Goal: Task Accomplishment & Management: Manage account settings

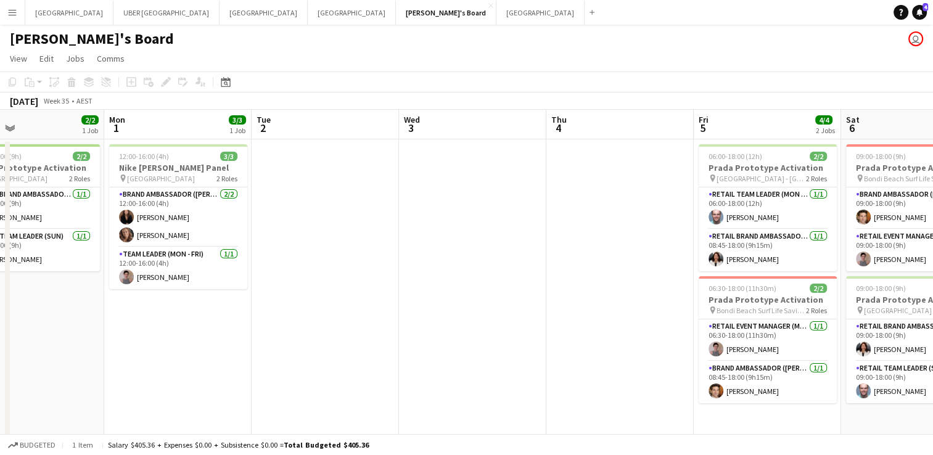
scroll to position [0, 255]
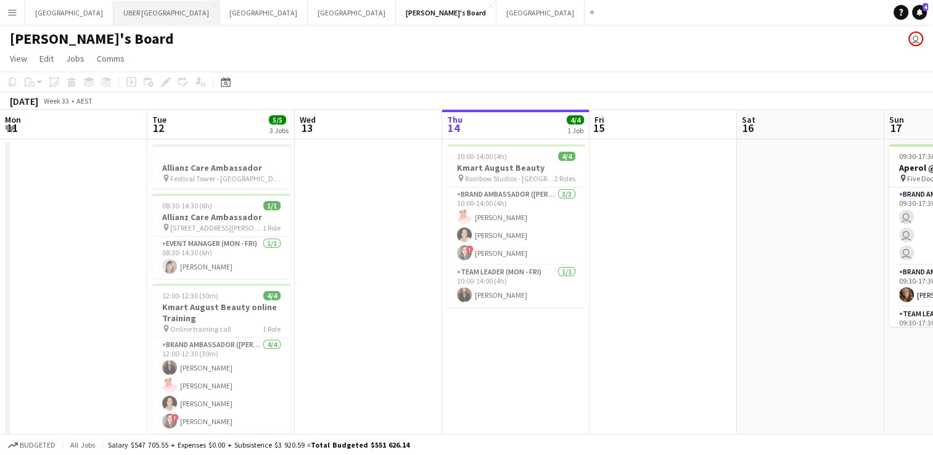
click at [113, 15] on button "UBER [GEOGRAPHIC_DATA] Close" at bounding box center [166, 13] width 106 height 24
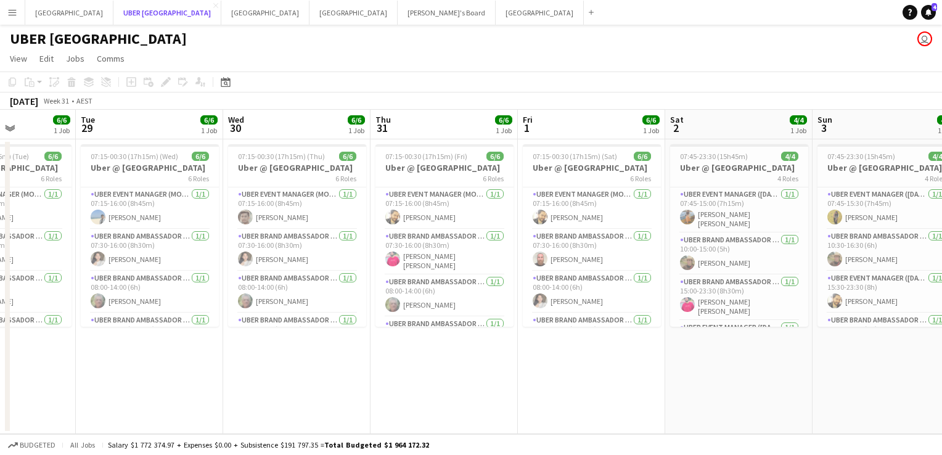
scroll to position [0, 366]
click at [282, 211] on app-card-role "UBER Brand Ambassador (Mon - Fri) [DATE] 08:00-14:00 (6h) [PERSON_NAME]" at bounding box center [298, 292] width 138 height 42
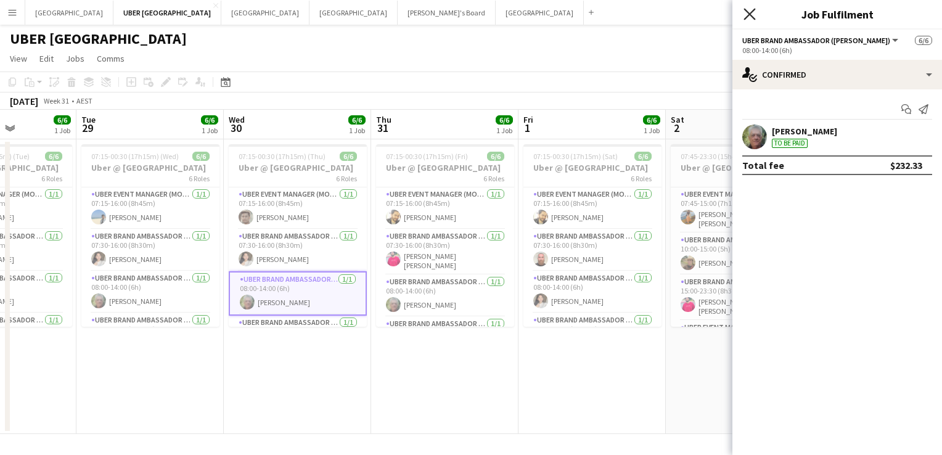
click at [374, 12] on icon "Close pop-in" at bounding box center [750, 14] width 12 height 12
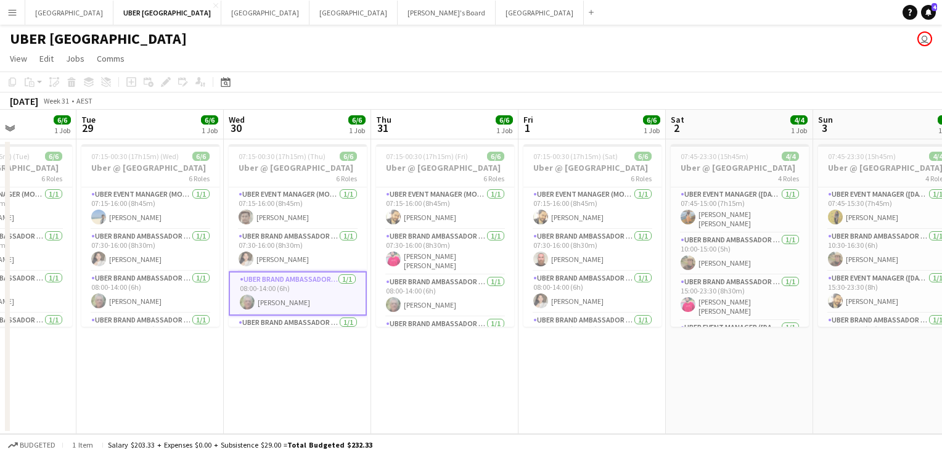
scroll to position [113, 0]
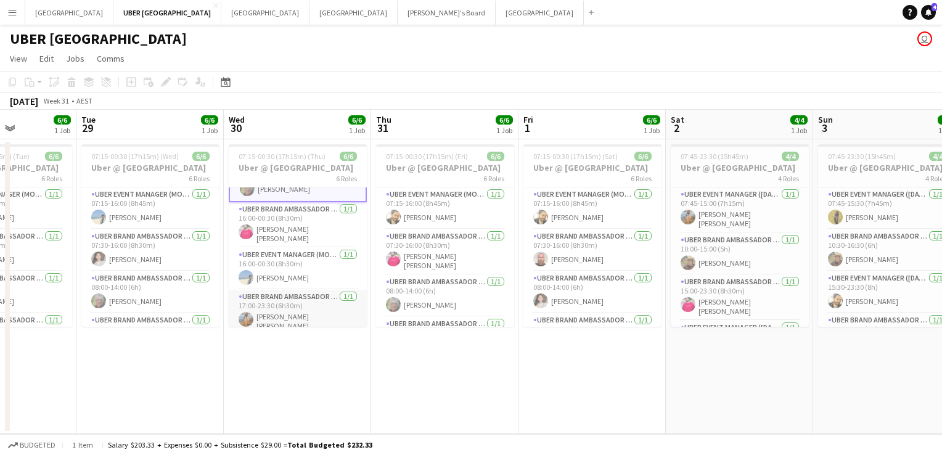
click at [267, 211] on app-card-role "UBER Brand Ambassador ([PERSON_NAME]) [DATE] 17:00-23:30 (6h30m) [PERSON_NAME] …" at bounding box center [298, 313] width 138 height 46
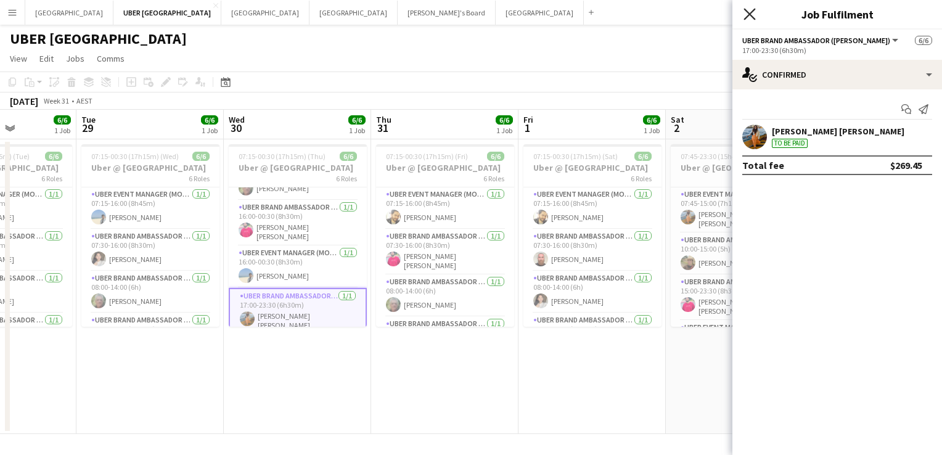
click at [374, 14] on icon "Close pop-in" at bounding box center [750, 14] width 12 height 12
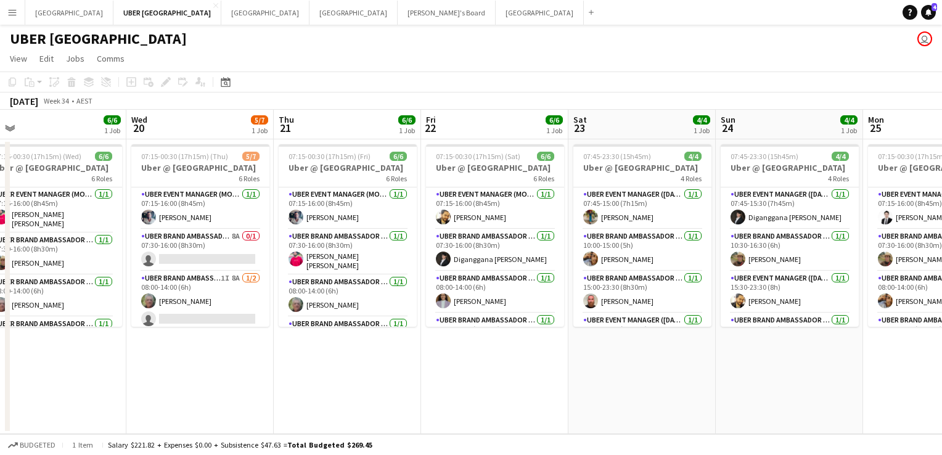
scroll to position [0, 316]
click at [178, 211] on app-card-role "UBER Brand Ambassador (Mon - Fri) 1I 8A [DATE] 08:00-14:00 (6h) [PERSON_NAME] s…" at bounding box center [200, 301] width 138 height 60
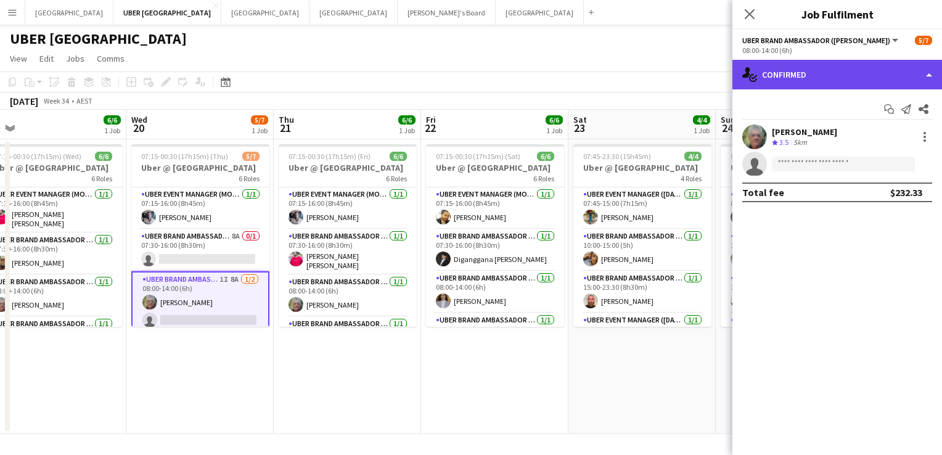
click at [374, 79] on div "single-neutral-actions-check-2 Confirmed" at bounding box center [838, 75] width 210 height 30
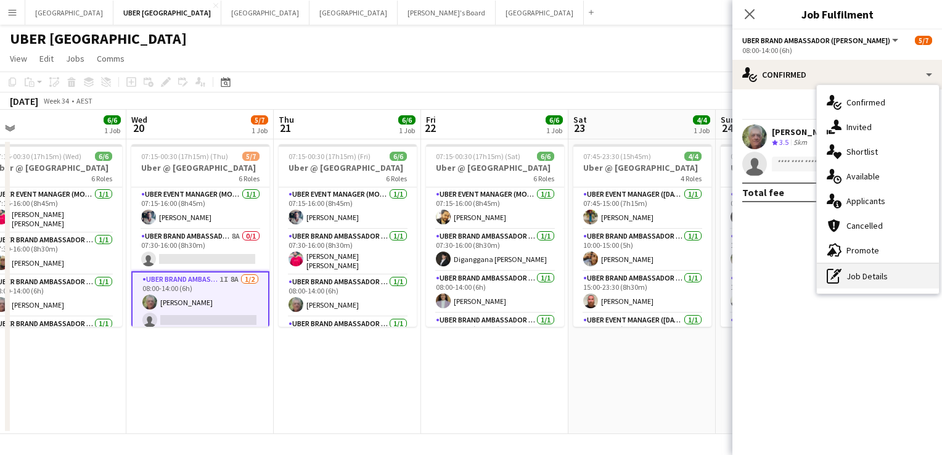
click at [374, 211] on div "pen-write Job Details" at bounding box center [878, 276] width 122 height 25
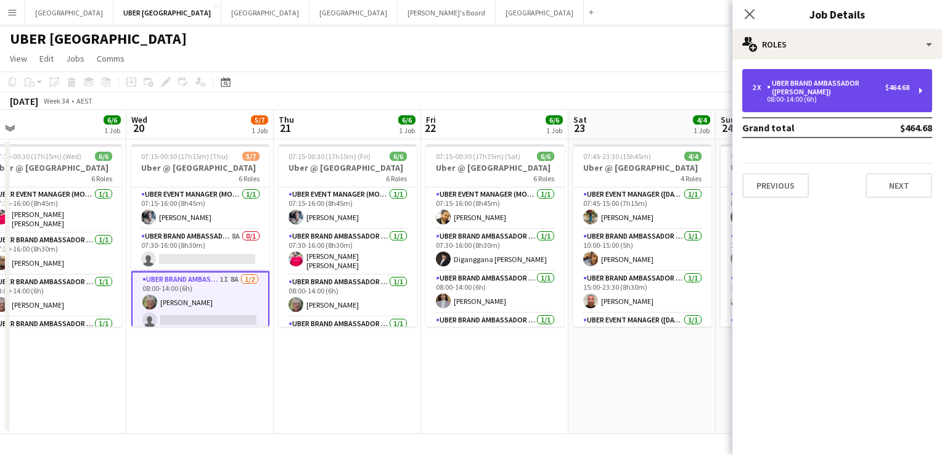
click at [374, 80] on div "UBER Brand Ambassador ([PERSON_NAME])" at bounding box center [826, 87] width 118 height 17
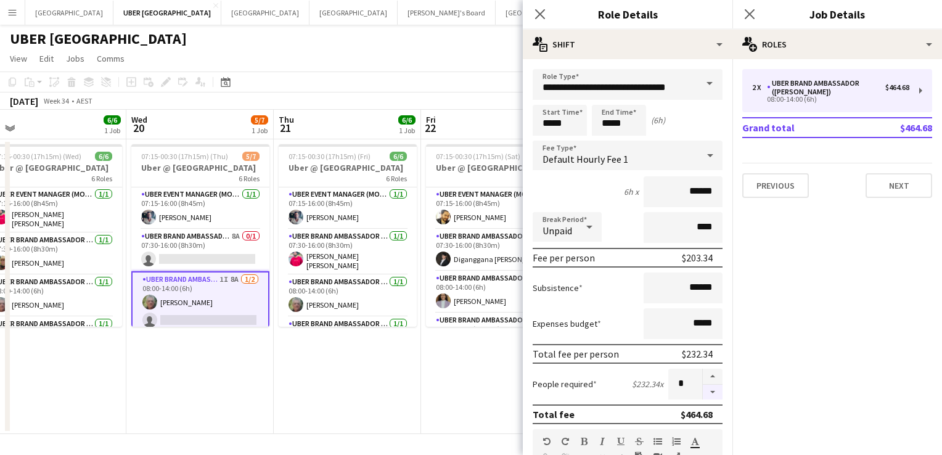
click at [374, 211] on button "button" at bounding box center [713, 392] width 20 height 15
type input "*"
click at [374, 10] on icon "Close pop-in" at bounding box center [750, 14] width 12 height 12
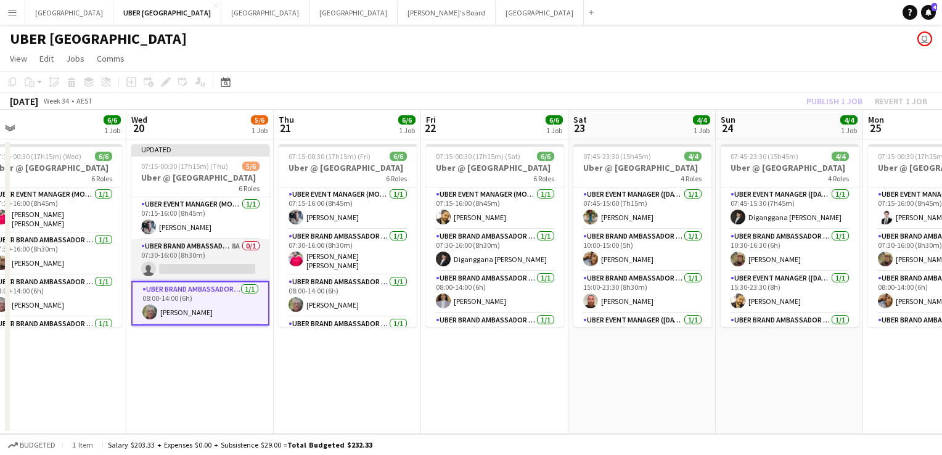
click at [221, 211] on app-card-role "UBER Brand Ambassador (Mon - Fri) 8A 0/1 07:30-16:00 (8h30m) single-neutral-act…" at bounding box center [200, 260] width 138 height 42
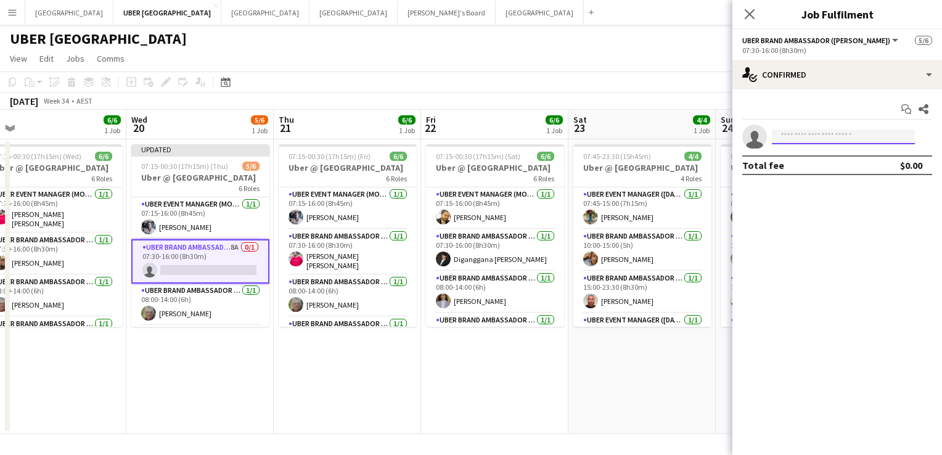
click at [374, 136] on input at bounding box center [843, 137] width 143 height 15
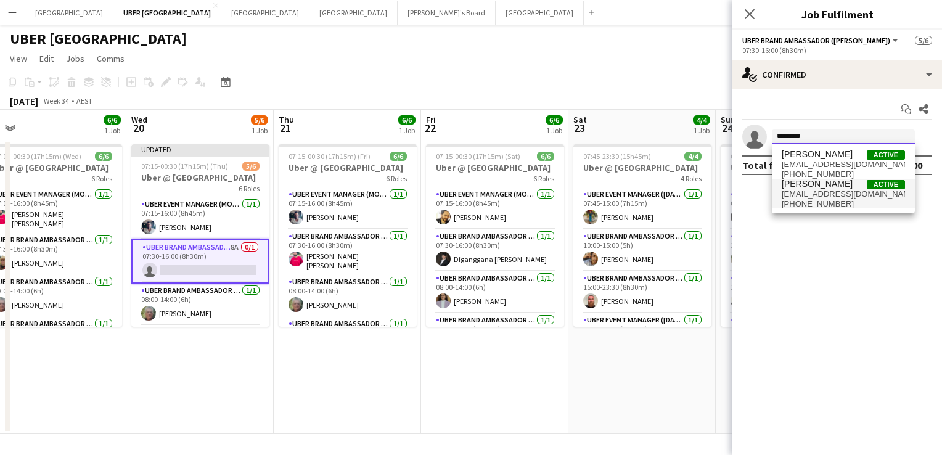
type input "********"
click at [374, 201] on span "[PHONE_NUMBER]" at bounding box center [843, 204] width 123 height 10
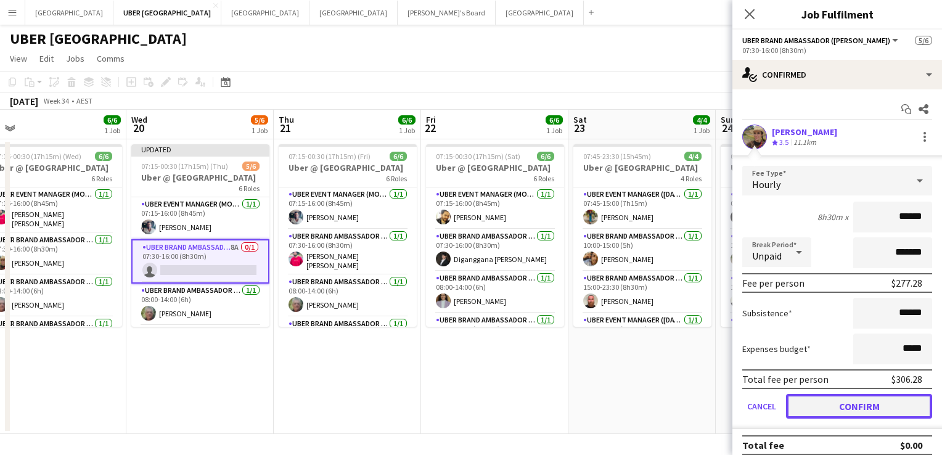
click at [374, 211] on button "Confirm" at bounding box center [859, 406] width 146 height 25
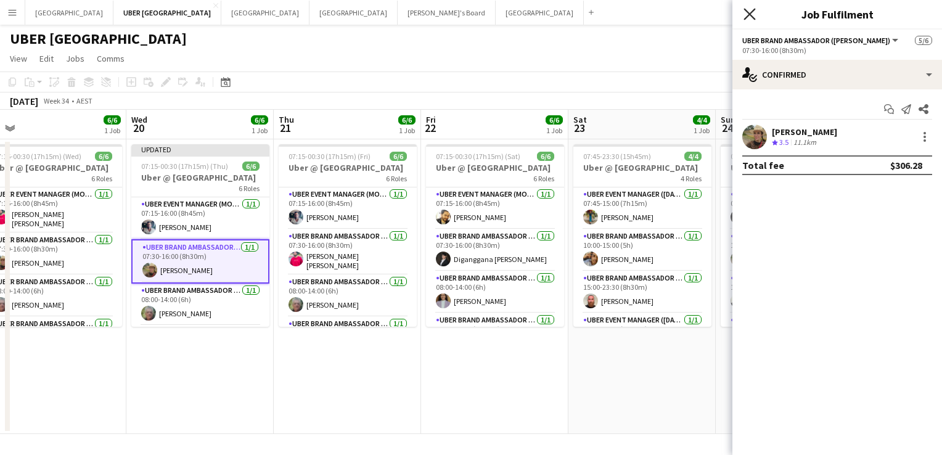
click at [374, 14] on icon at bounding box center [750, 14] width 12 height 12
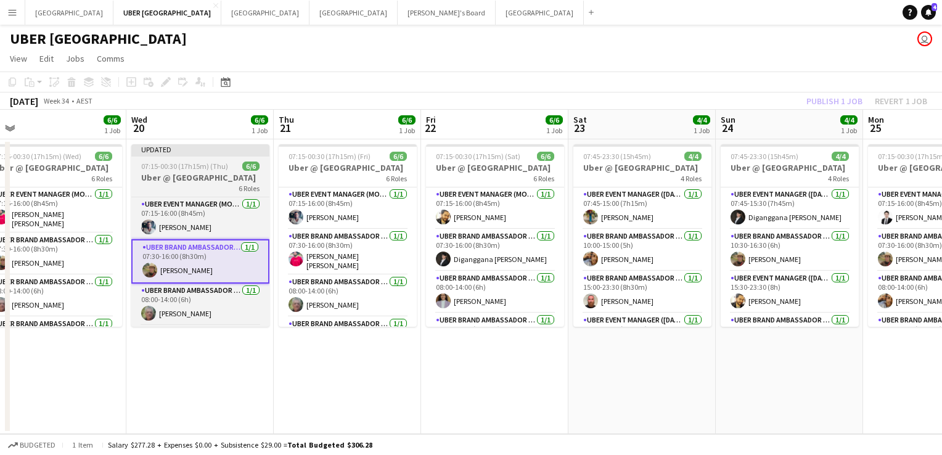
click at [225, 161] on app-job-card "Updated 07:15-00:30 (17h15m) (Thu) 6/6 Uber @ [GEOGRAPHIC_DATA] 6 Roles UBER Ev…" at bounding box center [200, 235] width 138 height 183
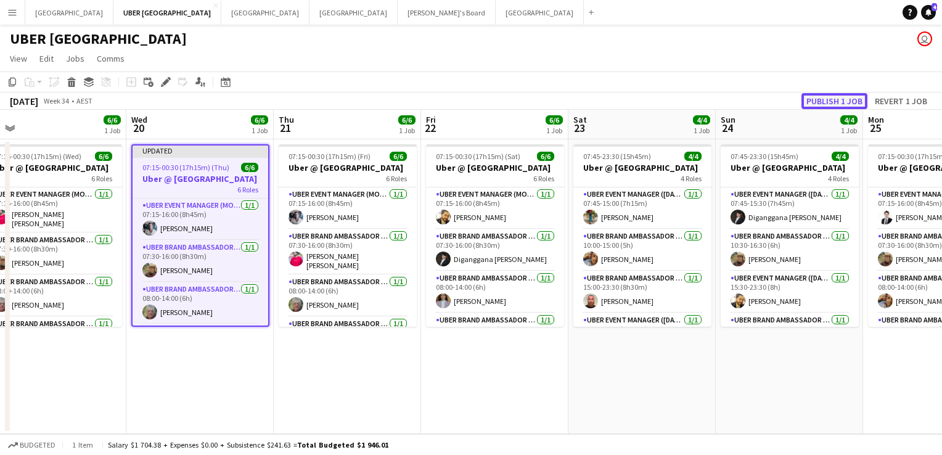
click at [374, 102] on button "Publish 1 job" at bounding box center [835, 101] width 66 height 16
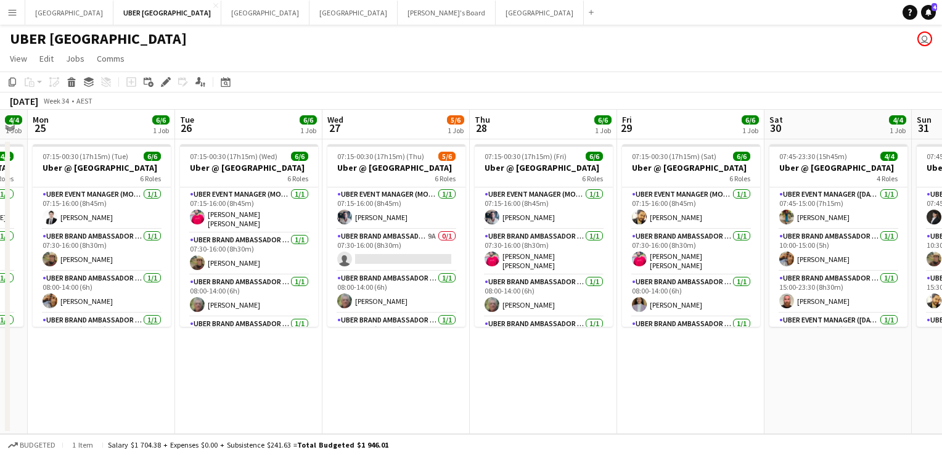
scroll to position [0, 259]
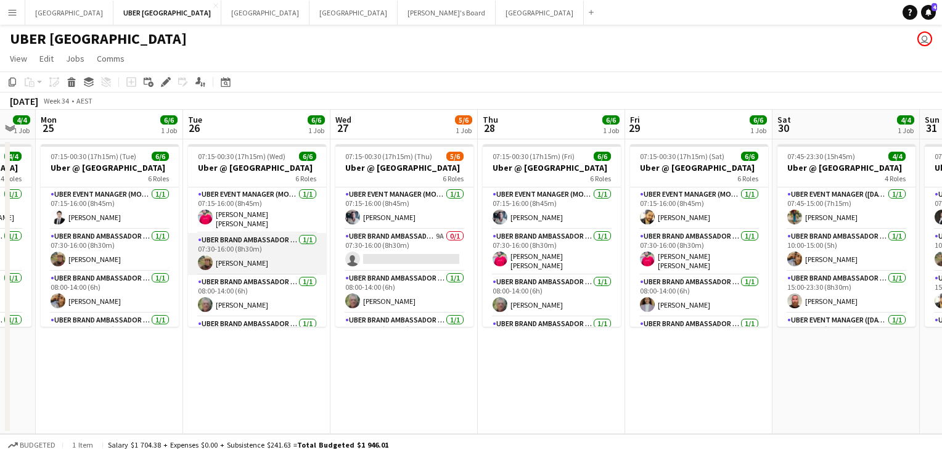
click at [217, 211] on app-card-role "UBER Brand Ambassador ([PERSON_NAME]) [DATE] 07:30-16:00 (8h30m) [PERSON_NAME]" at bounding box center [257, 254] width 138 height 42
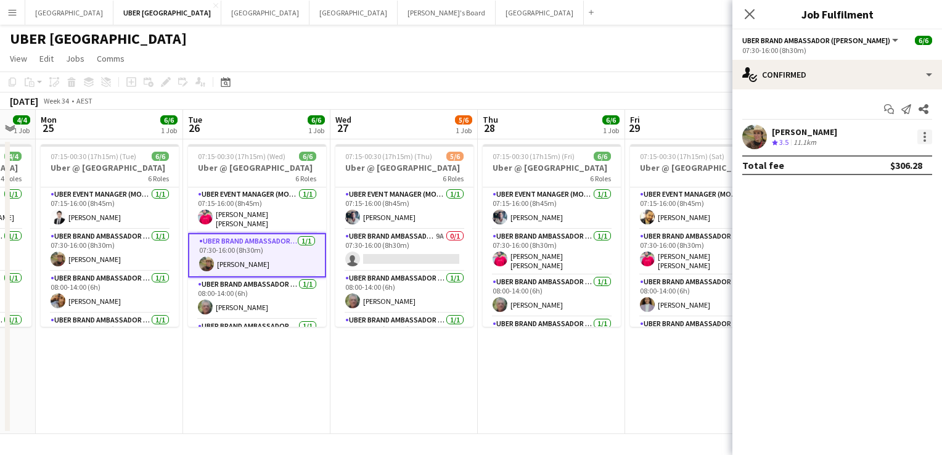
click at [374, 136] on div at bounding box center [925, 137] width 15 height 15
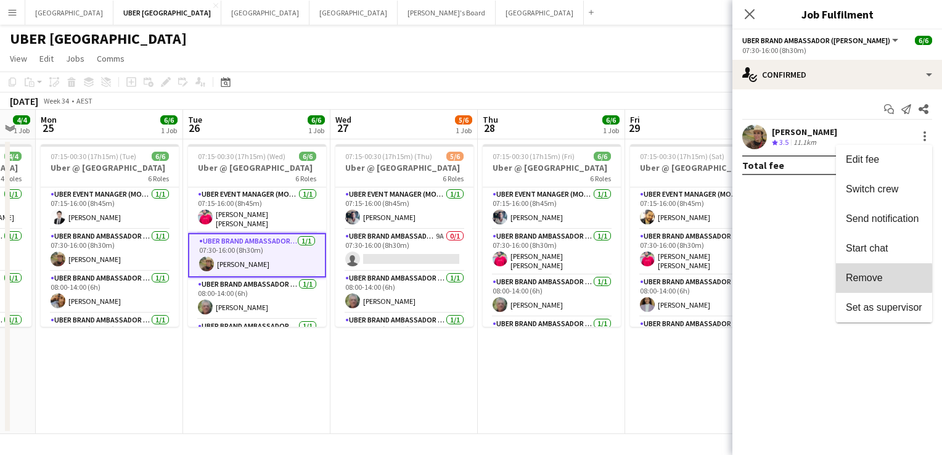
click at [374, 211] on span "Remove" at bounding box center [864, 278] width 37 height 10
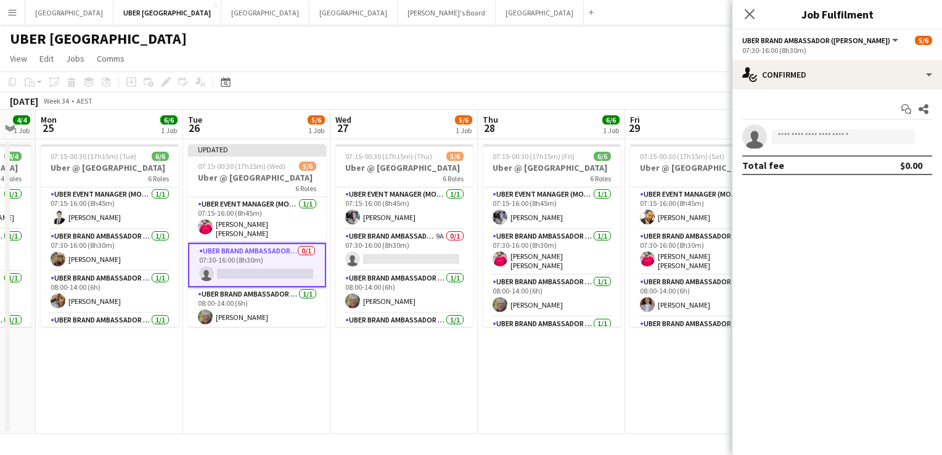
click at [266, 211] on app-card-role "UBER Brand Ambassador (Mon - Fri) 0/1 07:30-16:00 (8h30m) single-neutral-actions" at bounding box center [257, 265] width 138 height 44
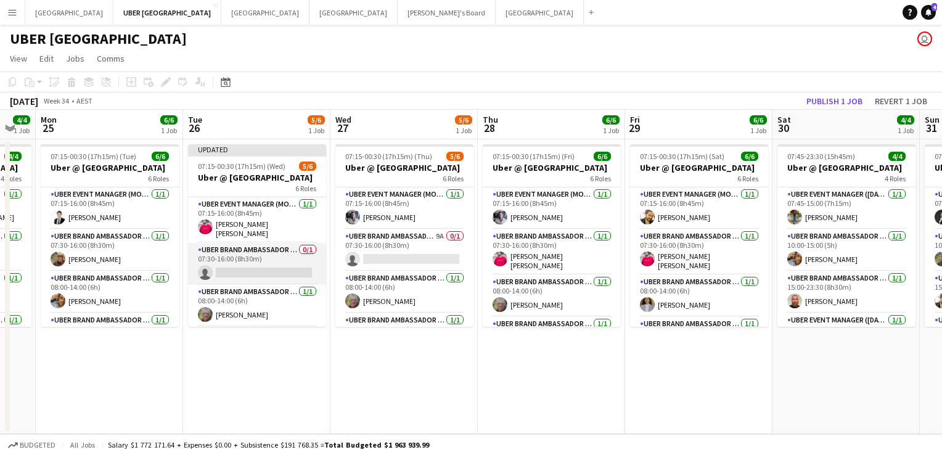
click at [251, 211] on app-card-role "UBER Brand Ambassador (Mon - Fri) 0/1 07:30-16:00 (8h30m) single-neutral-actions" at bounding box center [257, 264] width 138 height 42
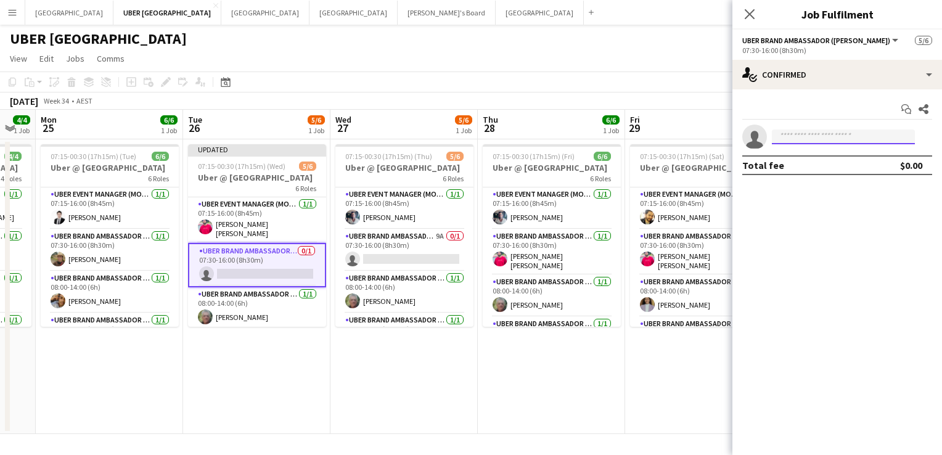
click at [374, 132] on input at bounding box center [843, 137] width 143 height 15
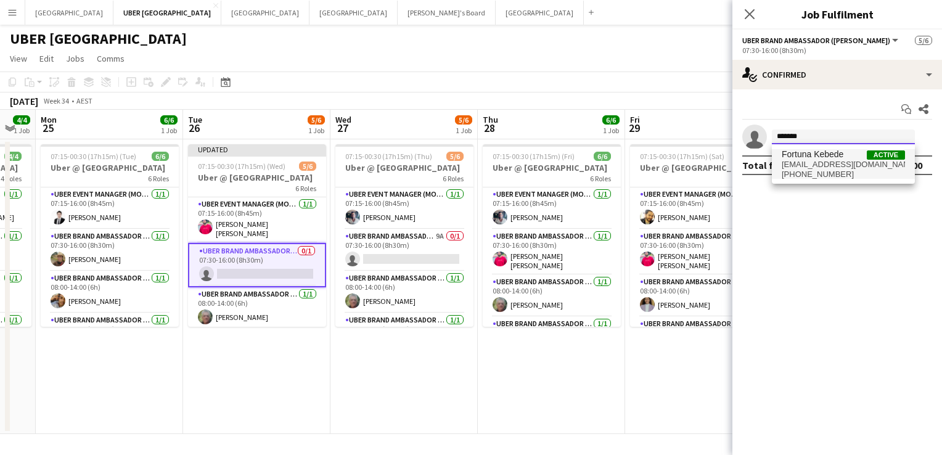
type input "*******"
click at [374, 157] on span "Fortuna Kebede" at bounding box center [813, 154] width 62 height 10
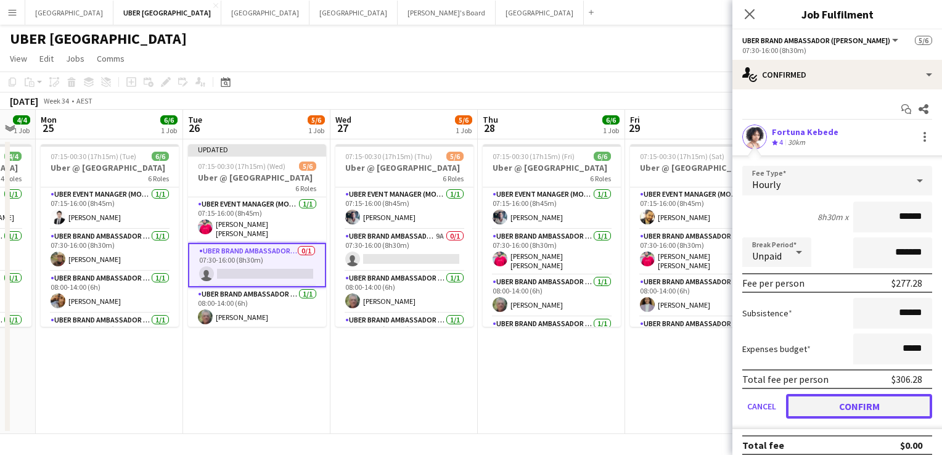
click at [374, 211] on button "Confirm" at bounding box center [859, 406] width 146 height 25
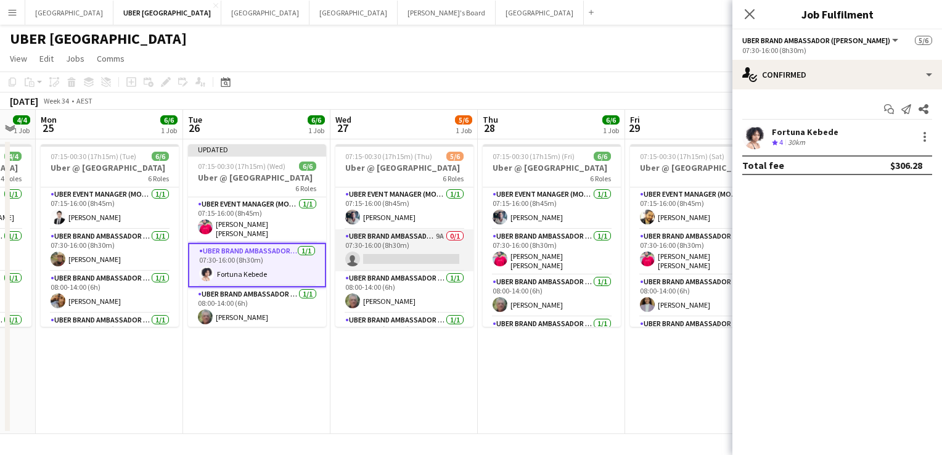
click at [374, 211] on app-card-role "UBER Brand Ambassador (Mon - Fri) 9A 0/1 07:30-16:00 (8h30m) single-neutral-act…" at bounding box center [405, 250] width 138 height 42
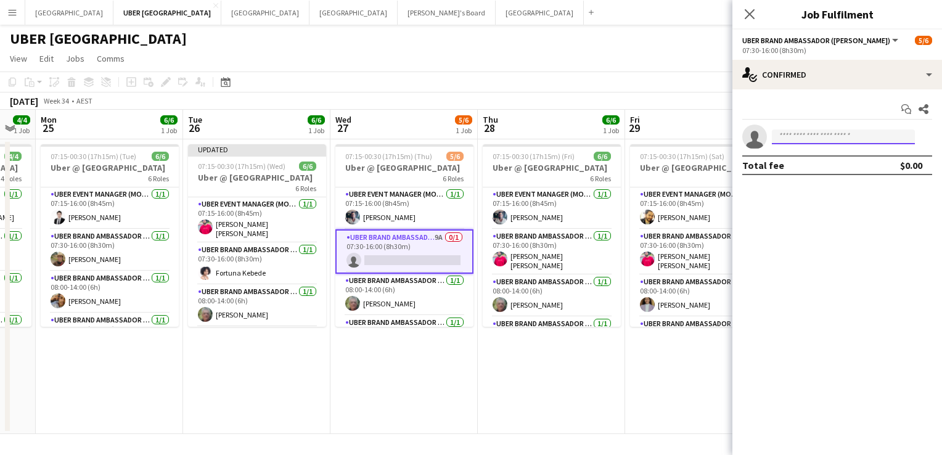
click at [374, 137] on input at bounding box center [843, 137] width 143 height 15
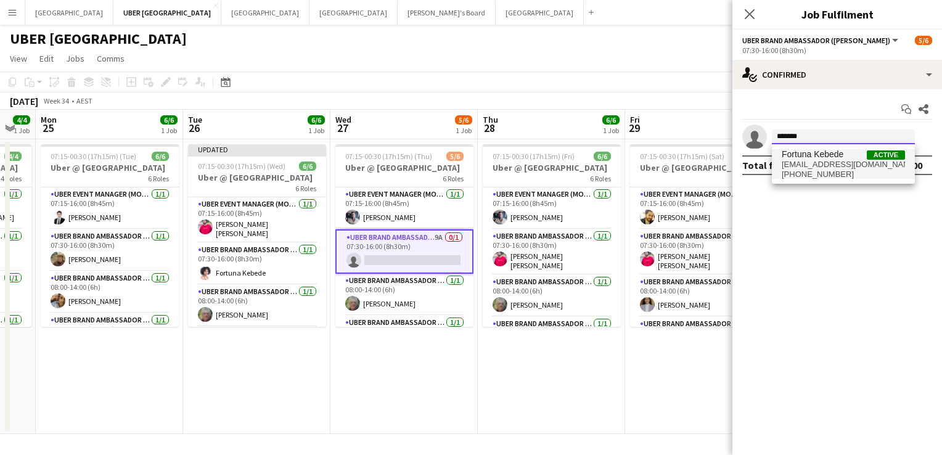
type input "*******"
click at [374, 162] on span "[EMAIL_ADDRESS][DOMAIN_NAME]" at bounding box center [843, 165] width 123 height 10
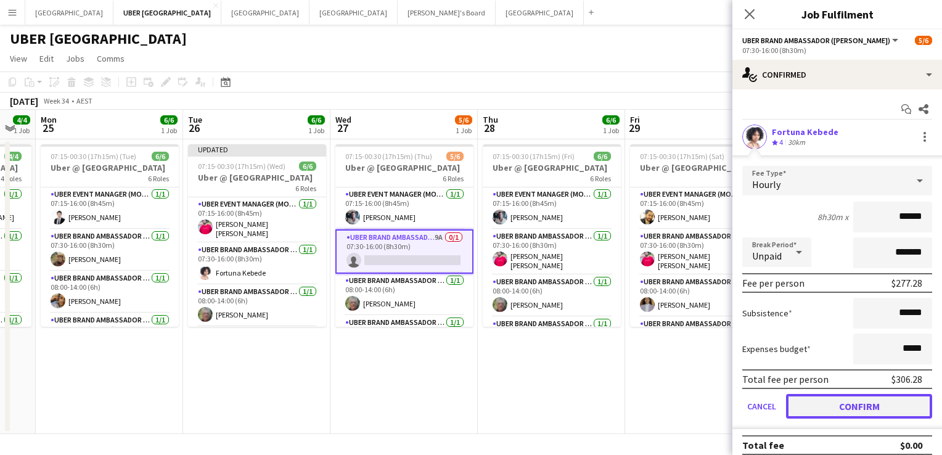
click at [374, 211] on button "Confirm" at bounding box center [859, 406] width 146 height 25
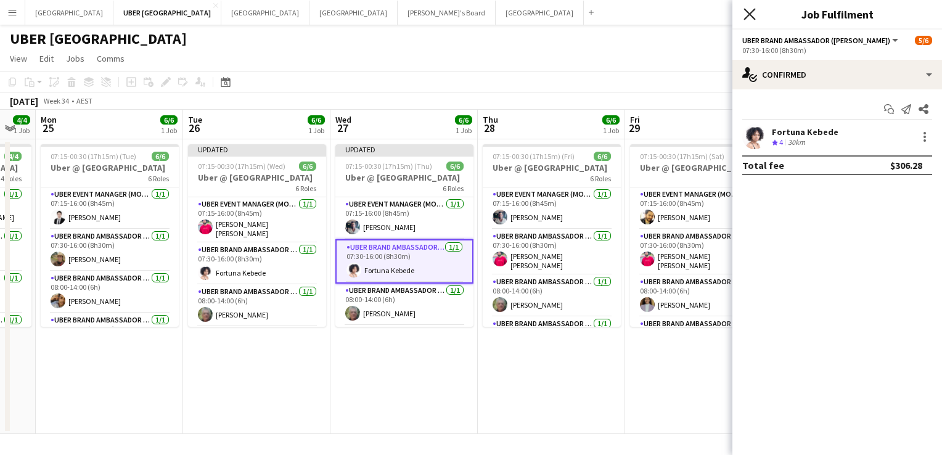
click at [374, 16] on icon "Close pop-in" at bounding box center [750, 14] width 12 height 12
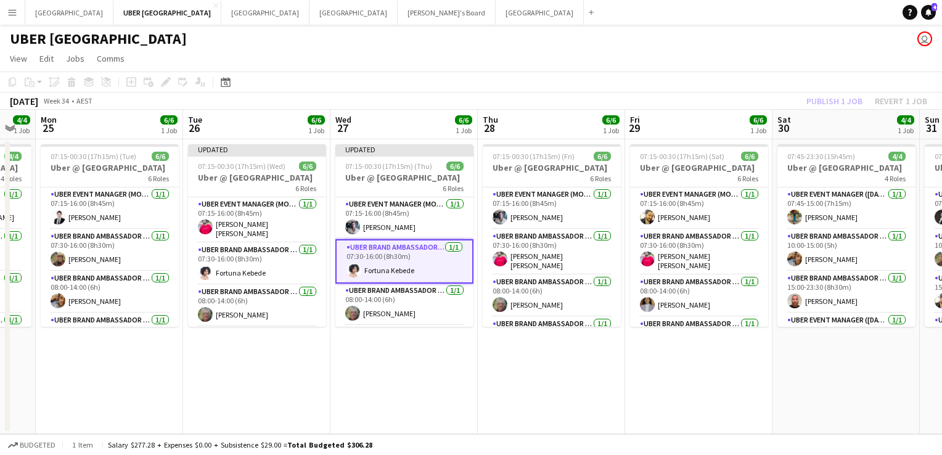
click at [374, 52] on app-page-menu "View Day view expanded Day view collapsed Month view Date picker Jump to [DATE]…" at bounding box center [471, 59] width 942 height 23
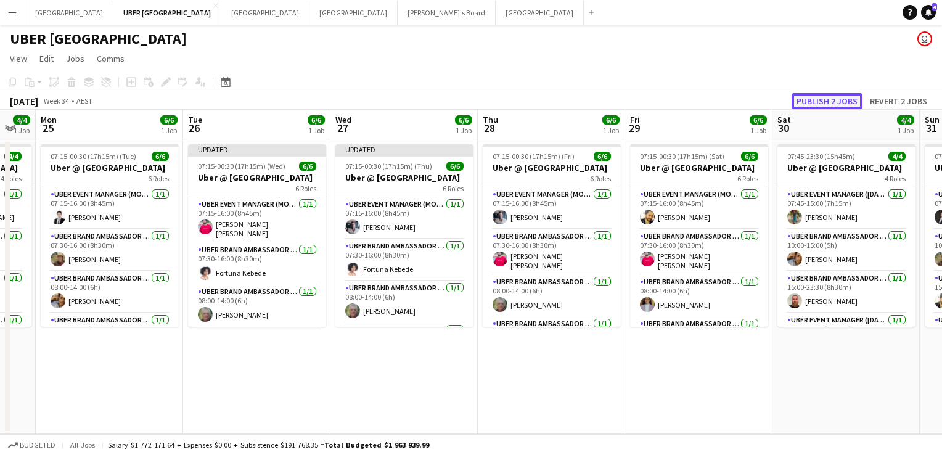
click at [374, 100] on button "Publish 2 jobs" at bounding box center [827, 101] width 71 height 16
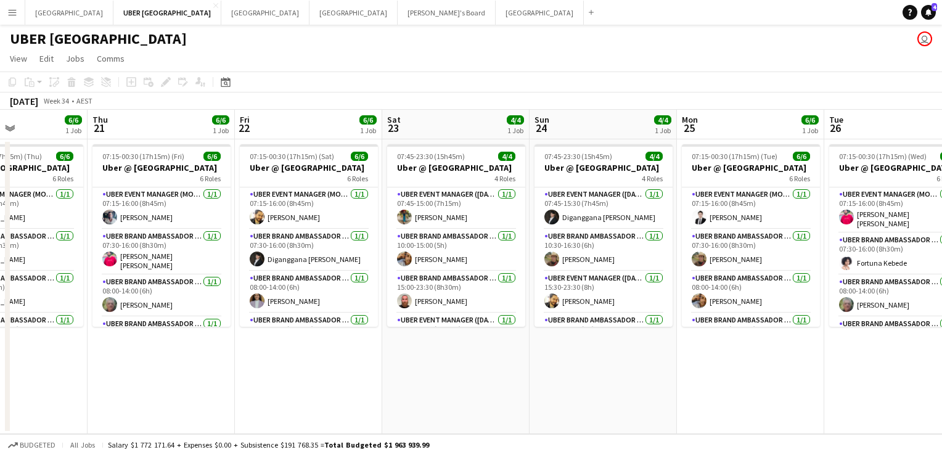
scroll to position [0, 282]
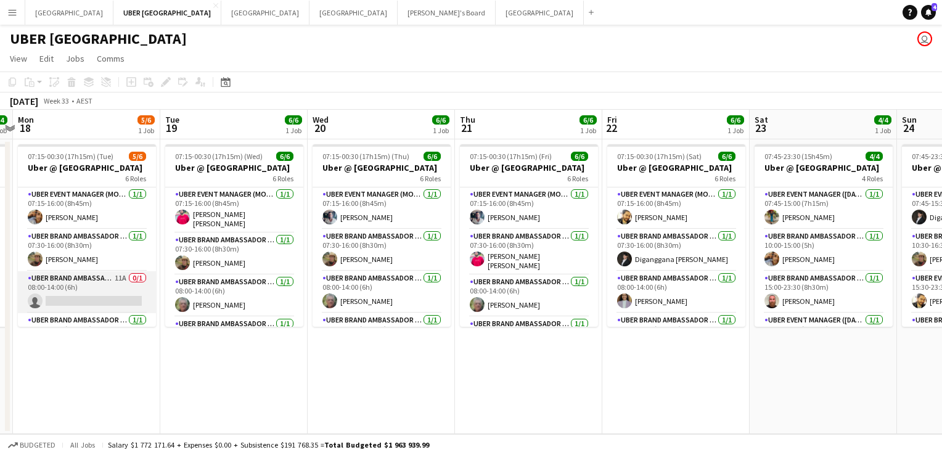
click at [111, 211] on app-card-role "UBER Brand Ambassador ([PERSON_NAME]) 11A 0/1 08:00-14:00 (6h) single-neutral-a…" at bounding box center [87, 292] width 138 height 42
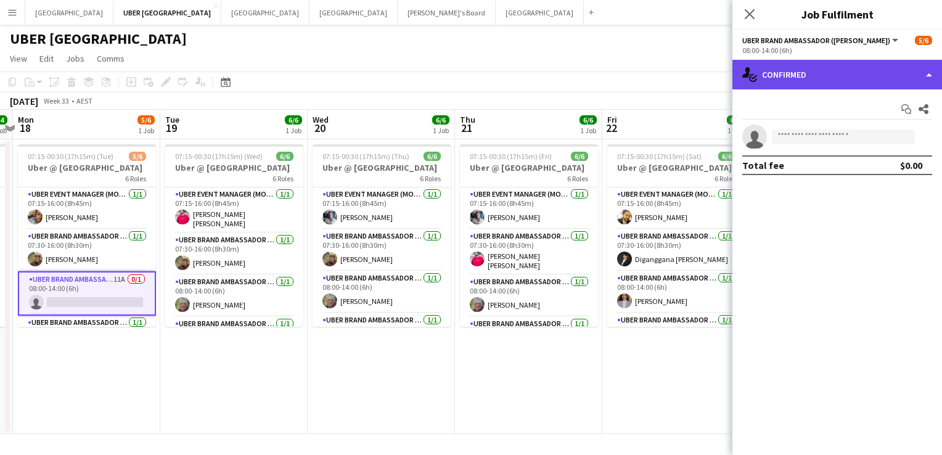
click at [374, 73] on div "single-neutral-actions-check-2 Confirmed" at bounding box center [838, 75] width 210 height 30
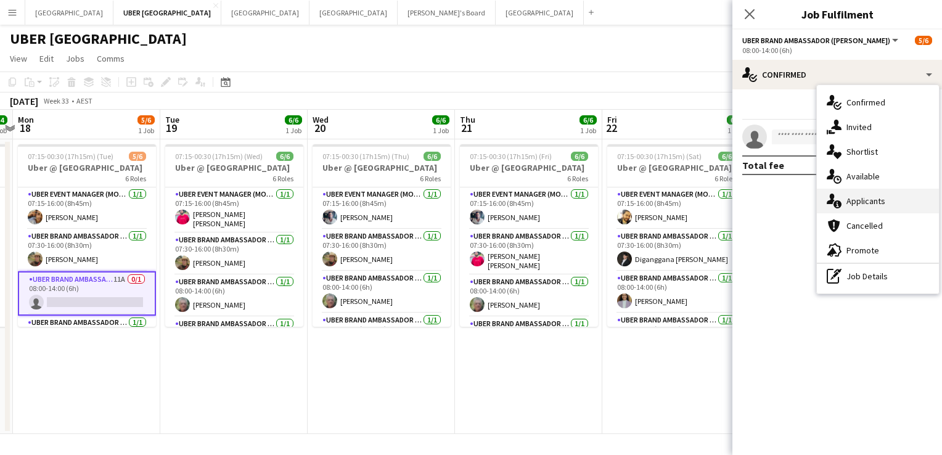
click at [374, 190] on div "single-neutral-actions-information Applicants" at bounding box center [878, 201] width 122 height 25
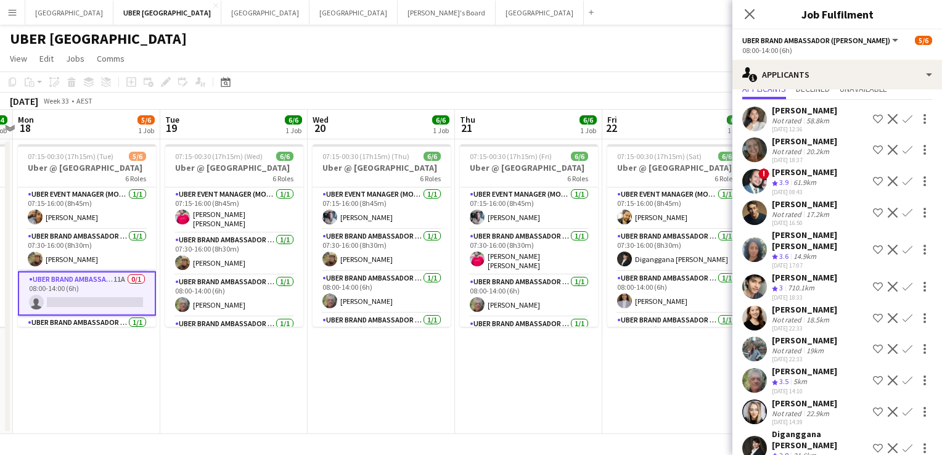
scroll to position [44, 0]
click at [374, 211] on app-icon "Confirm" at bounding box center [908, 349] width 10 height 10
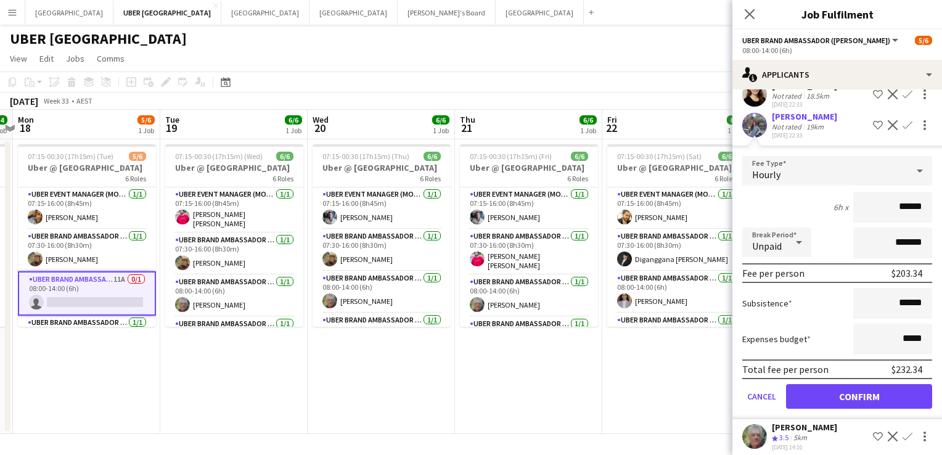
scroll to position [268, 0]
click at [374, 211] on button "Confirm" at bounding box center [859, 396] width 146 height 25
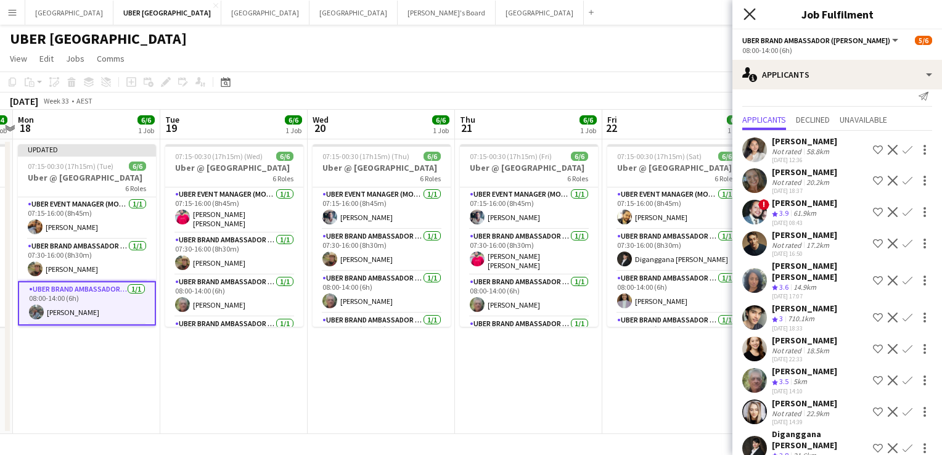
click at [374, 11] on icon "Close pop-in" at bounding box center [750, 14] width 12 height 12
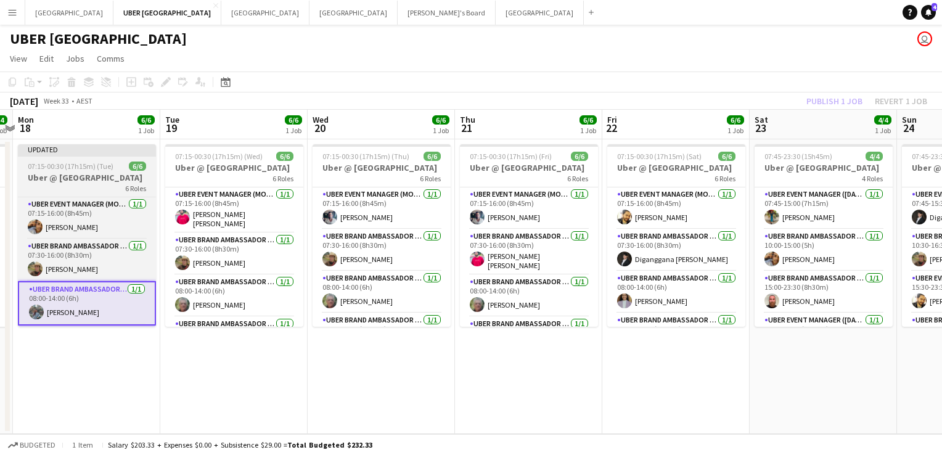
click at [98, 166] on span "07:15-00:30 (17h15m) (Tue)" at bounding box center [71, 166] width 86 height 9
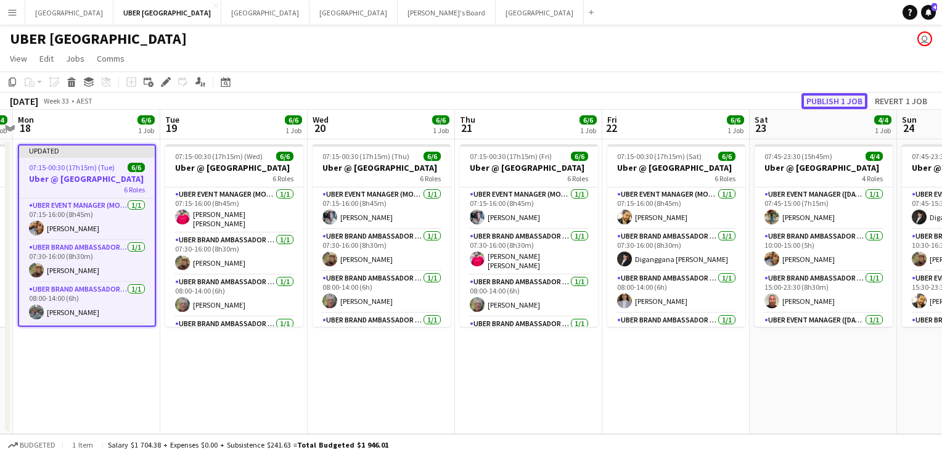
click at [374, 105] on button "Publish 1 job" at bounding box center [835, 101] width 66 height 16
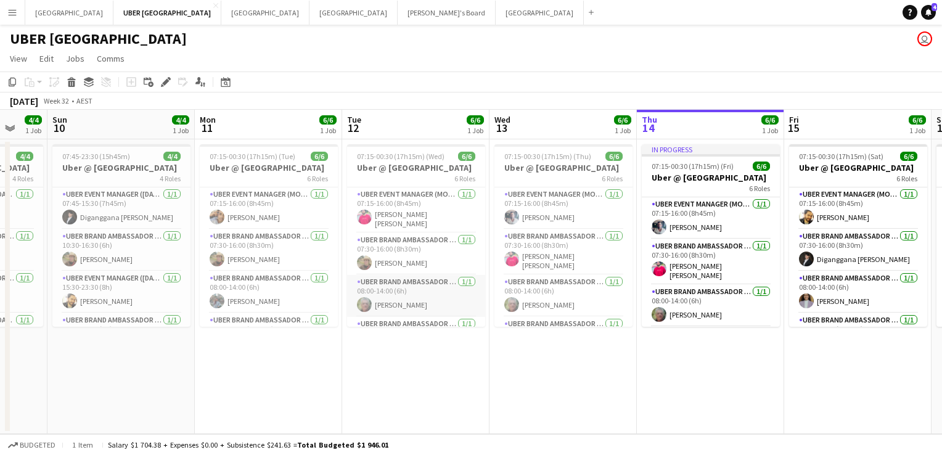
scroll to position [112, 0]
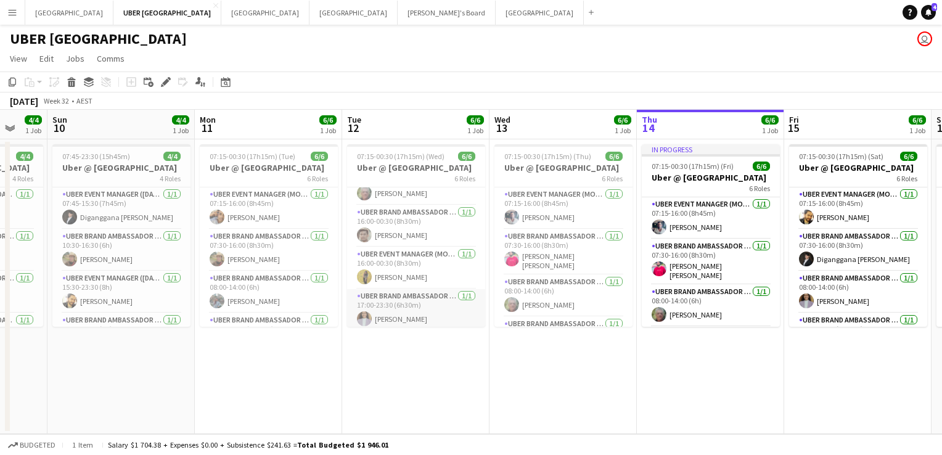
click at [374, 211] on app-card-role "UBER Brand Ambassador (Mon - Fri) [DATE] 17:00-23:30 (6h30m) [PERSON_NAME]" at bounding box center [416, 310] width 138 height 42
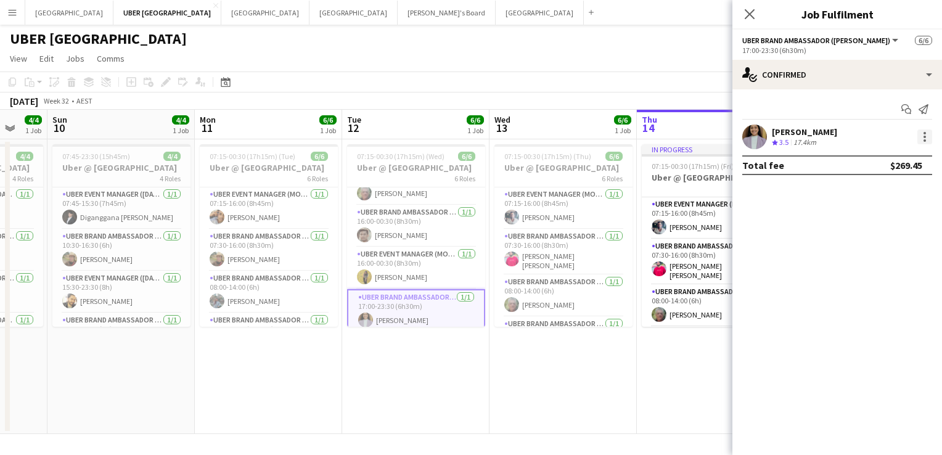
click at [374, 134] on div at bounding box center [925, 137] width 15 height 15
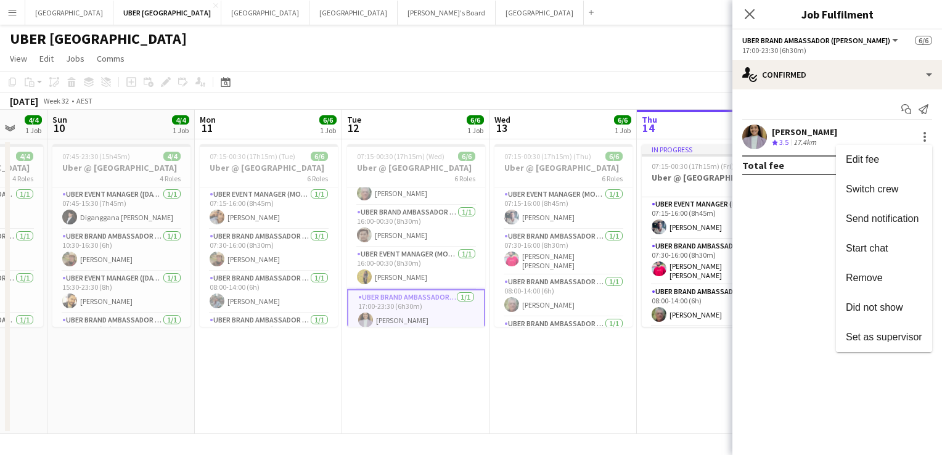
click at [374, 12] on div at bounding box center [471, 227] width 942 height 455
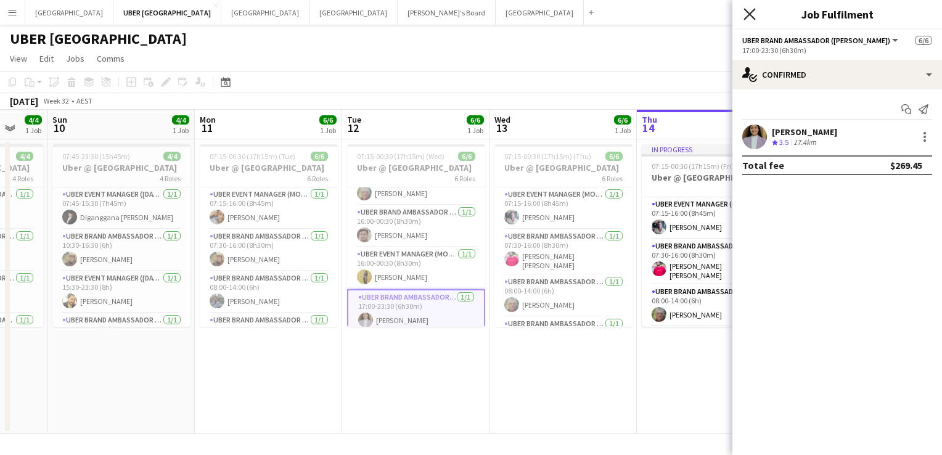
click at [374, 14] on icon at bounding box center [750, 14] width 12 height 12
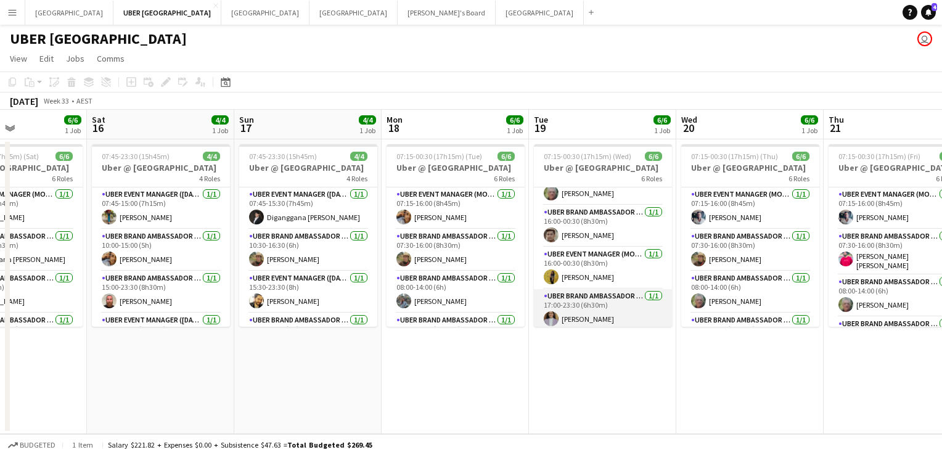
click at [374, 211] on app-card-role "UBER Brand Ambassador (Mon - Fri) [DATE] 17:00-23:30 (6h30m) [PERSON_NAME]" at bounding box center [603, 310] width 138 height 42
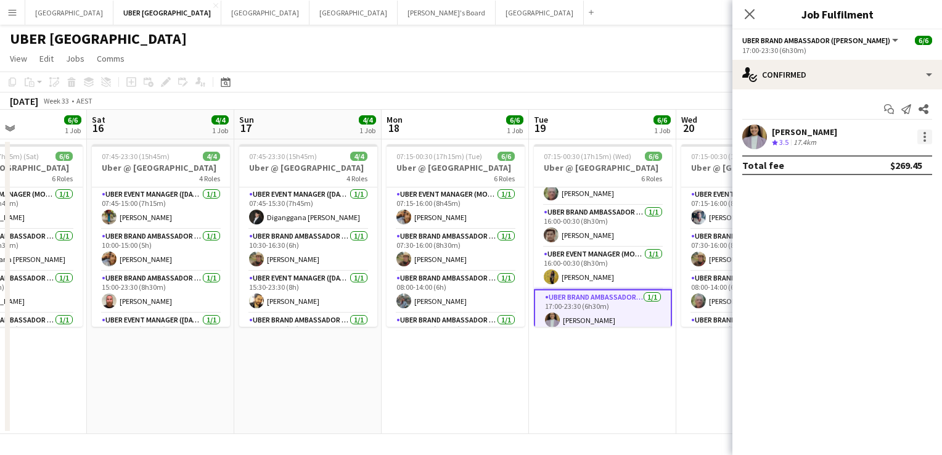
click at [374, 136] on div at bounding box center [925, 137] width 15 height 15
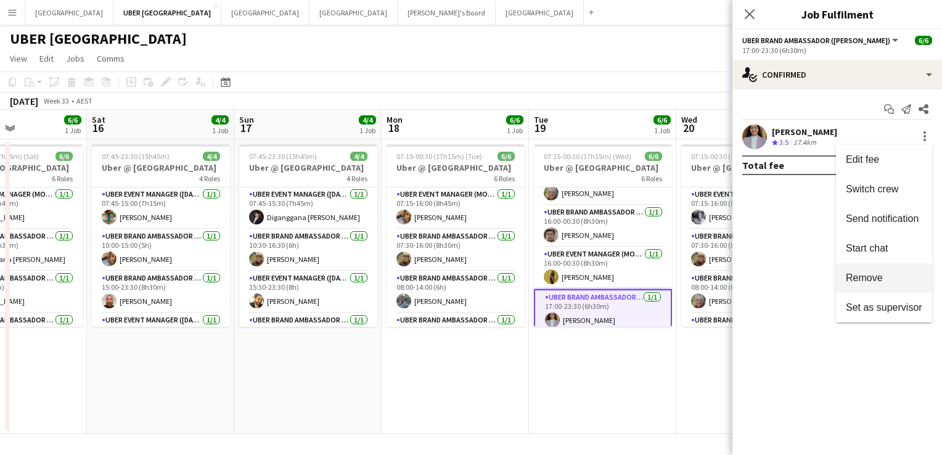
click at [374, 211] on span "Remove" at bounding box center [864, 278] width 37 height 10
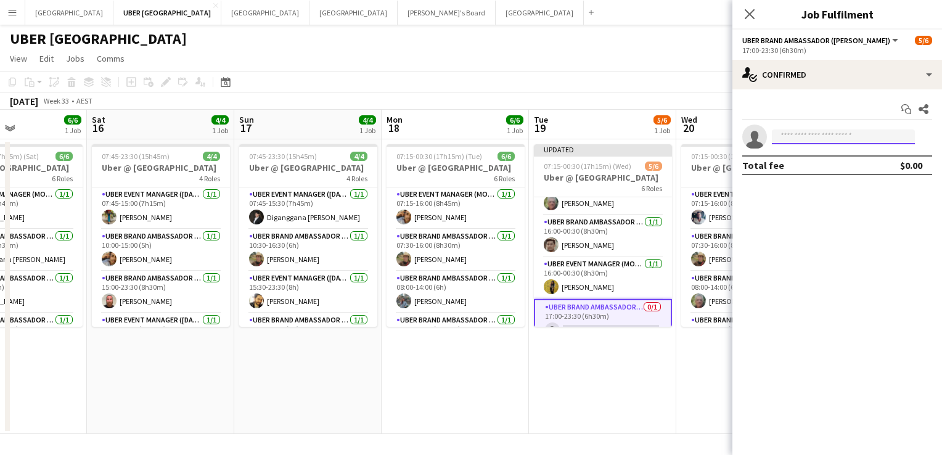
click at [374, 137] on input at bounding box center [843, 137] width 143 height 15
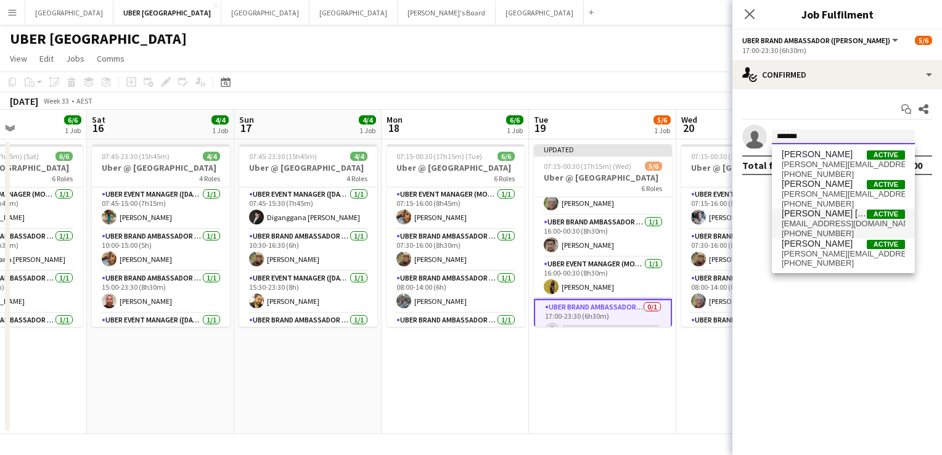
type input "*******"
click at [374, 211] on span "[PERSON_NAME] [PERSON_NAME]" at bounding box center [824, 213] width 85 height 10
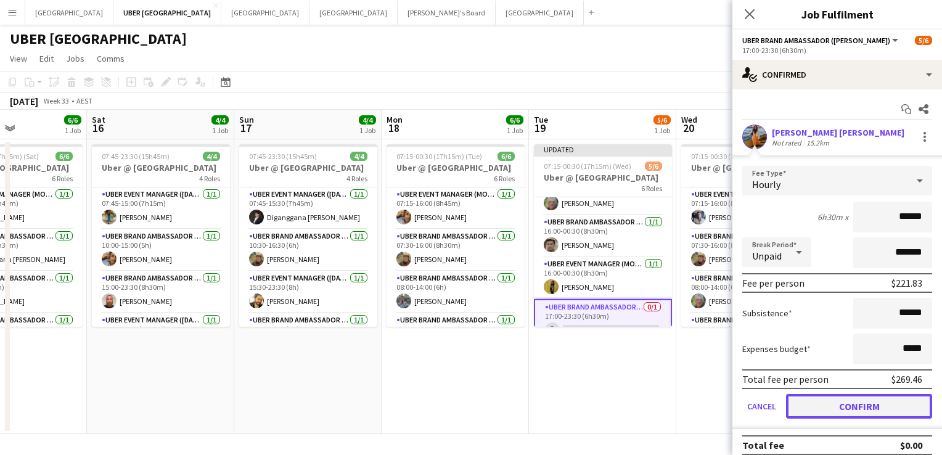
click at [374, 211] on button "Confirm" at bounding box center [859, 406] width 146 height 25
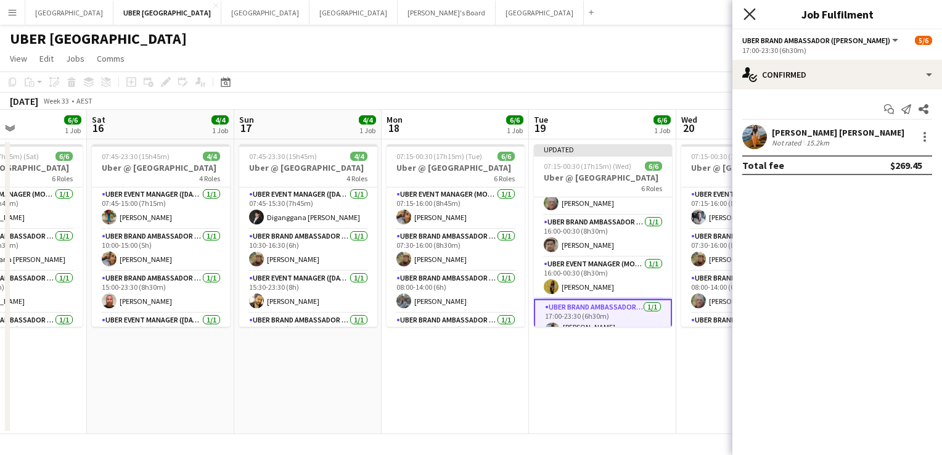
click at [374, 12] on icon at bounding box center [750, 14] width 12 height 12
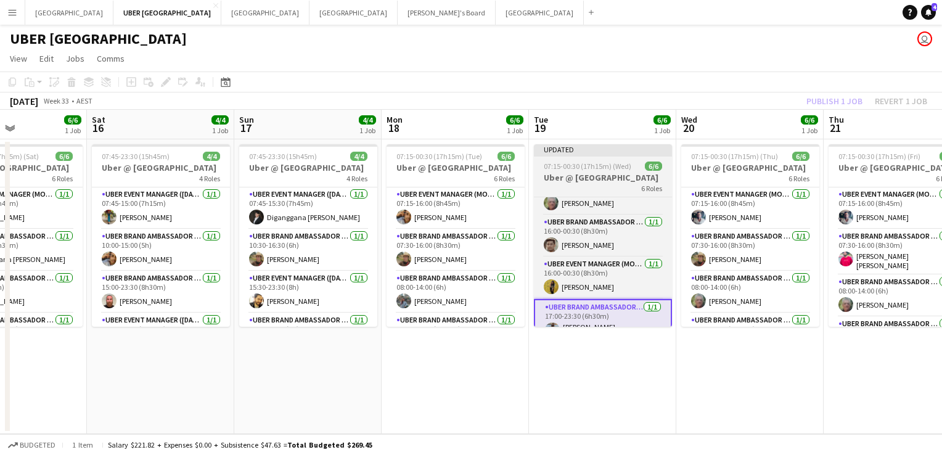
click at [374, 159] on app-job-card "Updated 07:15-00:30 (17h15m) (Wed) 6/6 Uber @ [GEOGRAPHIC_DATA] 6 Roles UBER Ev…" at bounding box center [603, 235] width 138 height 183
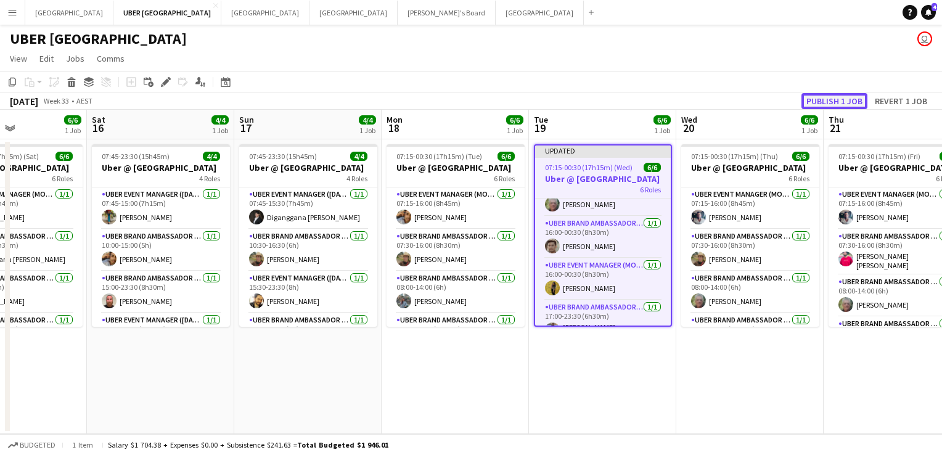
click at [374, 101] on button "Publish 1 job" at bounding box center [835, 101] width 66 height 16
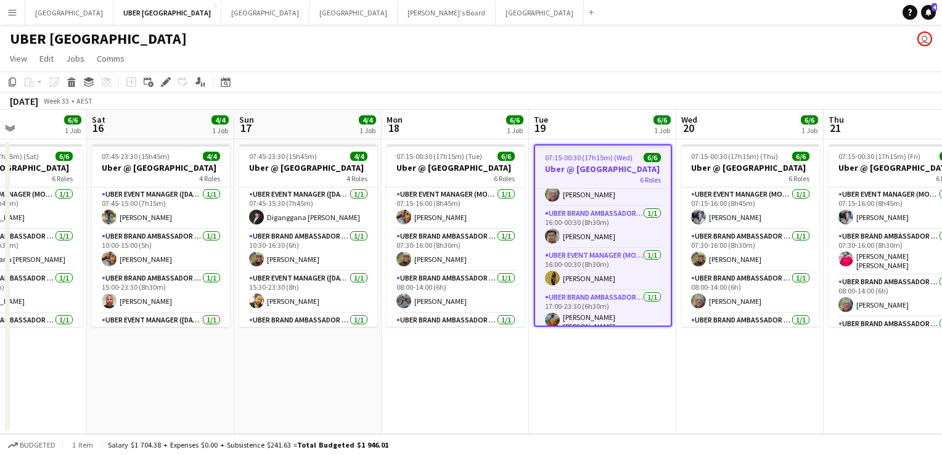
click at [374, 211] on app-date-cell "07:15-00:30 (17h15m) (Tue) 6/6 Uber @ [GEOGRAPHIC_DATA] 6 Roles UBER Event Mana…" at bounding box center [455, 286] width 147 height 295
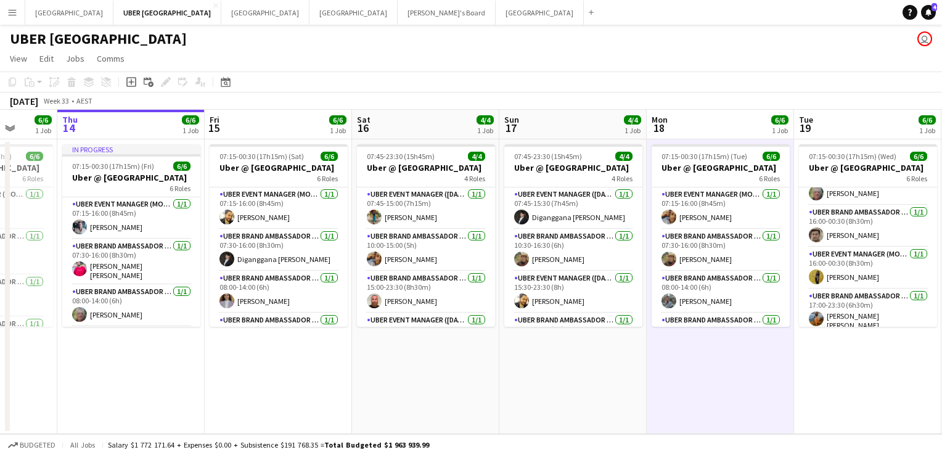
scroll to position [0, 324]
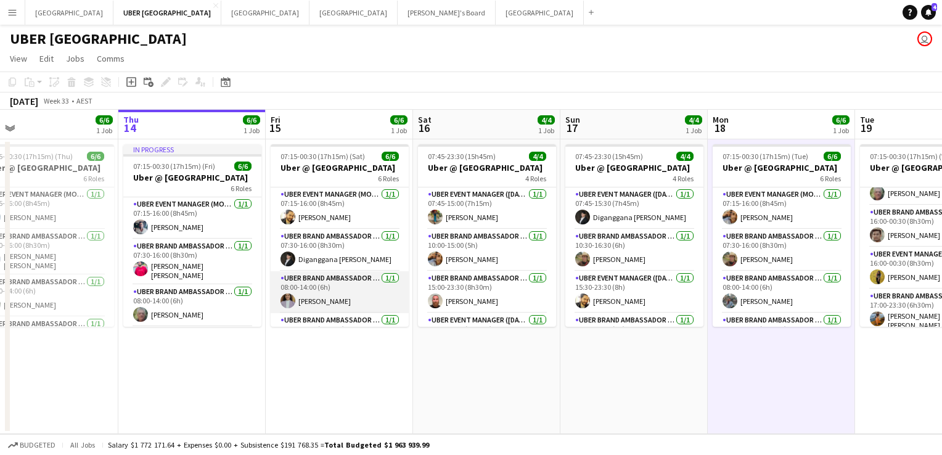
click at [312, 211] on app-card-role "UBER Brand Ambassador (Mon - Fri) [DATE] 08:00-14:00 (6h) [PERSON_NAME]" at bounding box center [340, 292] width 138 height 42
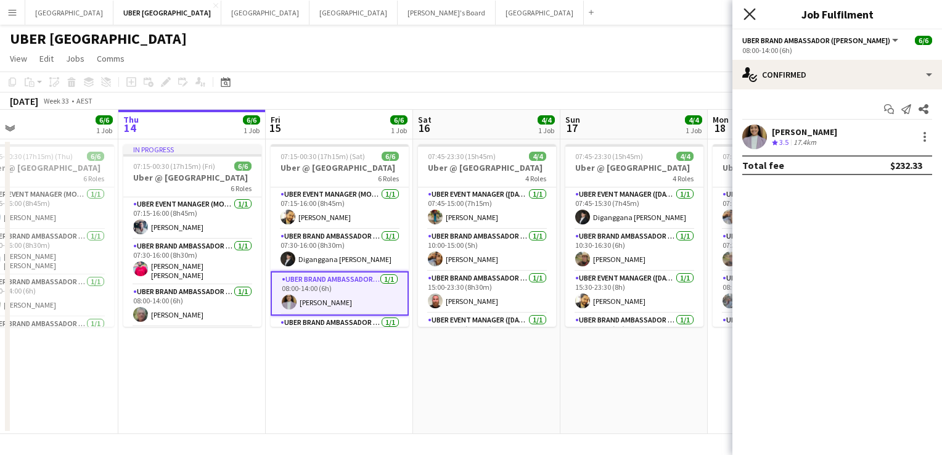
click at [374, 19] on icon "Close pop-in" at bounding box center [750, 14] width 12 height 12
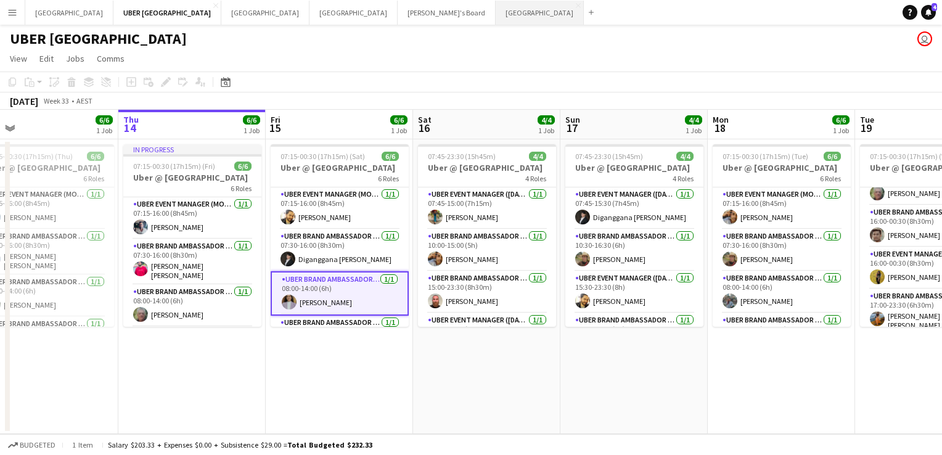
click at [374, 19] on button "Sydney Close" at bounding box center [540, 13] width 88 height 24
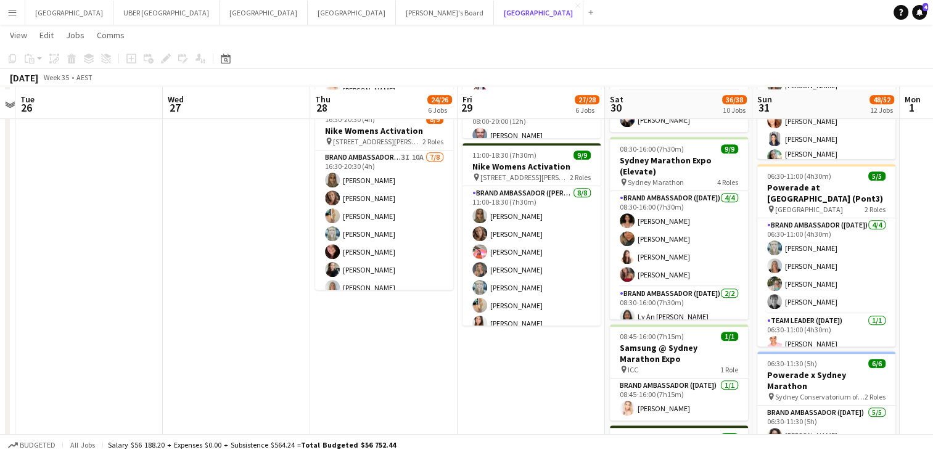
scroll to position [706, 0]
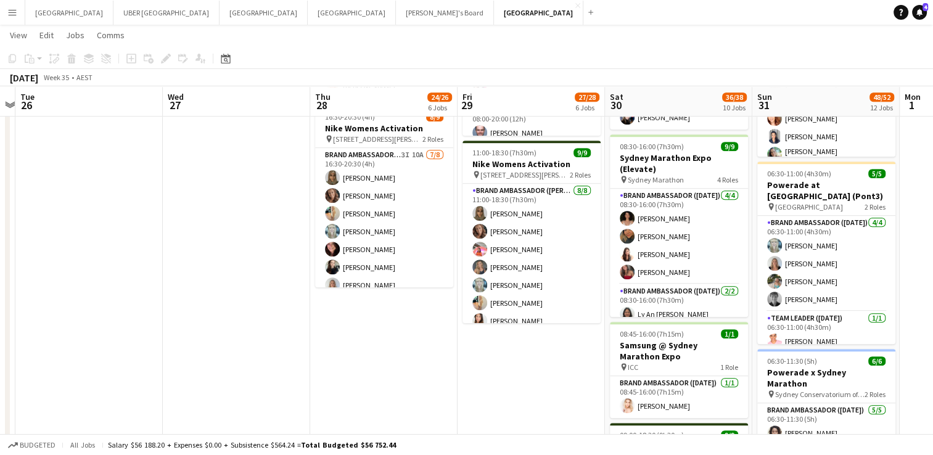
click at [353, 211] on app-date-cell "08:00-17:00 (9h) 0/1 Event Staff pin Chifley Tower 1 Role Brand Ambassador (Mon…" at bounding box center [383, 374] width 147 height 1882
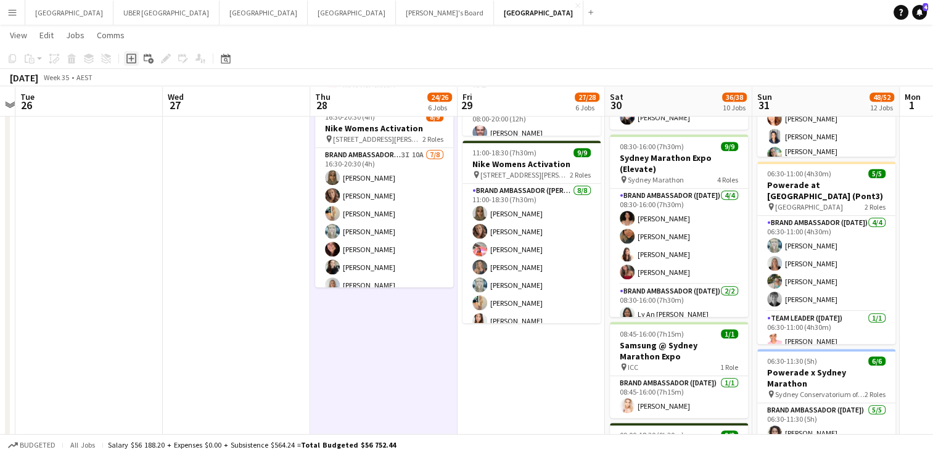
click at [130, 60] on icon "Add job" at bounding box center [131, 59] width 10 height 10
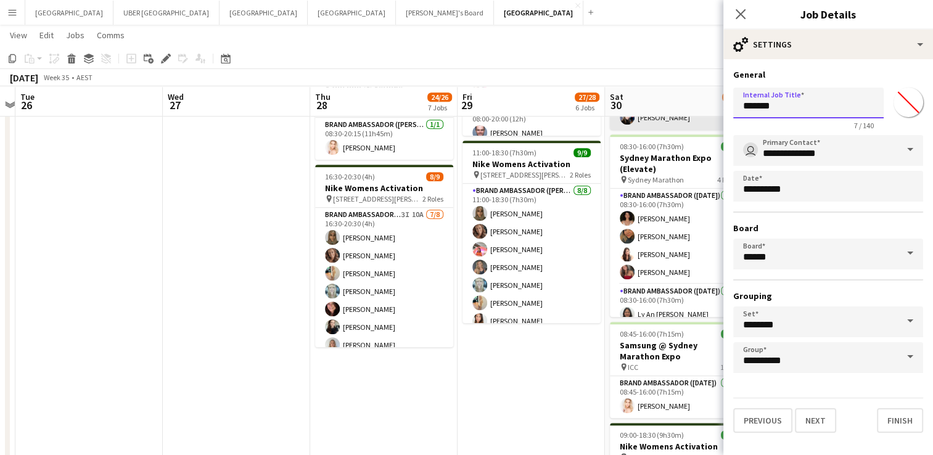
drag, startPoint x: 791, startPoint y: 110, endPoint x: 667, endPoint y: 117, distance: 124.2
click at [374, 117] on body "Menu Boards Boards Boards All jobs Status Workforce Workforce My Workforce Recr…" at bounding box center [466, 314] width 933 height 2041
type input "**********"
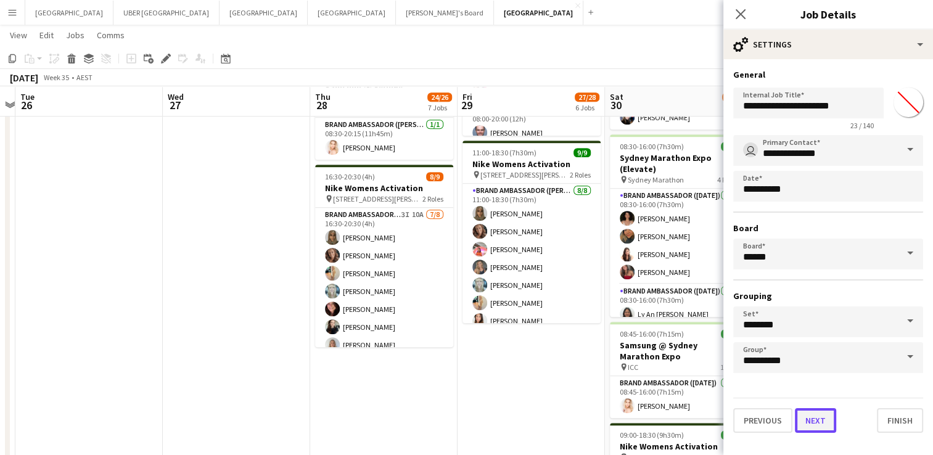
click at [374, 211] on button "Next" at bounding box center [815, 420] width 41 height 25
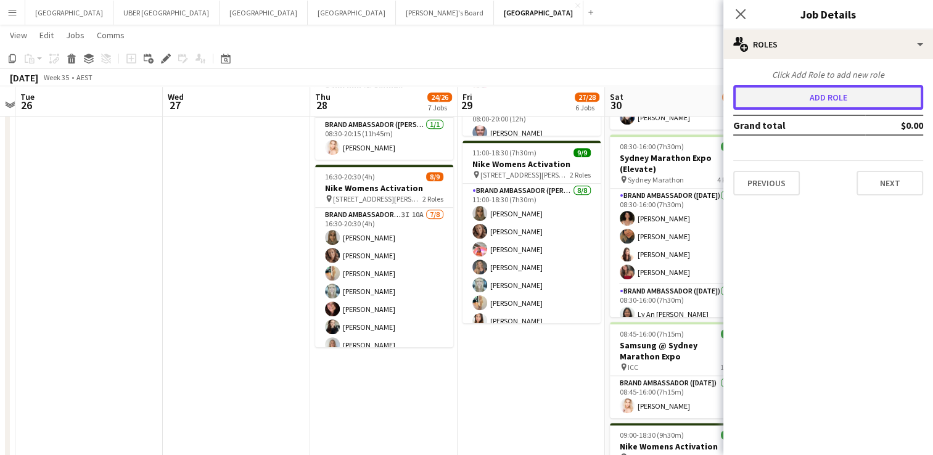
click at [374, 104] on button "Add role" at bounding box center [828, 97] width 190 height 25
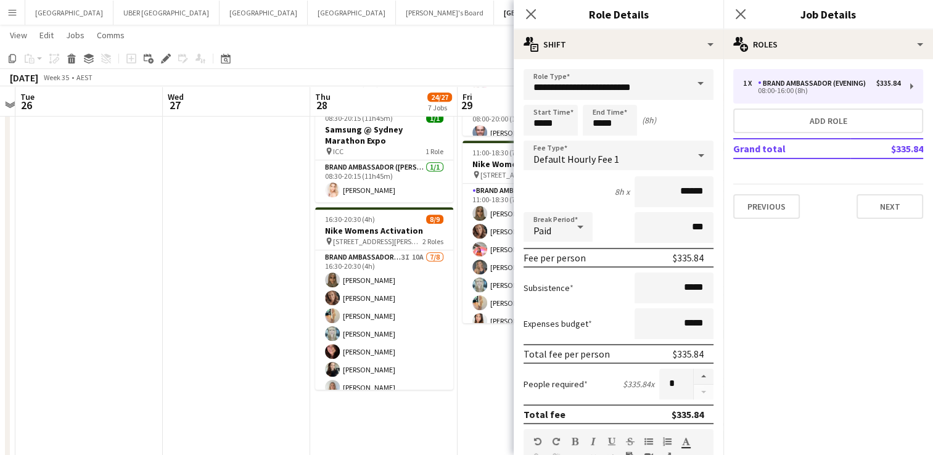
click at [374, 83] on span at bounding box center [701, 84] width 26 height 30
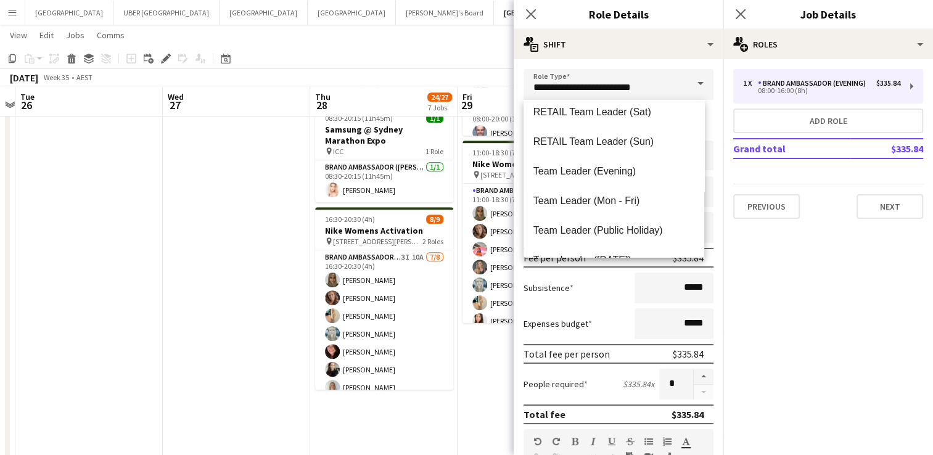
scroll to position [1167, 0]
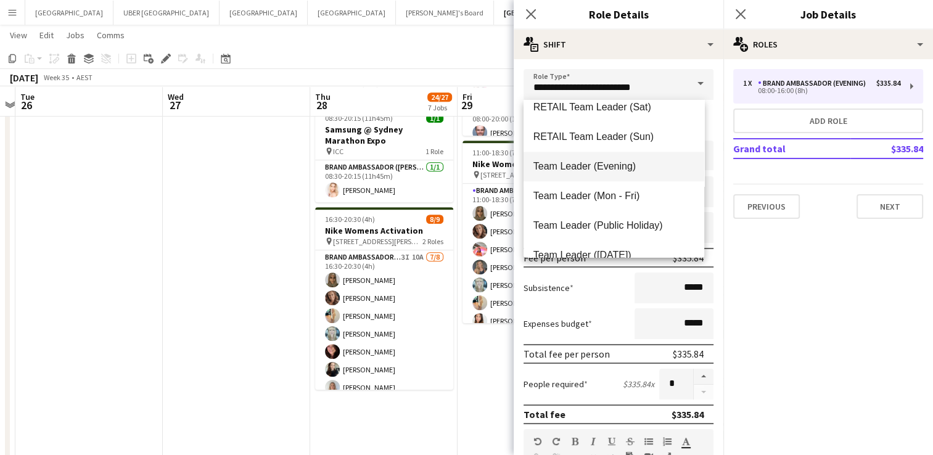
click at [374, 175] on mat-option "Team Leader (Evening)" at bounding box center [614, 167] width 181 height 30
type input "**********"
type input "******"
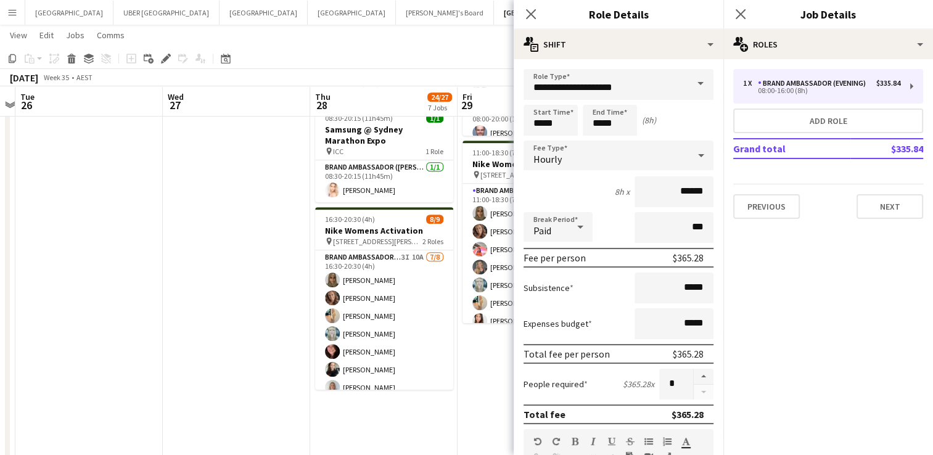
drag, startPoint x: 705, startPoint y: 285, endPoint x: 651, endPoint y: 284, distance: 53.7
click at [374, 211] on form "**********" at bounding box center [619, 452] width 210 height 767
click at [374, 211] on mat-expansion-panel "pencil3 General details 1 x Brand Ambassador (Evening) $335.84 08:00-16:00 (8h)…" at bounding box center [828, 257] width 210 height 396
drag, startPoint x: 564, startPoint y: 120, endPoint x: 493, endPoint y: 121, distance: 70.9
click at [374, 121] on body "Menu Boards Boards Boards All jobs Status Workforce Workforce My Workforce Recr…" at bounding box center [466, 314] width 933 height 2041
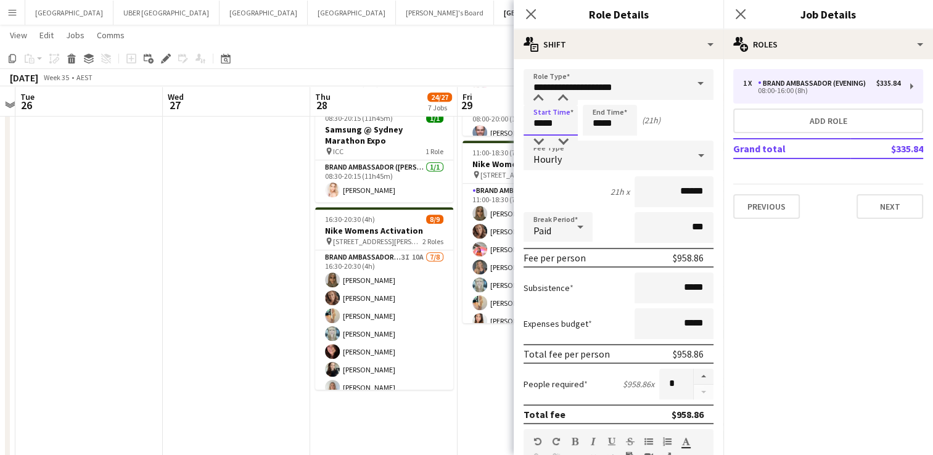
type input "*****"
drag, startPoint x: 622, startPoint y: 127, endPoint x: 550, endPoint y: 130, distance: 72.2
click at [374, 130] on div "Start Time ***** End Time ***** (21h)" at bounding box center [619, 120] width 190 height 31
type input "*****"
click at [374, 130] on input "*****" at bounding box center [551, 120] width 54 height 31
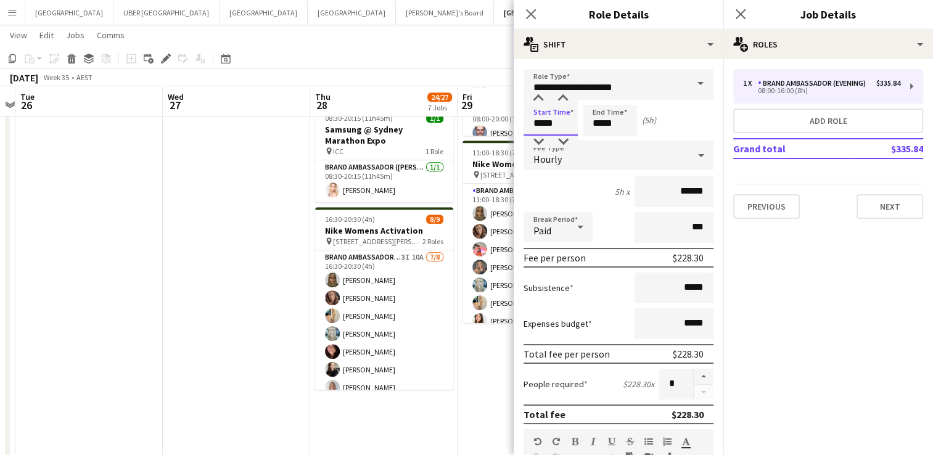
type input "*****"
click at [374, 184] on div "5h x ******" at bounding box center [619, 191] width 190 height 31
click at [374, 206] on button "Next" at bounding box center [890, 206] width 67 height 25
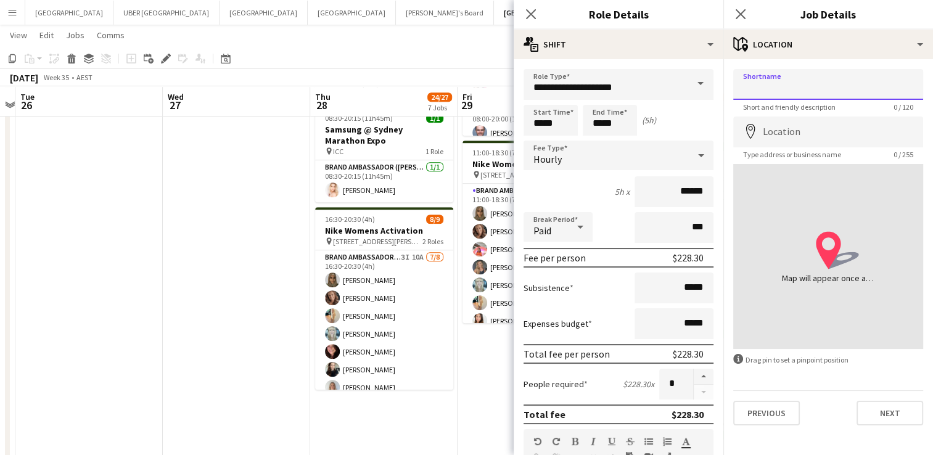
click at [374, 81] on input "Shortname" at bounding box center [828, 84] width 190 height 31
type input "**********"
click at [374, 139] on input "Location" at bounding box center [828, 132] width 190 height 31
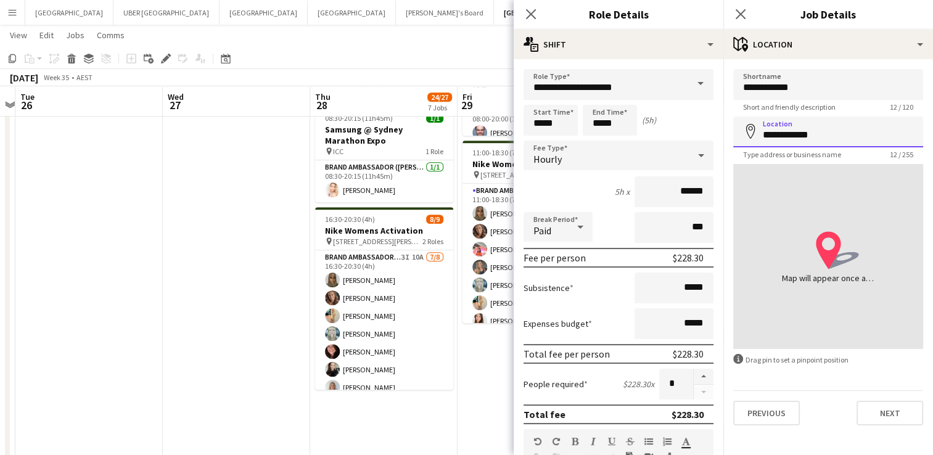
drag, startPoint x: 794, startPoint y: 136, endPoint x: 725, endPoint y: 140, distance: 69.2
click at [374, 140] on form "**********" at bounding box center [828, 247] width 210 height 356
type input "**********"
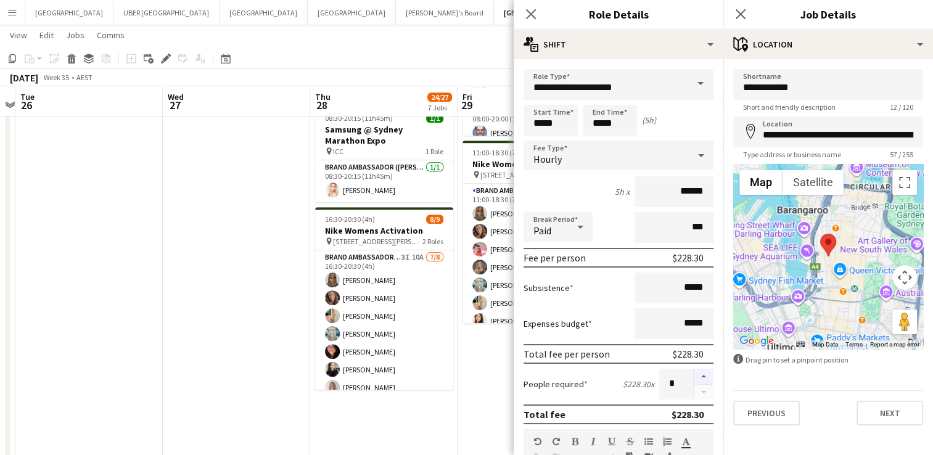
click at [374, 211] on button "button" at bounding box center [704, 377] width 20 height 16
type input "*"
click at [374, 211] on button "Next" at bounding box center [890, 413] width 67 height 25
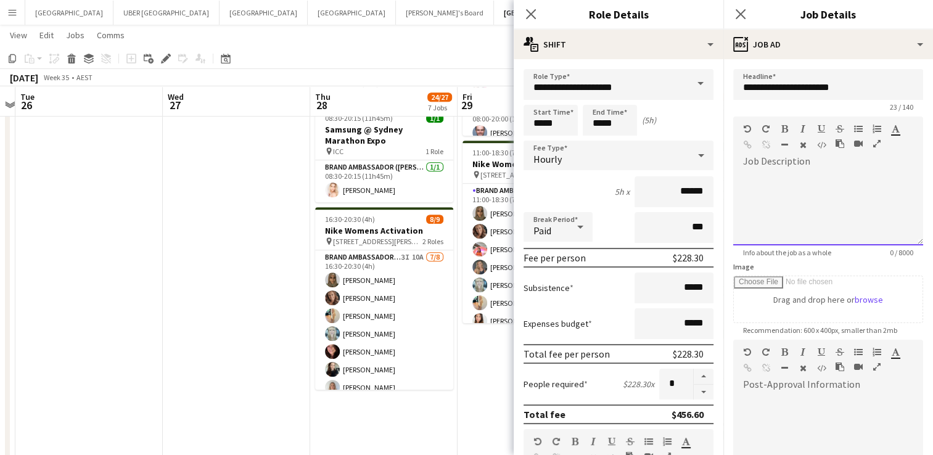
click at [374, 170] on div at bounding box center [828, 204] width 190 height 83
click at [374, 192] on div "**********" at bounding box center [823, 208] width 181 height 74
click at [374, 189] on div "**********" at bounding box center [823, 208] width 181 height 74
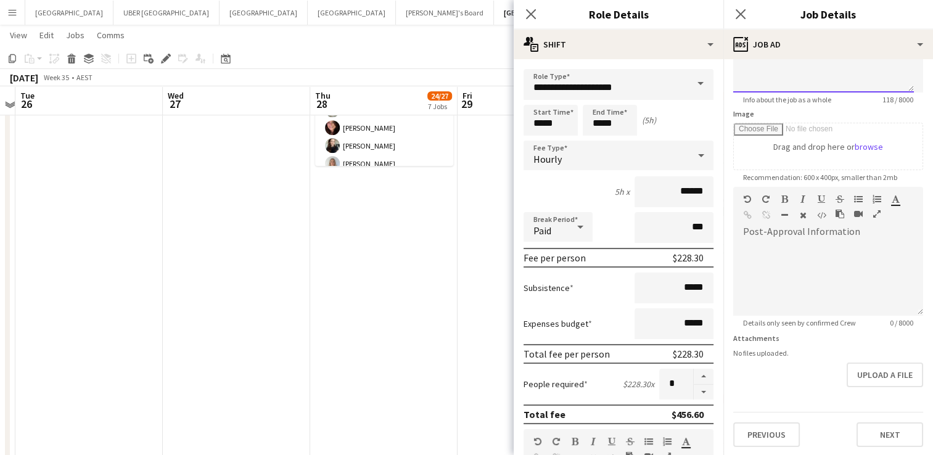
scroll to position [930, 0]
click at [374, 15] on icon at bounding box center [741, 14] width 12 height 12
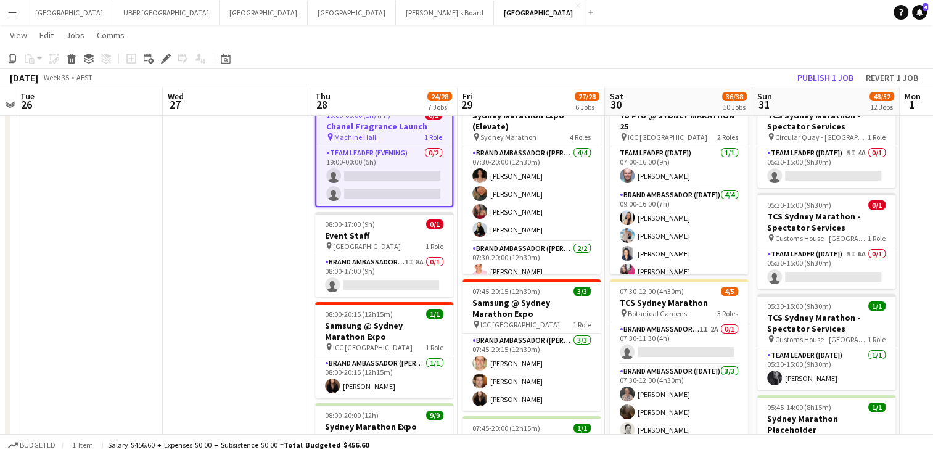
scroll to position [0, 0]
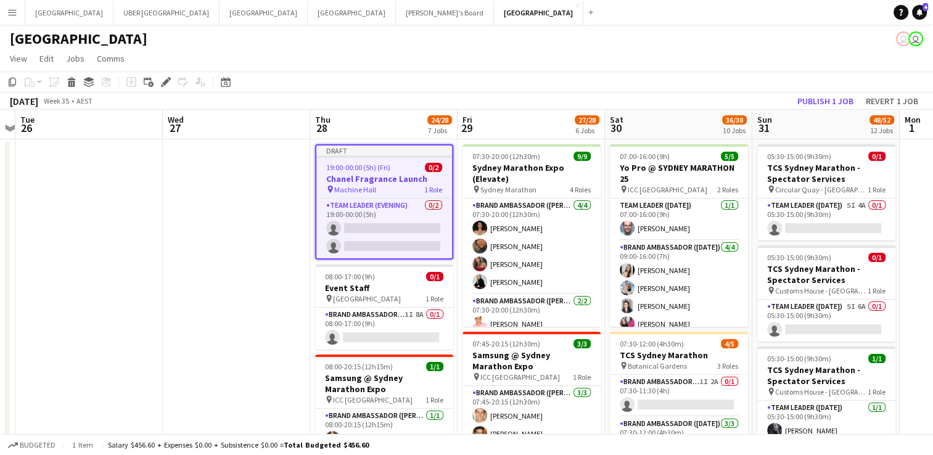
click at [374, 154] on div "Draft" at bounding box center [384, 151] width 136 height 10
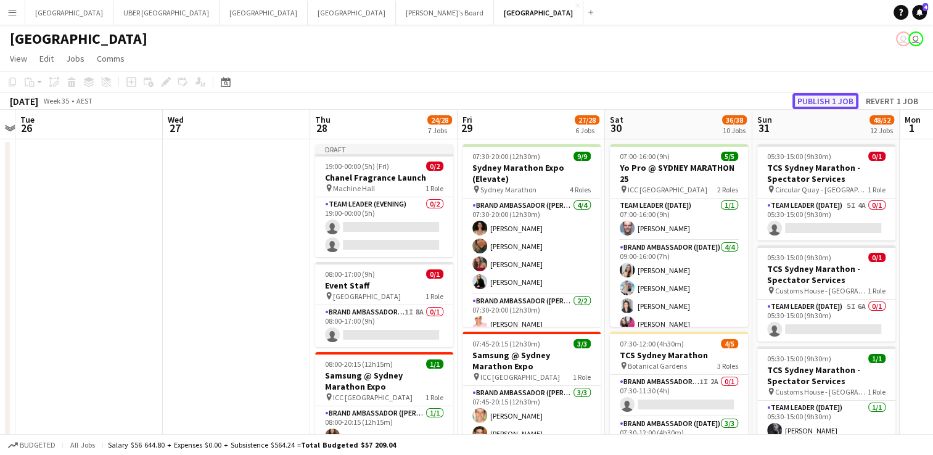
click at [374, 105] on button "Publish 1 job" at bounding box center [826, 101] width 66 height 16
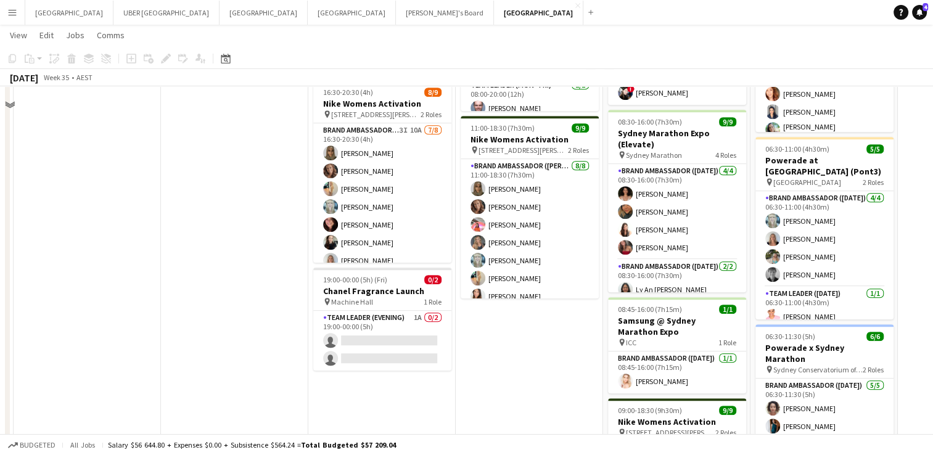
scroll to position [661, 0]
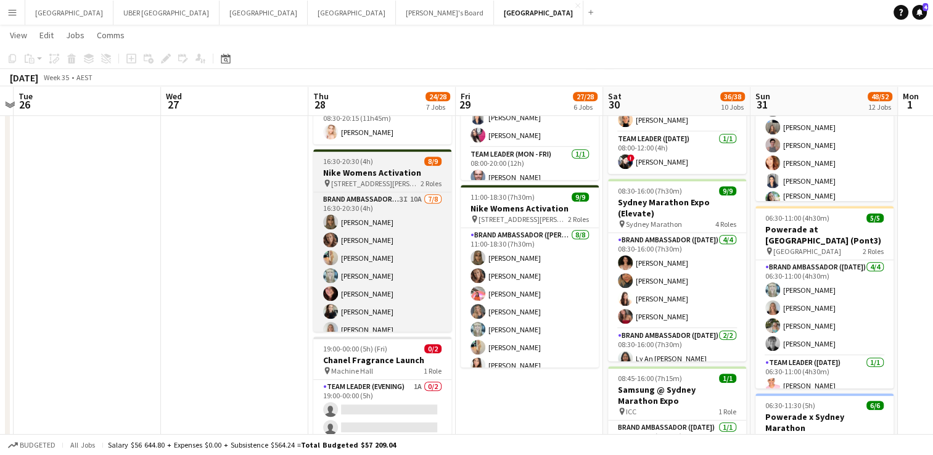
click at [369, 159] on span "16:30-20:30 (4h)" at bounding box center [348, 161] width 50 height 9
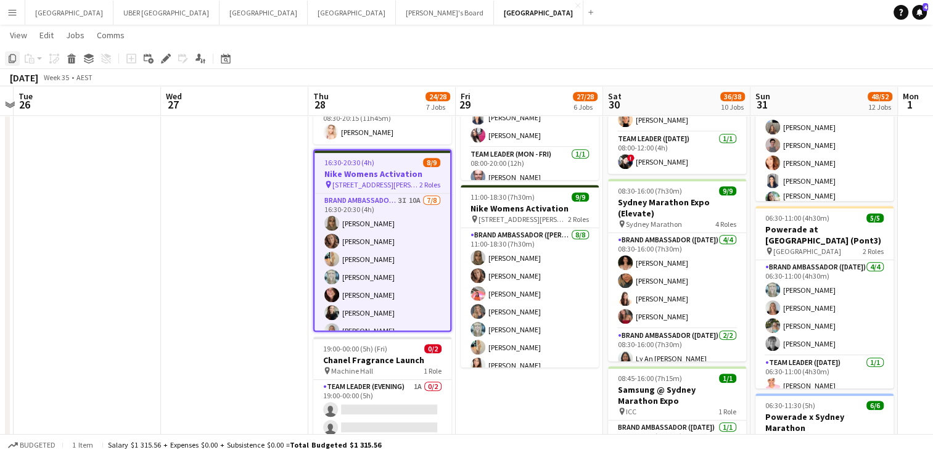
click at [10, 55] on icon at bounding box center [12, 58] width 7 height 9
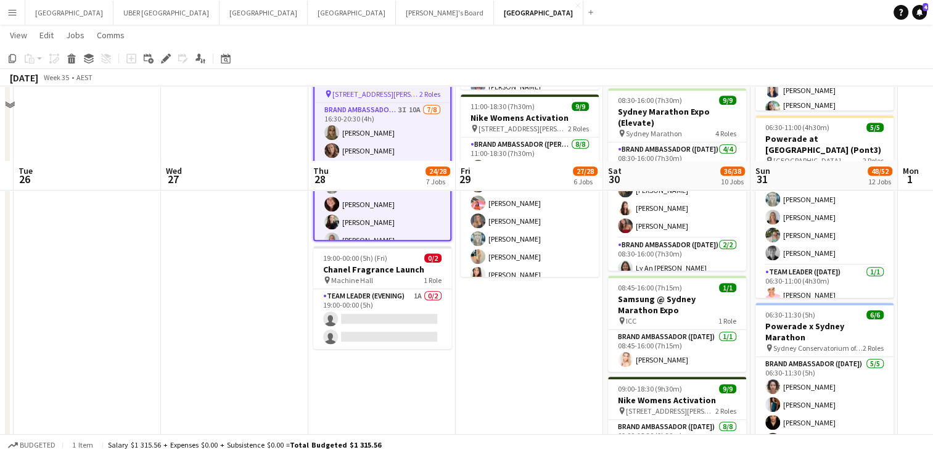
scroll to position [917, 0]
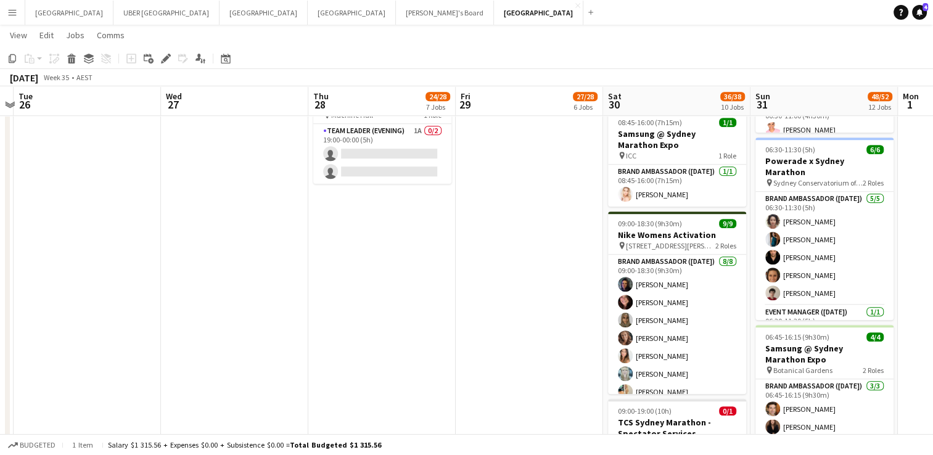
click at [374, 211] on app-date-cell "08:00-17:00 (9h) 0/1 Event Staff pin Chifley Tower 1 Role Brand Ambassador (Mon…" at bounding box center [381, 162] width 147 height 1882
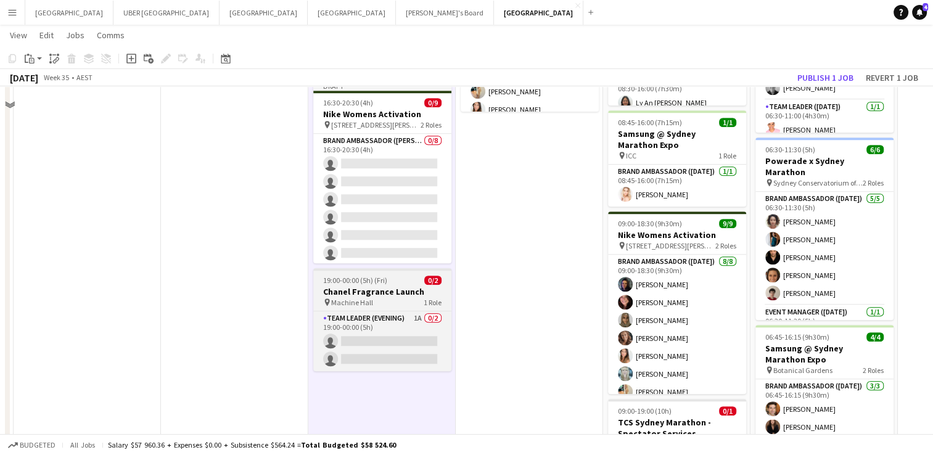
scroll to position [802, 0]
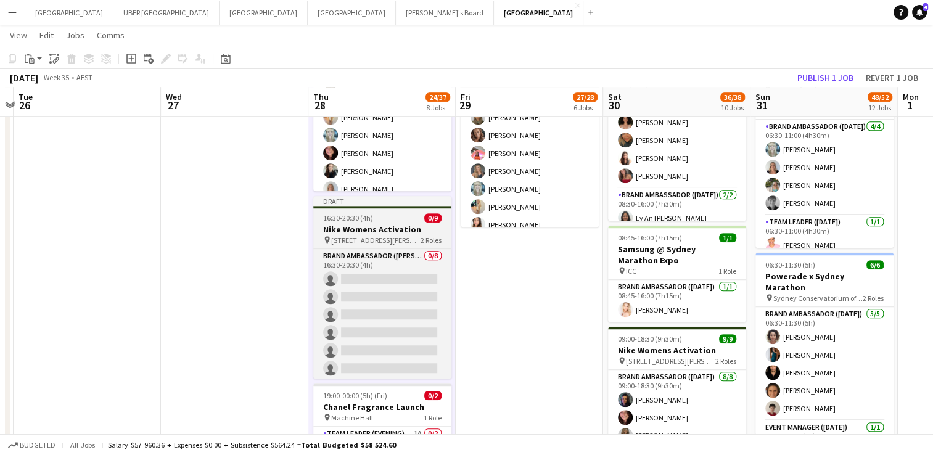
click at [374, 211] on div "16:30-20:30 (4h) 0/9" at bounding box center [382, 217] width 138 height 9
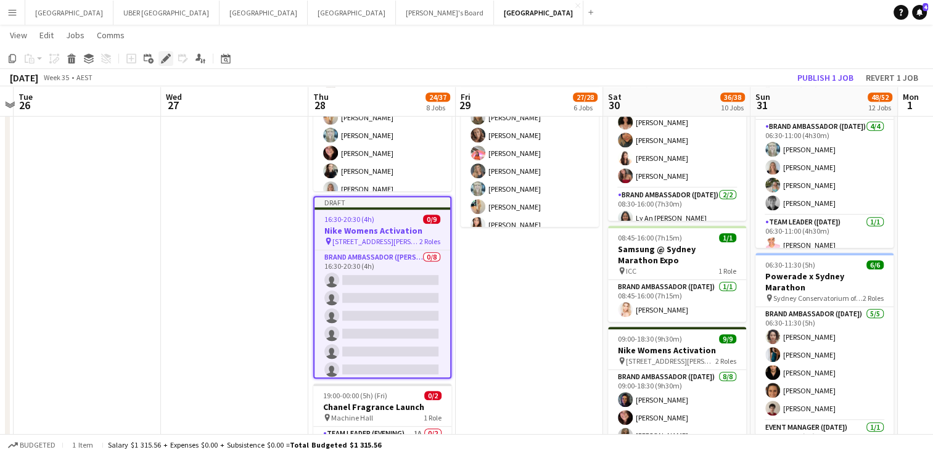
click at [163, 54] on icon "Edit" at bounding box center [166, 59] width 10 height 10
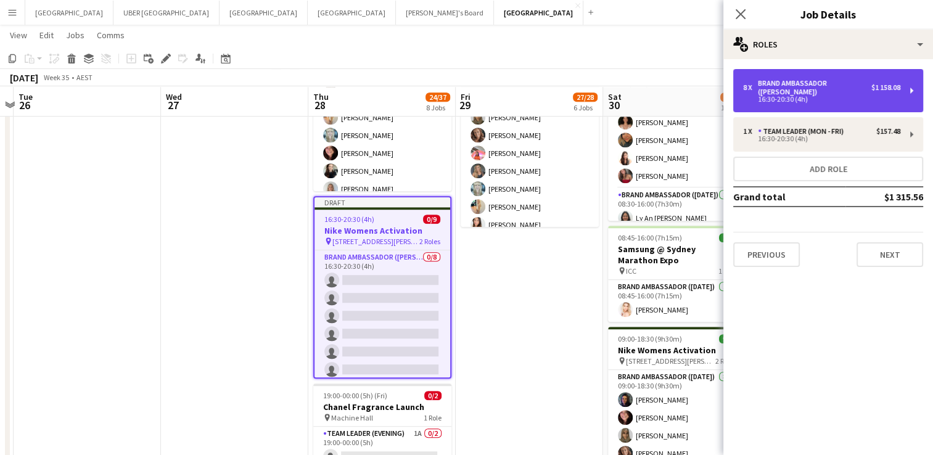
click at [374, 82] on div "Brand Ambassador ([PERSON_NAME])" at bounding box center [814, 87] width 113 height 17
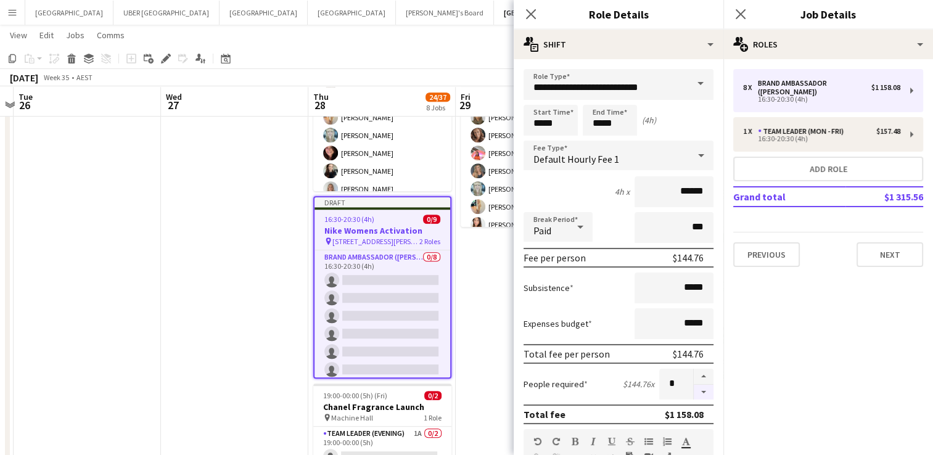
click at [374, 211] on button "button" at bounding box center [704, 392] width 20 height 15
type input "*"
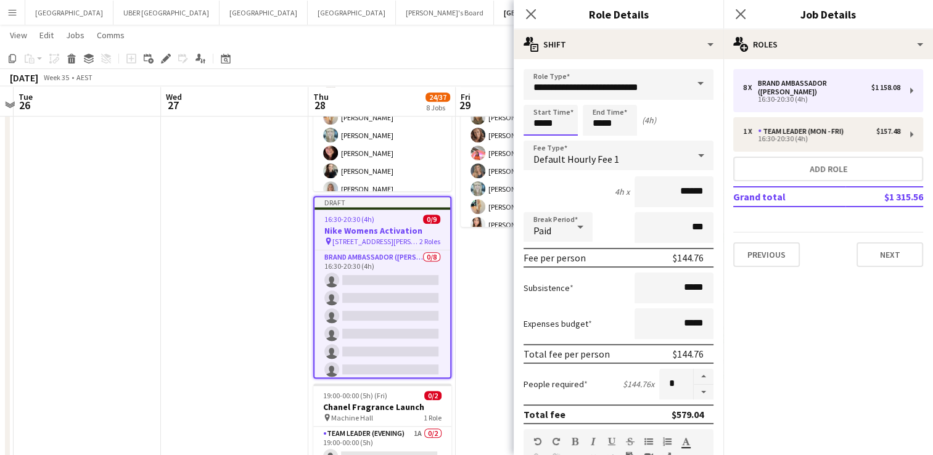
click at [374, 128] on input "*****" at bounding box center [551, 120] width 54 height 31
type input "*****"
click at [374, 126] on input "*****" at bounding box center [610, 120] width 54 height 31
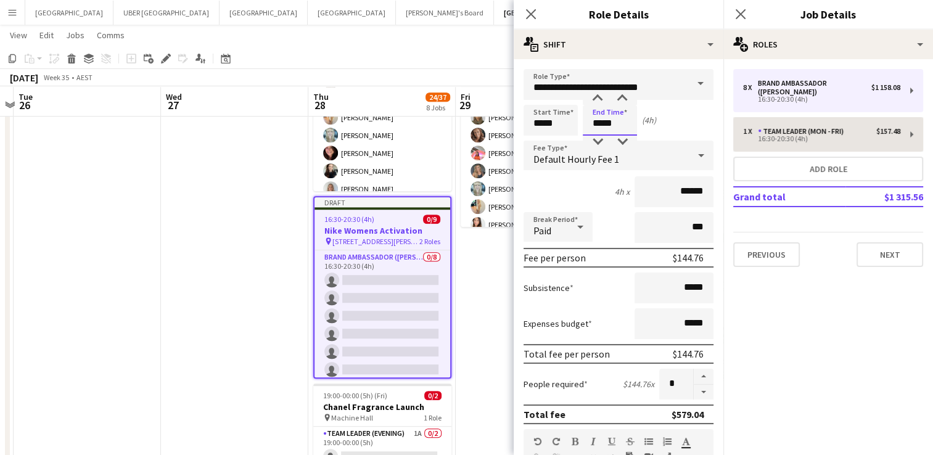
type input "*****"
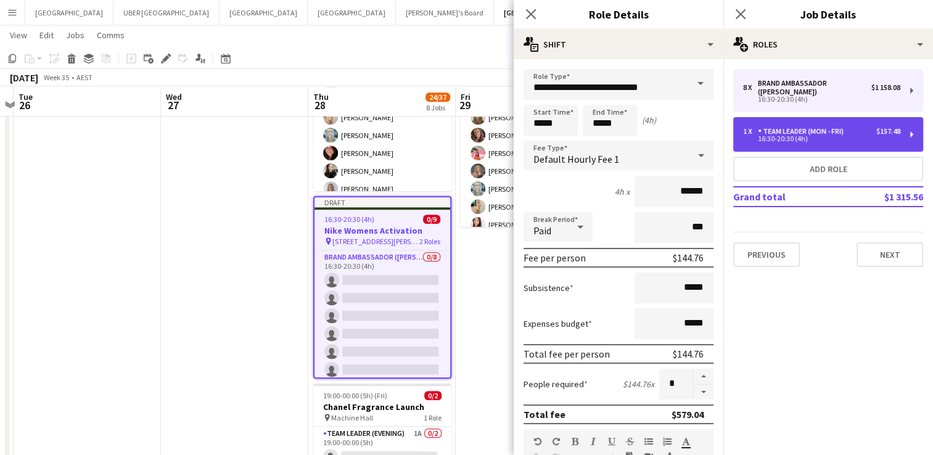
click at [374, 136] on div "16:30-20:30 (4h)" at bounding box center [821, 139] width 157 height 6
type input "**********"
type input "*****"
type input "******"
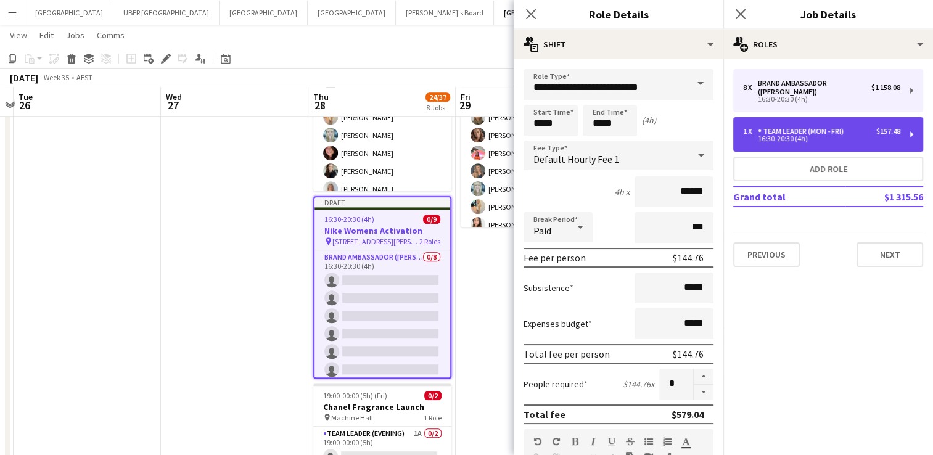
type input "*"
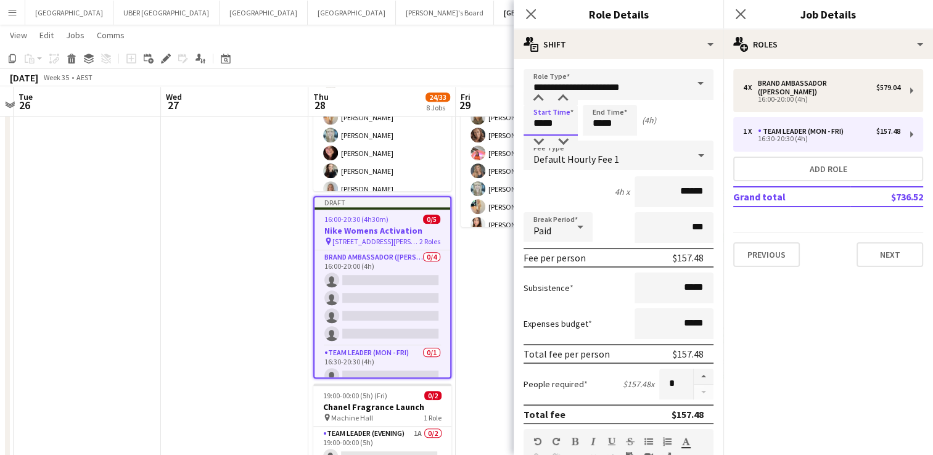
click at [374, 118] on input "*****" at bounding box center [551, 120] width 54 height 31
type input "*****"
click at [374, 128] on input "*****" at bounding box center [610, 120] width 54 height 31
type input "*****"
click at [374, 211] on mat-expansion-panel "pencil3 General details 4 x Brand Ambassador (Mon - Fri) $579.04 16:00-20:00 (4…" at bounding box center [828, 257] width 210 height 396
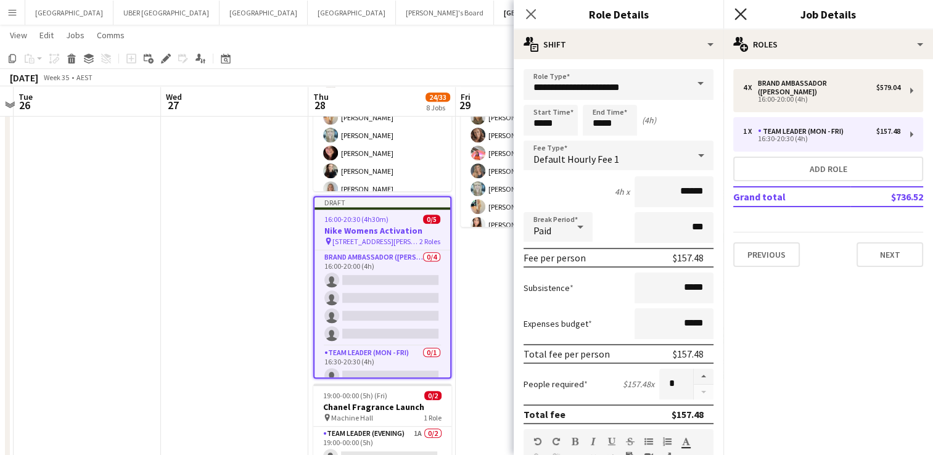
click at [374, 14] on icon "Close pop-in" at bounding box center [741, 14] width 12 height 12
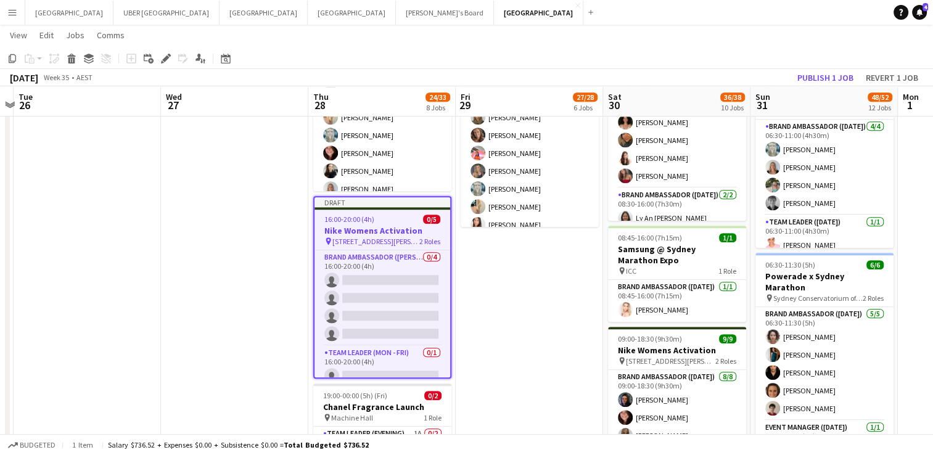
click at [343, 211] on span "16:00-20:00 (4h)" at bounding box center [349, 219] width 50 height 9
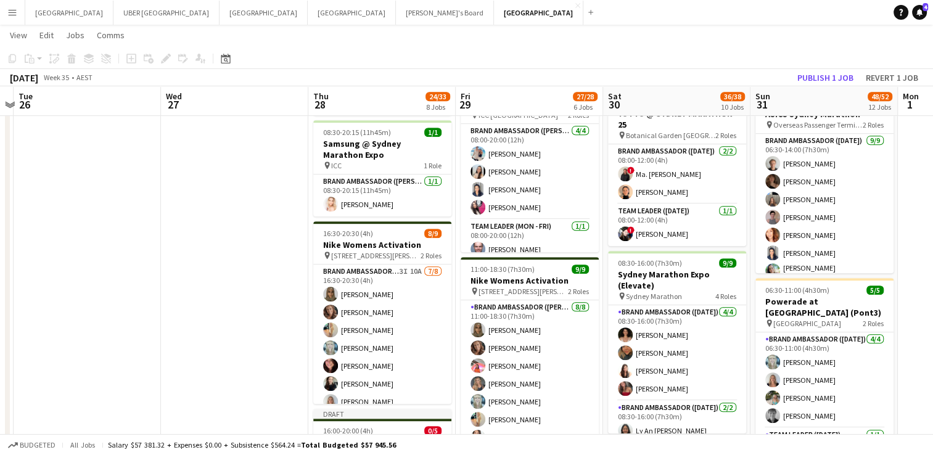
scroll to position [678, 0]
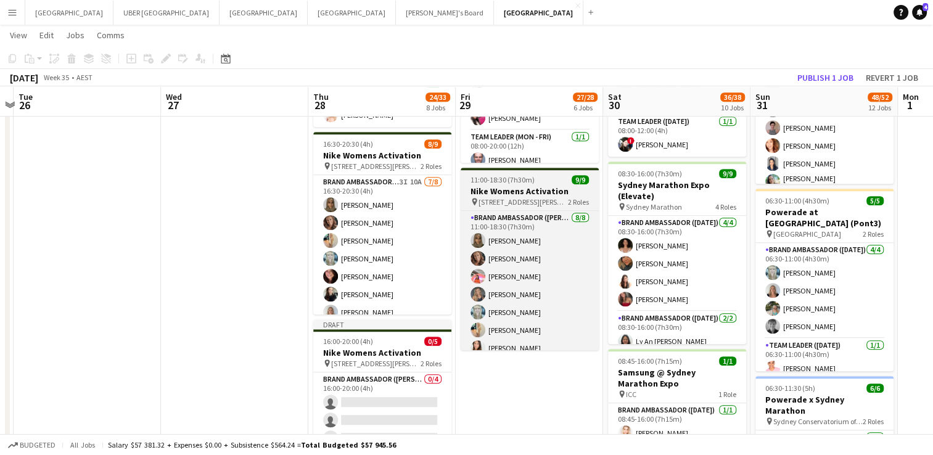
click at [374, 177] on div "11:00-18:30 (7h30m) 9/9" at bounding box center [530, 179] width 138 height 9
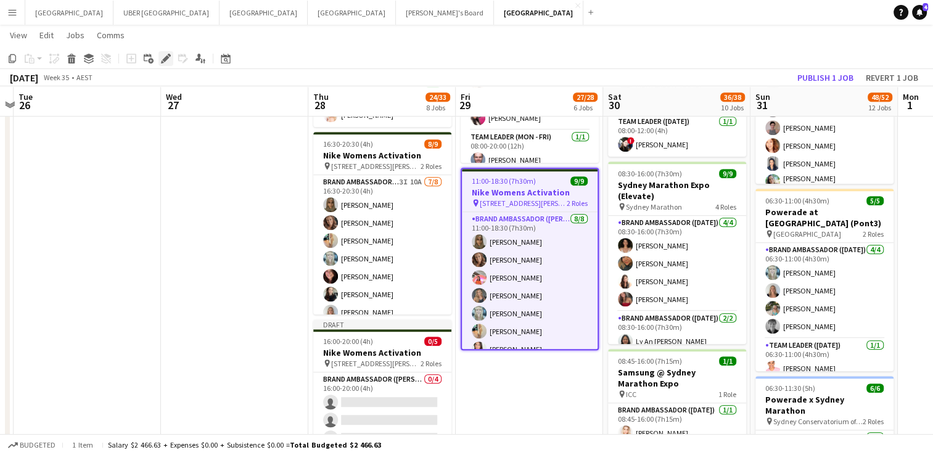
click at [167, 56] on icon at bounding box center [165, 59] width 7 height 7
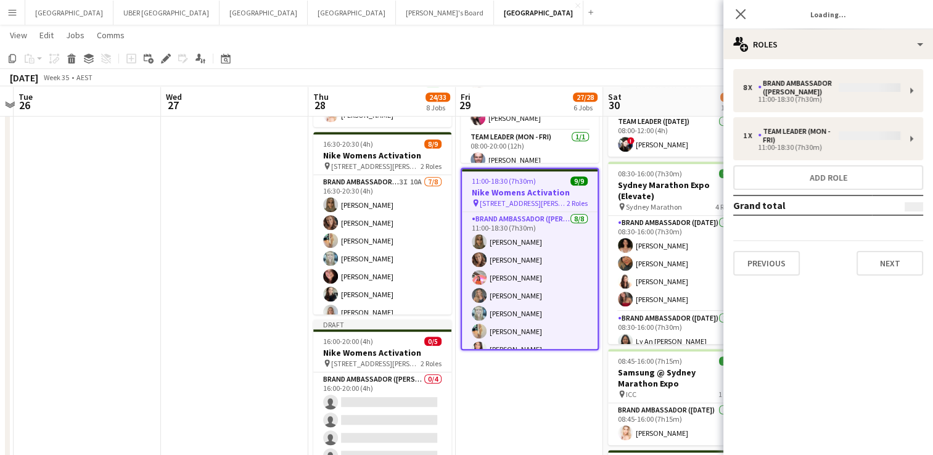
click at [374, 211] on app-date-cell "07:30-20:00 (12h30m) 9/9 Sydney Marathon Expo (Elevate) pin Sydney Marathon 4 R…" at bounding box center [529, 401] width 147 height 1882
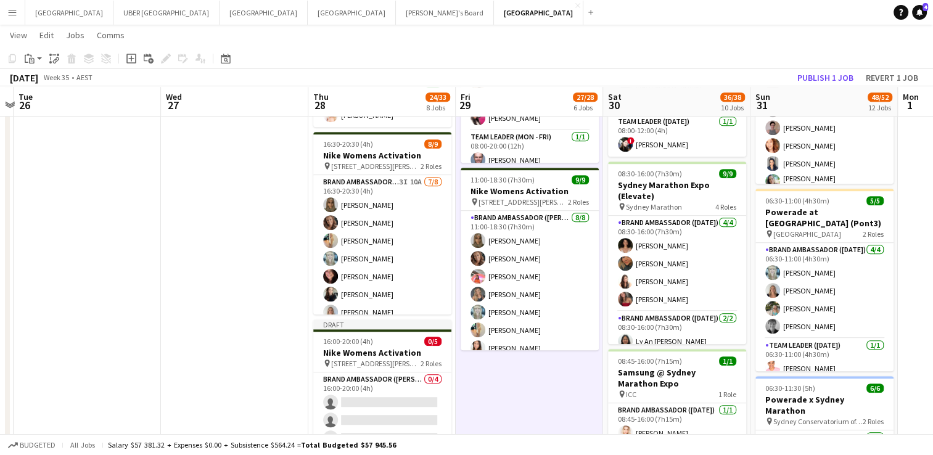
click at [374, 167] on app-date-cell "07:30-20:00 (12h30m) 9/9 Sydney Marathon Expo (Elevate) pin Sydney Marathon 4 R…" at bounding box center [529, 401] width 147 height 1882
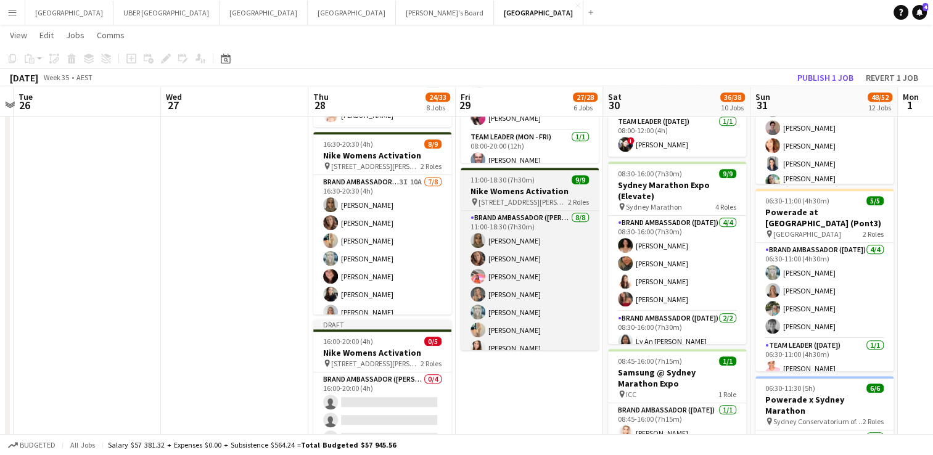
click at [374, 186] on h3 "Nike Womens Activation" at bounding box center [530, 191] width 138 height 11
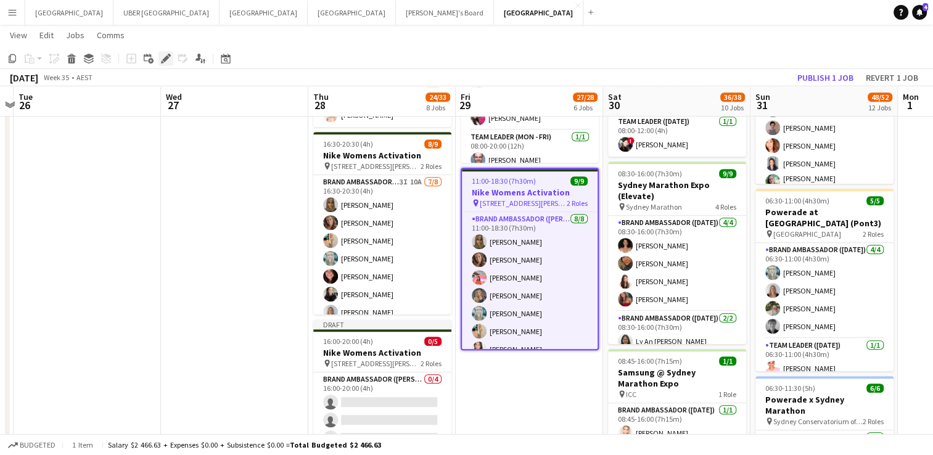
click at [161, 57] on icon "Edit" at bounding box center [166, 59] width 10 height 10
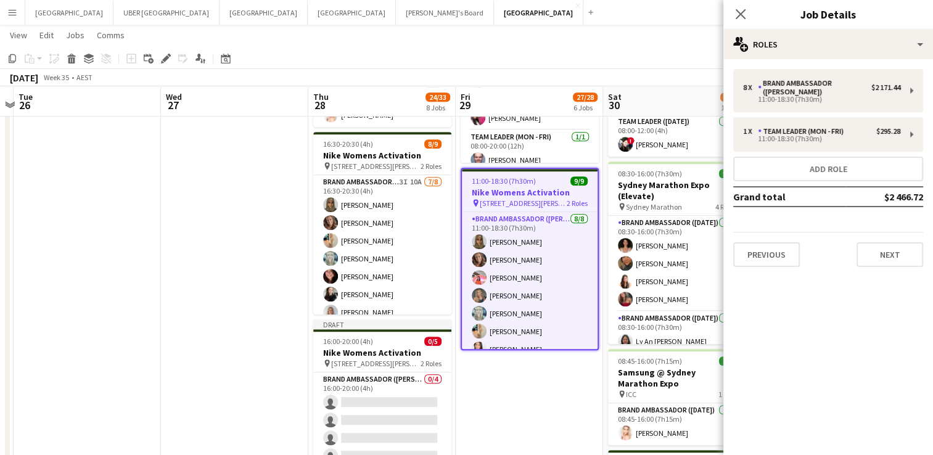
click at [374, 211] on app-date-cell "07:30-20:00 (12h30m) 9/9 Sydney Marathon Expo (Elevate) pin Sydney Marathon 4 R…" at bounding box center [529, 401] width 147 height 1882
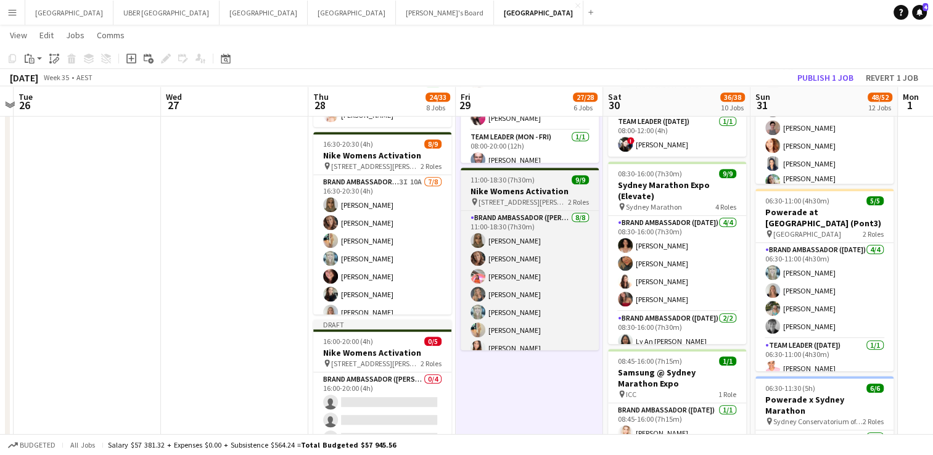
click at [374, 186] on h3 "Nike Womens Activation" at bounding box center [530, 191] width 138 height 11
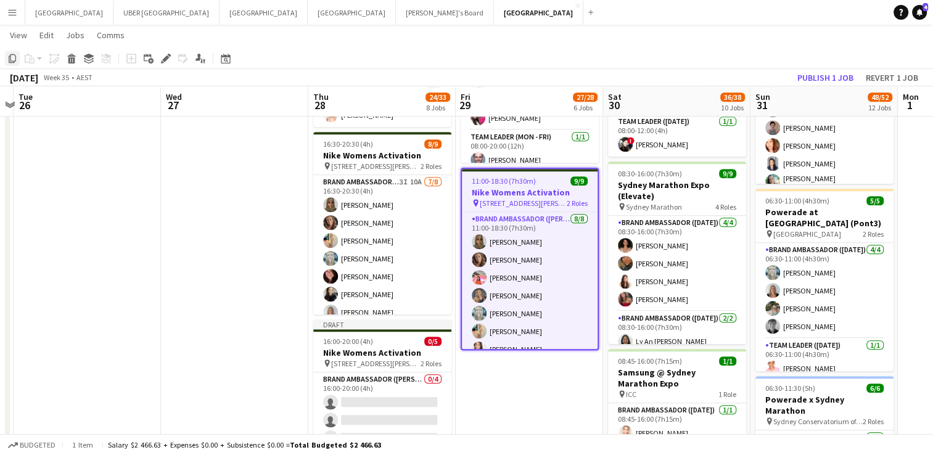
click at [7, 58] on icon "Copy" at bounding box center [12, 59] width 10 height 10
click at [374, 211] on app-date-cell "07:30-20:00 (12h30m) 9/9 Sydney Marathon Expo (Elevate) pin Sydney Marathon 4 R…" at bounding box center [529, 401] width 147 height 1882
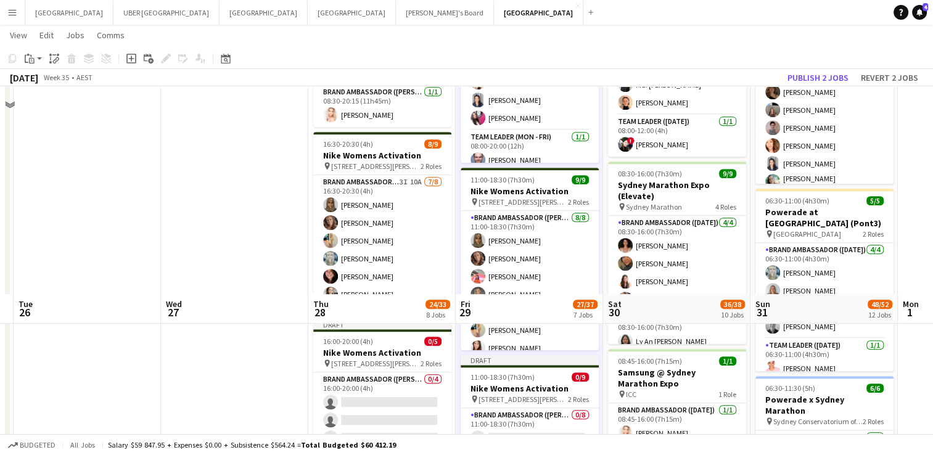
scroll to position [902, 0]
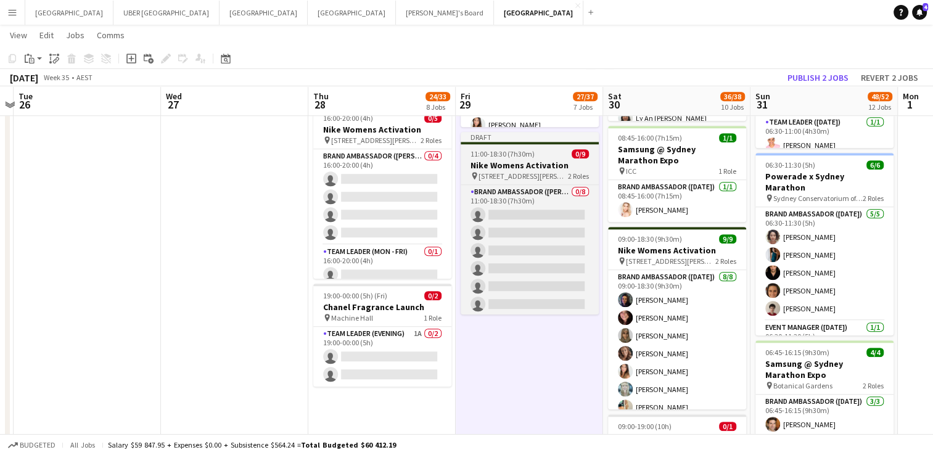
click at [374, 154] on div "11:00-18:30 (7h30m) 0/9" at bounding box center [530, 153] width 138 height 9
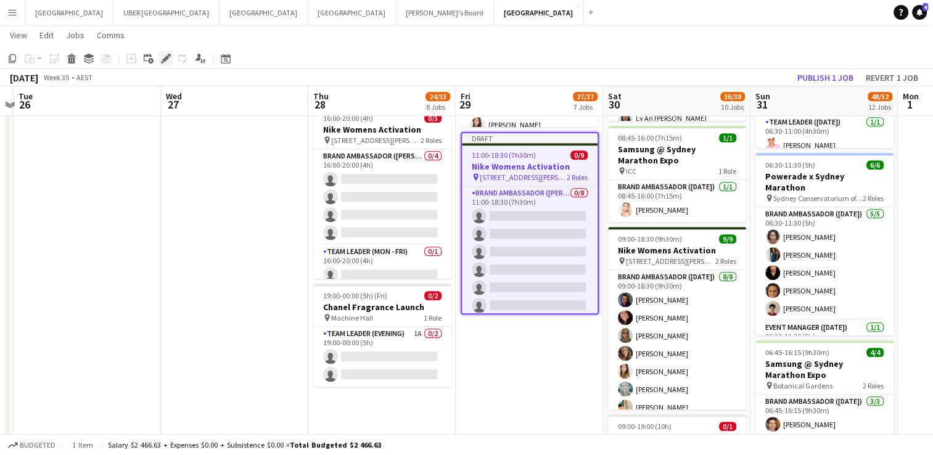
click at [165, 56] on icon "Edit" at bounding box center [166, 59] width 10 height 10
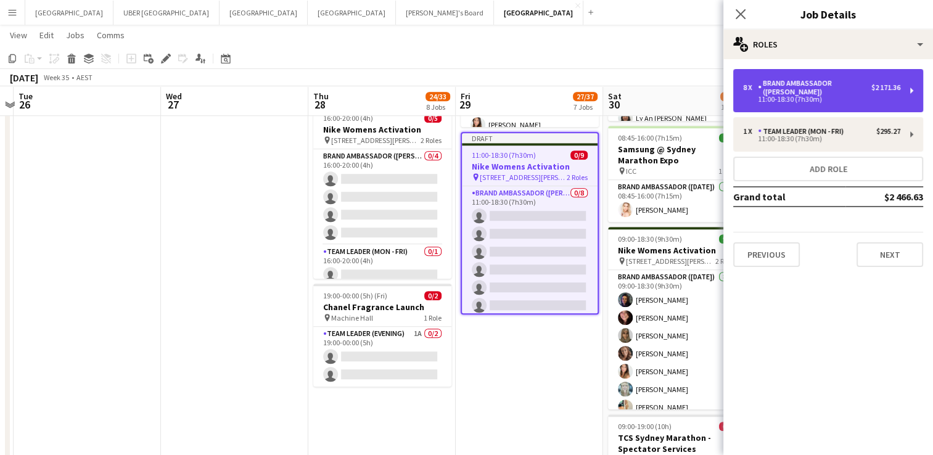
click at [374, 88] on div "Brand Ambassador ([PERSON_NAME])" at bounding box center [814, 87] width 113 height 17
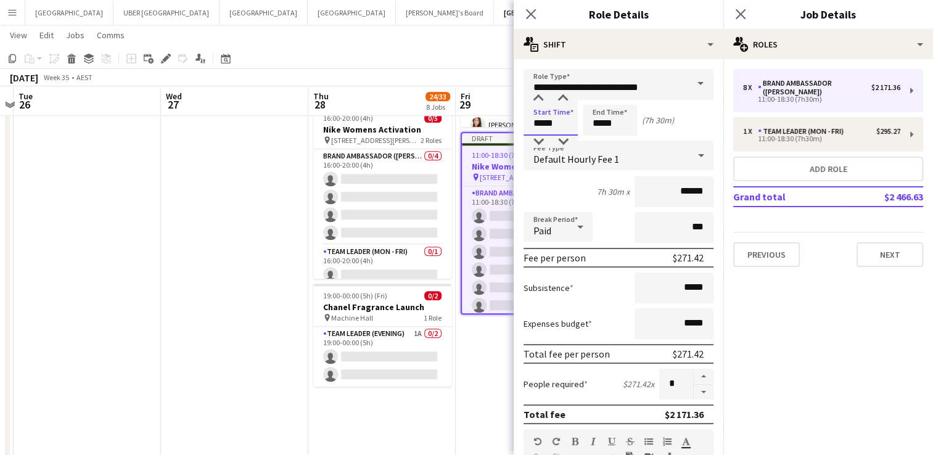
drag, startPoint x: 553, startPoint y: 122, endPoint x: 516, endPoint y: 124, distance: 37.1
click at [374, 124] on form "**********" at bounding box center [619, 452] width 210 height 767
drag, startPoint x: 567, startPoint y: 128, endPoint x: 495, endPoint y: 127, distance: 72.2
click at [374, 127] on body "Menu Boards Boards Boards All jobs Status Workforce Workforce My Workforce Recr…" at bounding box center [466, 118] width 933 height 2041
type input "*****"
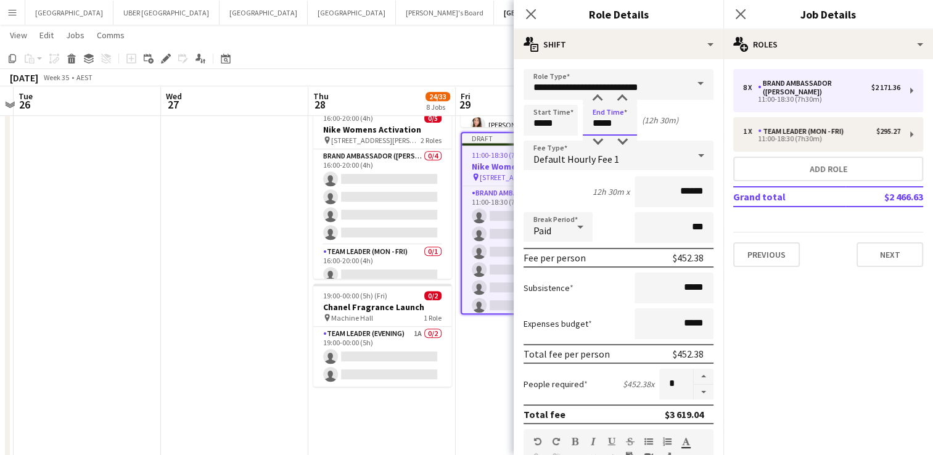
drag, startPoint x: 622, startPoint y: 123, endPoint x: 580, endPoint y: 125, distance: 41.4
click at [374, 125] on div "Start Time ***** End Time ***** (12h 30m)" at bounding box center [619, 120] width 190 height 31
type input "*****"
click at [374, 211] on button "button" at bounding box center [704, 392] width 20 height 15
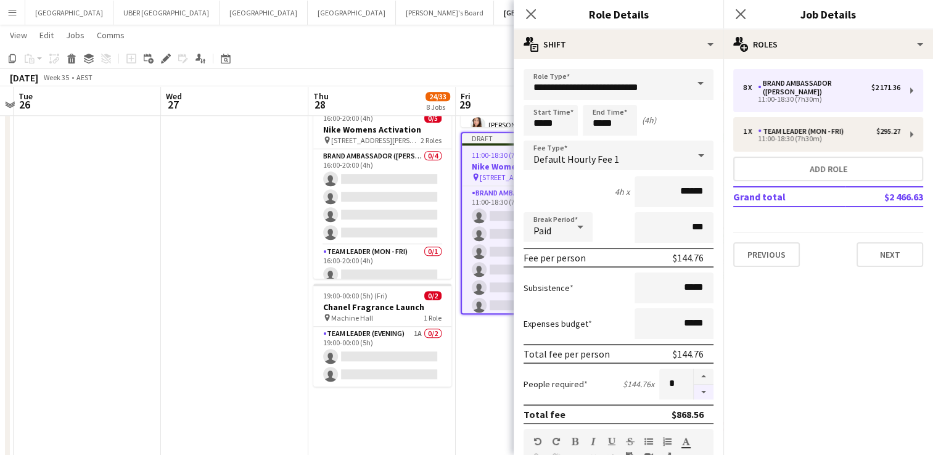
click at [374, 211] on button "button" at bounding box center [704, 392] width 20 height 15
type input "*"
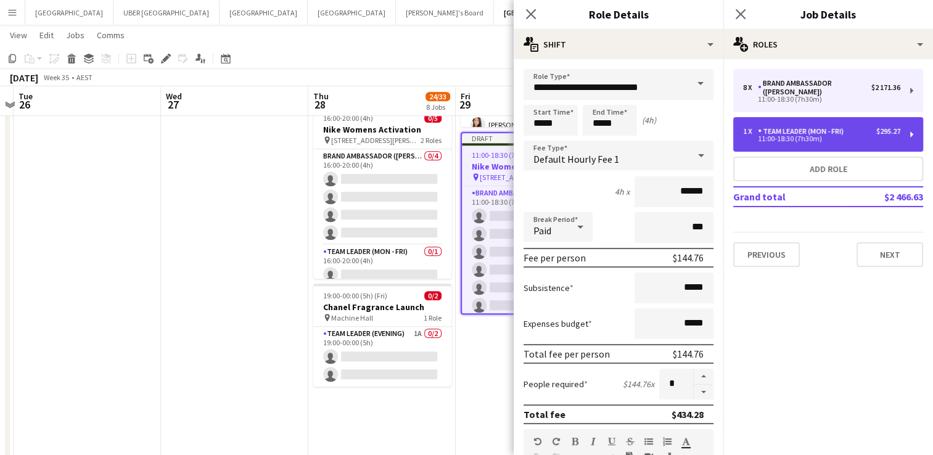
click at [374, 133] on div "Team Leader (Mon - Fri)" at bounding box center [803, 131] width 91 height 9
type input "**********"
type input "*****"
type input "******"
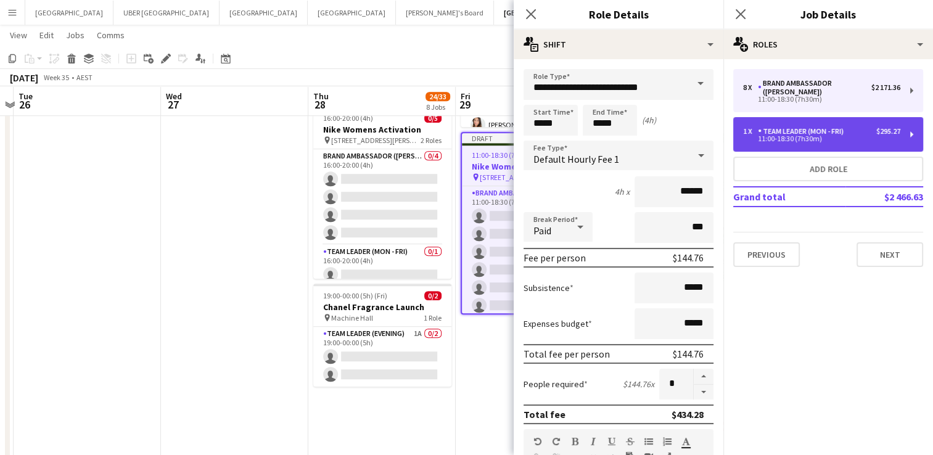
type input "*"
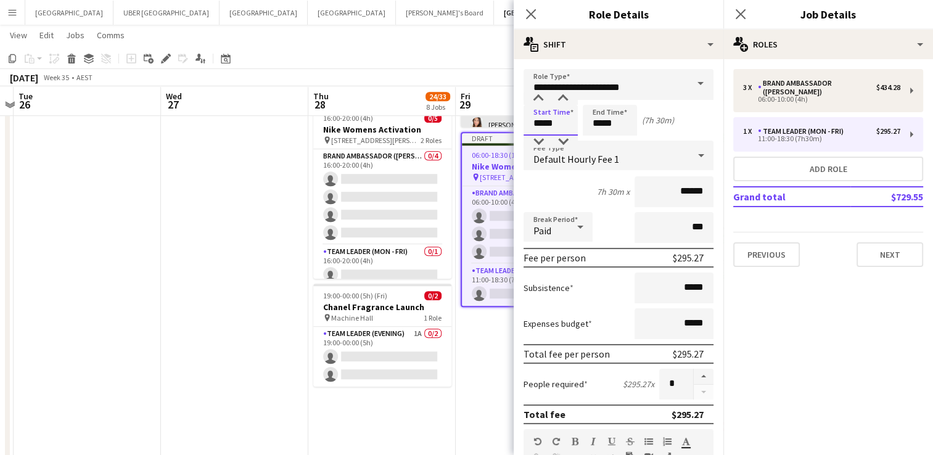
drag, startPoint x: 555, startPoint y: 124, endPoint x: 498, endPoint y: 122, distance: 56.8
click at [374, 122] on body "Menu Boards Boards Boards All jobs Status Workforce Workforce My Workforce Recr…" at bounding box center [466, 118] width 933 height 2041
type input "*****"
drag, startPoint x: 573, startPoint y: 123, endPoint x: 567, endPoint y: 122, distance: 6.3
click at [374, 122] on div "Start Time ***** End Time ***** (12h 30m)" at bounding box center [619, 120] width 190 height 31
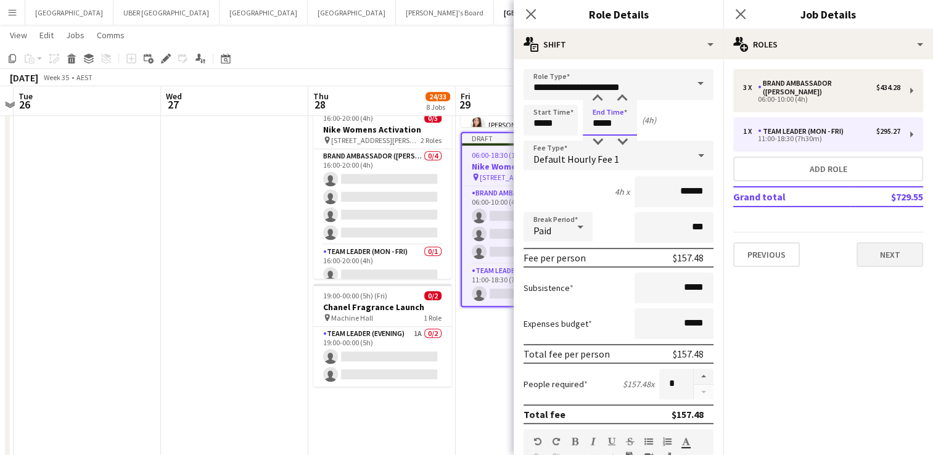
type input "*****"
click at [374, 211] on button "Next" at bounding box center [890, 254] width 67 height 25
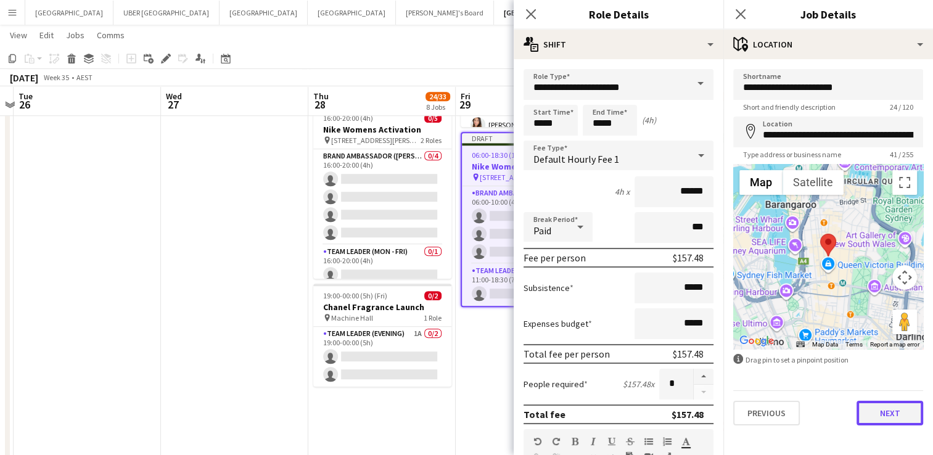
click at [374, 211] on button "Next" at bounding box center [890, 413] width 67 height 25
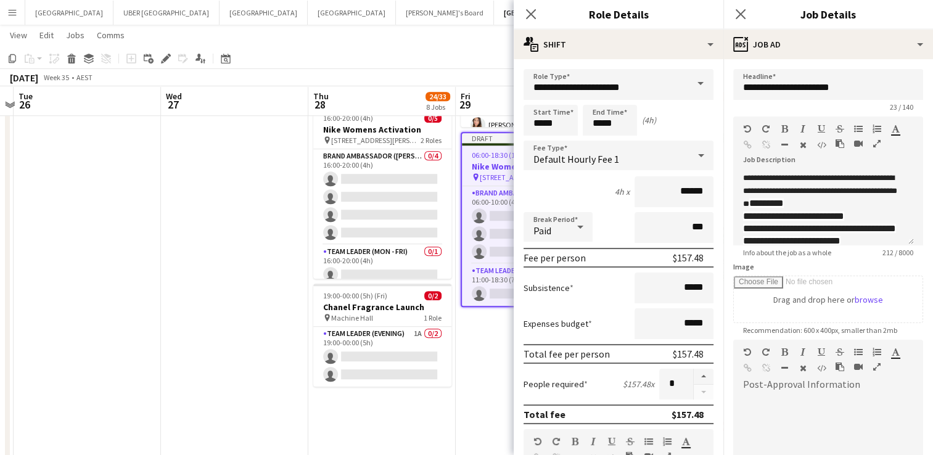
scroll to position [0, 0]
click at [374, 175] on font "**********" at bounding box center [820, 184] width 154 height 21
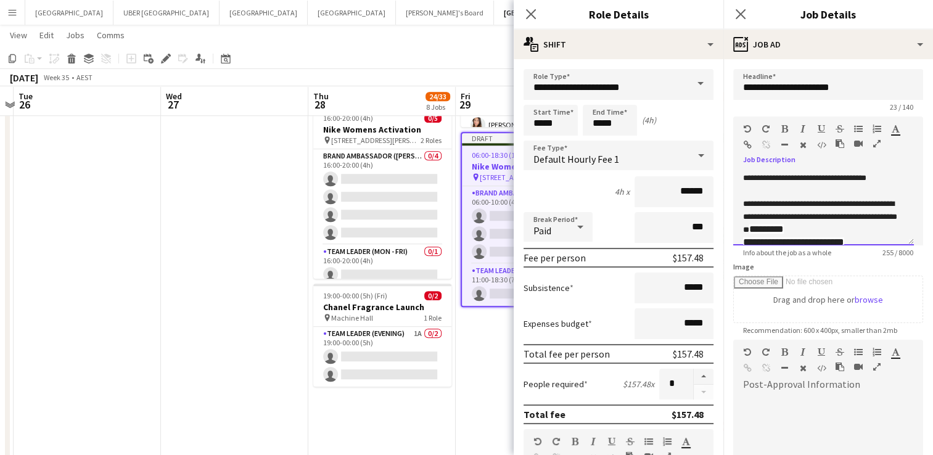
drag, startPoint x: 886, startPoint y: 184, endPoint x: 734, endPoint y: 184, distance: 152.3
click at [374, 184] on div "**********" at bounding box center [823, 208] width 181 height 74
drag, startPoint x: 775, startPoint y: 189, endPoint x: 717, endPoint y: 166, distance: 62.9
click at [374, 166] on body "Menu Boards Boards Boards All jobs Status Workforce Workforce My Workforce Recr…" at bounding box center [466, 118] width 933 height 2041
drag, startPoint x: 876, startPoint y: 191, endPoint x: 723, endPoint y: 196, distance: 153.6
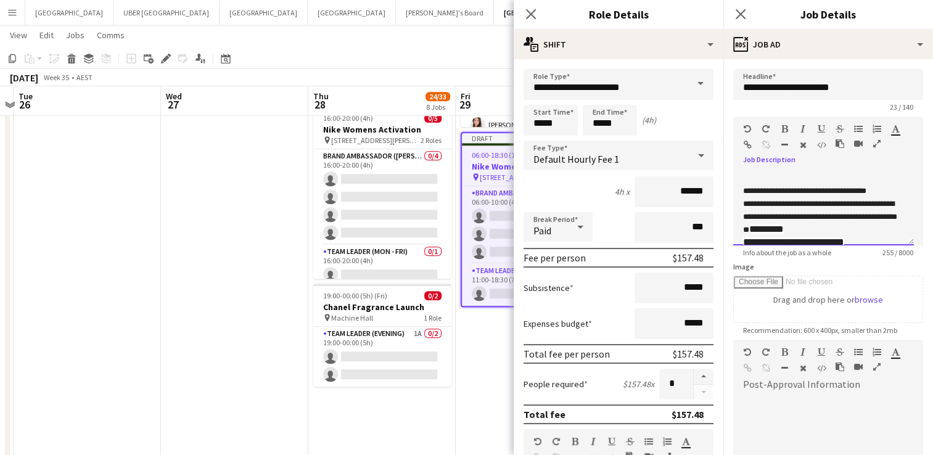
click at [374, 196] on body "Menu Boards Boards Boards All jobs Status Workforce Workforce My Workforce Recr…" at bounding box center [466, 118] width 933 height 2041
drag, startPoint x: 868, startPoint y: 191, endPoint x: 733, endPoint y: 192, distance: 134.5
click at [374, 192] on div "**********" at bounding box center [823, 208] width 181 height 74
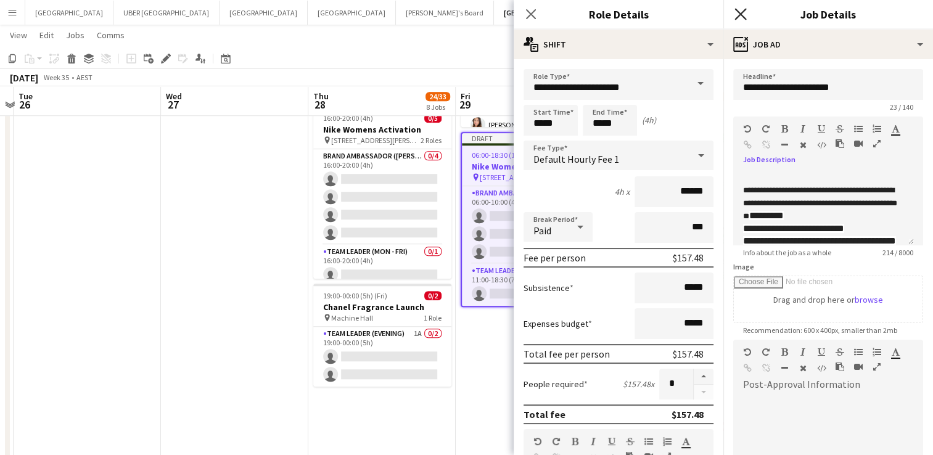
click at [374, 13] on icon at bounding box center [741, 14] width 12 height 12
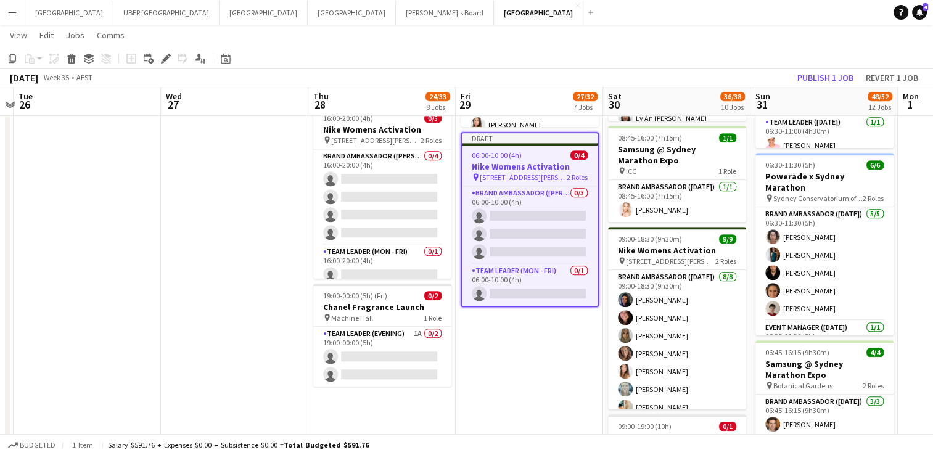
click at [374, 152] on div "06:00-10:00 (4h) 0/4" at bounding box center [530, 154] width 136 height 9
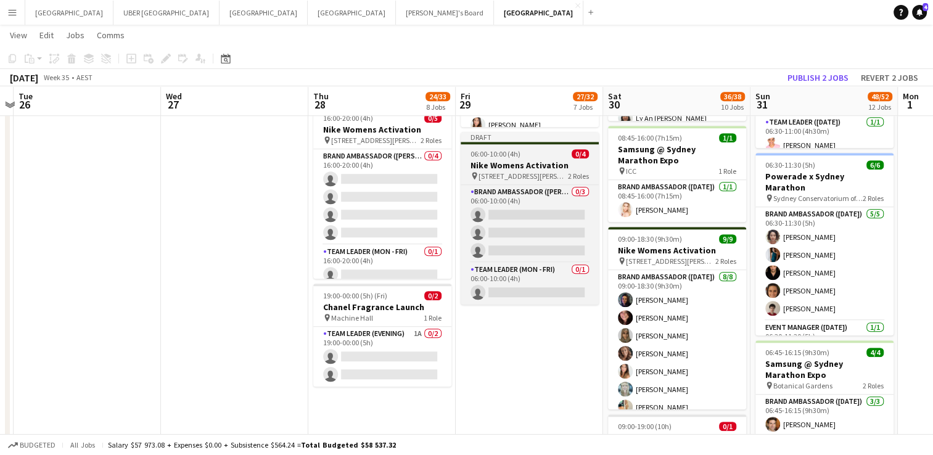
click at [374, 149] on div "06:00-10:00 (4h) 0/4" at bounding box center [530, 153] width 138 height 9
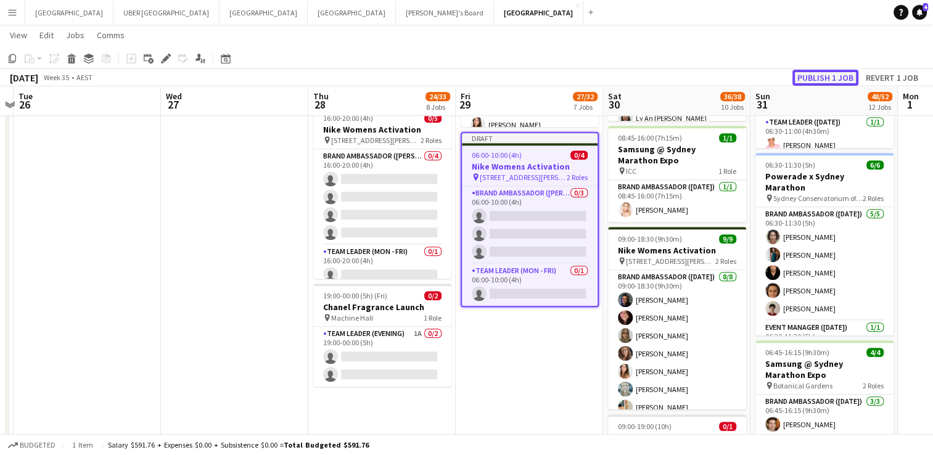
click at [374, 75] on button "Publish 1 job" at bounding box center [826, 78] width 66 height 16
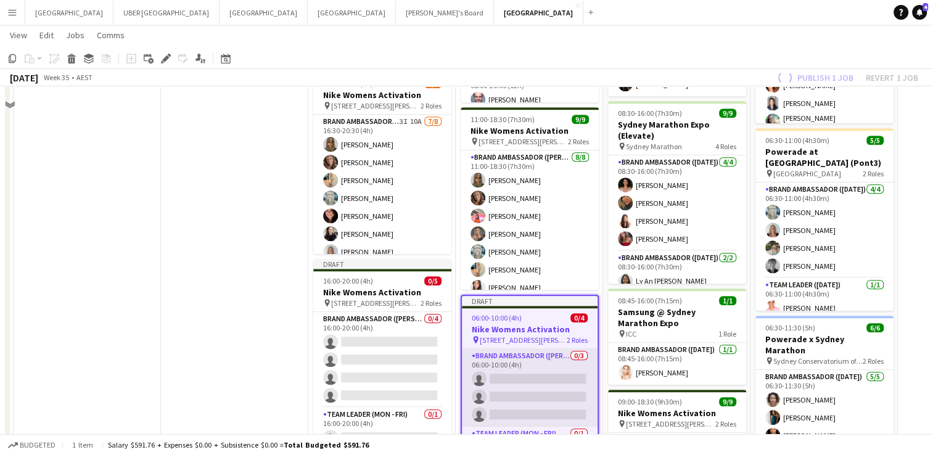
scroll to position [625, 0]
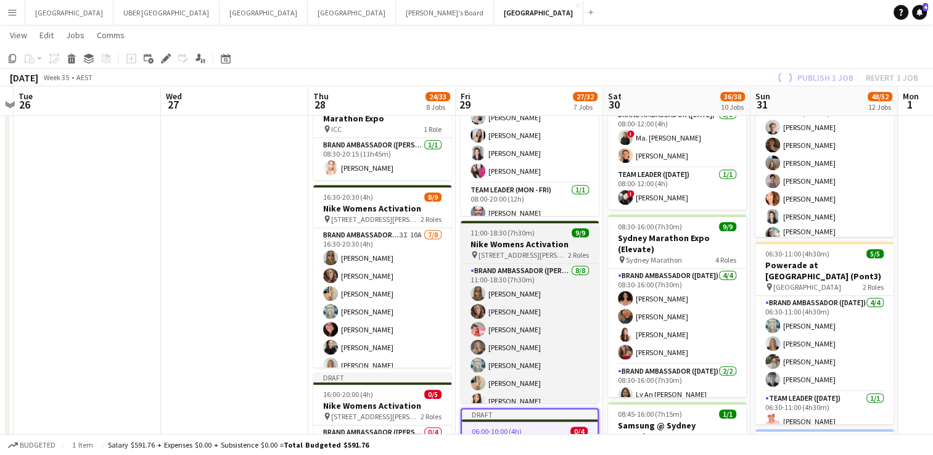
click at [374, 211] on span "11:00-18:30 (7h30m)" at bounding box center [503, 232] width 64 height 9
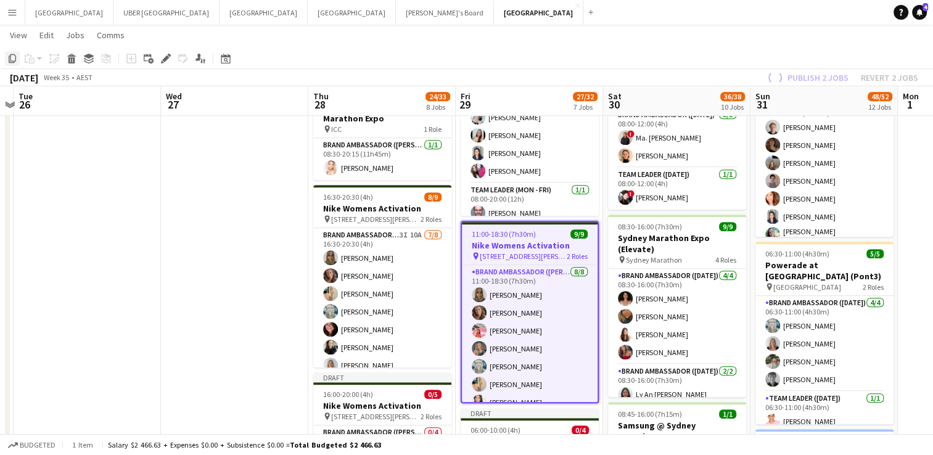
click at [10, 55] on icon at bounding box center [12, 58] width 7 height 9
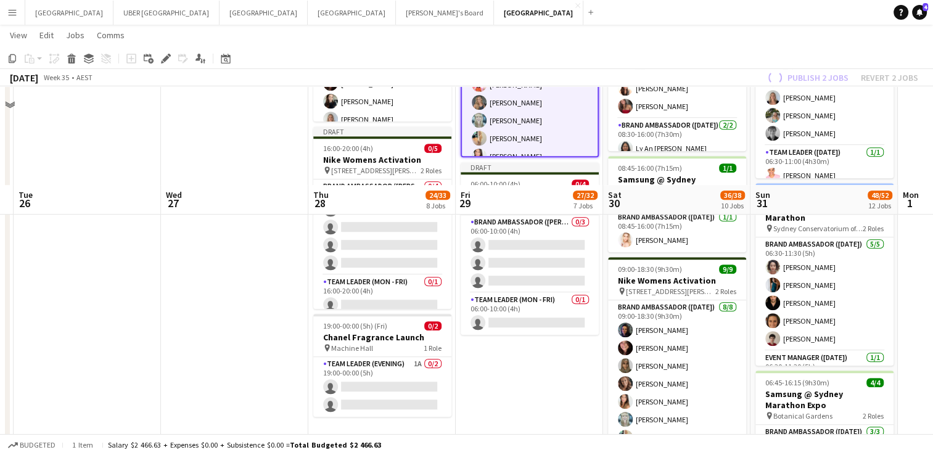
scroll to position [970, 0]
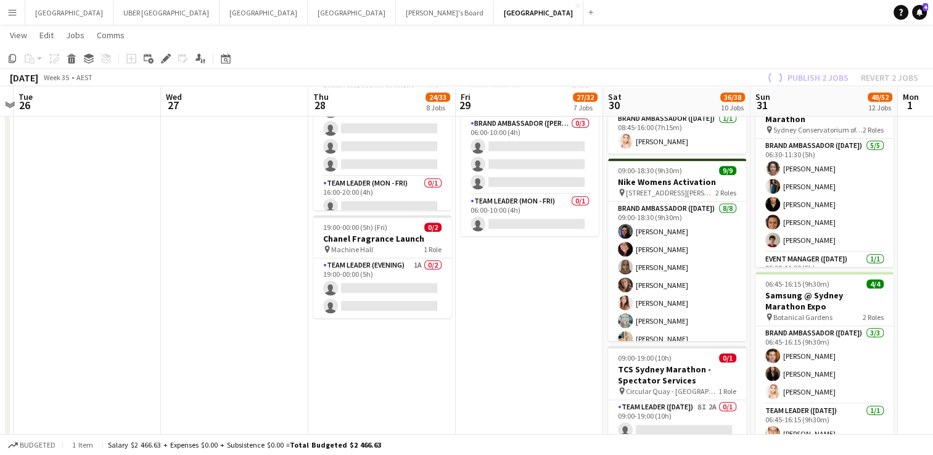
click at [374, 211] on app-date-cell "07:30-20:00 (12h30m) 9/9 Sydney Marathon Expo (Elevate) pin Sydney Marathon 4 R…" at bounding box center [529, 109] width 147 height 1882
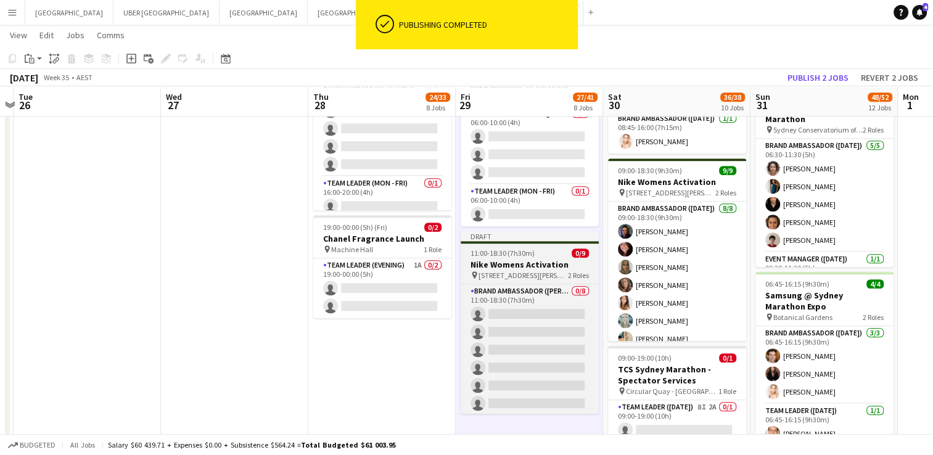
click at [374, 211] on div "11:00-18:30 (7h30m) 0/9" at bounding box center [530, 253] width 138 height 9
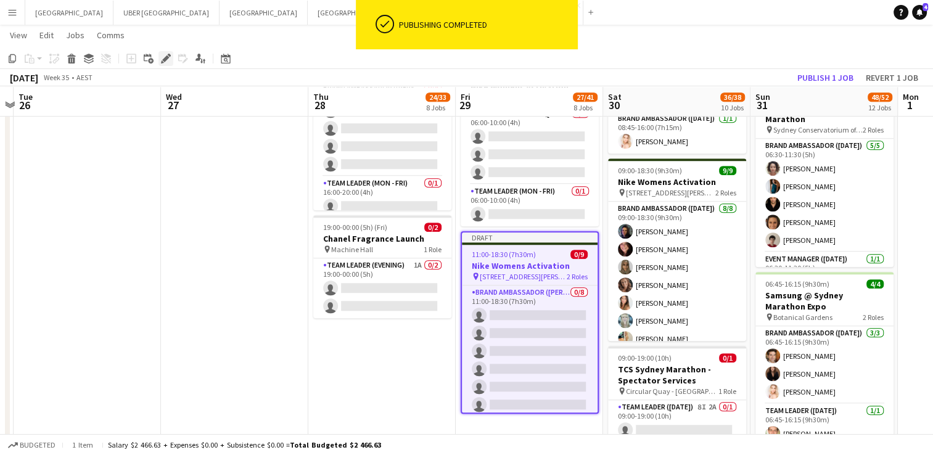
click at [164, 58] on icon at bounding box center [165, 59] width 7 height 7
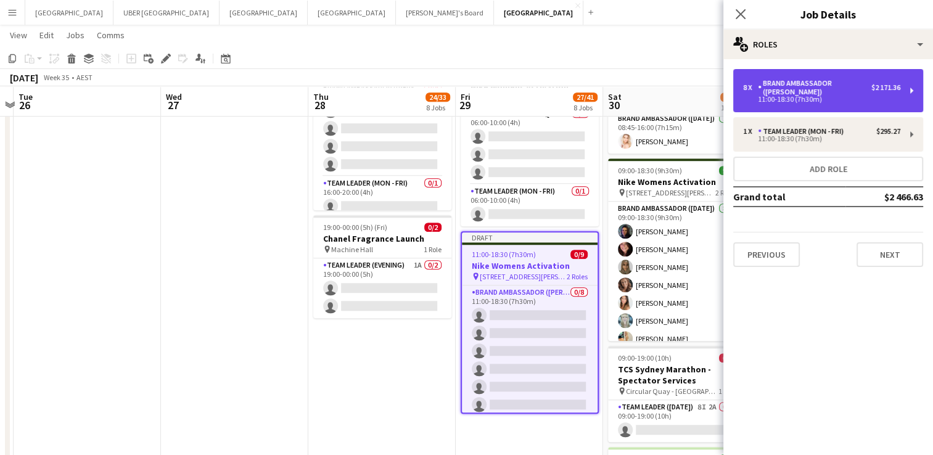
click at [374, 87] on div "Brand Ambassador ([PERSON_NAME])" at bounding box center [814, 87] width 113 height 17
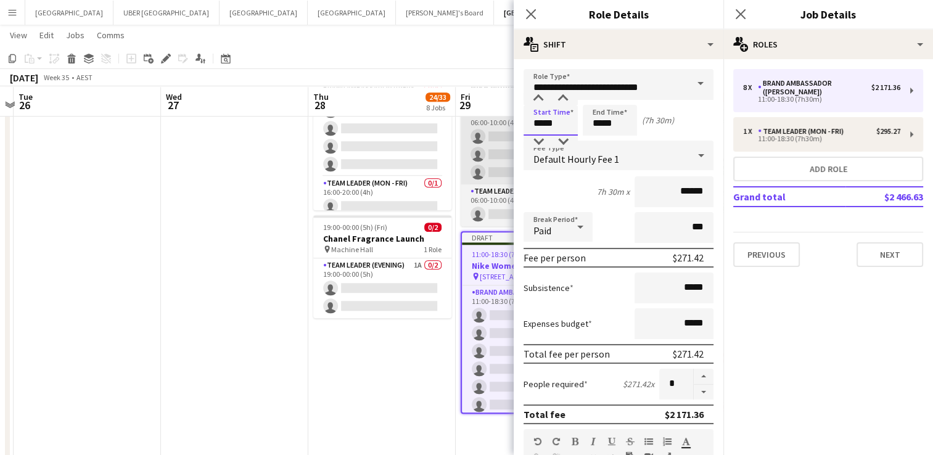
drag, startPoint x: 525, startPoint y: 119, endPoint x: 488, endPoint y: 118, distance: 36.4
click at [374, 118] on body "Menu Boards Boards Boards All jobs Status Workforce Workforce My Workforce Recr…" at bounding box center [466, 50] width 933 height 2041
type input "*****"
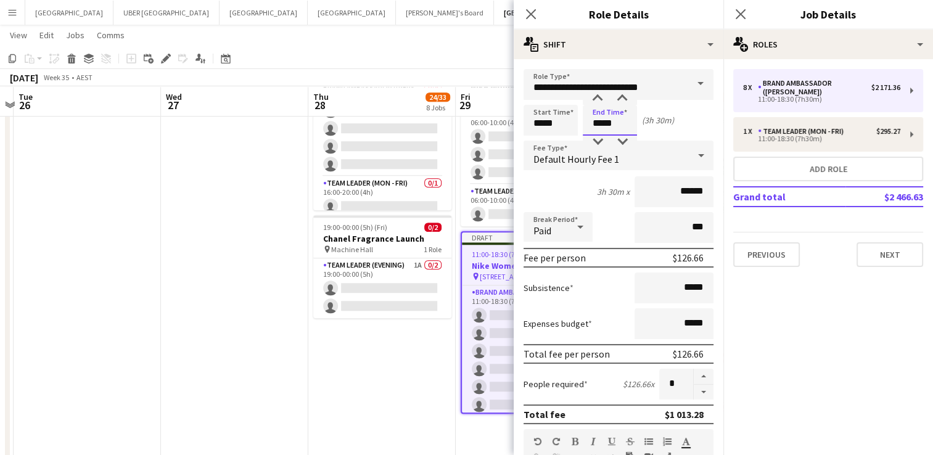
drag, startPoint x: 622, startPoint y: 129, endPoint x: 579, endPoint y: 128, distance: 42.6
click at [374, 128] on div "Start Time ***** End Time ***** (3h 30m)" at bounding box center [619, 120] width 190 height 31
type input "*****"
click at [374, 211] on button "button" at bounding box center [704, 392] width 20 height 15
type input "*"
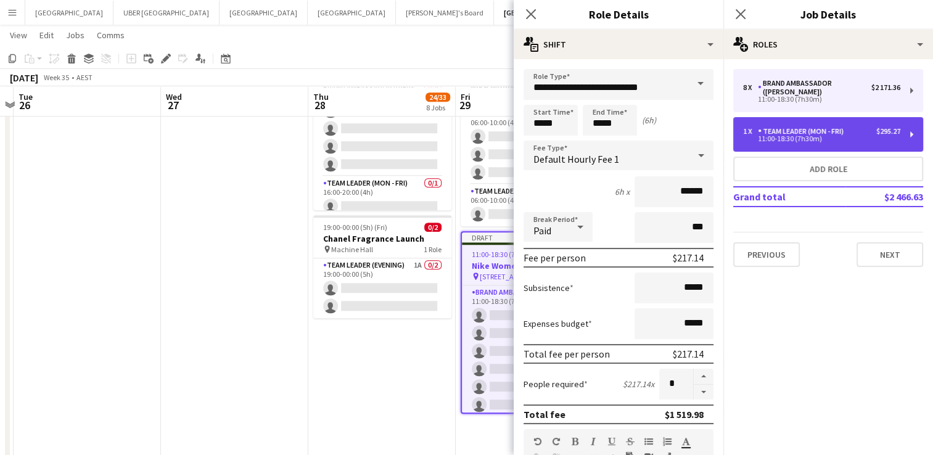
click at [374, 132] on div "Team Leader (Mon - Fri)" at bounding box center [803, 131] width 91 height 9
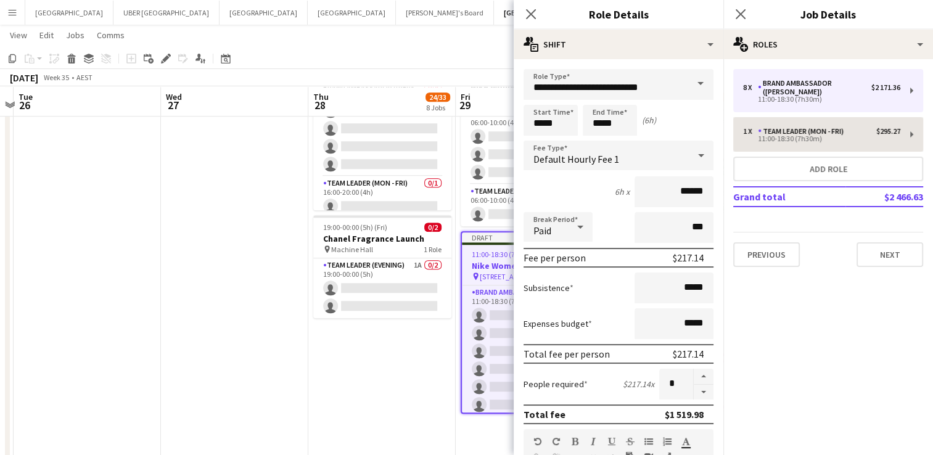
type input "**********"
type input "*****"
type input "******"
type input "*"
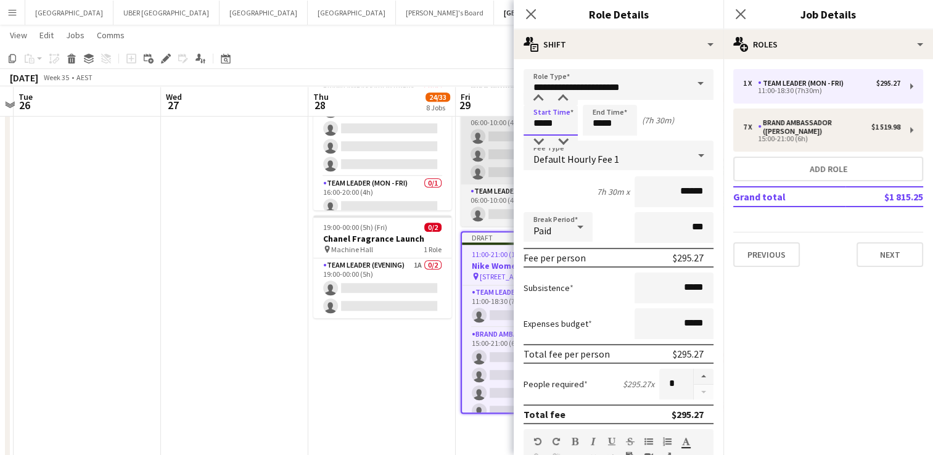
drag, startPoint x: 567, startPoint y: 123, endPoint x: 504, endPoint y: 125, distance: 62.3
click at [374, 125] on body "Menu Boards Boards Boards All jobs Status Workforce Workforce My Workforce Recr…" at bounding box center [466, 50] width 933 height 2041
type input "*****"
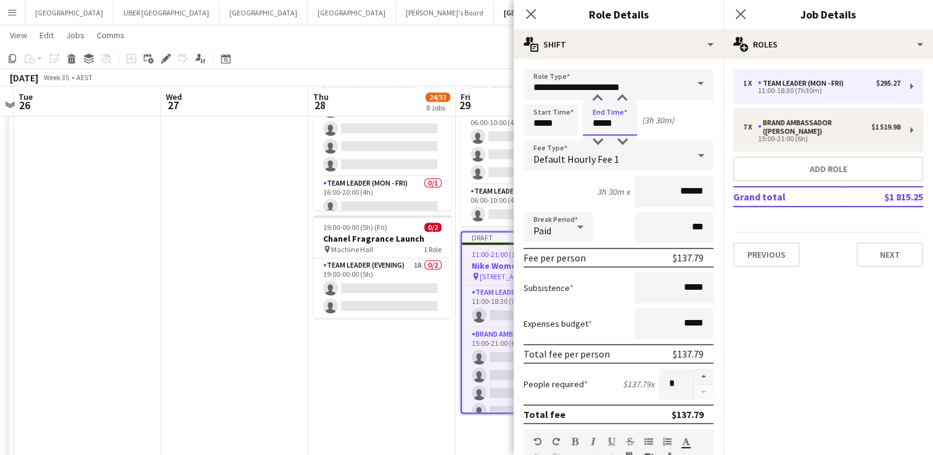
drag, startPoint x: 564, startPoint y: 123, endPoint x: 551, endPoint y: 123, distance: 13.0
click at [374, 123] on div "Start Time ***** End Time ***** (3h 30m)" at bounding box center [619, 120] width 190 height 31
type input "*****"
click at [374, 11] on icon "Close pop-in" at bounding box center [741, 14] width 12 height 12
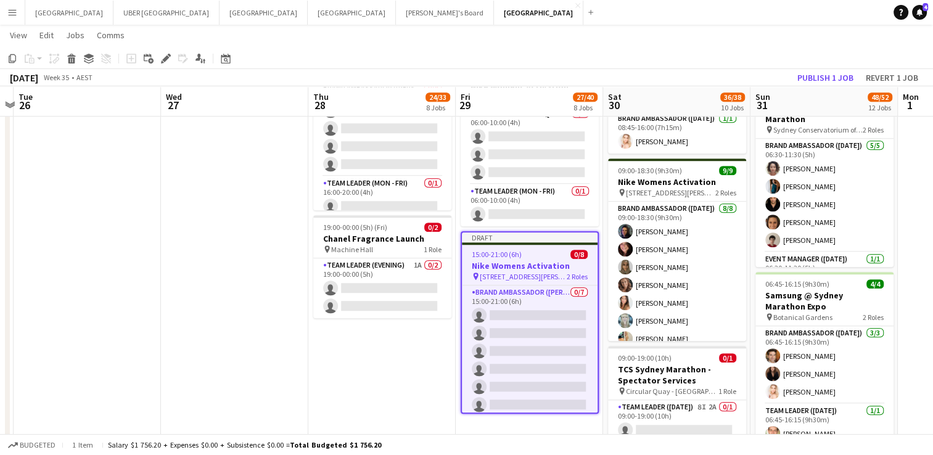
click at [374, 211] on h3 "Nike Womens Activation" at bounding box center [530, 265] width 136 height 11
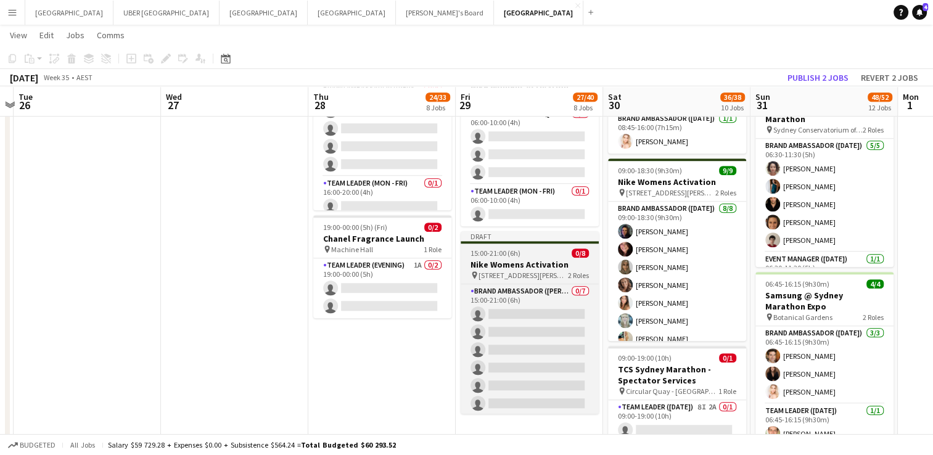
click at [374, 211] on app-job-card "Draft 15:00-21:00 (6h) 0/8 Nike Womens Activation pin [STREET_ADDRESS][PERSON_N…" at bounding box center [530, 322] width 138 height 183
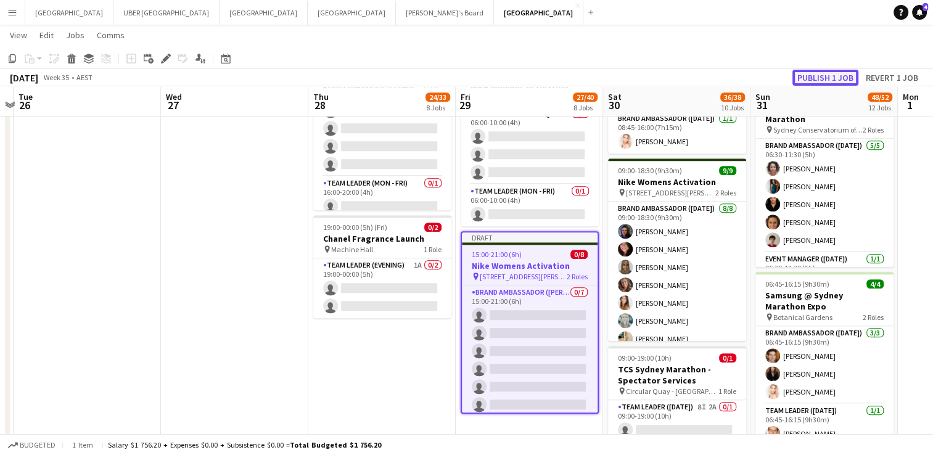
click at [374, 78] on button "Publish 1 job" at bounding box center [826, 78] width 66 height 16
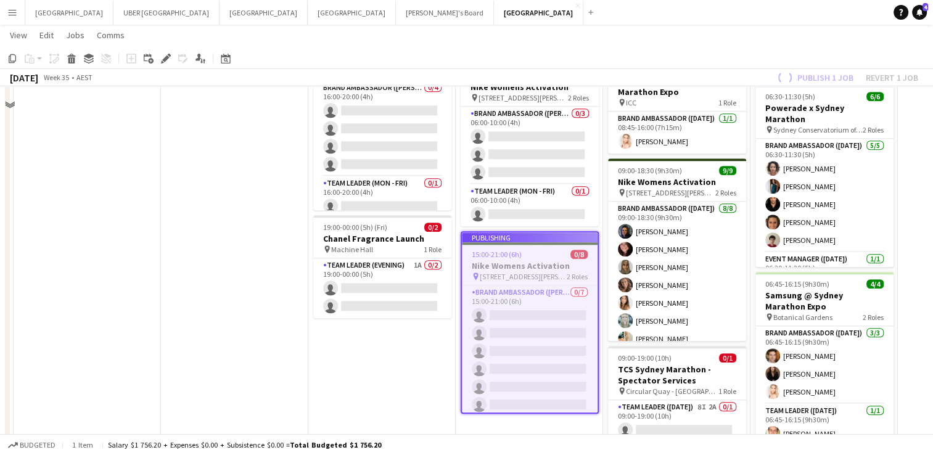
scroll to position [907, 0]
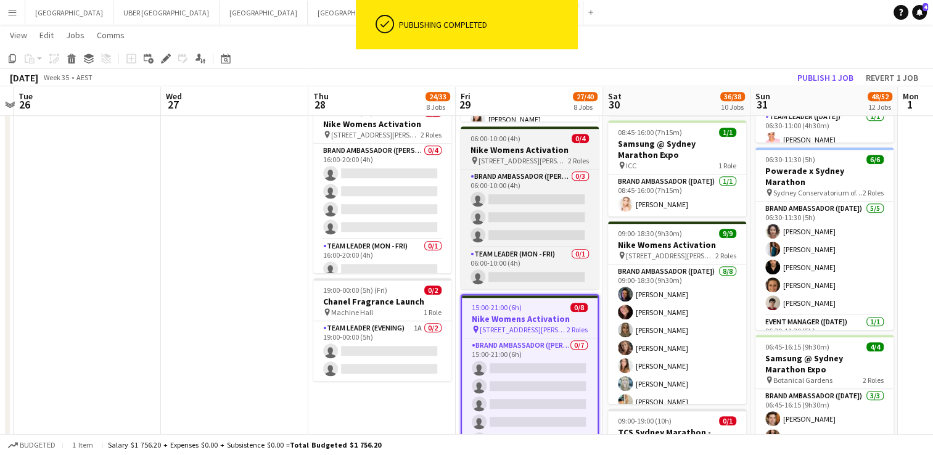
click at [374, 141] on div "06:00-10:00 (4h) 0/4" at bounding box center [530, 138] width 138 height 9
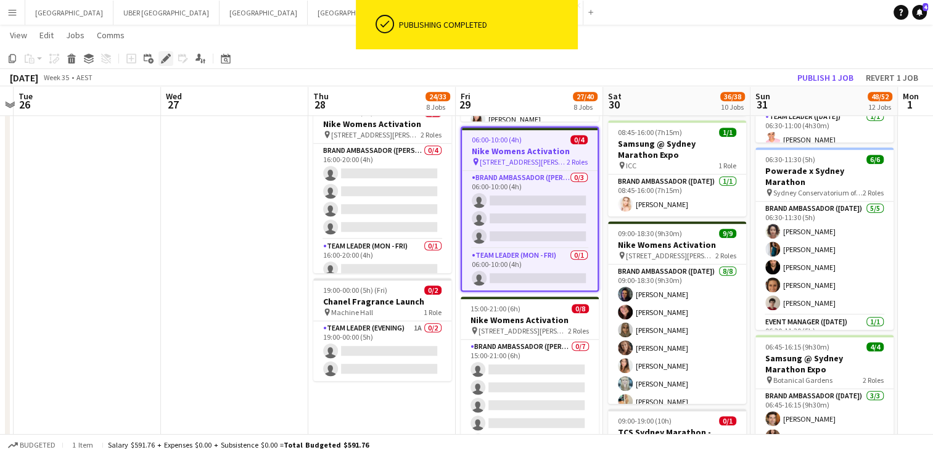
click at [163, 58] on icon at bounding box center [165, 59] width 7 height 7
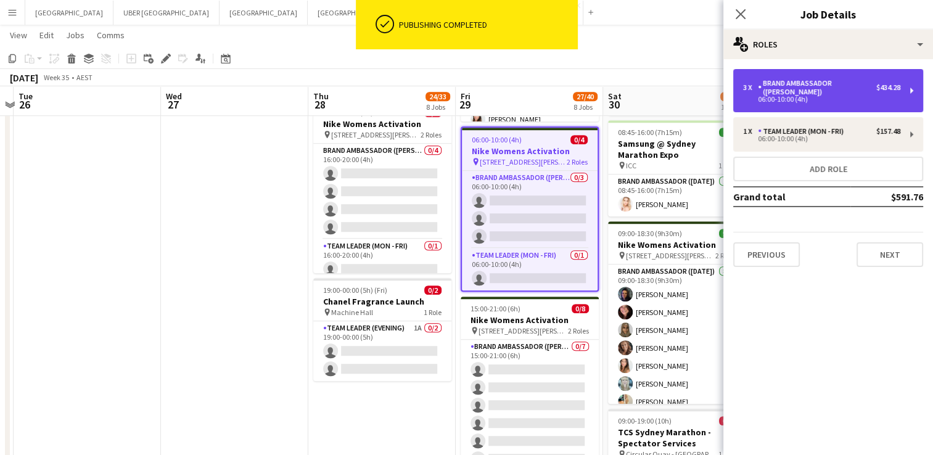
click at [374, 87] on div "Brand Ambassador ([PERSON_NAME])" at bounding box center [817, 87] width 118 height 17
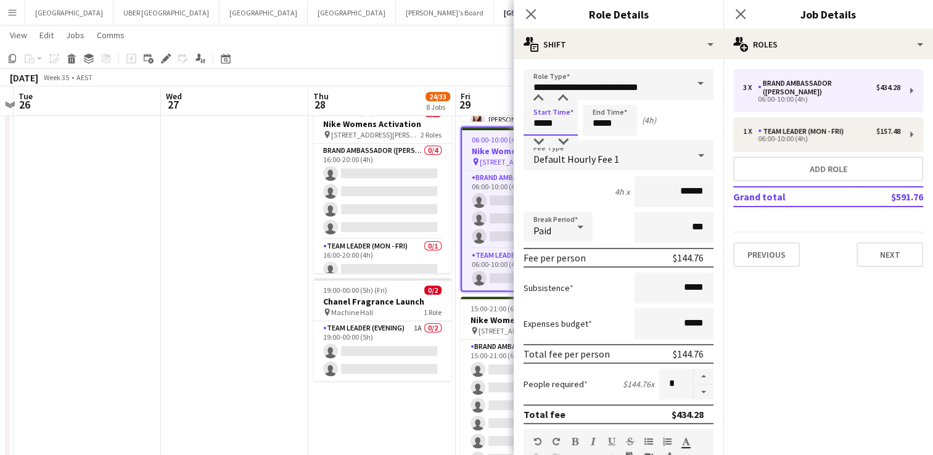
drag, startPoint x: 565, startPoint y: 124, endPoint x: 517, endPoint y: 125, distance: 47.5
click at [374, 125] on form "**********" at bounding box center [619, 452] width 210 height 767
type input "*****"
drag, startPoint x: 573, startPoint y: 127, endPoint x: 542, endPoint y: 133, distance: 31.3
click at [374, 133] on div "Start Time ***** End Time ***** (3h)" at bounding box center [619, 120] width 190 height 31
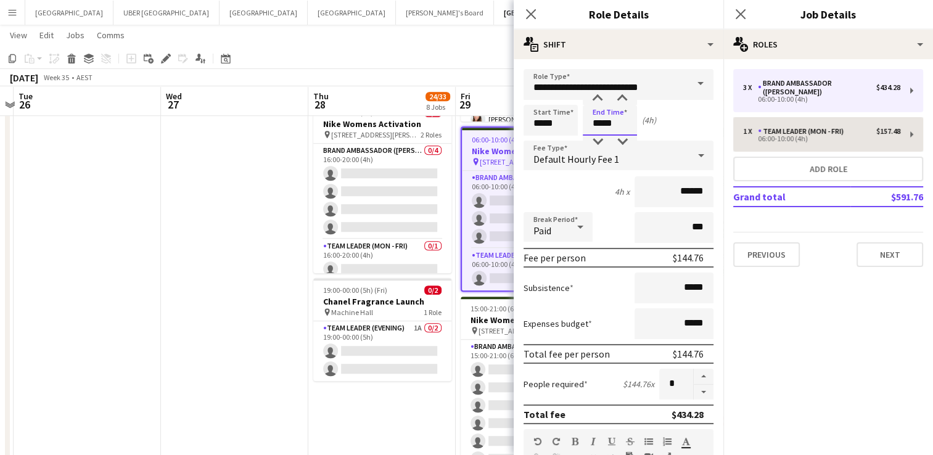
type input "*****"
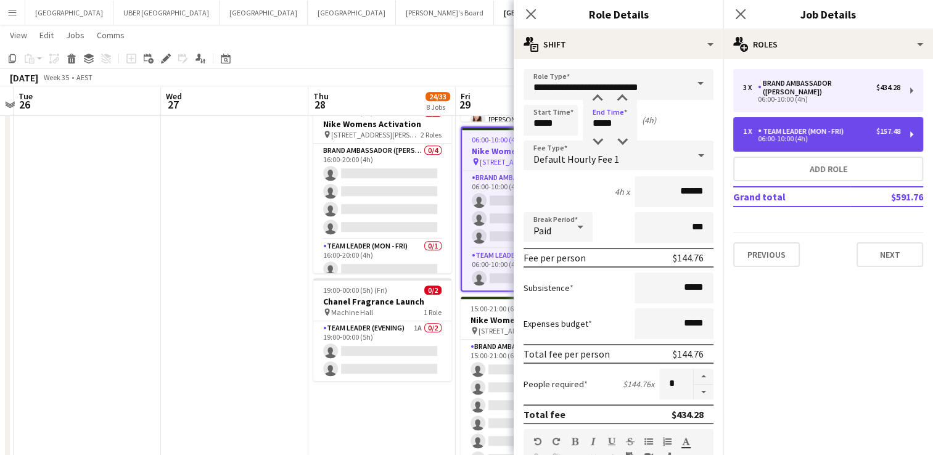
click at [374, 127] on div "Team Leader (Mon - Fri)" at bounding box center [803, 131] width 91 height 9
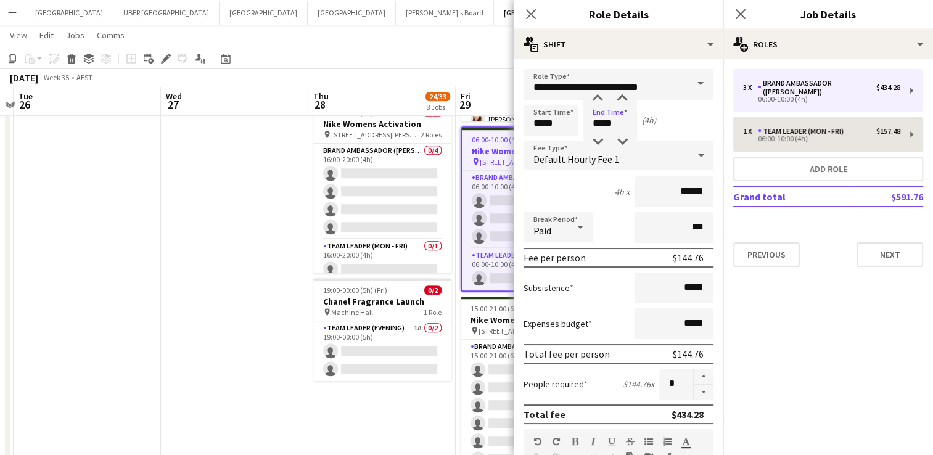
type input "**********"
type input "*****"
type input "******"
type input "*"
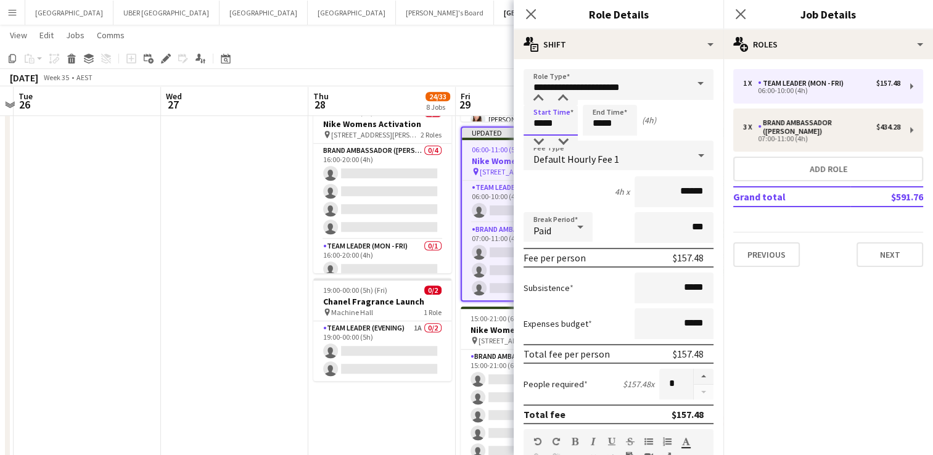
drag, startPoint x: 560, startPoint y: 131, endPoint x: 487, endPoint y: 128, distance: 73.5
click at [374, 128] on body "Menu Boards Boards Boards All jobs Status Workforce Workforce My Workforce Recr…" at bounding box center [466, 113] width 933 height 2041
type input "*****"
drag, startPoint x: 572, startPoint y: 119, endPoint x: 548, endPoint y: 115, distance: 24.9
click at [374, 115] on div "Start Time ***** End Time ***** (3h)" at bounding box center [619, 120] width 190 height 31
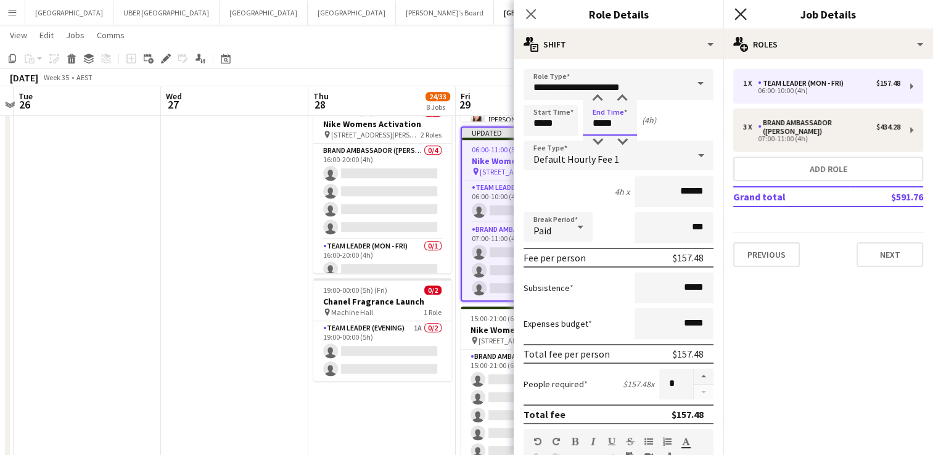
type input "*****"
click at [374, 15] on icon at bounding box center [741, 14] width 12 height 12
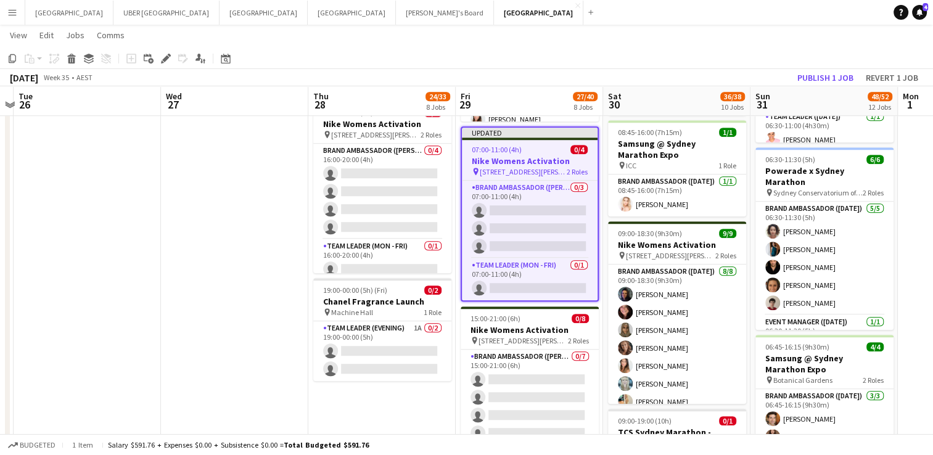
click at [374, 142] on app-job-card "Updated 07:00-11:00 (4h) 0/4 Nike Womens Activation pin [STREET_ADDRESS][PERSON…" at bounding box center [530, 213] width 138 height 175
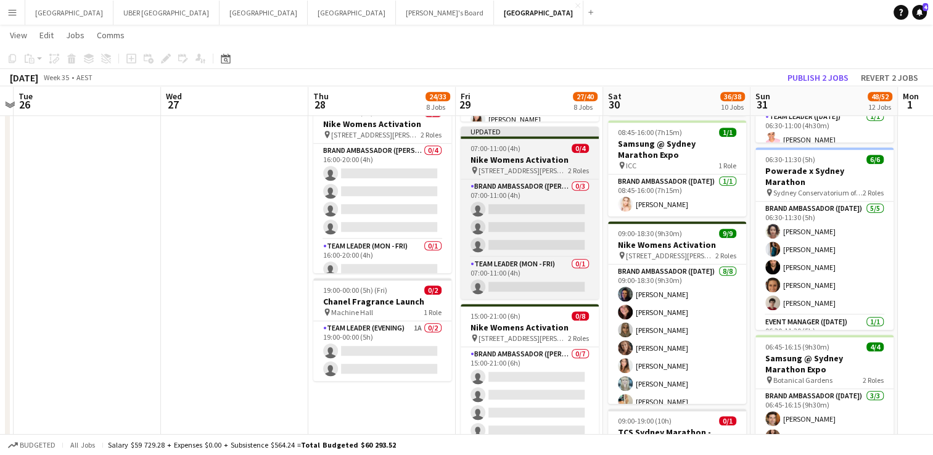
click at [374, 142] on app-job-card "Updated 07:00-11:00 (4h) 0/4 Nike Womens Activation pin [STREET_ADDRESS][PERSON…" at bounding box center [530, 212] width 138 height 173
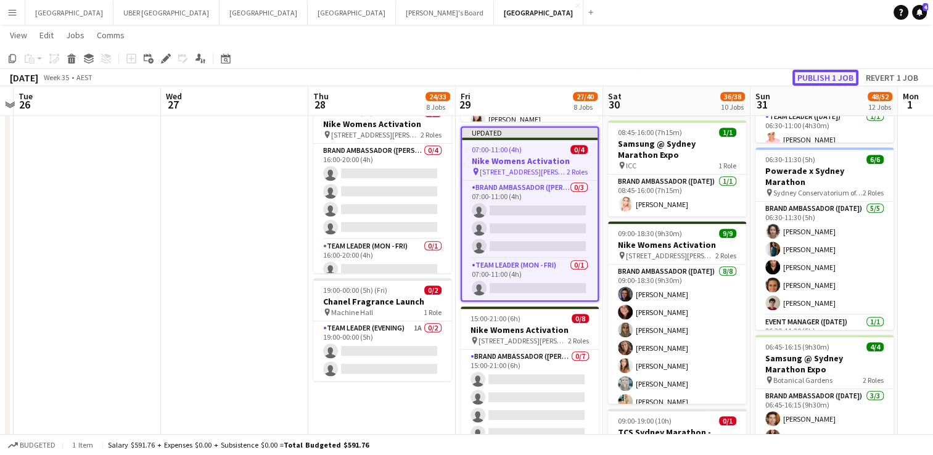
click at [374, 75] on button "Publish 1 job" at bounding box center [826, 78] width 66 height 16
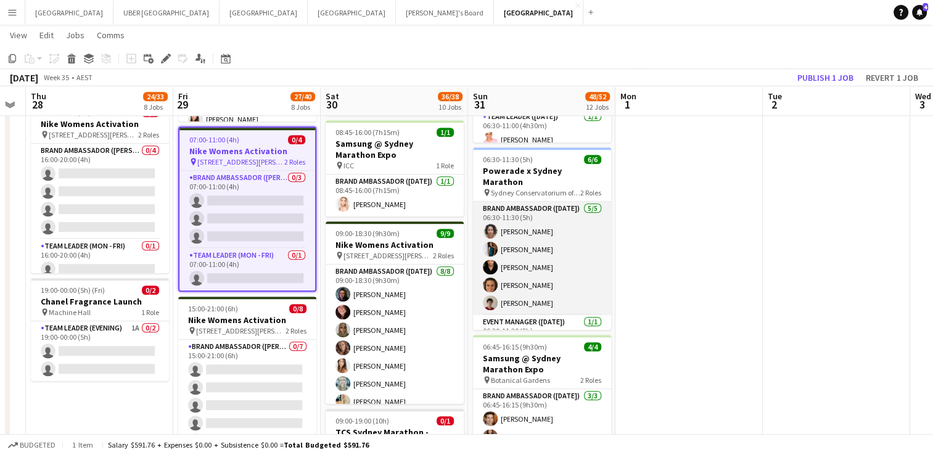
scroll to position [15, 0]
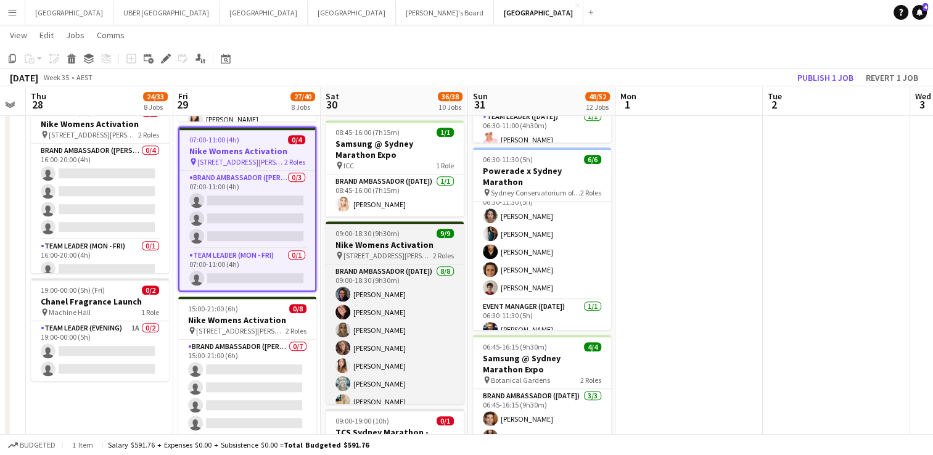
click at [368, 211] on span "09:00-18:30 (9h30m)" at bounding box center [368, 233] width 64 height 9
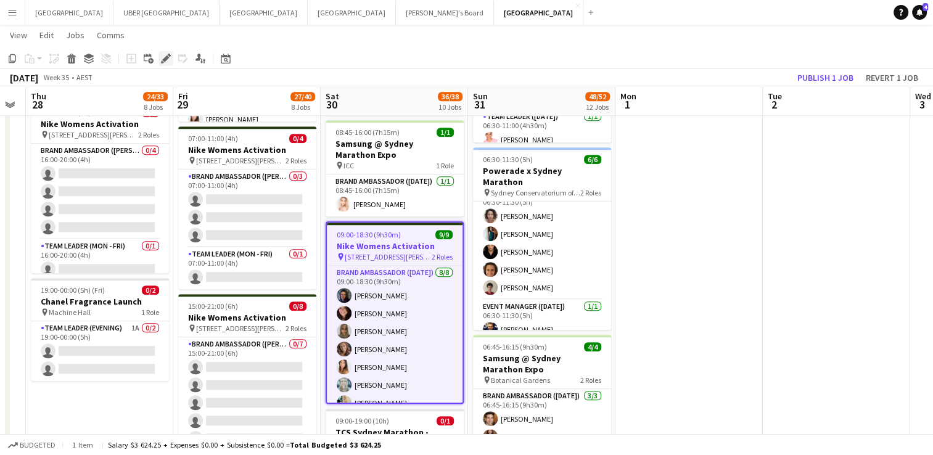
click at [162, 56] on icon "Edit" at bounding box center [166, 59] width 10 height 10
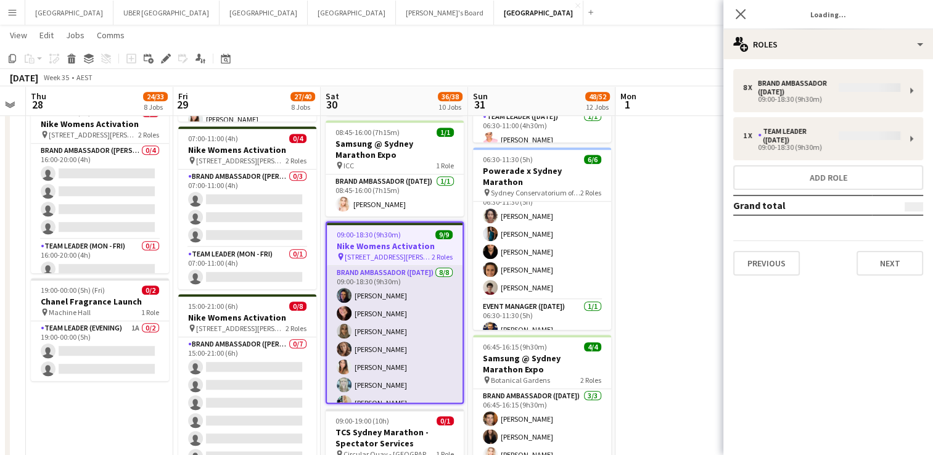
scroll to position [17, 0]
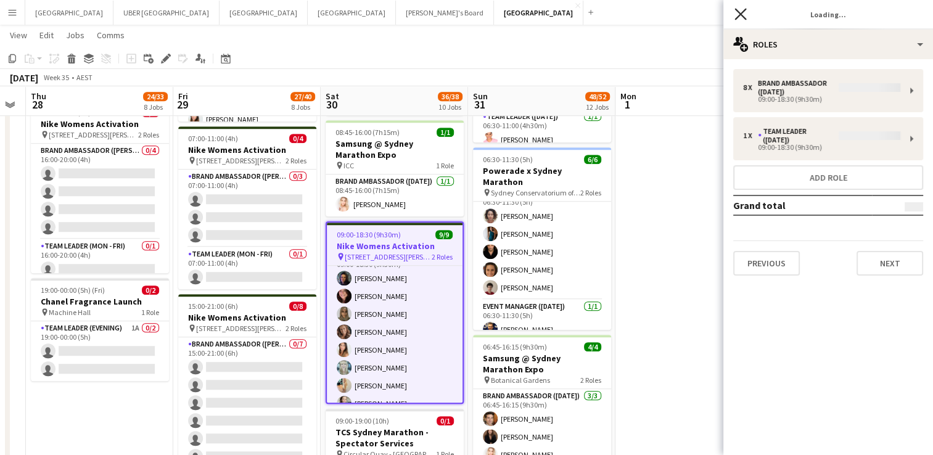
click at [374, 19] on icon "Close pop-in" at bounding box center [741, 14] width 12 height 12
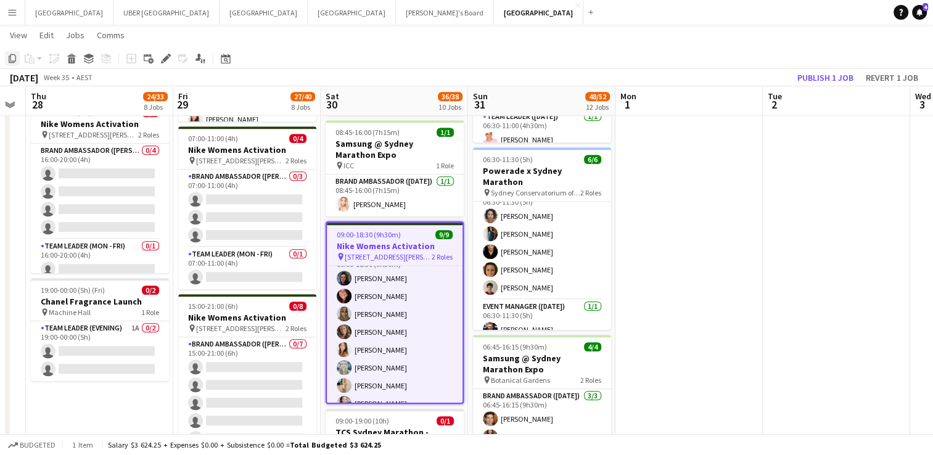
click at [10, 60] on icon at bounding box center [12, 58] width 7 height 9
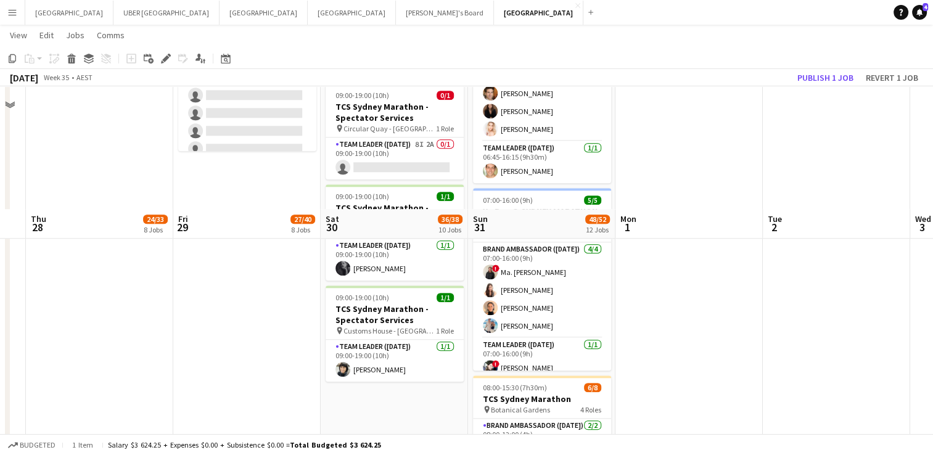
scroll to position [1378, 0]
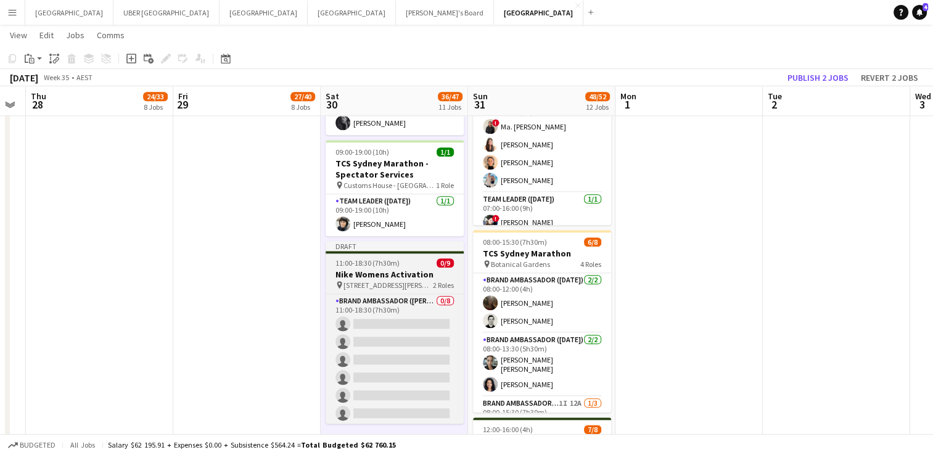
click at [374, 211] on span "11:00-18:30 (7h30m)" at bounding box center [368, 262] width 64 height 9
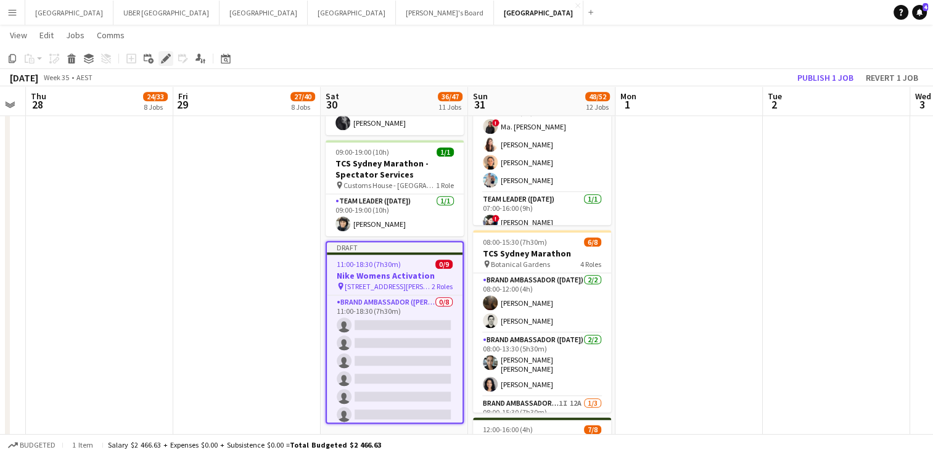
click at [167, 55] on icon "Edit" at bounding box center [166, 59] width 10 height 10
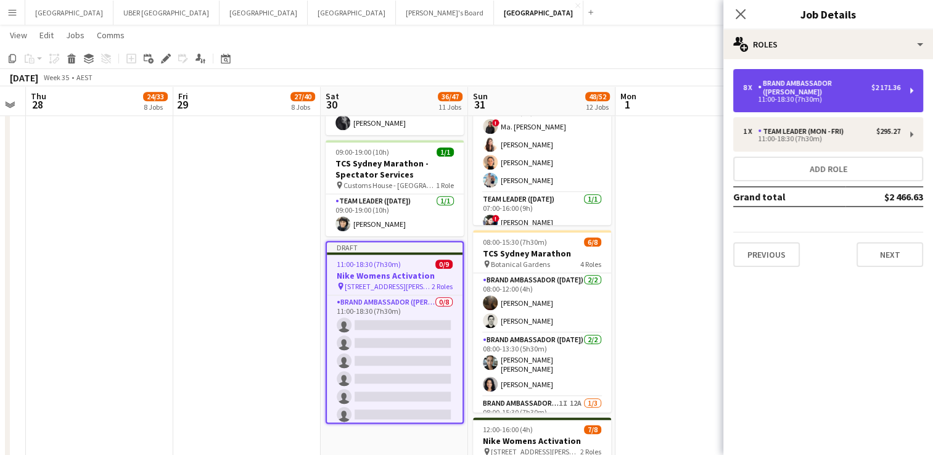
click at [374, 85] on div "Brand Ambassador ([PERSON_NAME])" at bounding box center [814, 87] width 113 height 17
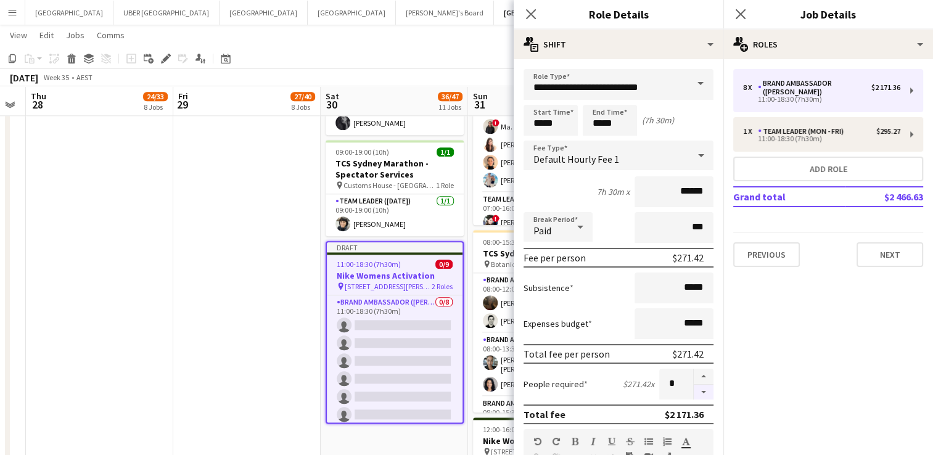
click at [374, 211] on button "button" at bounding box center [704, 392] width 20 height 15
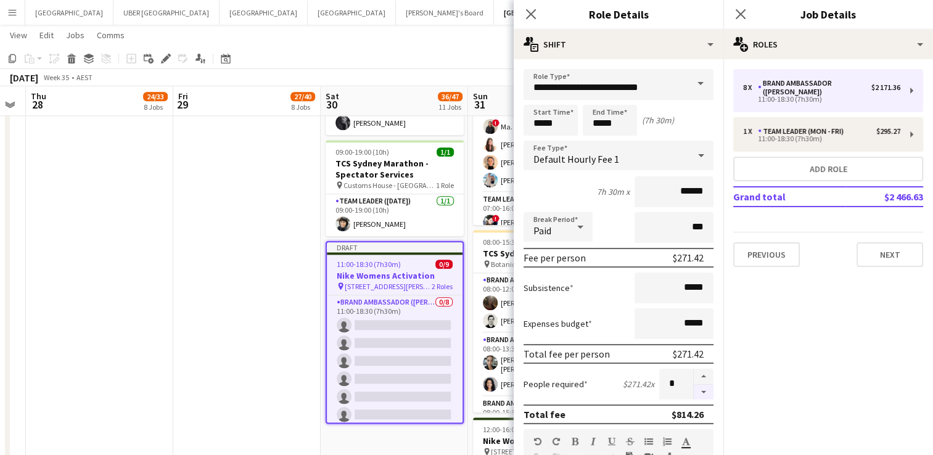
click at [374, 211] on button "button" at bounding box center [704, 392] width 20 height 15
type input "*"
drag, startPoint x: 555, startPoint y: 128, endPoint x: 490, endPoint y: 127, distance: 64.8
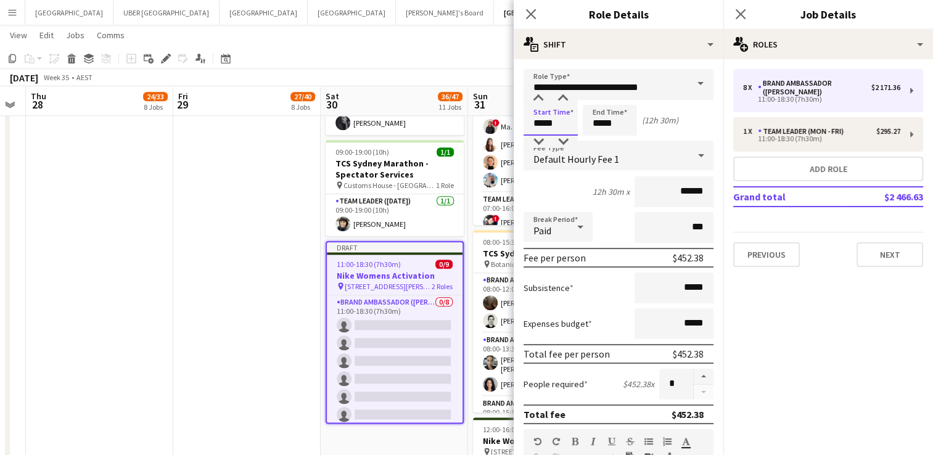
type input "*****"
drag, startPoint x: 624, startPoint y: 122, endPoint x: 555, endPoint y: 122, distance: 68.5
click at [374, 122] on div "Start Time ***** End Time ***** (12h 30m)" at bounding box center [619, 120] width 190 height 31
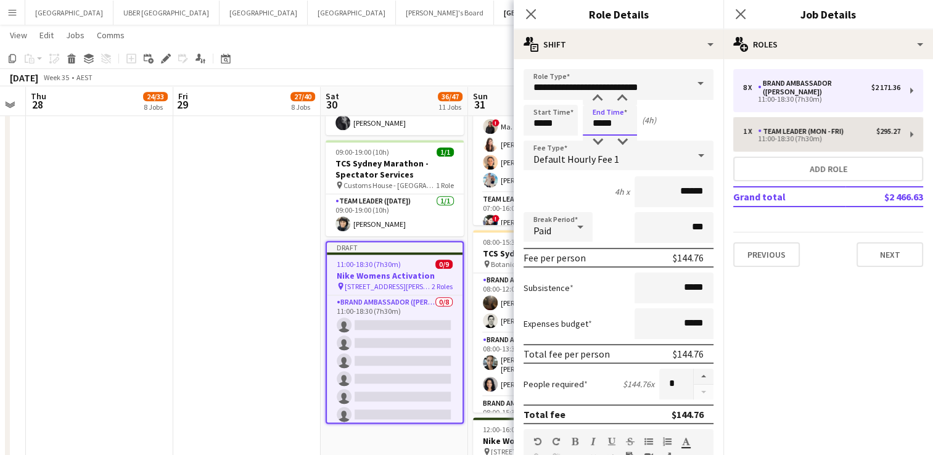
type input "*****"
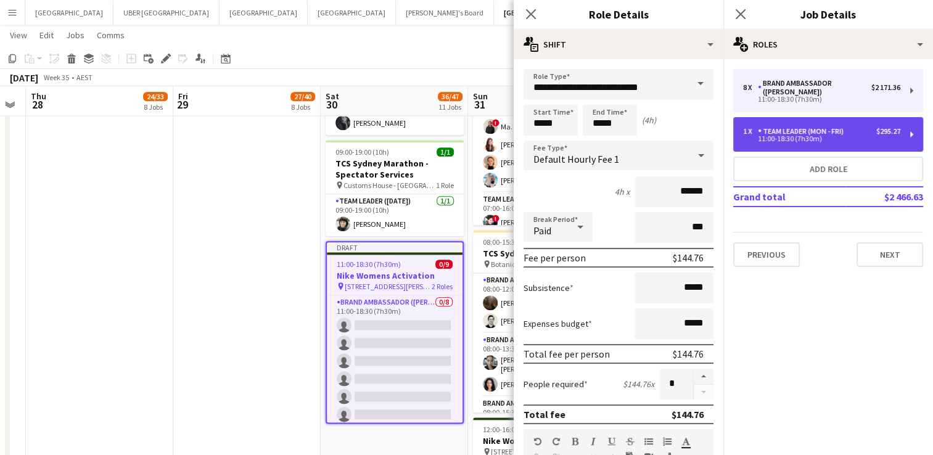
click at [374, 133] on div "Team Leader (Mon - Fri)" at bounding box center [803, 131] width 91 height 9
type input "**********"
type input "*****"
type input "******"
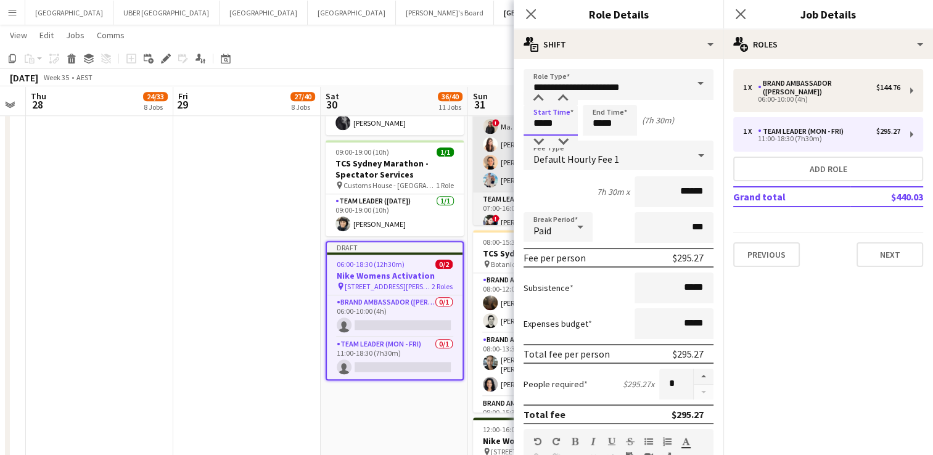
drag, startPoint x: 560, startPoint y: 125, endPoint x: 506, endPoint y: 120, distance: 54.4
type input "*****"
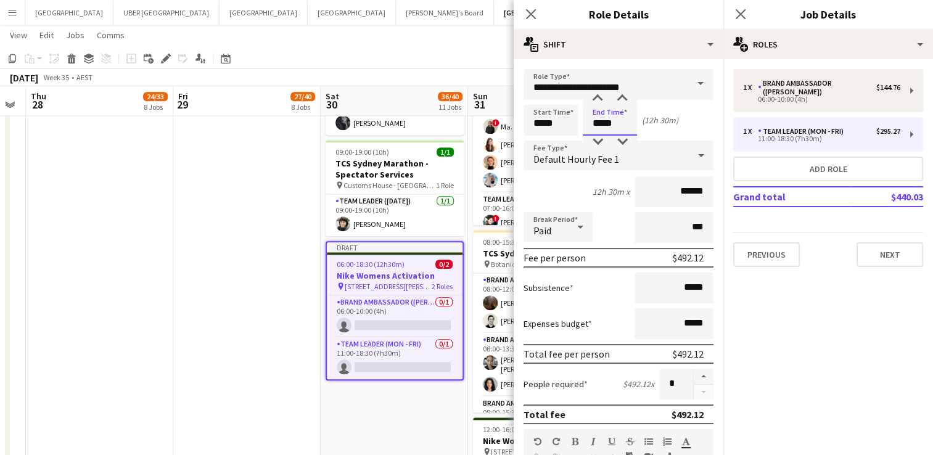
drag, startPoint x: 619, startPoint y: 123, endPoint x: 562, endPoint y: 125, distance: 56.8
click at [374, 125] on div "Start Time ***** End Time ***** (12h 30m)" at bounding box center [619, 120] width 190 height 31
type input "*****"
click at [374, 15] on icon "Close pop-in" at bounding box center [741, 14] width 12 height 12
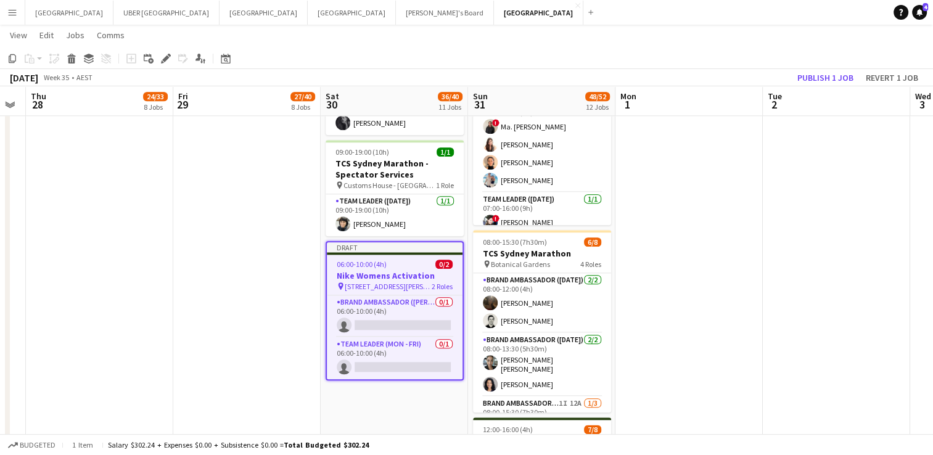
click at [370, 211] on h3 "Nike Womens Activation" at bounding box center [395, 275] width 136 height 11
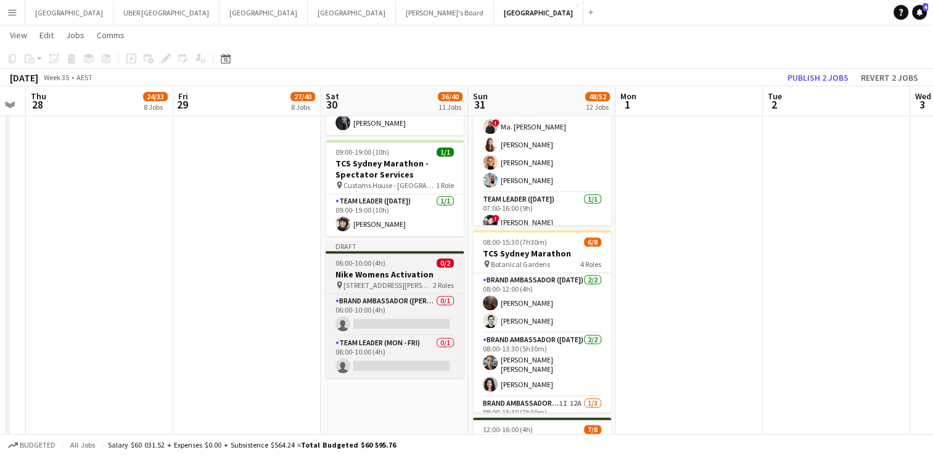
click at [370, 211] on h3 "Nike Womens Activation" at bounding box center [395, 274] width 138 height 11
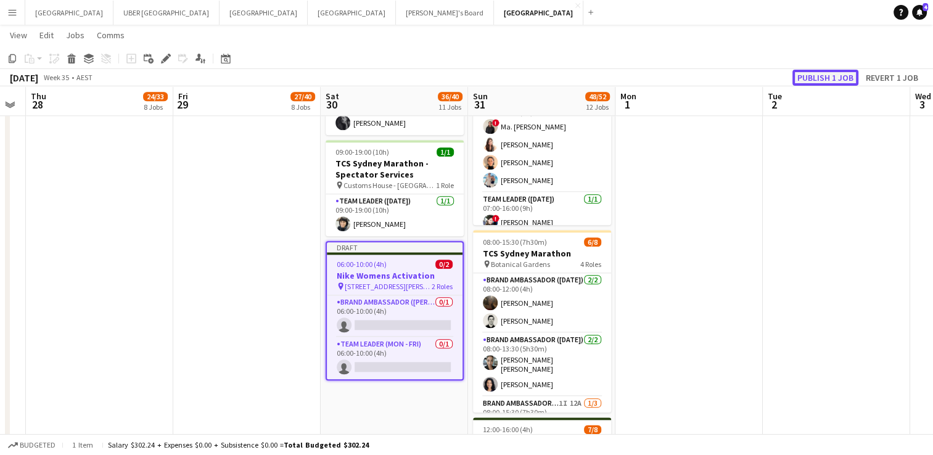
click at [374, 74] on button "Publish 1 job" at bounding box center [826, 78] width 66 height 16
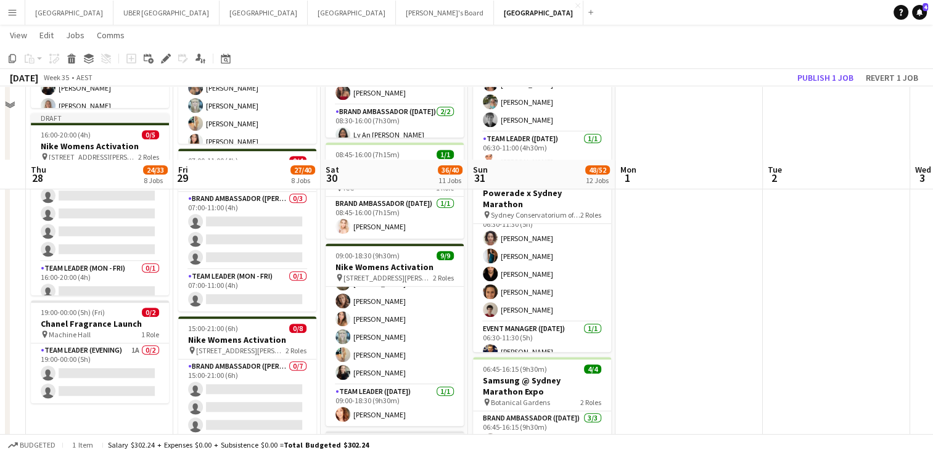
scroll to position [855, 0]
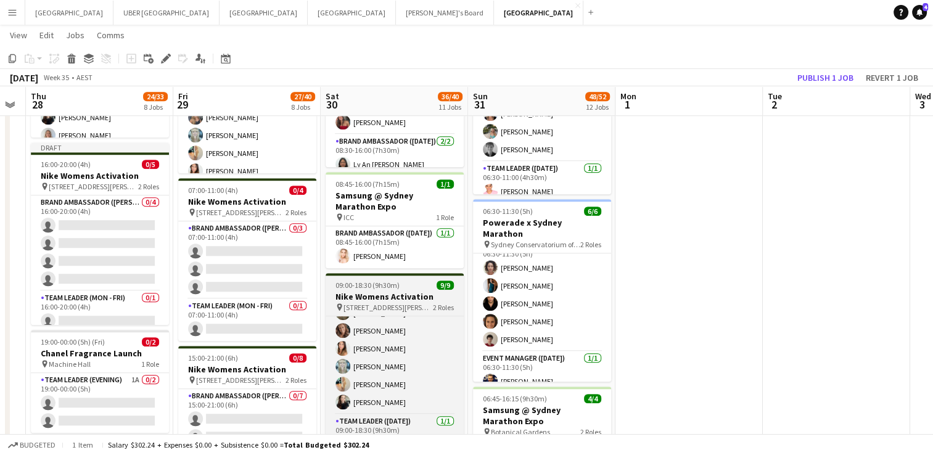
click at [374, 211] on div "09:00-18:30 (9h30m) 9/9" at bounding box center [395, 285] width 138 height 9
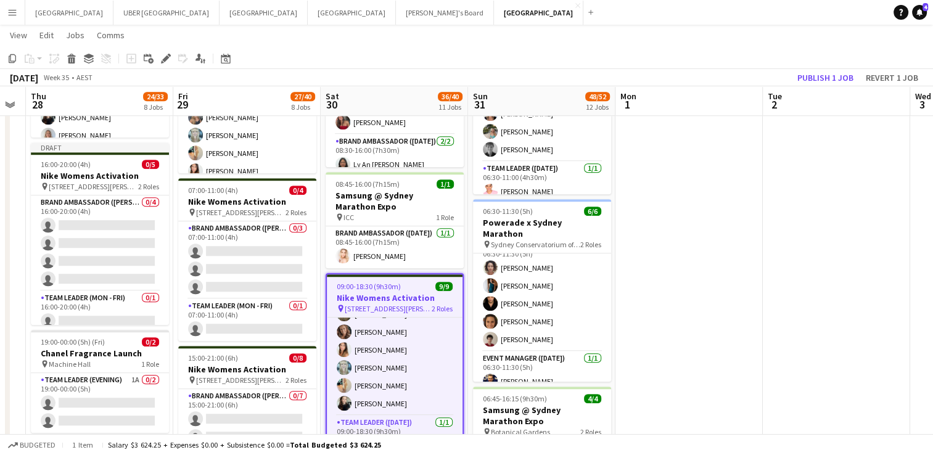
scroll to position [72, 0]
click at [13, 57] on icon "Copy" at bounding box center [12, 59] width 10 height 10
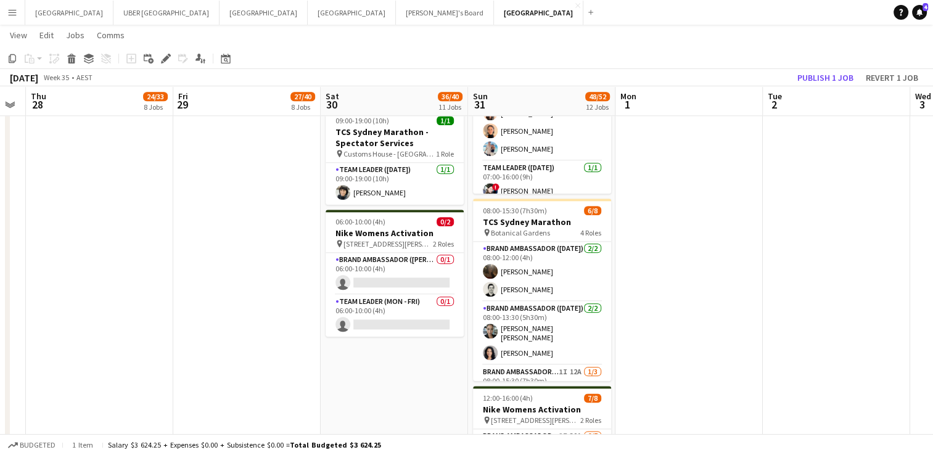
scroll to position [1433, 0]
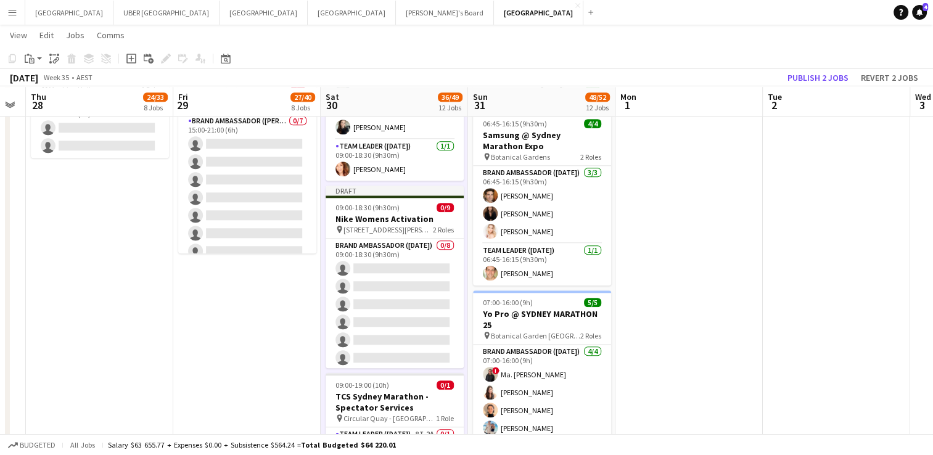
scroll to position [1131, 0]
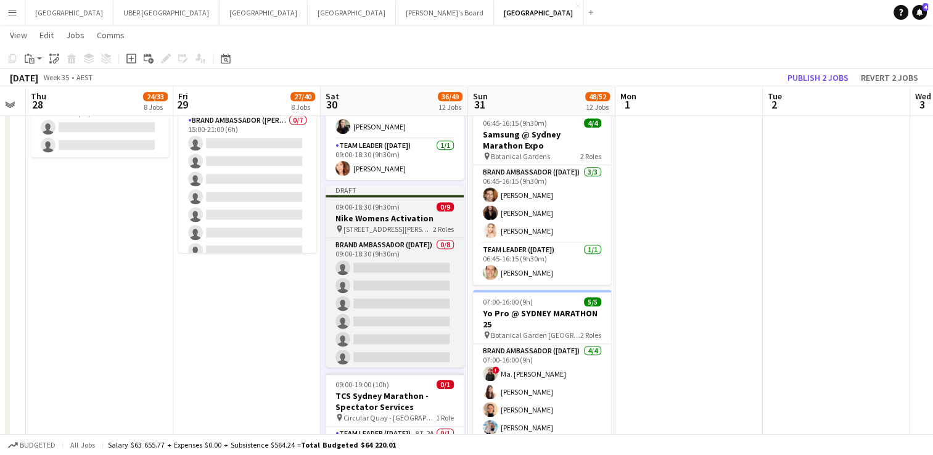
click at [370, 206] on span "09:00-18:30 (9h30m)" at bounding box center [368, 206] width 64 height 9
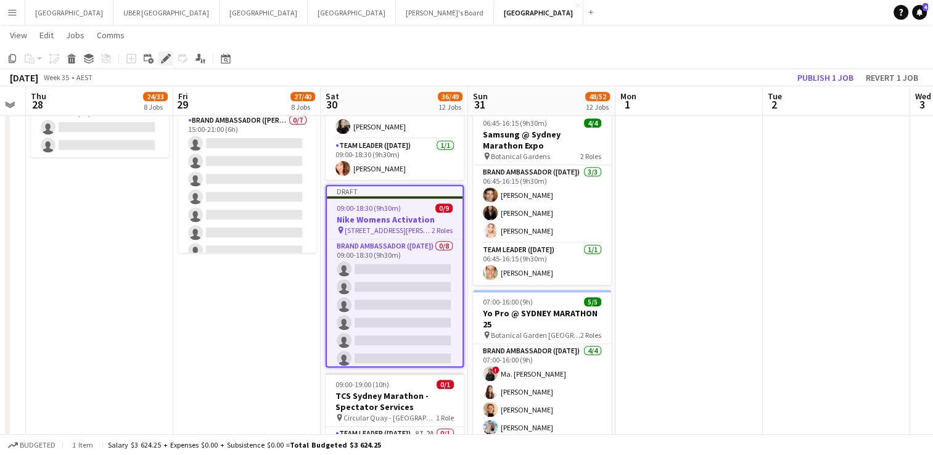
click at [165, 60] on icon at bounding box center [165, 59] width 7 height 7
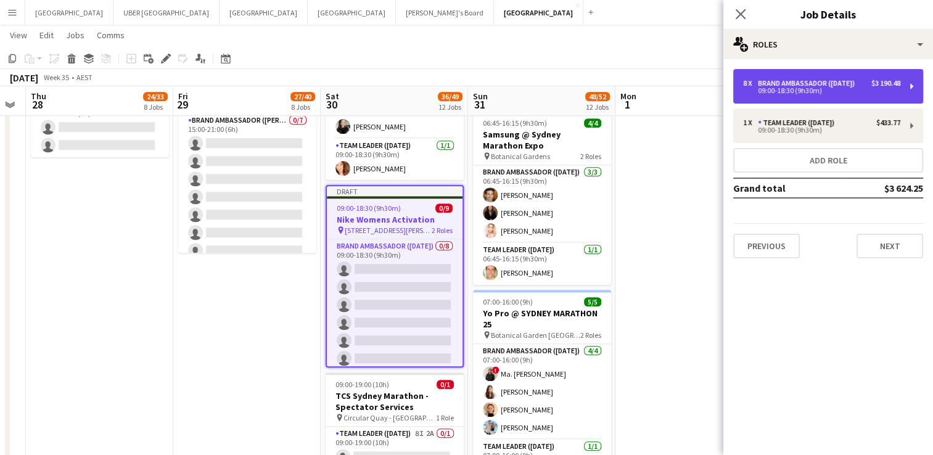
click at [374, 88] on div "Brand Ambassador ([DATE])" at bounding box center [809, 83] width 102 height 9
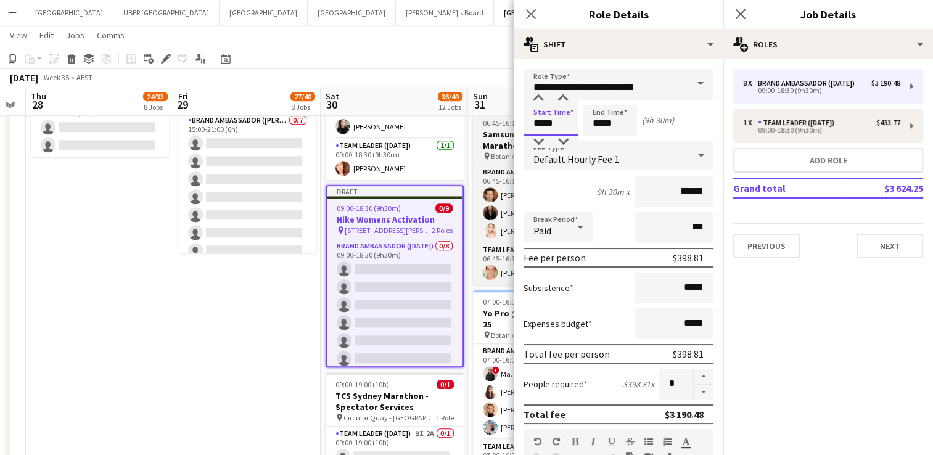
drag, startPoint x: 554, startPoint y: 125, endPoint x: 482, endPoint y: 120, distance: 71.7
type input "*****"
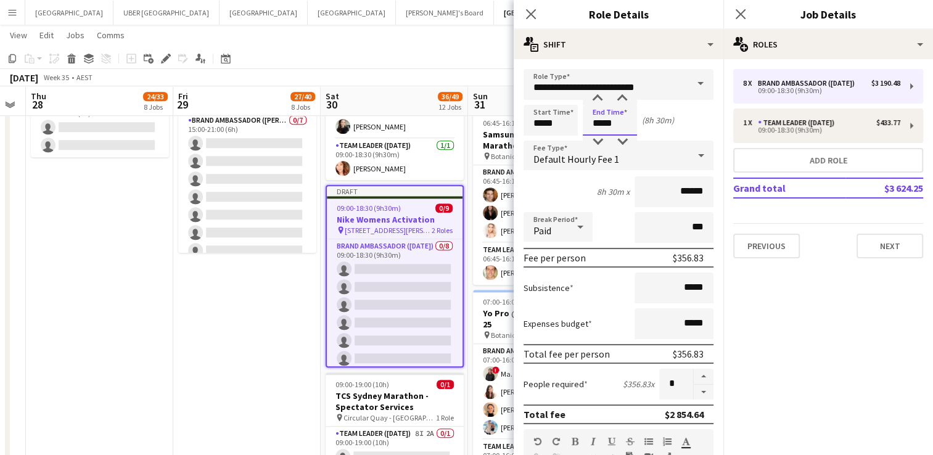
drag, startPoint x: 619, startPoint y: 127, endPoint x: 559, endPoint y: 125, distance: 59.9
click at [374, 125] on div "Start Time ***** End Time ***** (8h 30m)" at bounding box center [619, 120] width 190 height 31
type input "*****"
click at [374, 211] on button "button" at bounding box center [704, 392] width 20 height 15
type input "*"
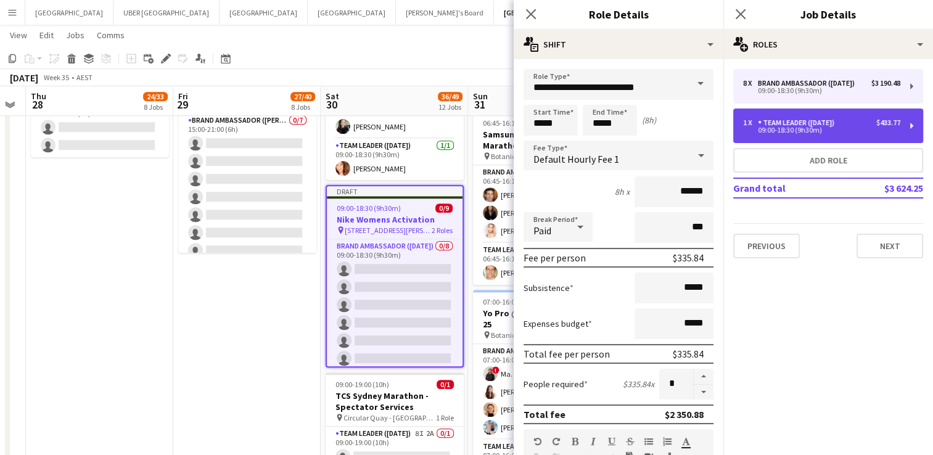
click at [374, 127] on div "Team Leader ([DATE])" at bounding box center [798, 122] width 81 height 9
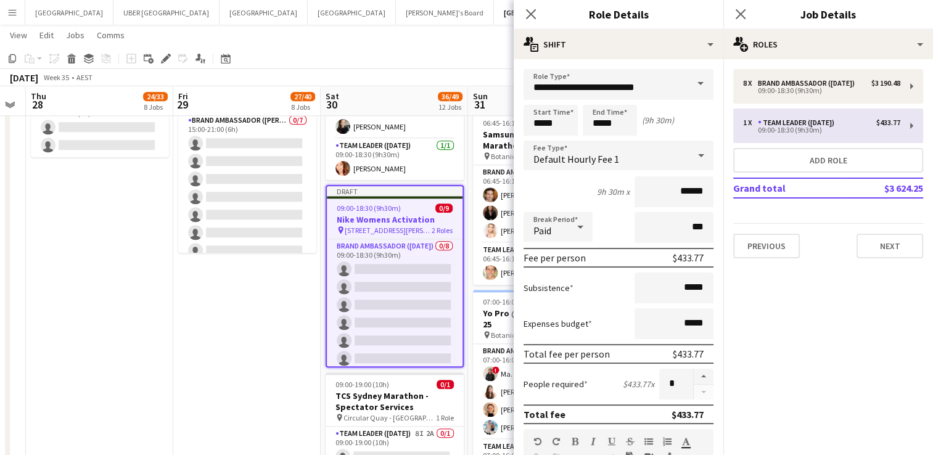
type input "**********"
type input "*****"
type input "******"
type input "*"
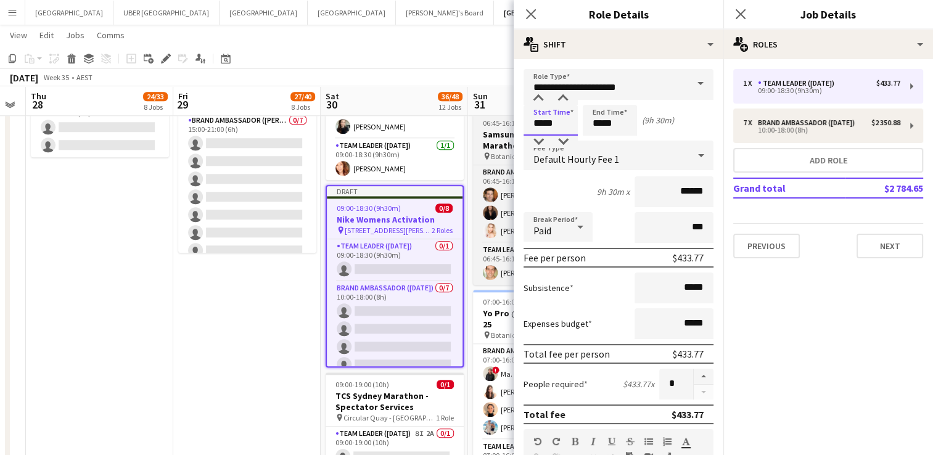
drag, startPoint x: 554, startPoint y: 120, endPoint x: 511, endPoint y: 117, distance: 43.9
type input "*****"
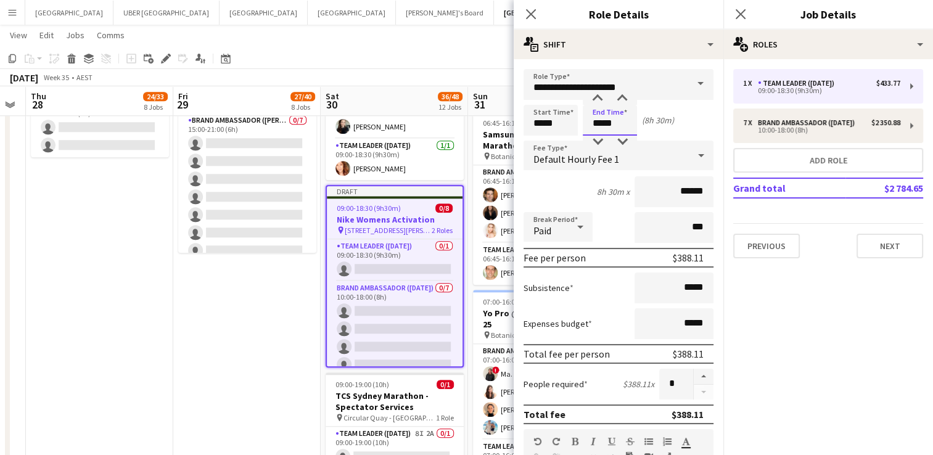
drag, startPoint x: 600, startPoint y: 126, endPoint x: 559, endPoint y: 125, distance: 40.7
click at [374, 125] on div "Start Time ***** End Time ***** (8h 30m)" at bounding box center [619, 120] width 190 height 31
type input "*****"
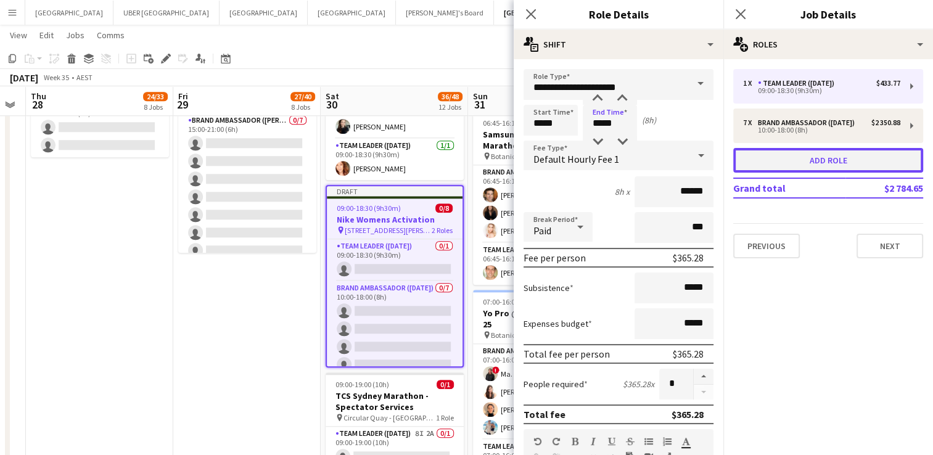
click at [374, 170] on button "Add role" at bounding box center [828, 160] width 190 height 25
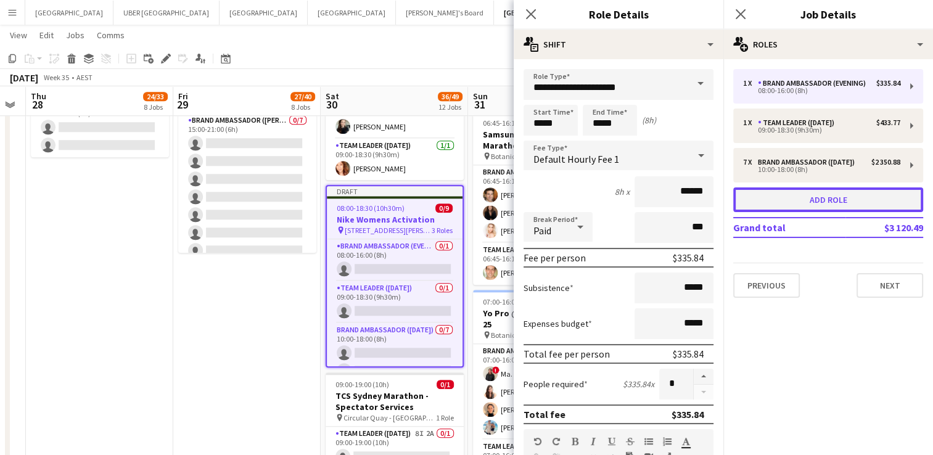
type input "**********"
type input "*****"
type input "******"
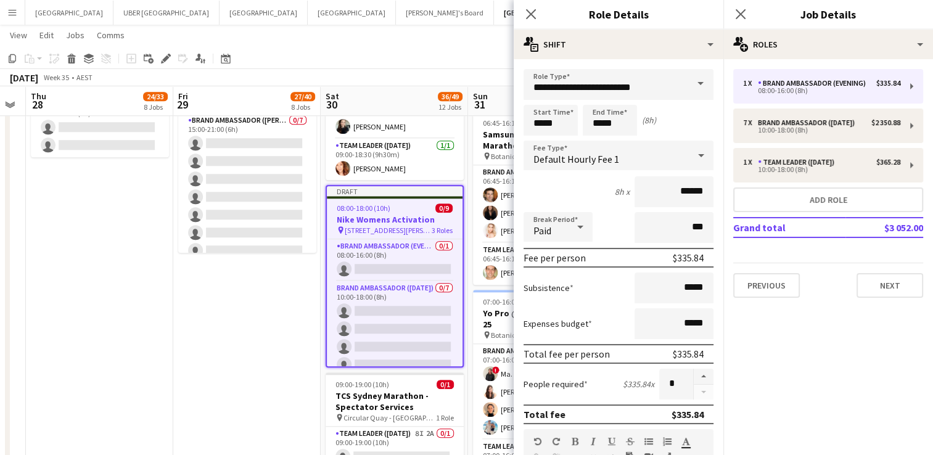
click at [374, 80] on span at bounding box center [701, 84] width 26 height 30
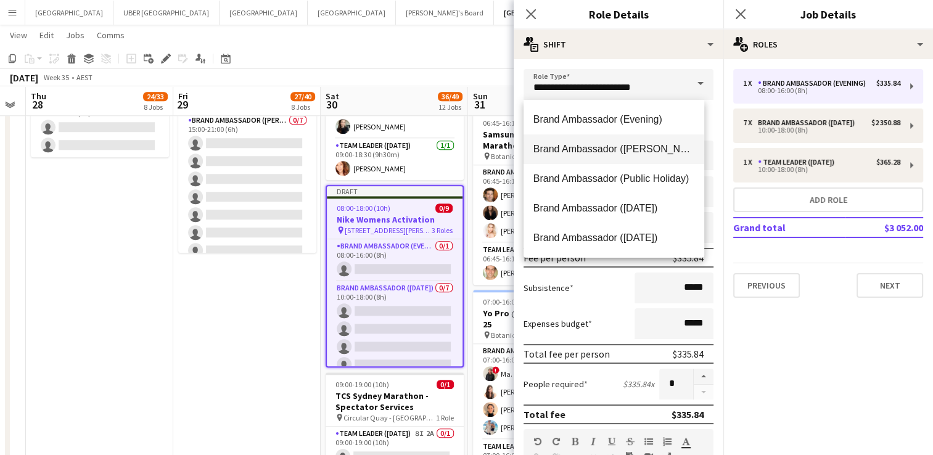
click at [374, 144] on span "Brand Ambassador ([PERSON_NAME])" at bounding box center [613, 149] width 161 height 12
type input "**********"
type input "******"
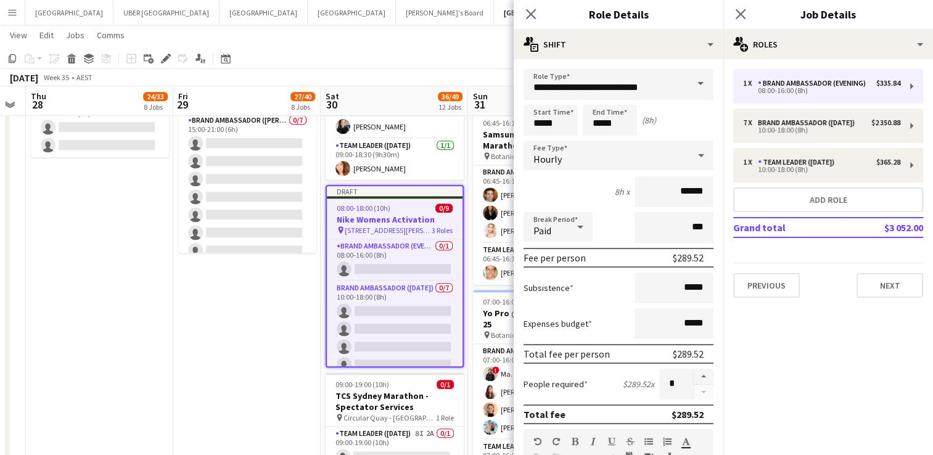
click at [374, 80] on span at bounding box center [701, 84] width 26 height 30
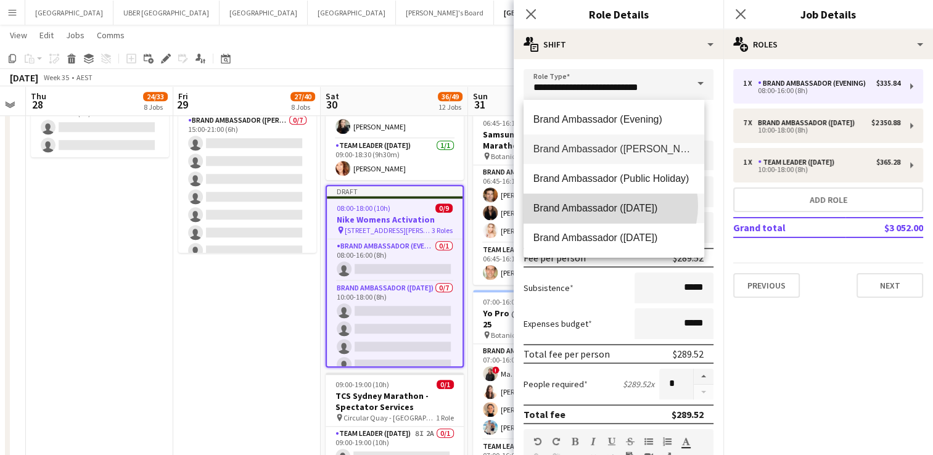
click at [374, 206] on span "Brand Ambassador ([DATE])" at bounding box center [613, 208] width 161 height 12
type input "**********"
type input "******"
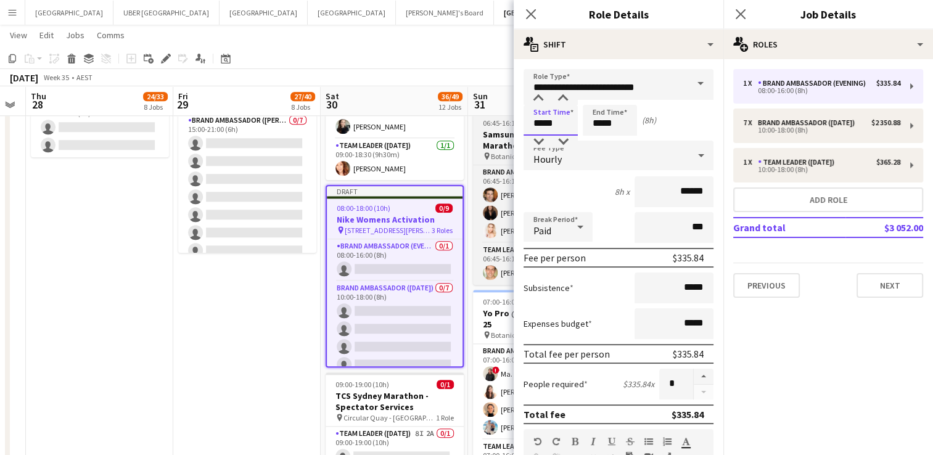
drag, startPoint x: 560, startPoint y: 122, endPoint x: 510, endPoint y: 121, distance: 50.0
type input "*****"
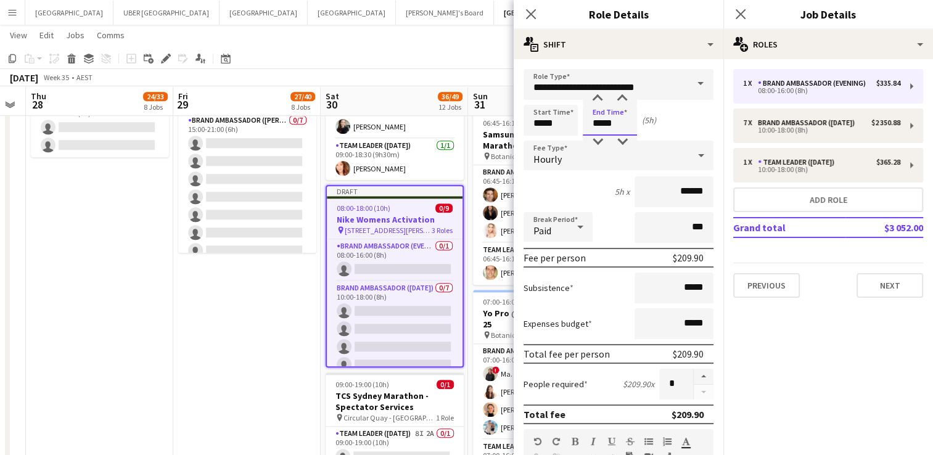
drag, startPoint x: 622, startPoint y: 127, endPoint x: 562, endPoint y: 131, distance: 60.0
click at [374, 131] on div "Start Time ***** End Time ***** (5h)" at bounding box center [619, 120] width 190 height 31
type input "*****"
click at [374, 16] on icon "Close pop-in" at bounding box center [741, 14] width 12 height 12
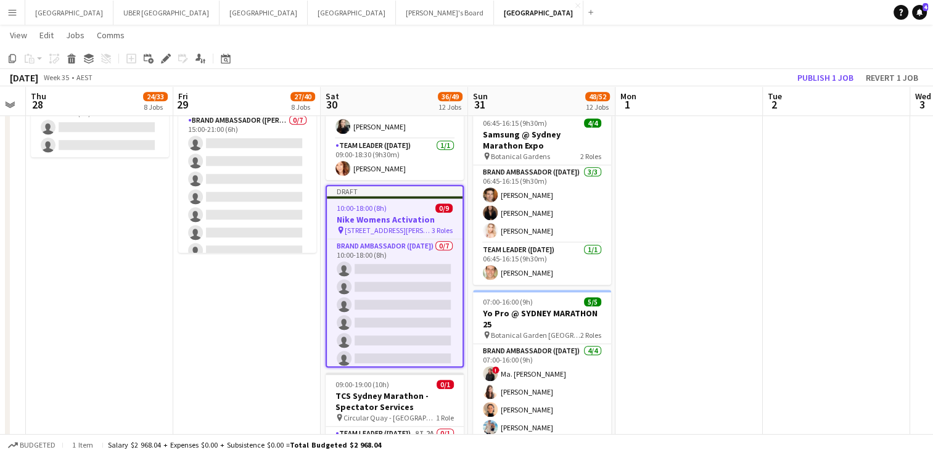
click at [374, 209] on span "10:00-18:00 (8h)" at bounding box center [362, 208] width 50 height 9
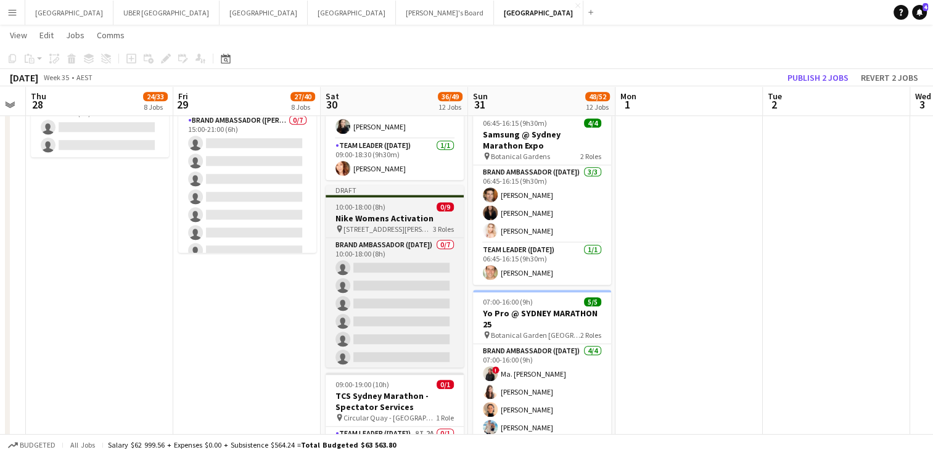
click at [374, 203] on div "10:00-18:00 (8h) 0/9" at bounding box center [395, 206] width 138 height 9
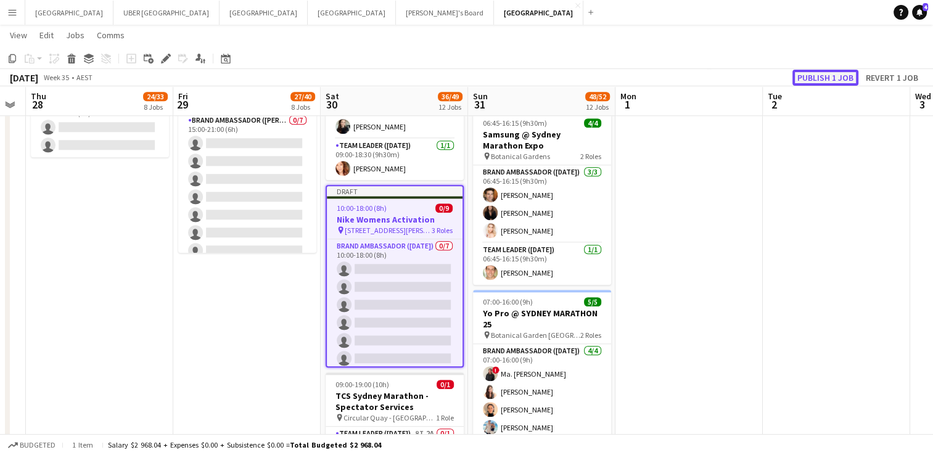
click at [374, 73] on button "Publish 1 job" at bounding box center [826, 78] width 66 height 16
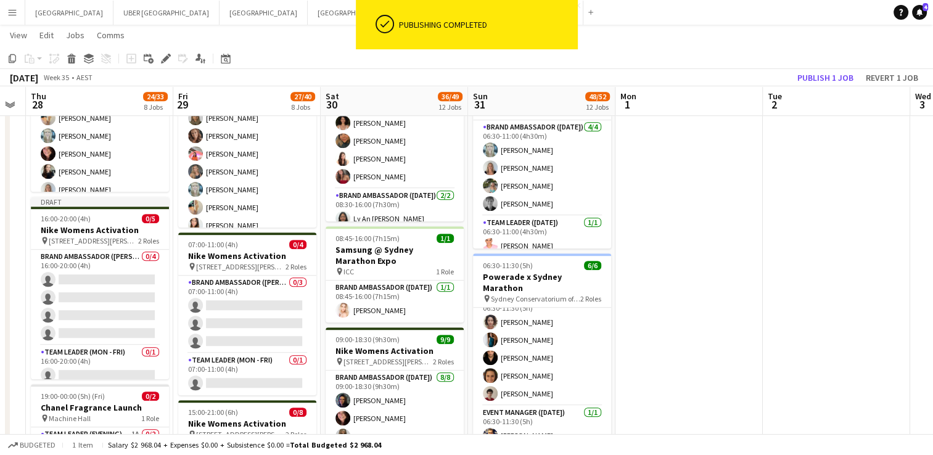
scroll to position [801, 0]
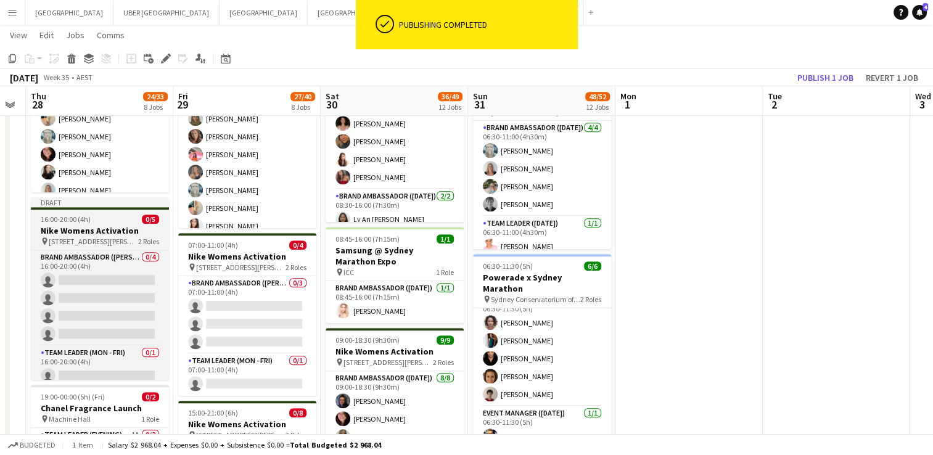
click at [88, 211] on span "16:00-20:00 (4h)" at bounding box center [66, 219] width 50 height 9
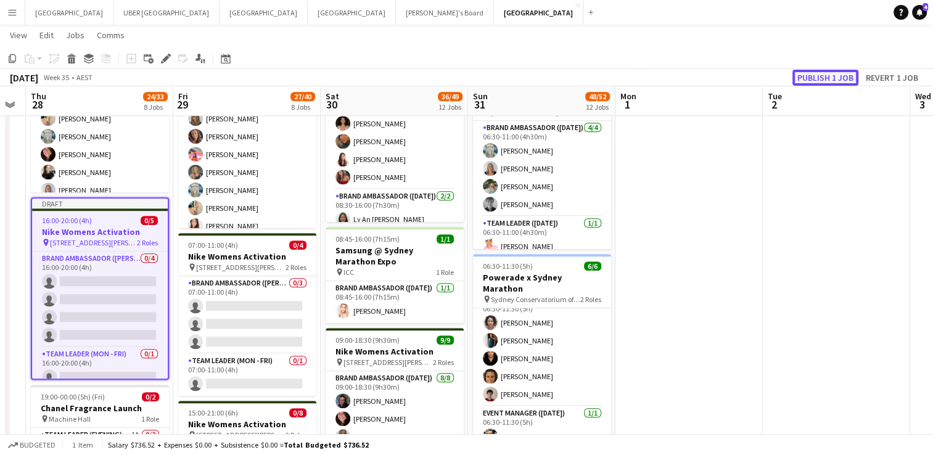
click at [374, 76] on button "Publish 1 job" at bounding box center [826, 78] width 66 height 16
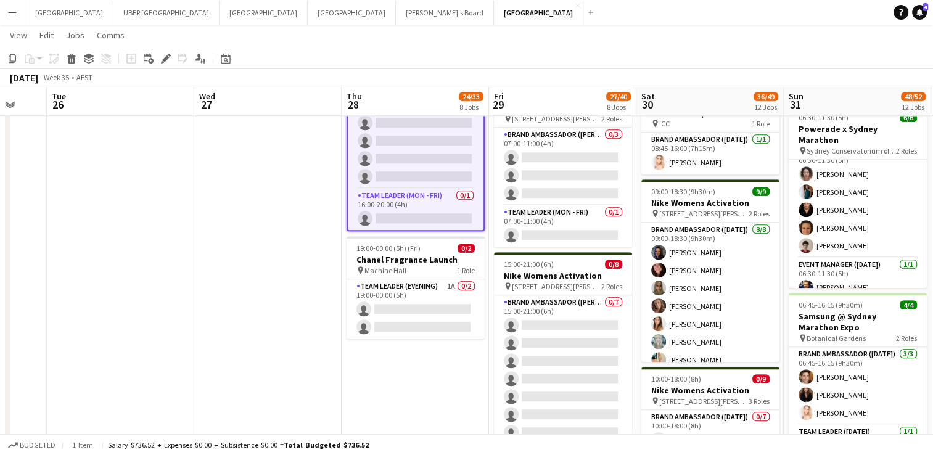
scroll to position [950, 0]
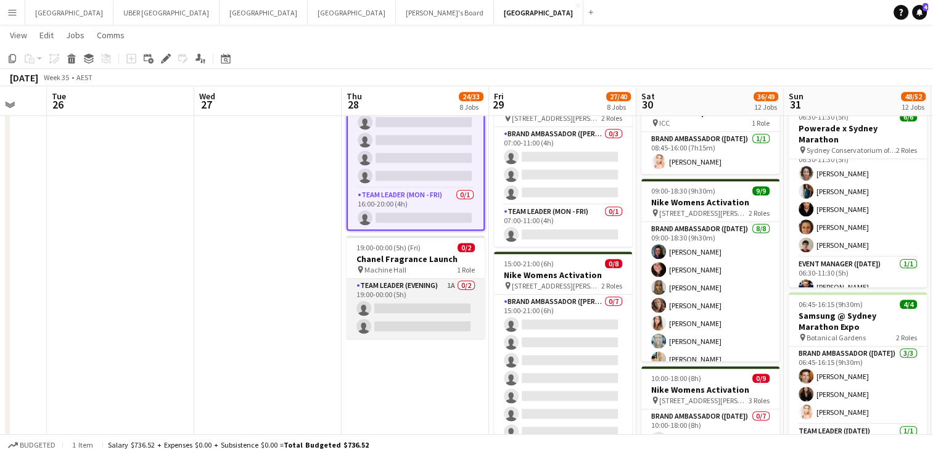
click at [374, 211] on app-card-role "Team Leader (Evening) 1A 0/2 19:00-00:00 (5h) single-neutral-actions single-neu…" at bounding box center [416, 309] width 138 height 60
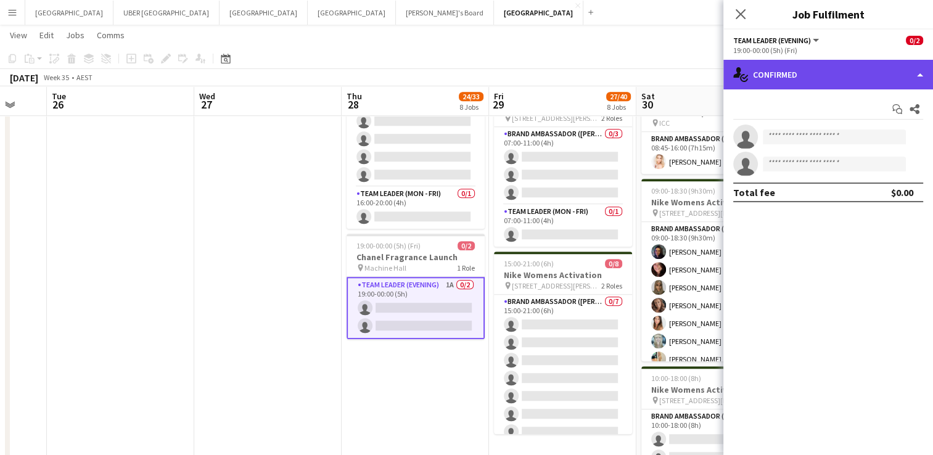
click at [374, 88] on div "single-neutral-actions-check-2 Confirmed" at bounding box center [828, 75] width 210 height 30
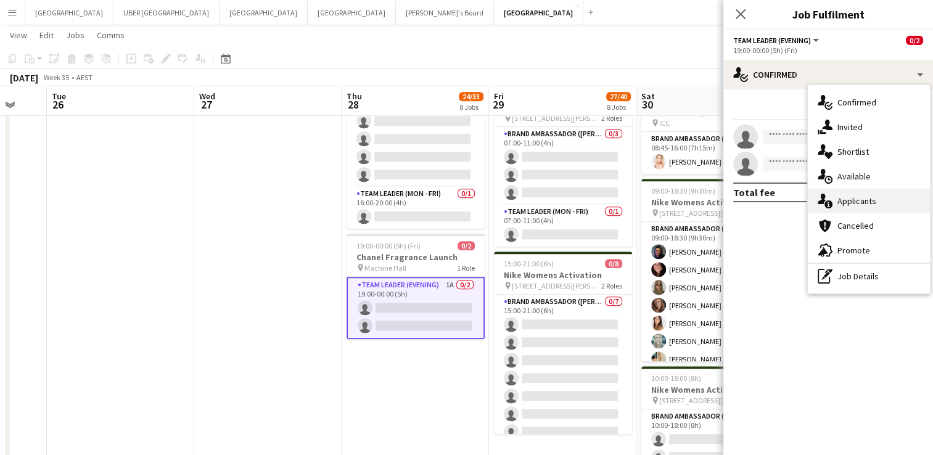
click at [374, 199] on div "single-neutral-actions-information Applicants" at bounding box center [869, 201] width 122 height 25
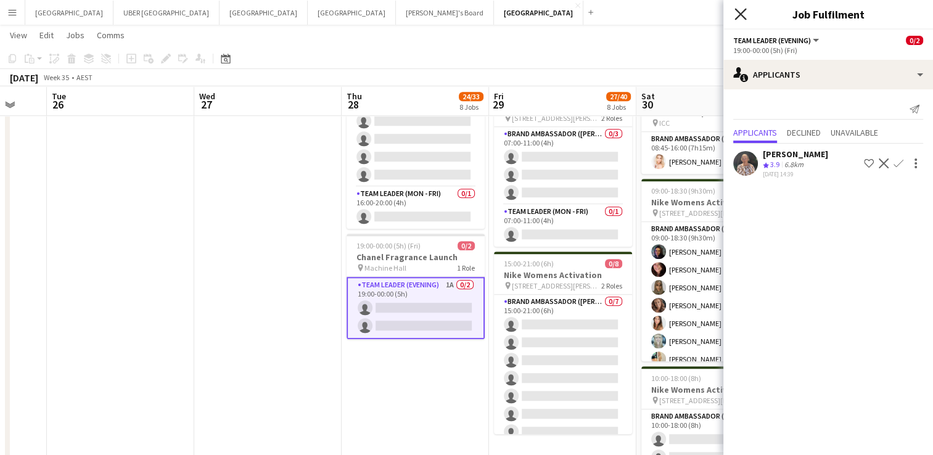
click at [374, 9] on icon at bounding box center [741, 14] width 12 height 12
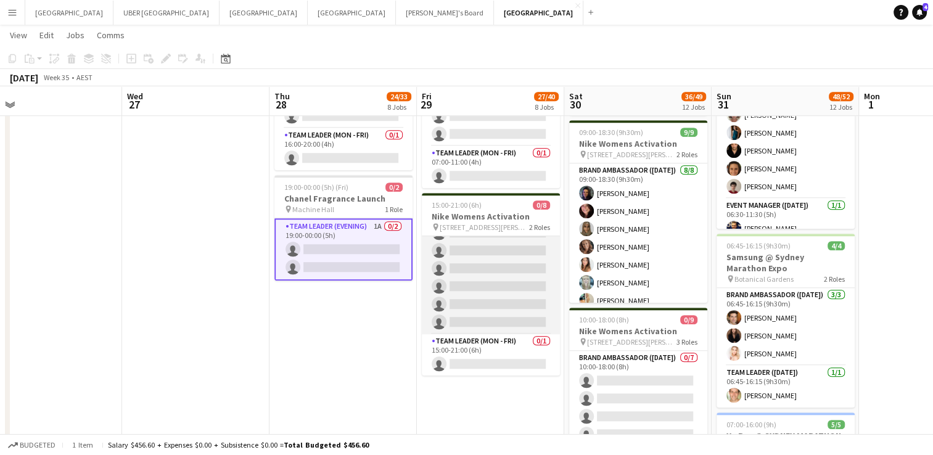
scroll to position [0, 0]
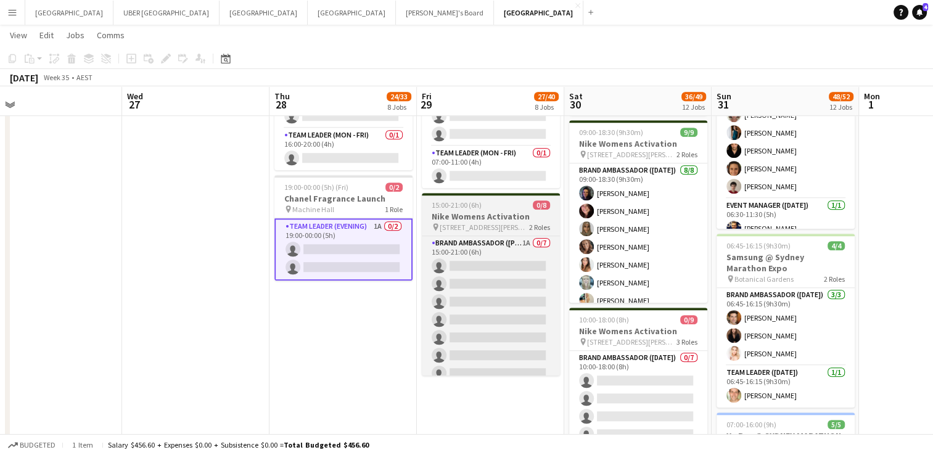
click at [374, 208] on div "15:00-21:00 (6h) 0/8" at bounding box center [491, 204] width 138 height 9
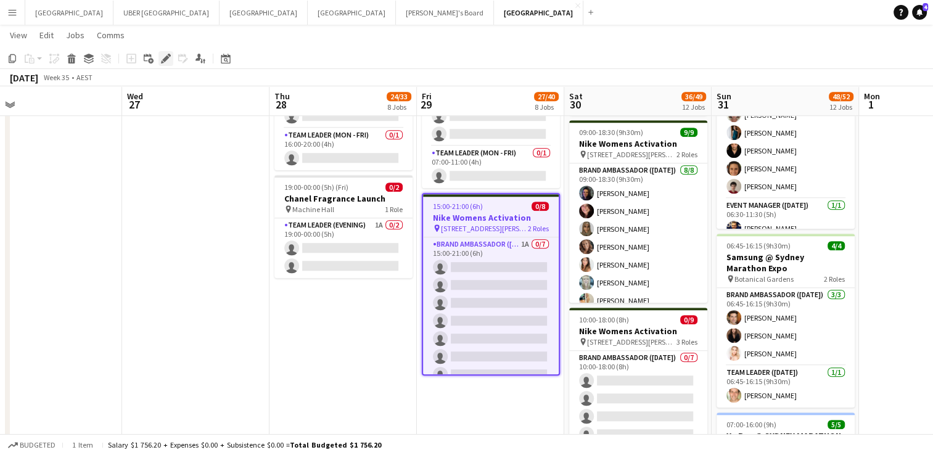
click at [161, 58] on icon "Edit" at bounding box center [166, 59] width 10 height 10
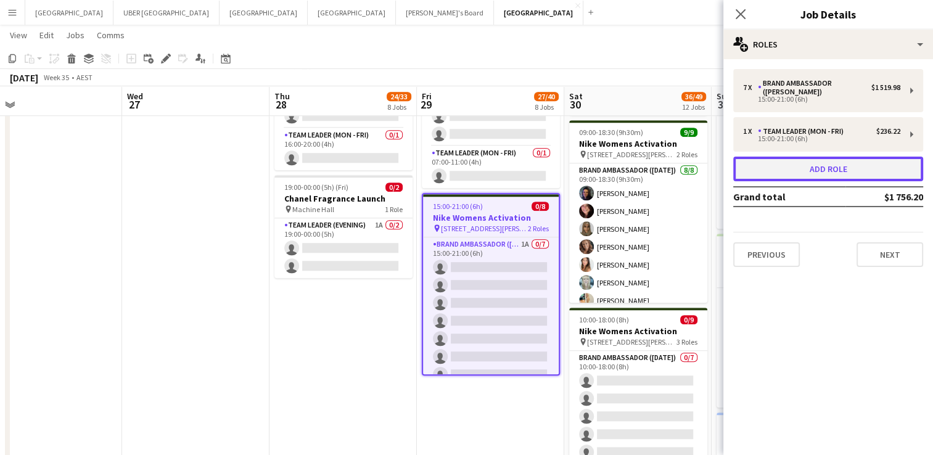
click at [374, 167] on button "Add role" at bounding box center [828, 169] width 190 height 25
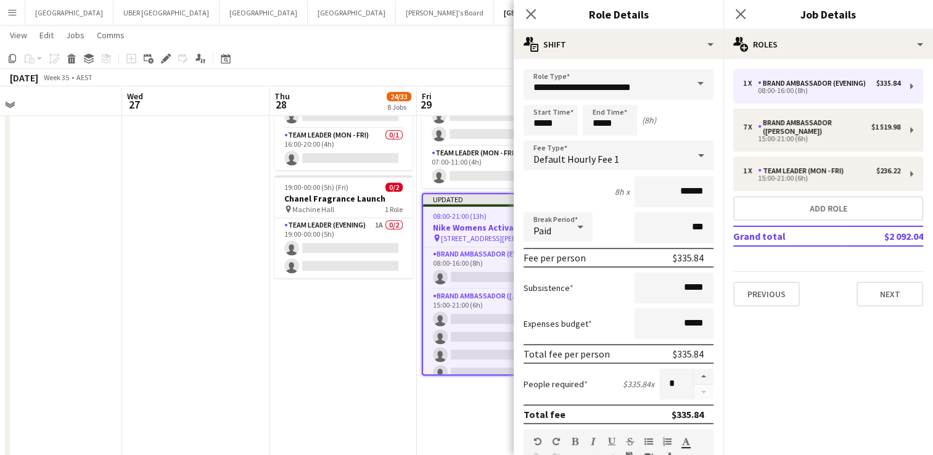
click at [374, 83] on span at bounding box center [701, 84] width 26 height 30
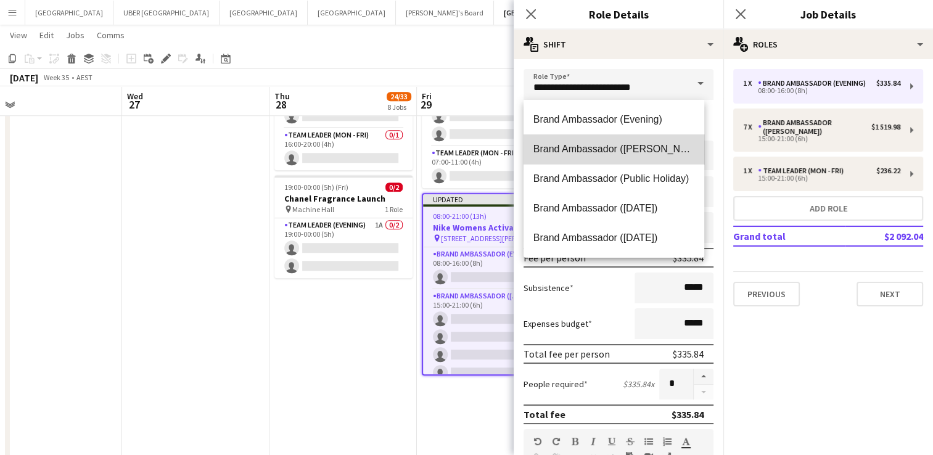
click at [374, 147] on span "Brand Ambassador ([PERSON_NAME])" at bounding box center [613, 149] width 161 height 12
type input "**********"
type input "******"
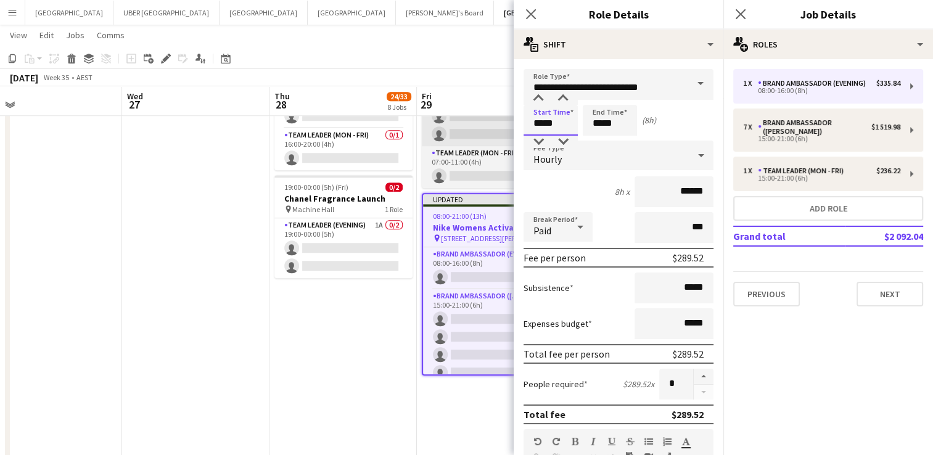
drag, startPoint x: 569, startPoint y: 125, endPoint x: 501, endPoint y: 123, distance: 68.5
click at [374, 123] on body "Menu Boards Boards Boards All jobs Status Workforce Workforce My Workforce Recr…" at bounding box center [466, 12] width 933 height 2041
type input "*****"
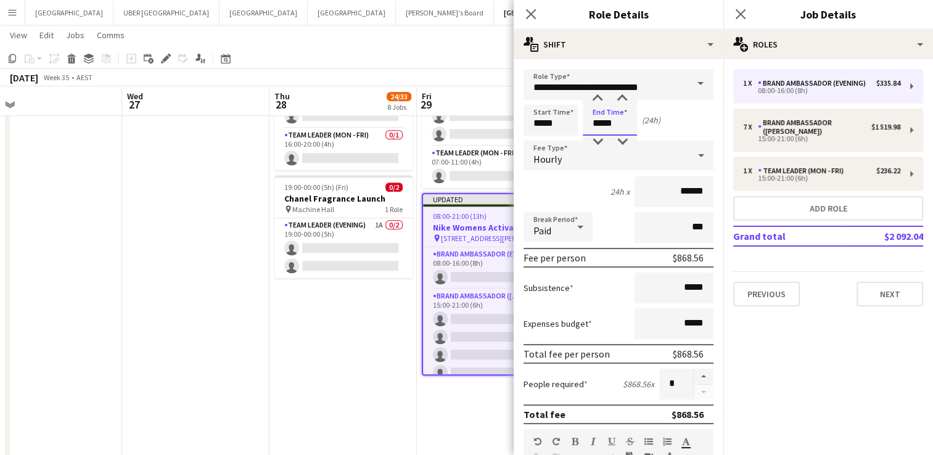
drag, startPoint x: 622, startPoint y: 121, endPoint x: 543, endPoint y: 121, distance: 78.9
click at [374, 121] on div "Start Time ***** End Time ***** (24h)" at bounding box center [619, 120] width 190 height 31
type input "*****"
click at [374, 9] on icon "Close pop-in" at bounding box center [741, 14] width 12 height 12
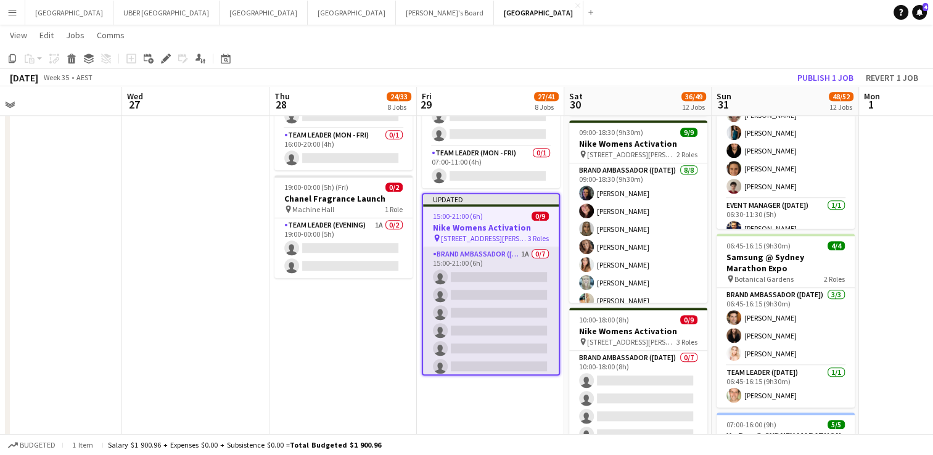
scroll to position [105, 0]
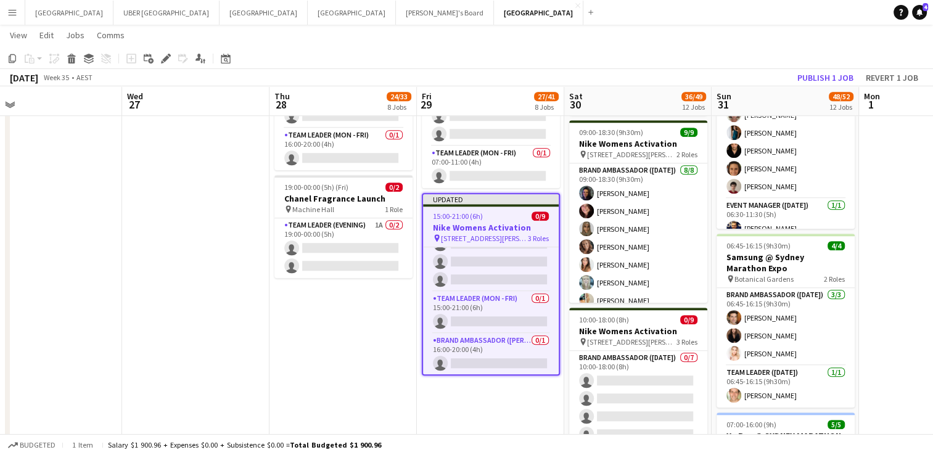
click at [374, 211] on h3 "Nike Womens Activation" at bounding box center [491, 227] width 136 height 11
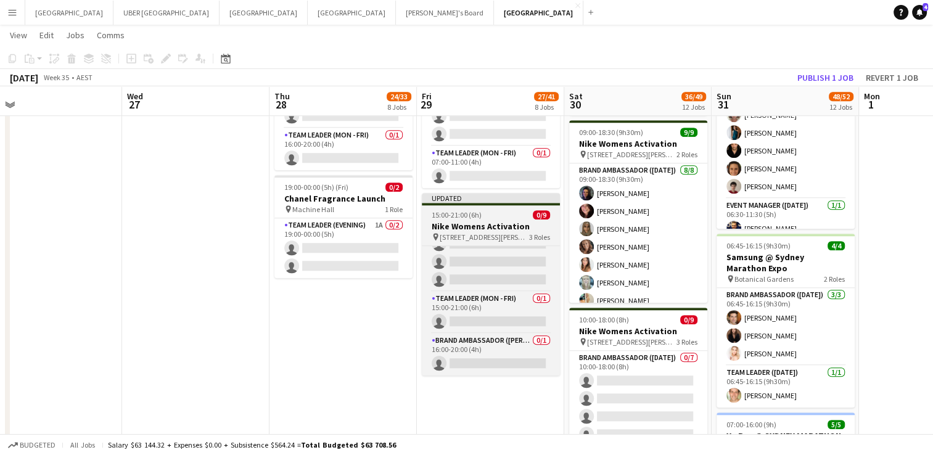
scroll to position [104, 0]
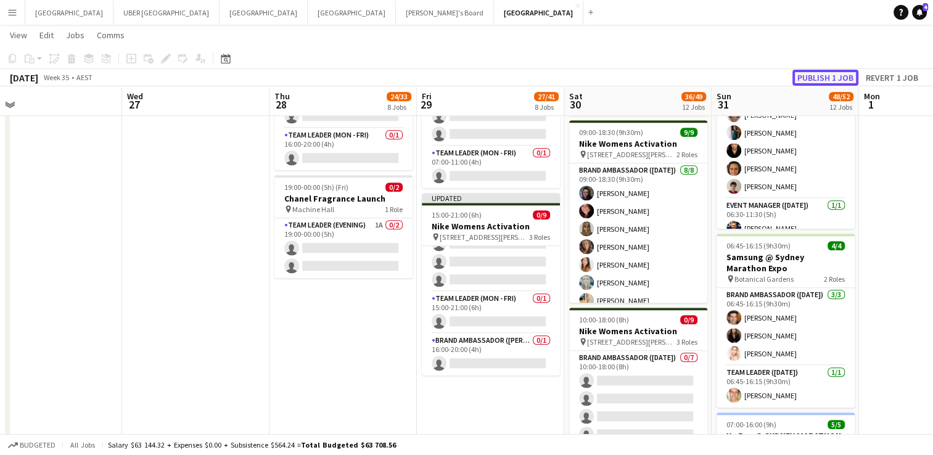
click at [374, 73] on button "Publish 1 job" at bounding box center [826, 78] width 66 height 16
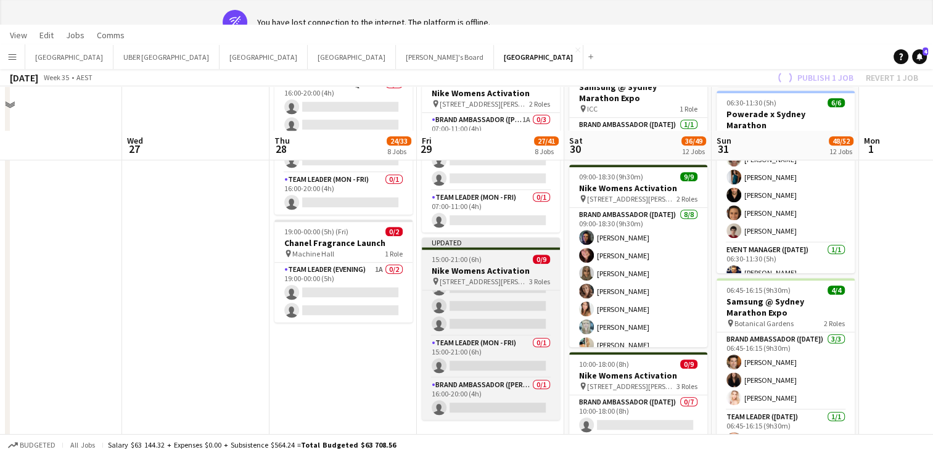
click at [374, 211] on div "15:00-21:00 (6h) 0/9" at bounding box center [491, 259] width 138 height 9
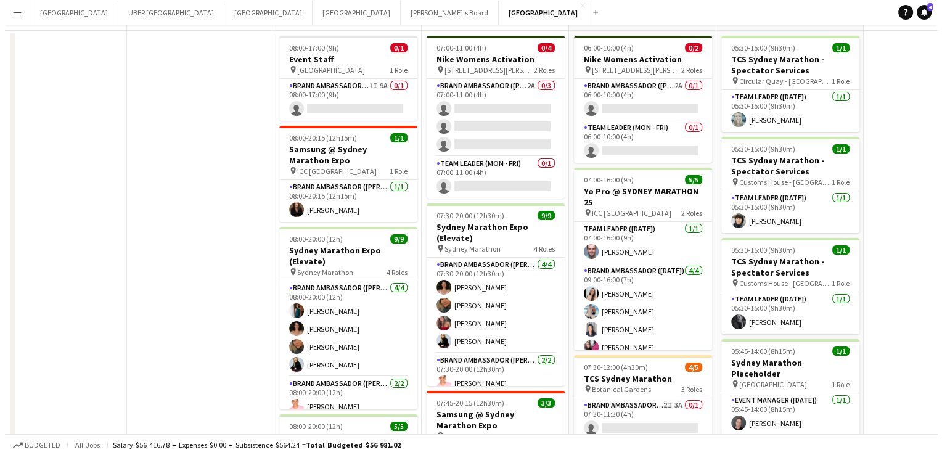
scroll to position [0, 0]
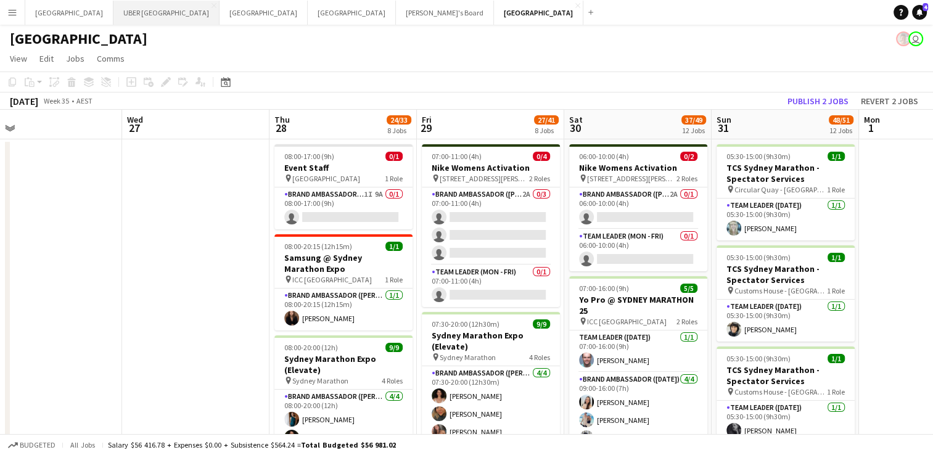
click at [113, 4] on button "UBER [GEOGRAPHIC_DATA] Close" at bounding box center [166, 13] width 106 height 24
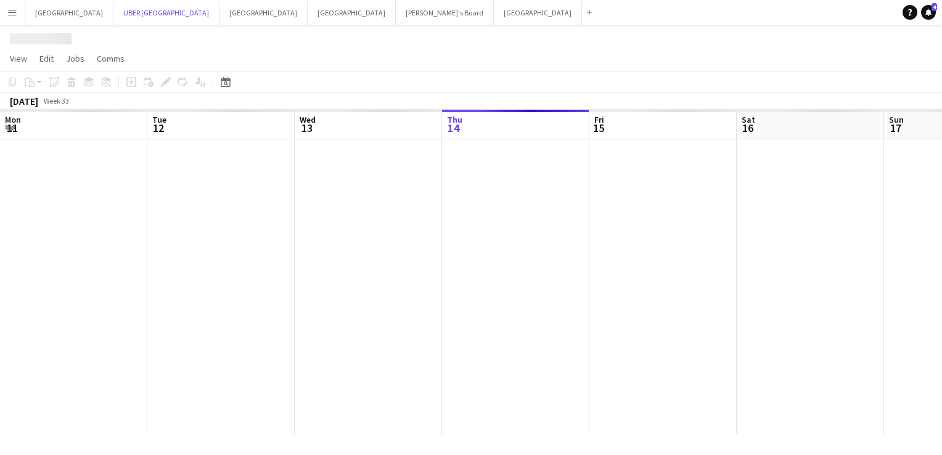
scroll to position [0, 295]
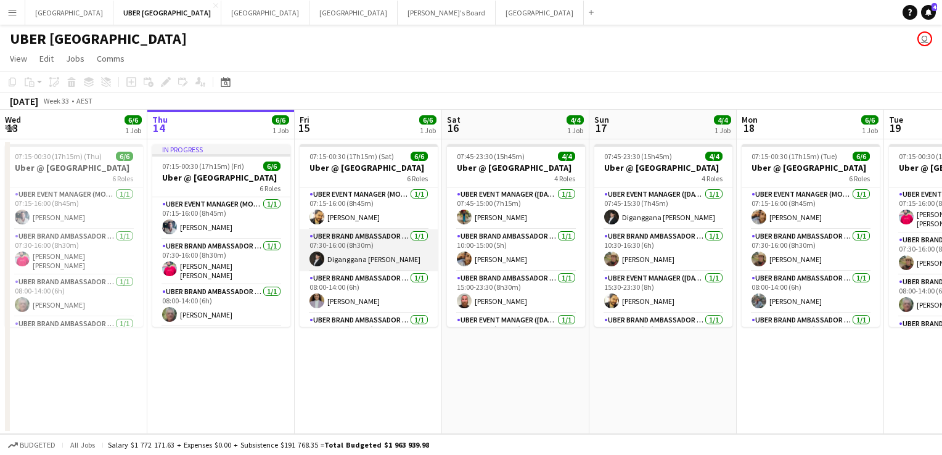
click at [363, 211] on app-card-role "UBER Brand Ambassador (Mon - Fri) [DATE] 07:30-16:00 (8h30m) Diganggana [PERSON…" at bounding box center [369, 250] width 138 height 42
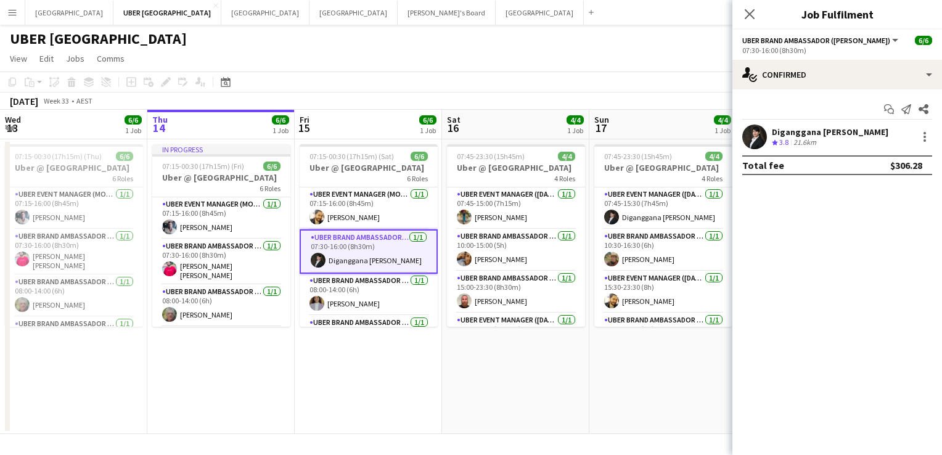
click at [374, 139] on div "Diganggana [PERSON_NAME] Crew rating 3.8 21.6km" at bounding box center [838, 137] width 210 height 25
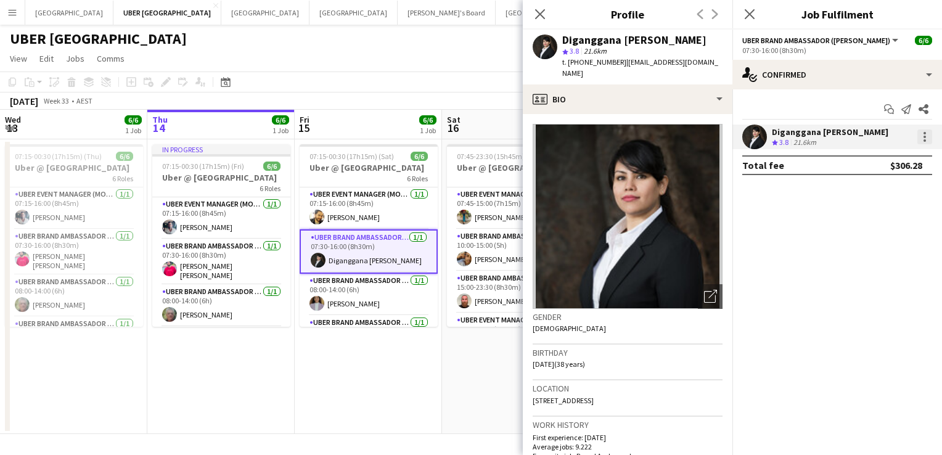
click at [374, 136] on div at bounding box center [925, 137] width 15 height 15
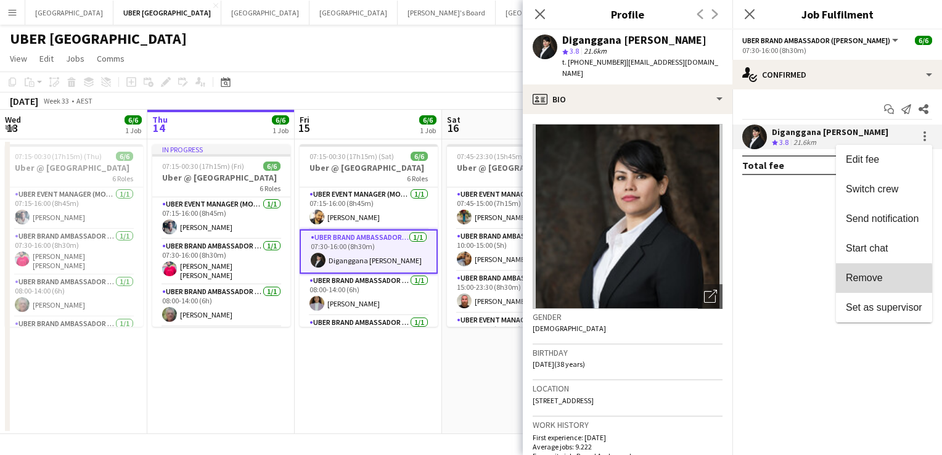
click at [374, 211] on span "Remove" at bounding box center [864, 278] width 37 height 10
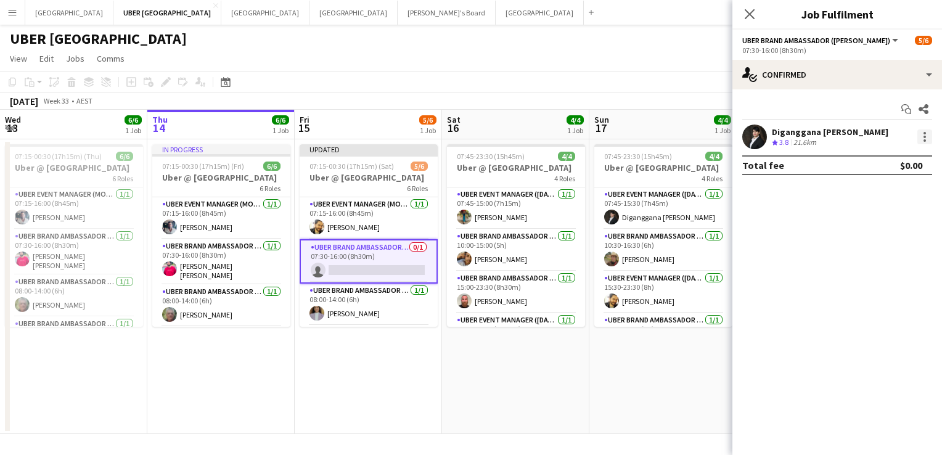
click at [374, 137] on div at bounding box center [925, 137] width 15 height 15
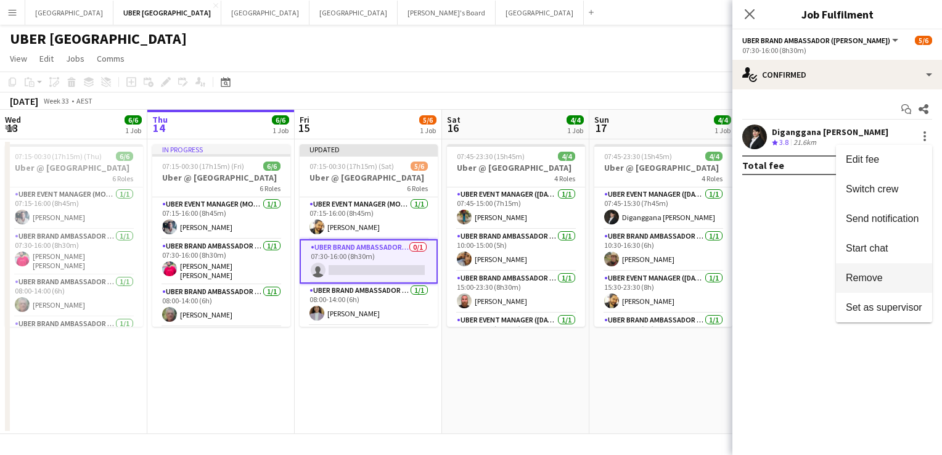
click at [374, 211] on span "Remove" at bounding box center [864, 278] width 37 height 10
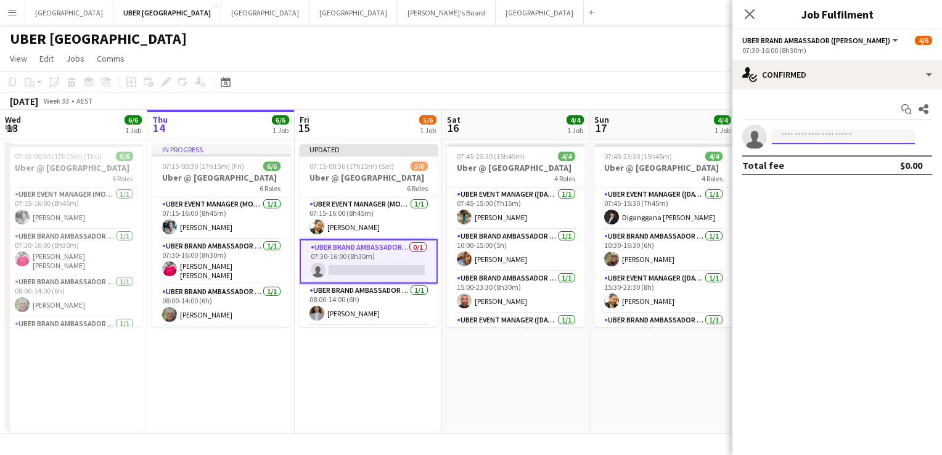
click at [374, 132] on input at bounding box center [843, 137] width 143 height 15
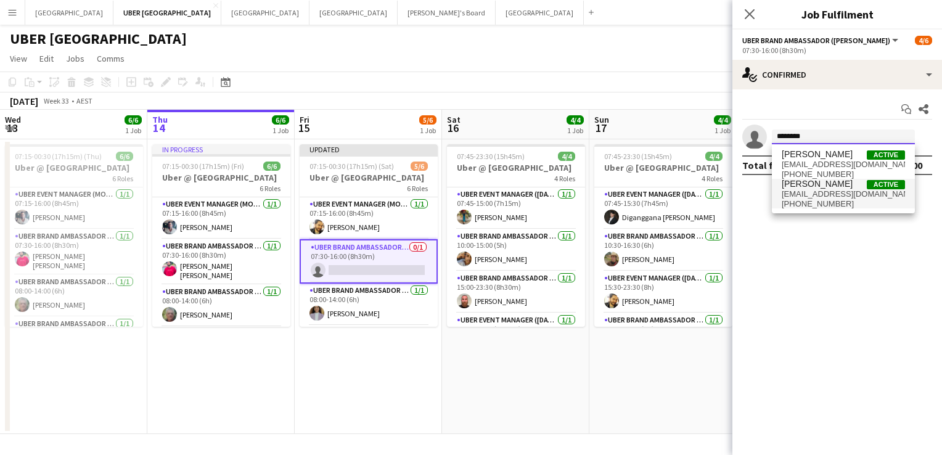
type input "********"
click at [374, 191] on span "[EMAIL_ADDRESS][DOMAIN_NAME]" at bounding box center [843, 194] width 123 height 10
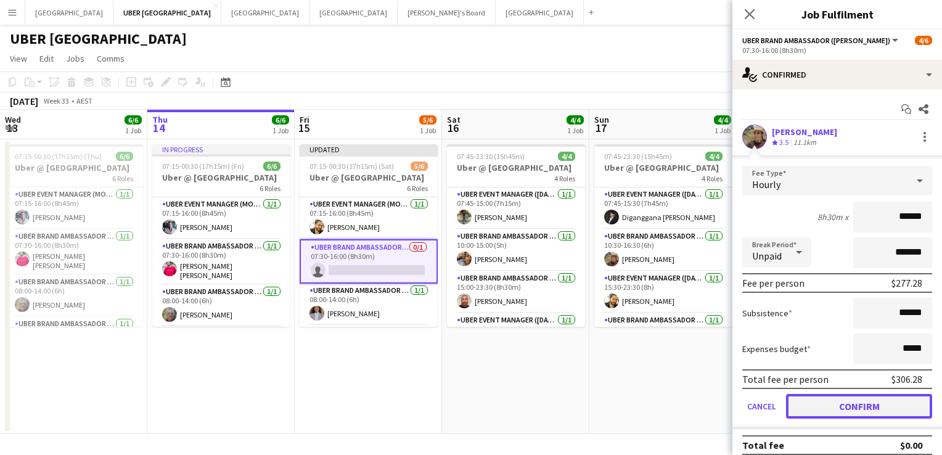
click at [374, 211] on button "Confirm" at bounding box center [859, 406] width 146 height 25
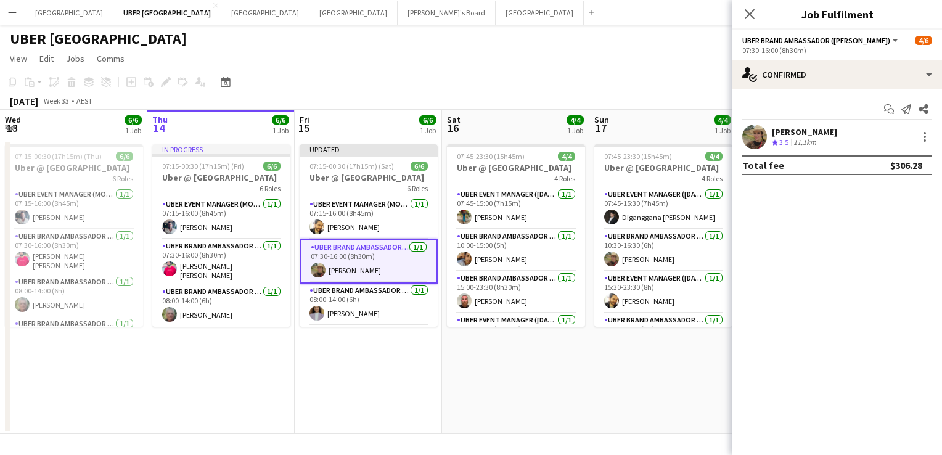
click at [374, 4] on div "Close pop-in" at bounding box center [750, 14] width 35 height 28
click at [374, 14] on icon "Close pop-in" at bounding box center [750, 14] width 12 height 12
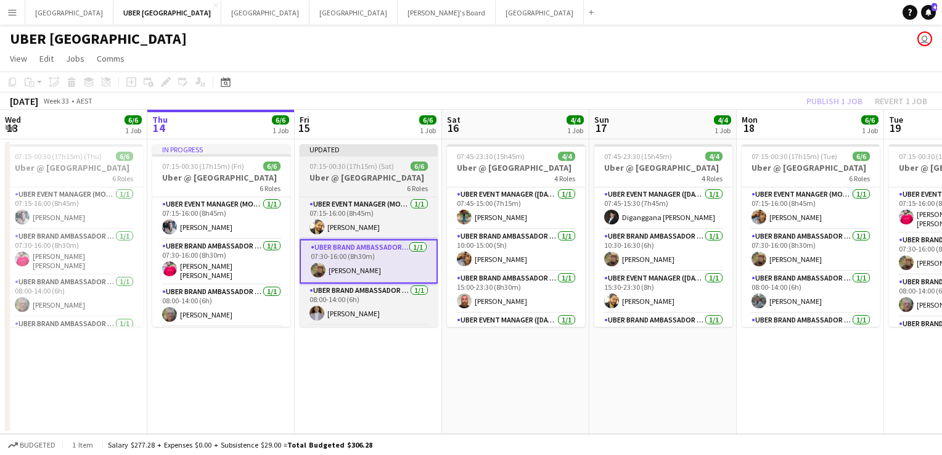
click at [353, 170] on span "07:15-00:30 (17h15m) (Sat)" at bounding box center [352, 166] width 84 height 9
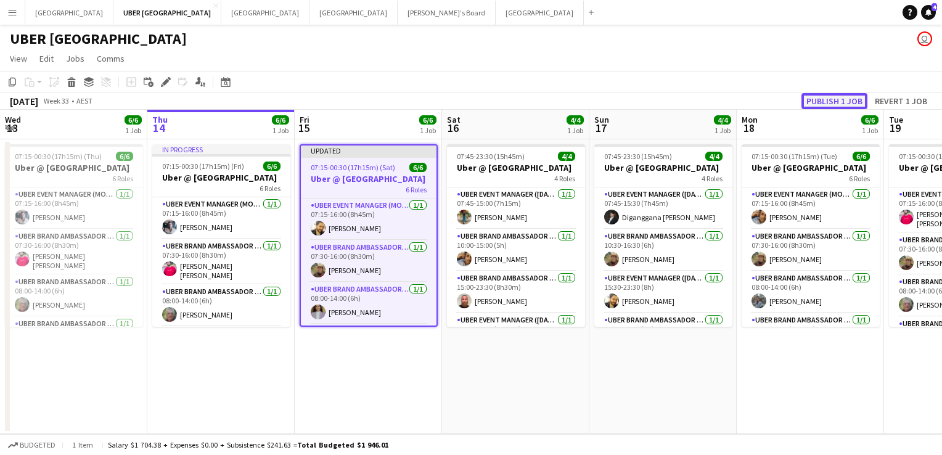
click at [374, 105] on button "Publish 1 job" at bounding box center [835, 101] width 66 height 16
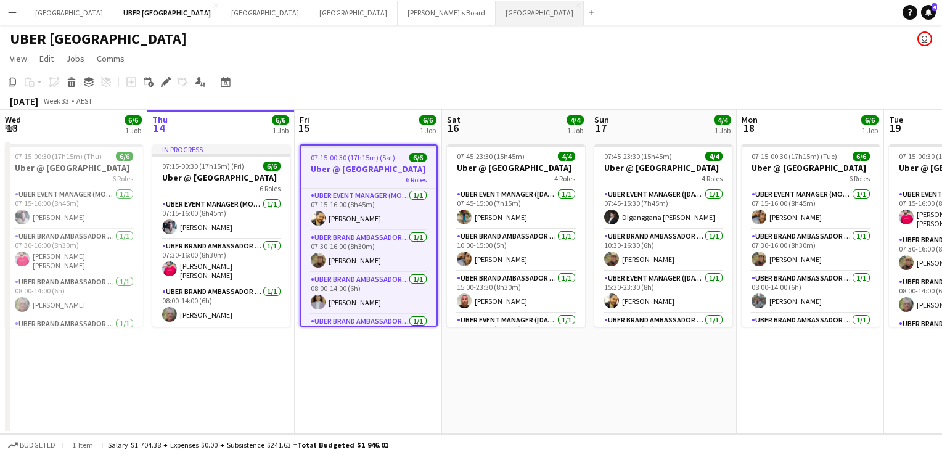
click at [374, 13] on button "Sydney Close" at bounding box center [540, 13] width 88 height 24
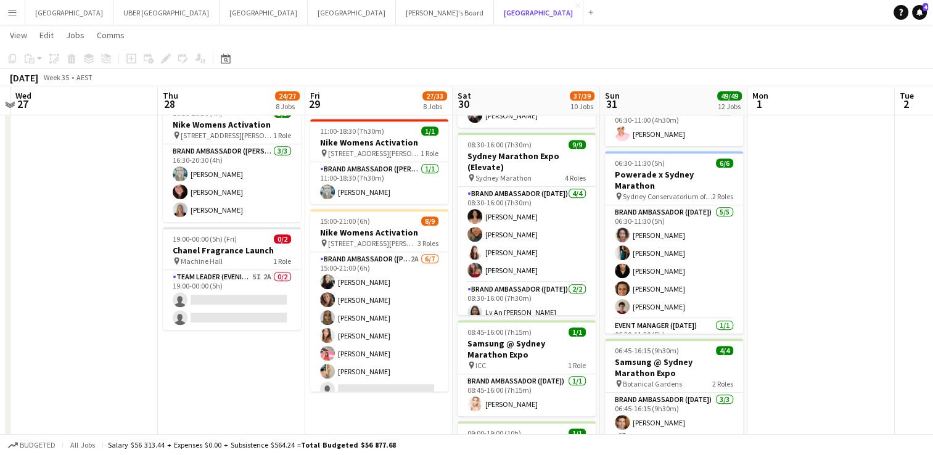
scroll to position [894, 0]
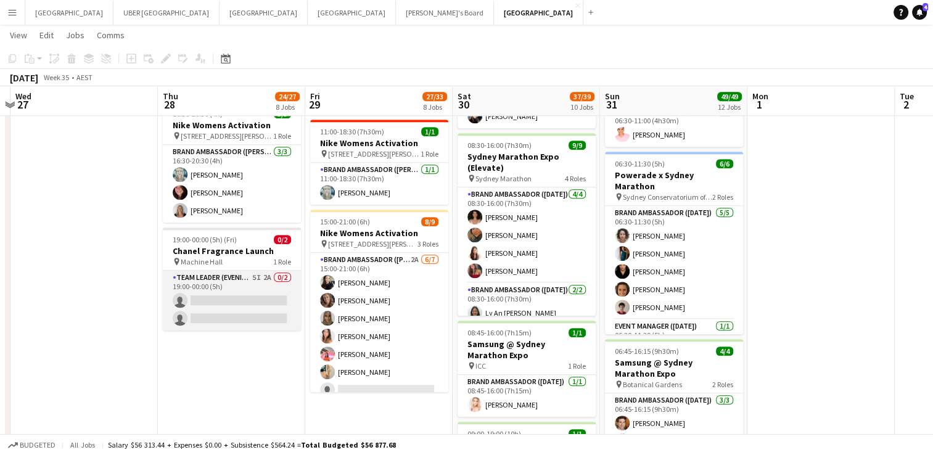
click at [229, 211] on app-card-role "Team Leader (Evening) 5I 2A 0/2 19:00-00:00 (5h) single-neutral-actions single-…" at bounding box center [232, 301] width 138 height 60
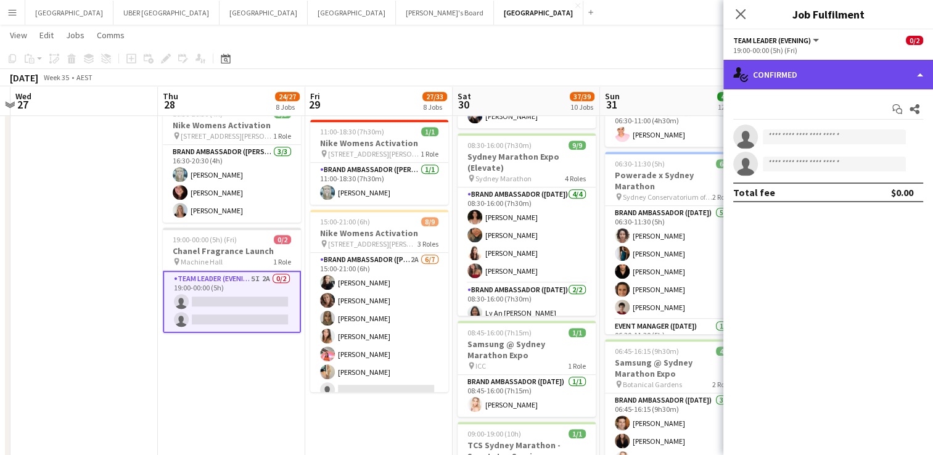
click at [374, 69] on div "single-neutral-actions-check-2 Confirmed" at bounding box center [828, 75] width 210 height 30
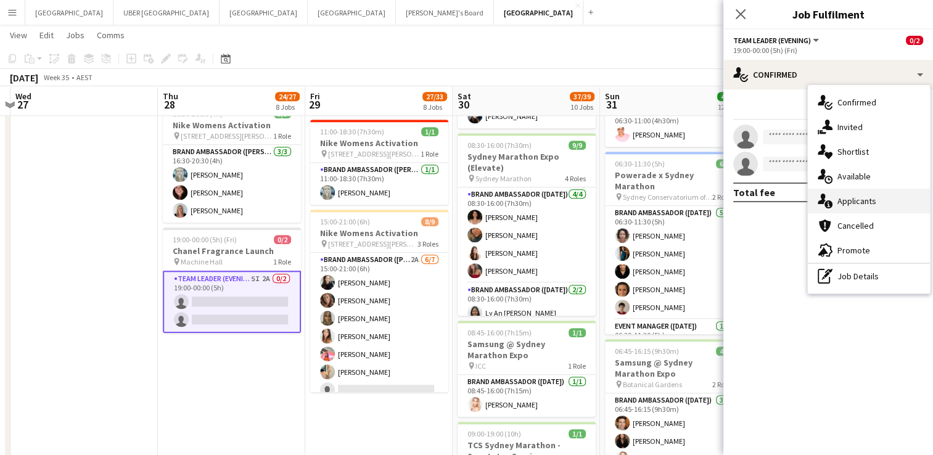
click at [374, 200] on div "single-neutral-actions-information Applicants" at bounding box center [869, 201] width 122 height 25
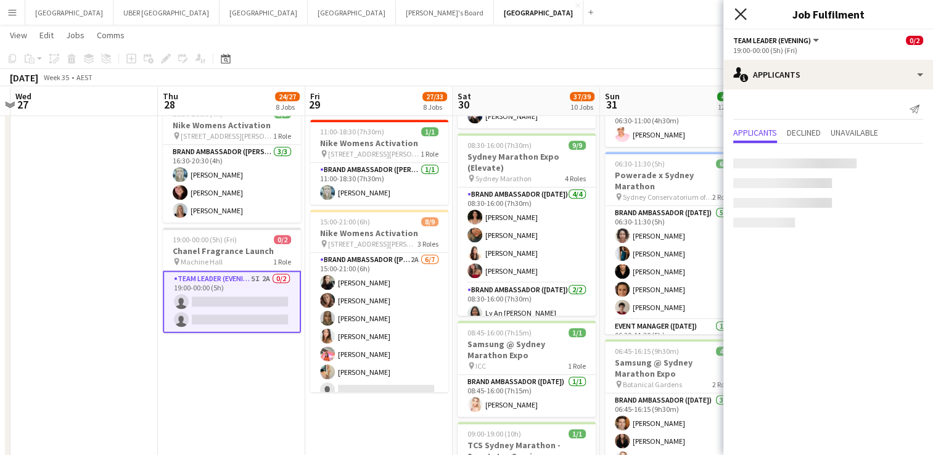
click at [374, 13] on icon "Close pop-in" at bounding box center [741, 14] width 12 height 12
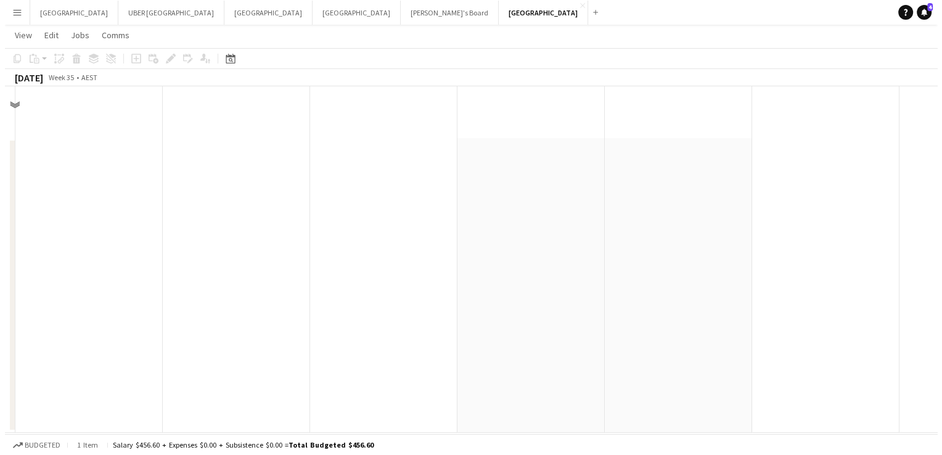
scroll to position [0, 0]
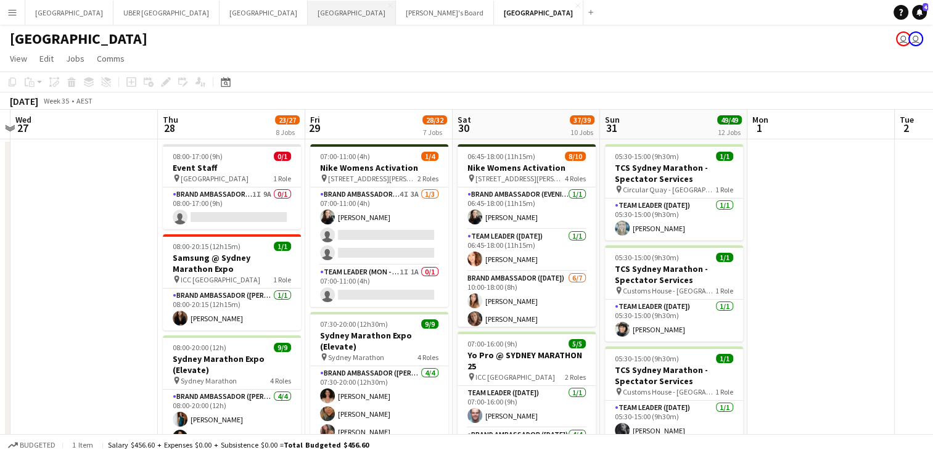
click at [308, 9] on button "Melbourne Close" at bounding box center [352, 13] width 88 height 24
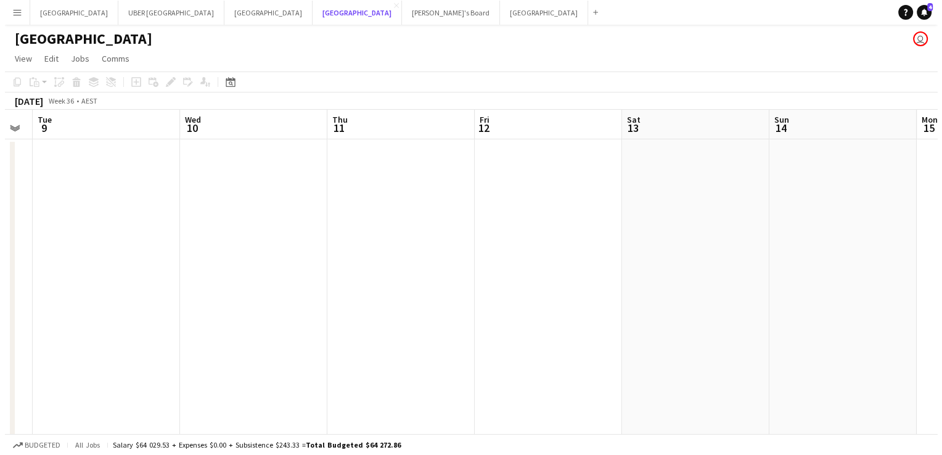
scroll to position [0, 355]
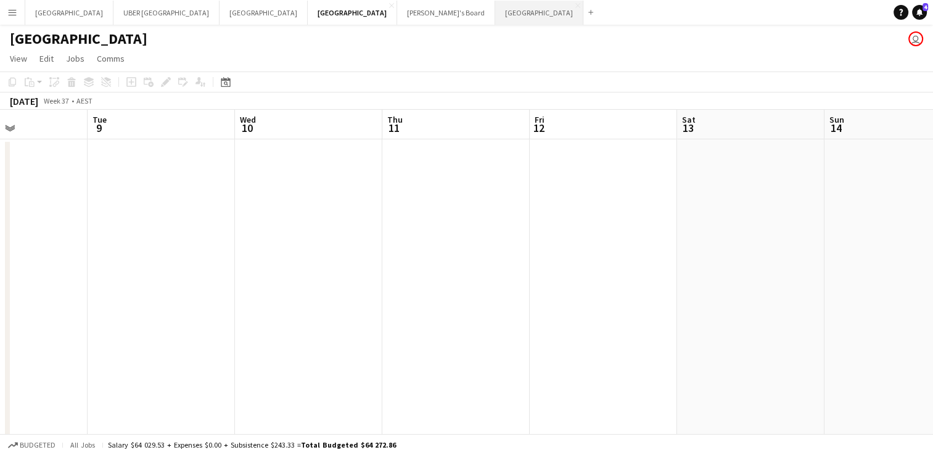
click at [374, 7] on button "Sydney Close" at bounding box center [539, 13] width 88 height 24
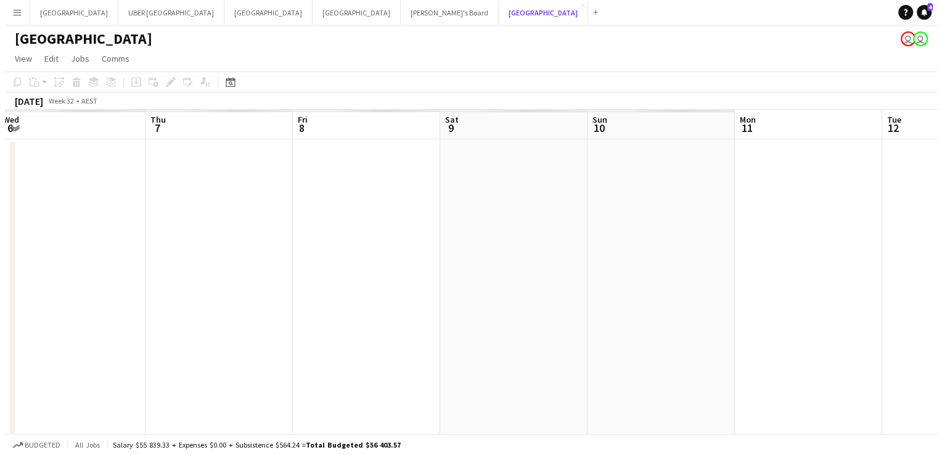
scroll to position [0, 301]
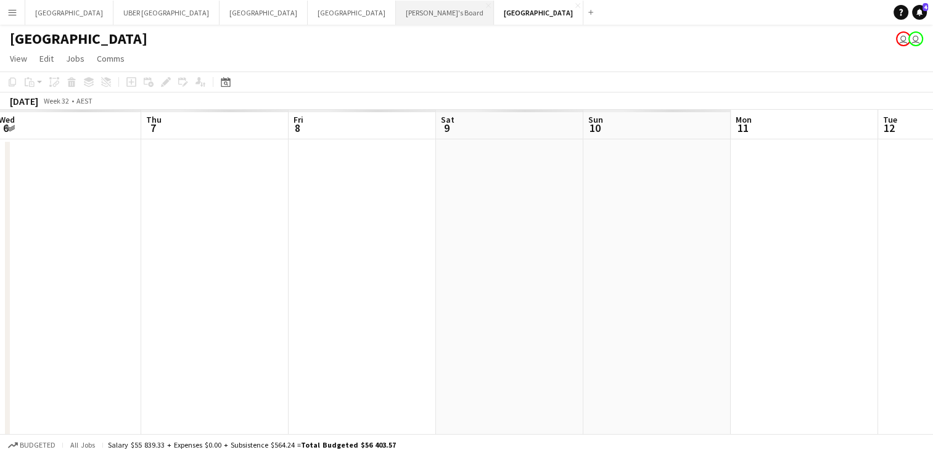
click at [374, 14] on button "Tennille's Board Close" at bounding box center [445, 13] width 98 height 24
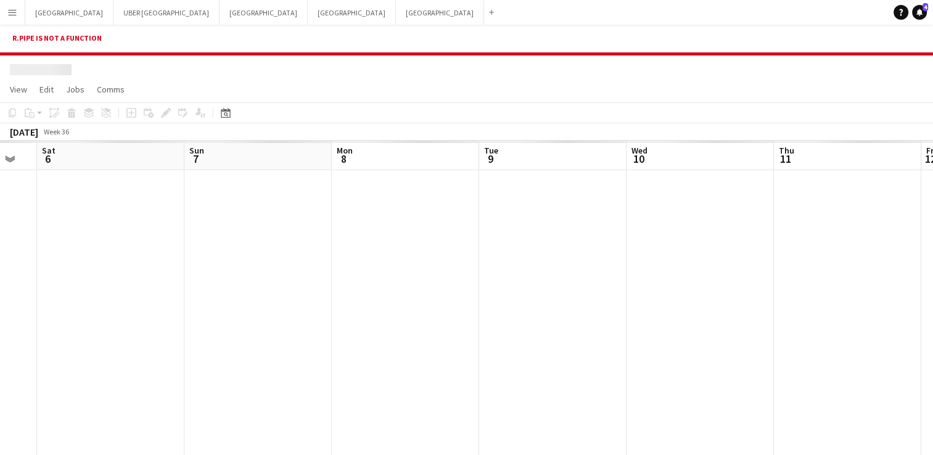
scroll to position [0, 378]
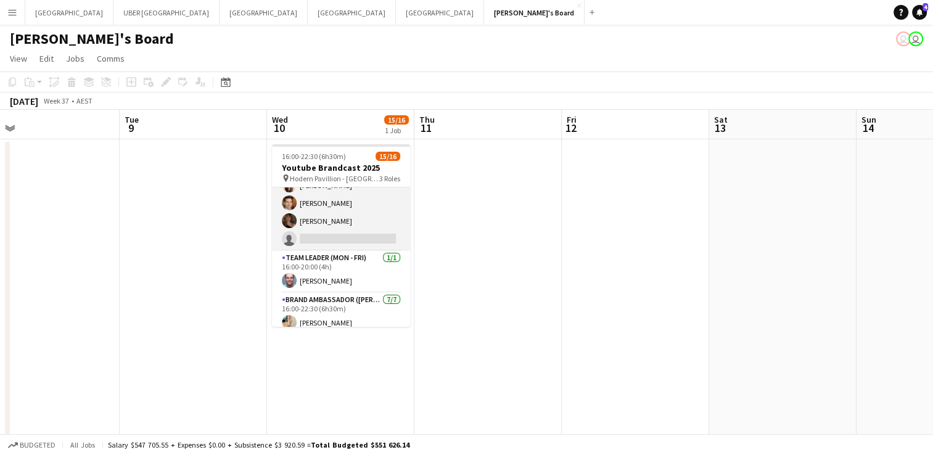
scroll to position [110, 0]
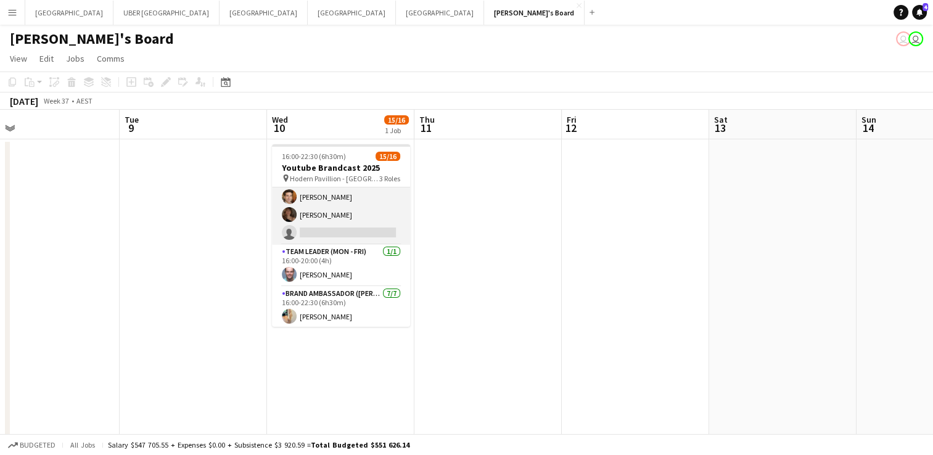
click at [332, 228] on app-card-role "Brand Ambassador (Mon - Fri) 2I 31A 7/8 16:00-20:00 (4h) Annie Anderson Laura S…" at bounding box center [341, 161] width 138 height 167
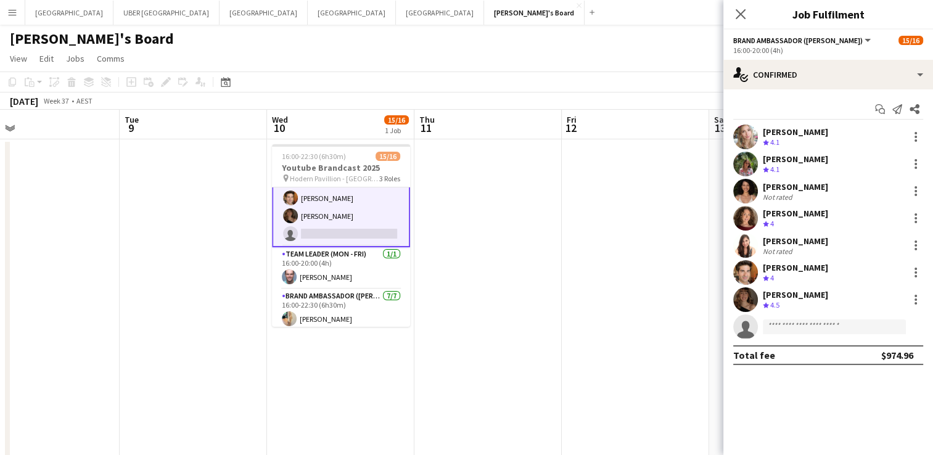
scroll to position [111, 0]
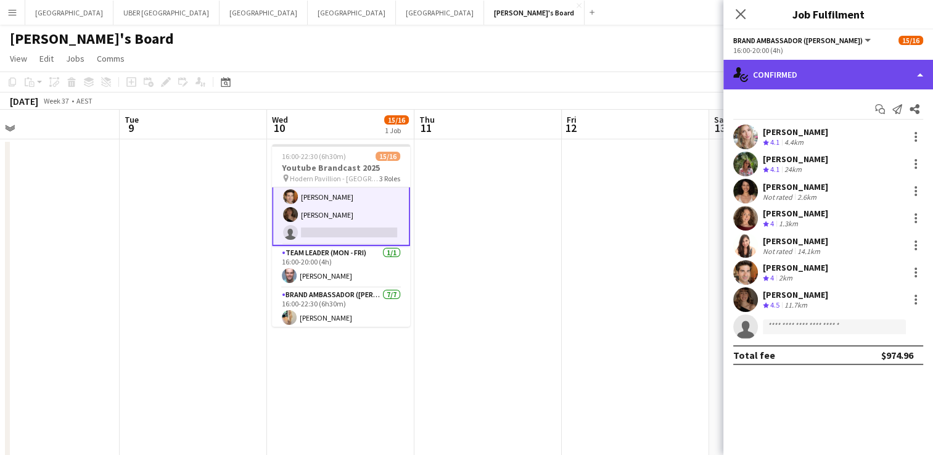
click at [817, 71] on div "single-neutral-actions-check-2 Confirmed" at bounding box center [828, 75] width 210 height 30
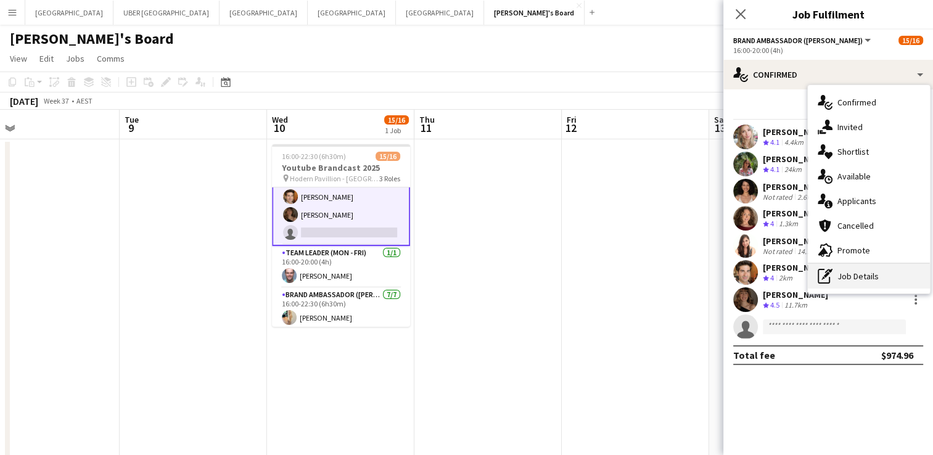
click at [854, 273] on div "pen-write Job Details" at bounding box center [869, 276] width 122 height 25
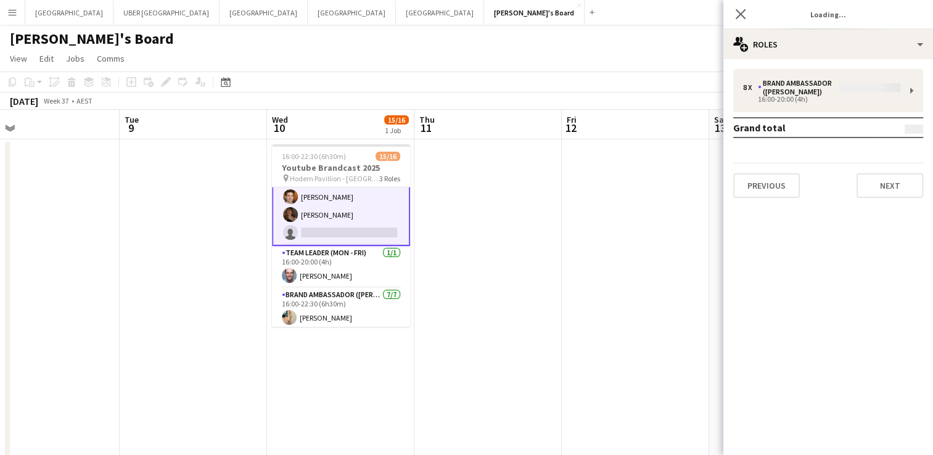
click at [797, 93] on div "8 x Brand Ambassador (Mon - Fri) 16:00-20:00 (4h) Grand total Previous Next" at bounding box center [828, 133] width 210 height 129
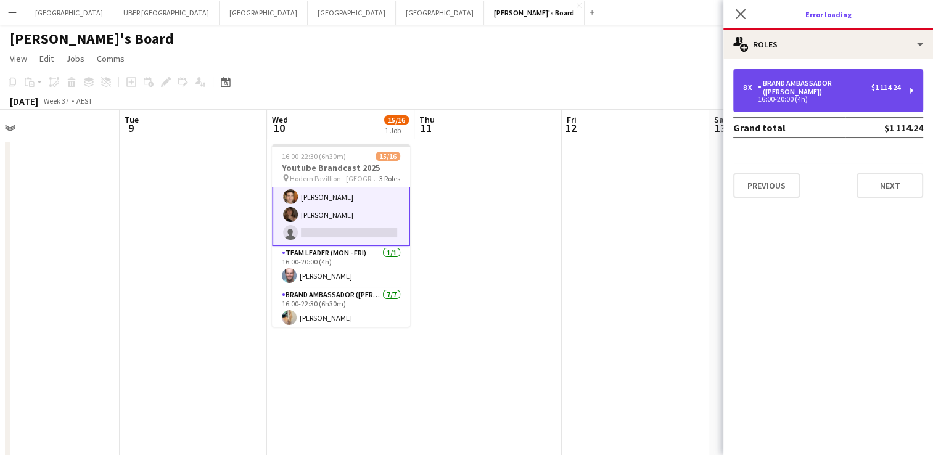
click at [758, 90] on div "Brand Ambassador ([PERSON_NAME])" at bounding box center [814, 87] width 113 height 17
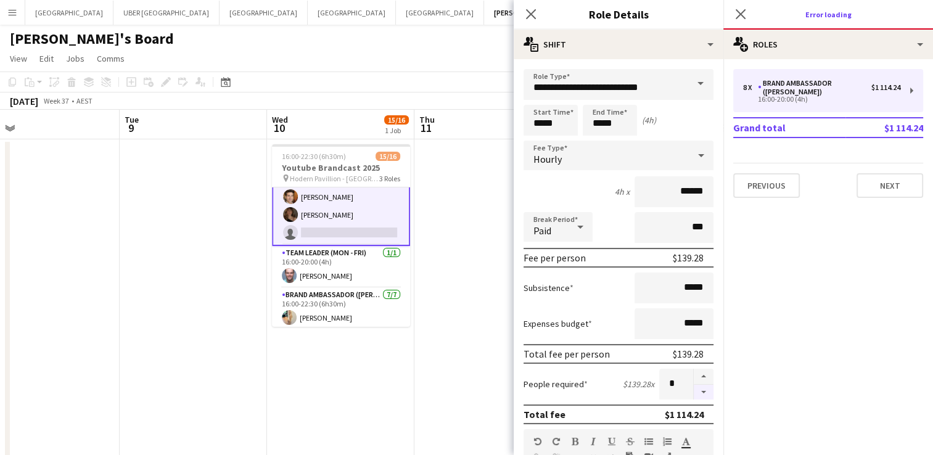
click at [701, 393] on button "button" at bounding box center [704, 392] width 20 height 15
type input "*"
click at [736, 8] on icon "Close pop-in" at bounding box center [741, 14] width 12 height 12
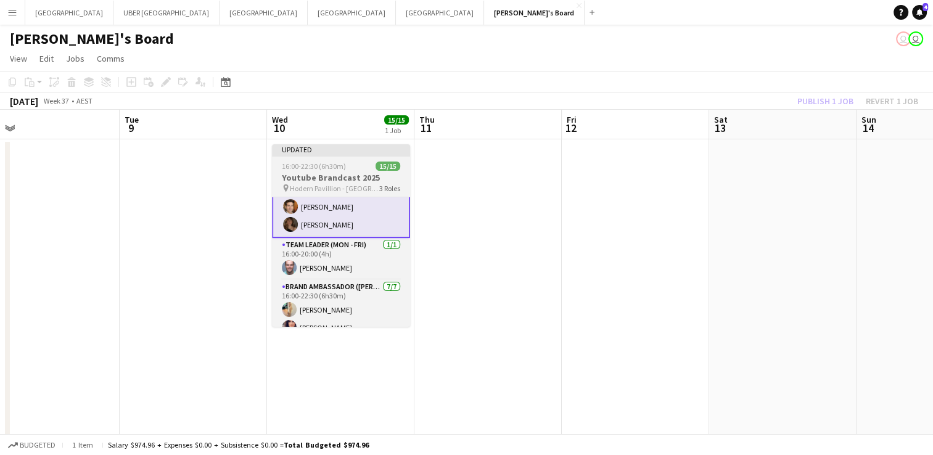
click at [354, 167] on div "16:00-22:30 (6h30m) 15/15" at bounding box center [341, 166] width 138 height 9
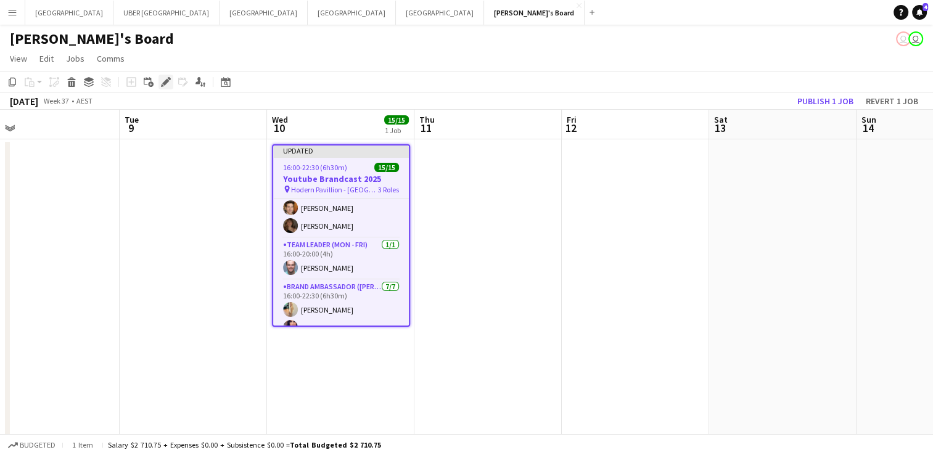
click at [160, 83] on div "Edit" at bounding box center [166, 82] width 15 height 15
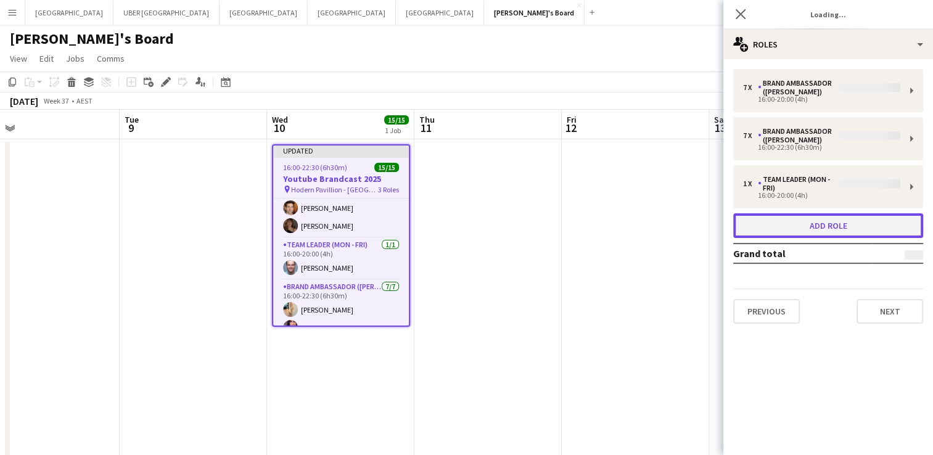
click at [836, 223] on button "Add role" at bounding box center [828, 225] width 190 height 25
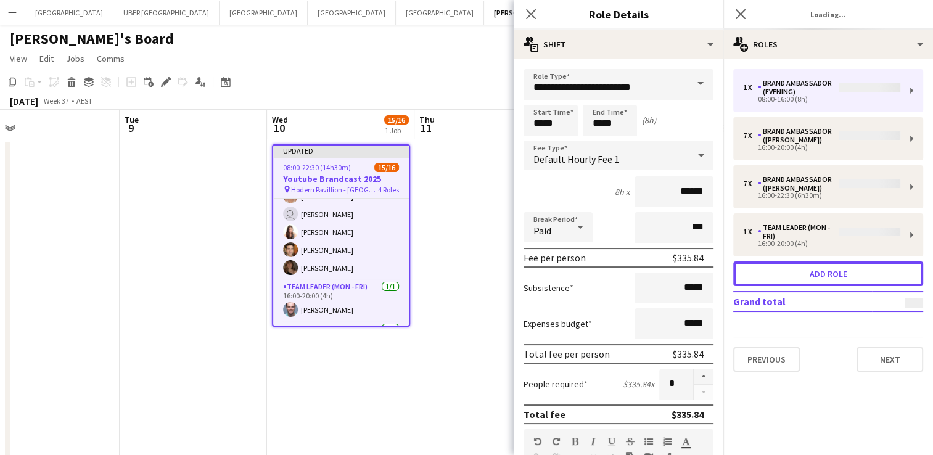
scroll to position [152, 0]
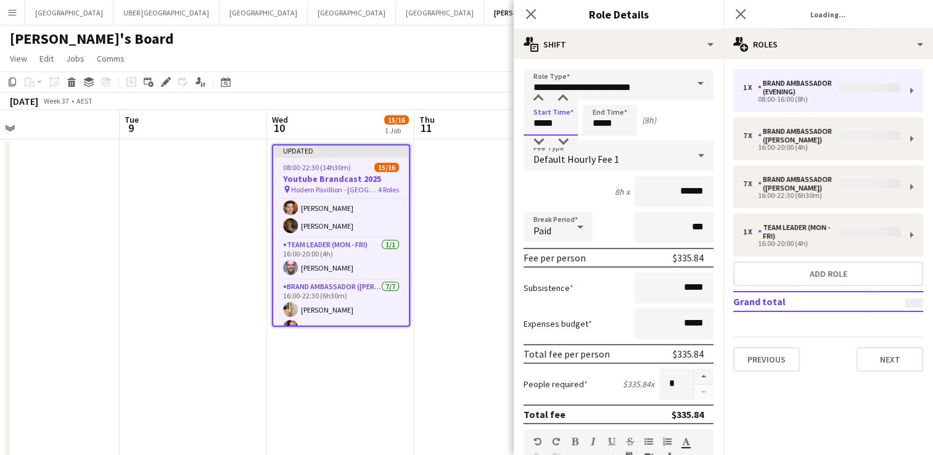
drag, startPoint x: 559, startPoint y: 120, endPoint x: 471, endPoint y: 120, distance: 88.2
click at [471, 120] on body "Menu Boards Boards Boards All jobs Status Workforce Workforce My Workforce Recr…" at bounding box center [466, 251] width 933 height 502
type input "*****"
click at [572, 127] on div "Start Time ***** End Time ***** (2h)" at bounding box center [619, 120] width 190 height 31
drag, startPoint x: 614, startPoint y: 123, endPoint x: 565, endPoint y: 124, distance: 49.3
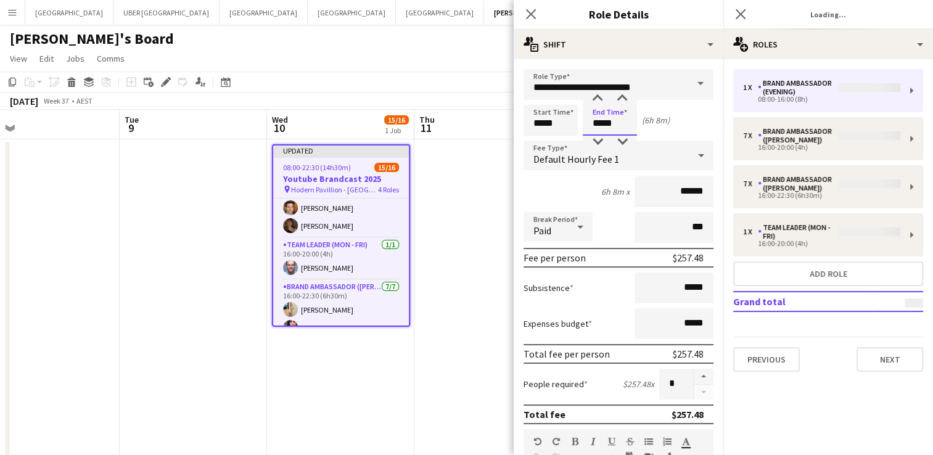
click at [565, 124] on div "Start Time ***** End Time ***** (6h 8m)" at bounding box center [619, 120] width 190 height 31
type input "*****"
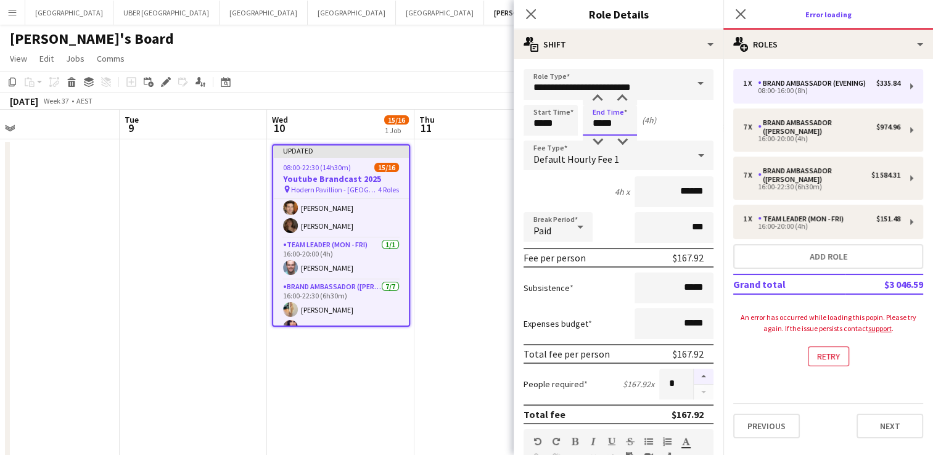
type input "*****"
click at [694, 376] on button "button" at bounding box center [704, 377] width 20 height 16
type input "*"
click at [688, 81] on span at bounding box center [701, 84] width 26 height 30
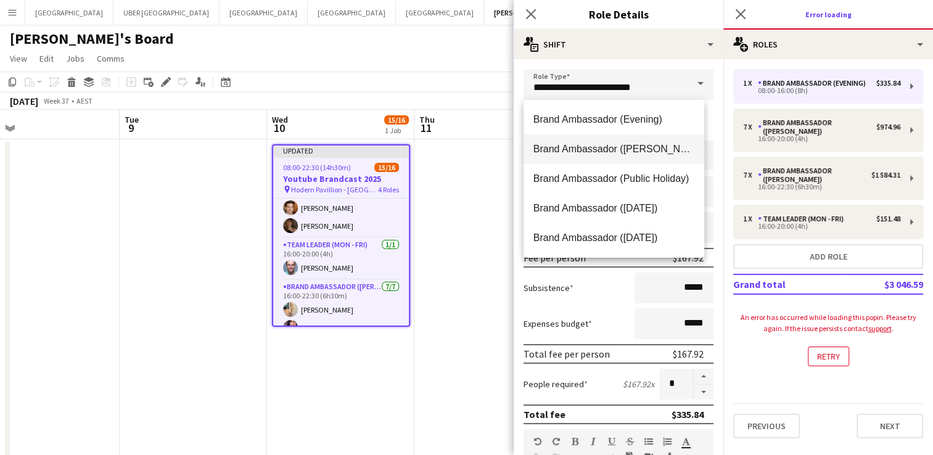
click at [621, 157] on mat-option "Brand Ambassador ([PERSON_NAME])" at bounding box center [614, 149] width 181 height 30
type input "**********"
type input "******"
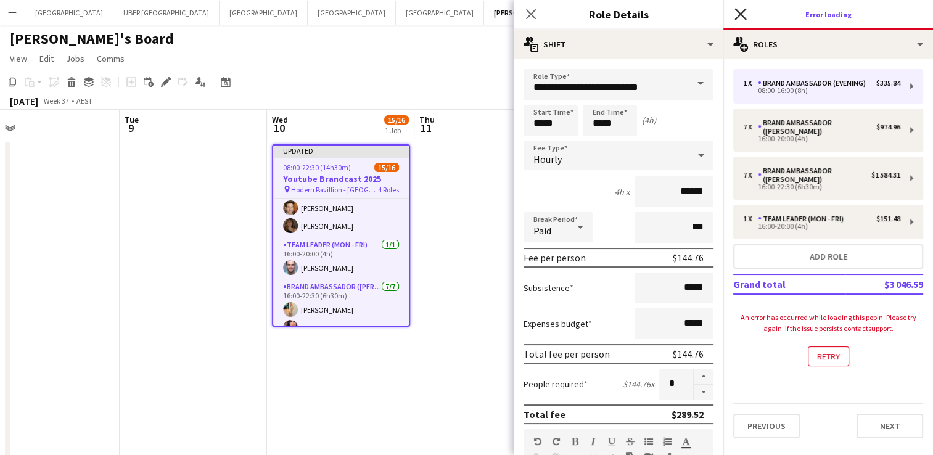
click at [739, 13] on icon at bounding box center [741, 14] width 12 height 12
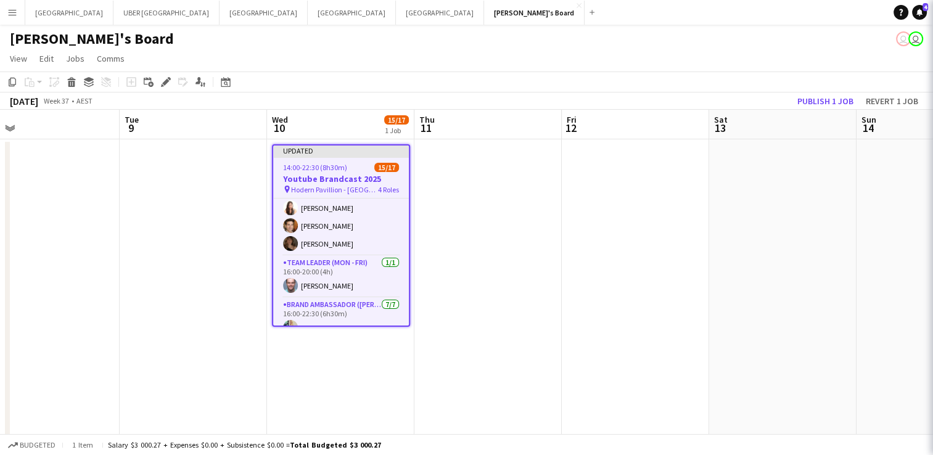
scroll to position [170, 0]
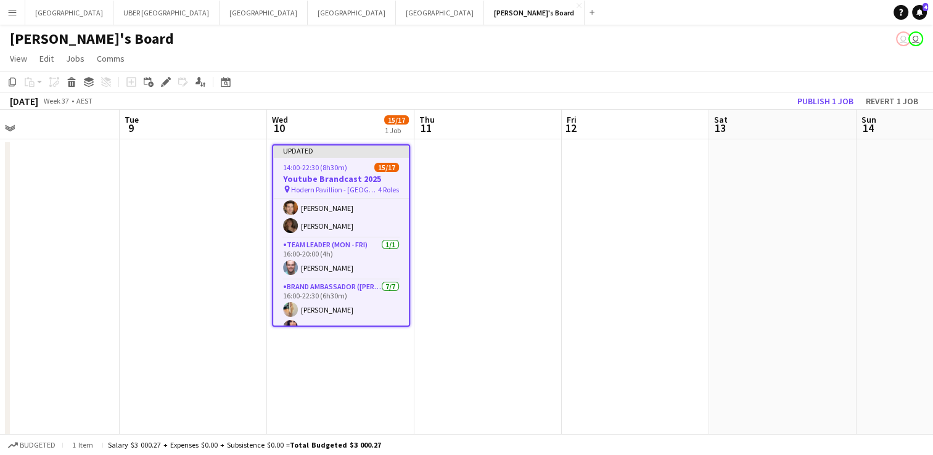
click at [341, 166] on span "14:00-22:30 (8h30m)" at bounding box center [315, 167] width 64 height 9
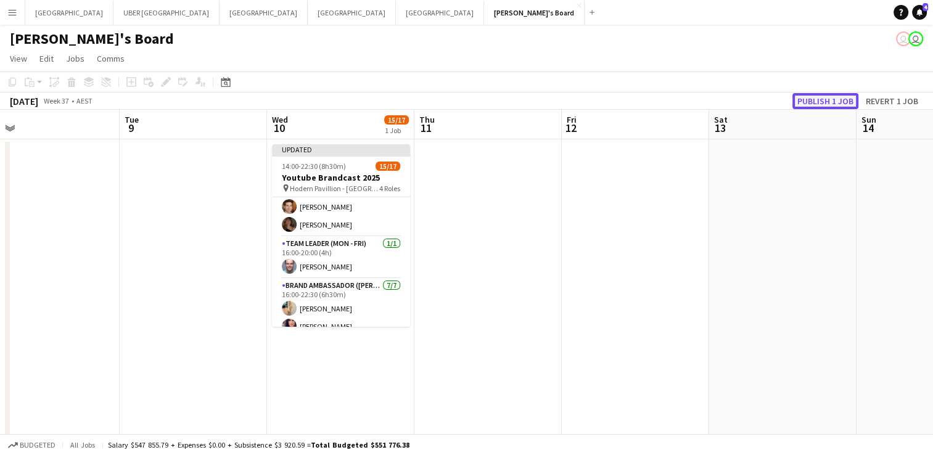
click at [836, 97] on button "Publish 1 job" at bounding box center [826, 101] width 66 height 16
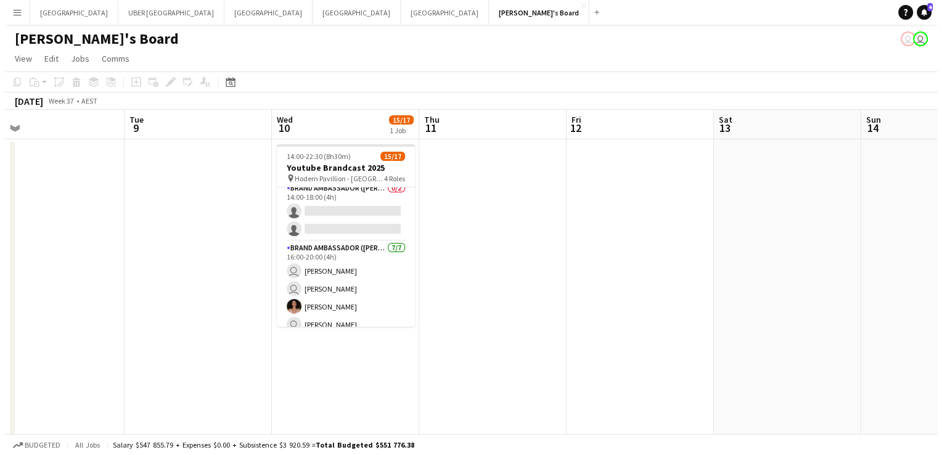
scroll to position [0, 0]
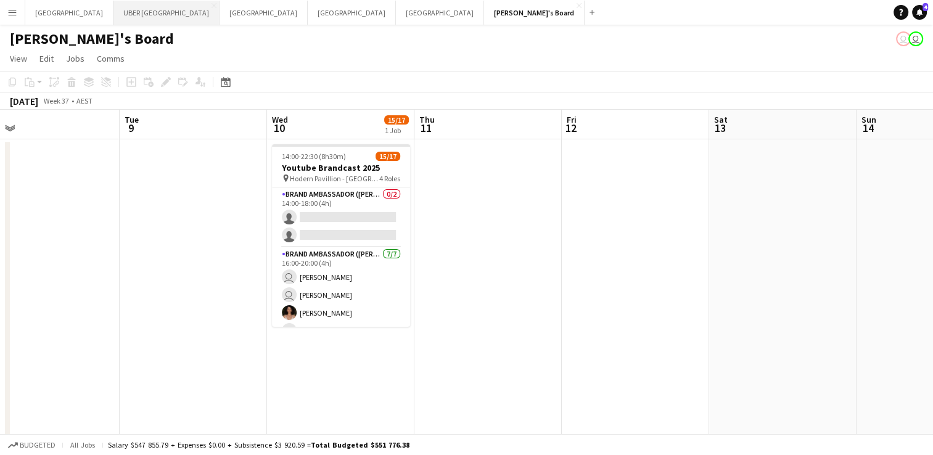
click at [113, 3] on button "UBER [GEOGRAPHIC_DATA] Close" at bounding box center [166, 13] width 106 height 24
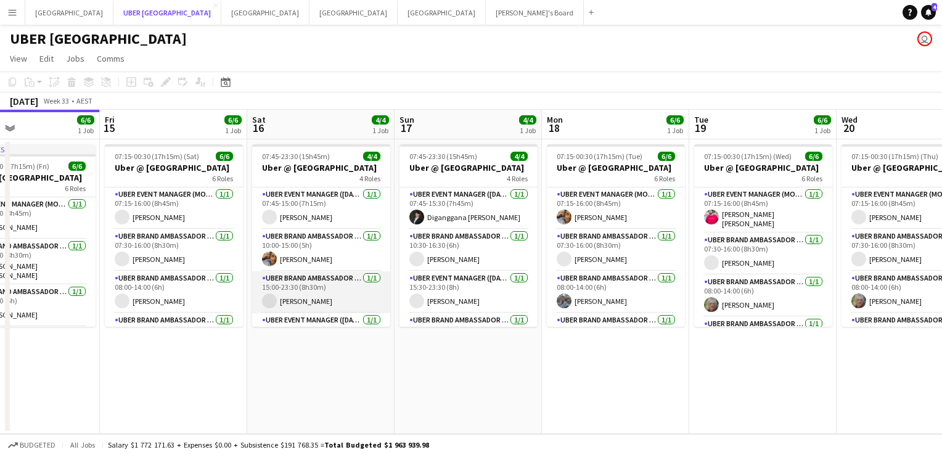
scroll to position [28, 0]
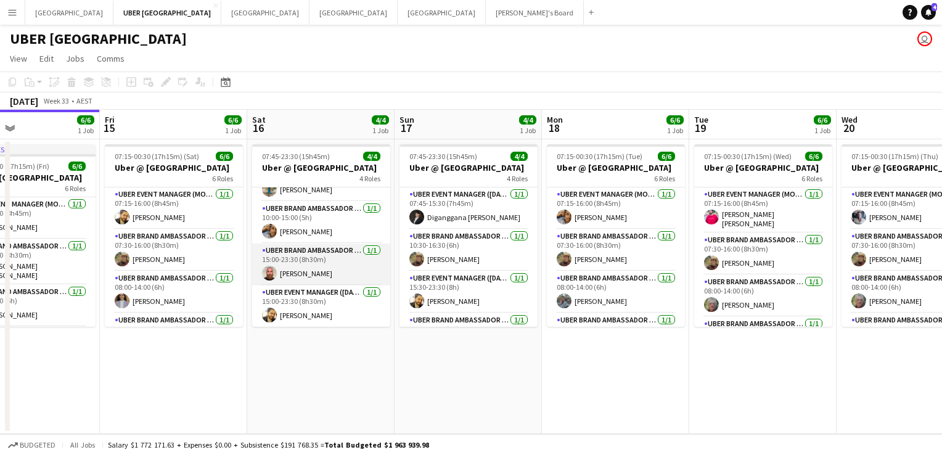
click at [297, 272] on app-card-role "UBER Brand Ambassador (Saturday) 1/1 15:00-23:30 (8h30m) Michael Wayman" at bounding box center [321, 265] width 138 height 42
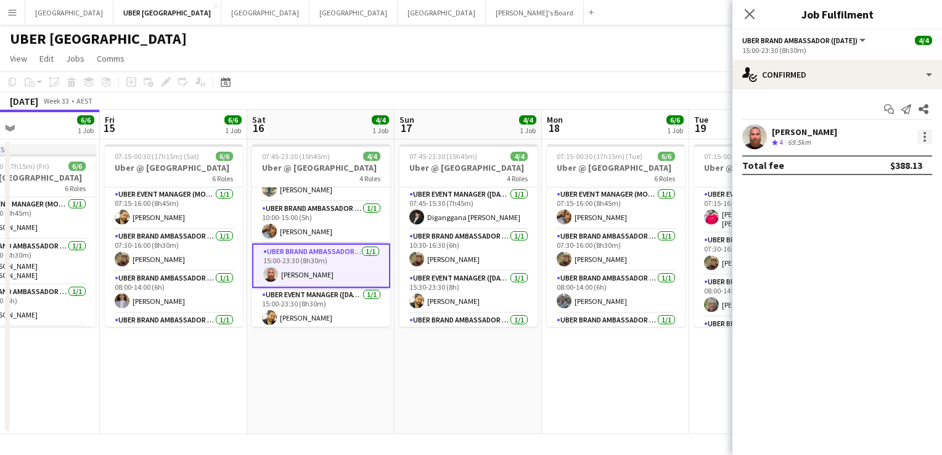
click at [929, 132] on div at bounding box center [925, 137] width 15 height 15
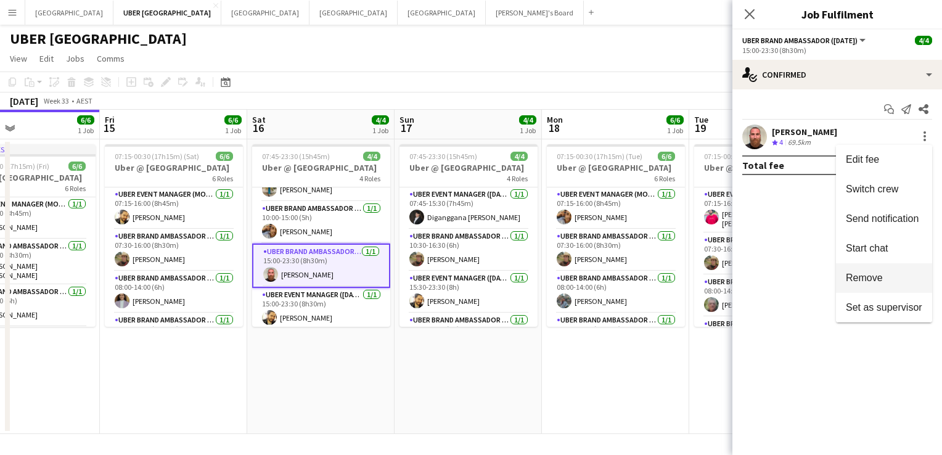
click at [866, 276] on span "Remove" at bounding box center [864, 278] width 37 height 10
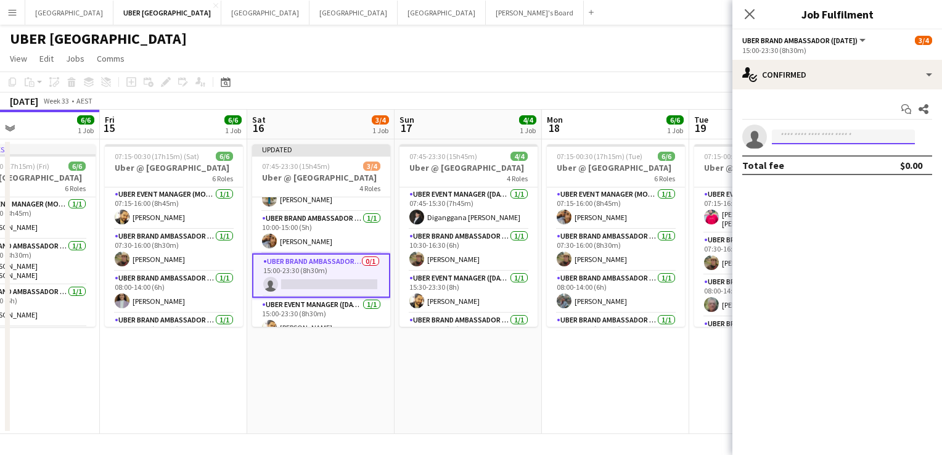
click at [786, 136] on input at bounding box center [843, 137] width 143 height 15
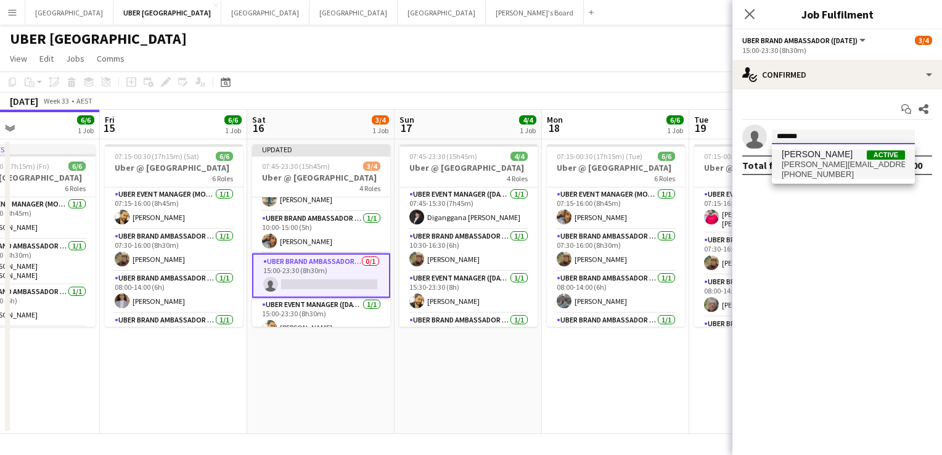
type input "*******"
click at [796, 160] on span "abhinav.singh.as5@gmail.com" at bounding box center [843, 165] width 123 height 10
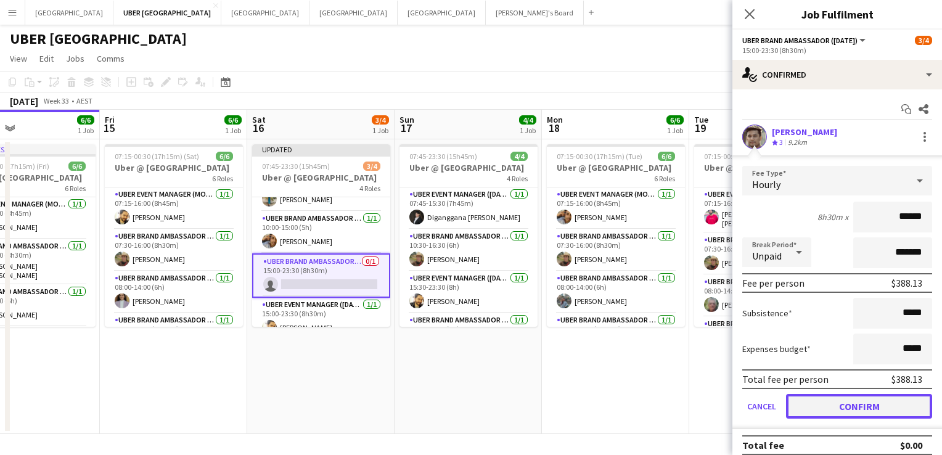
click at [838, 405] on button "Confirm" at bounding box center [859, 406] width 146 height 25
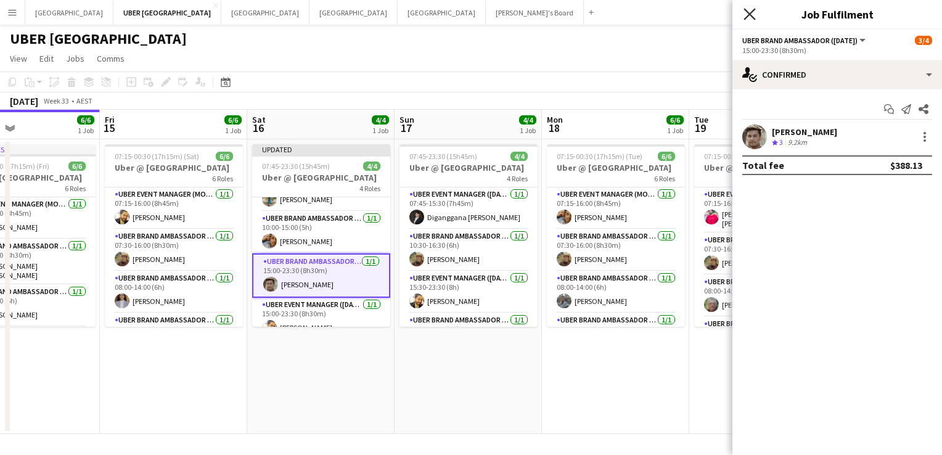
click at [751, 15] on icon at bounding box center [750, 14] width 12 height 12
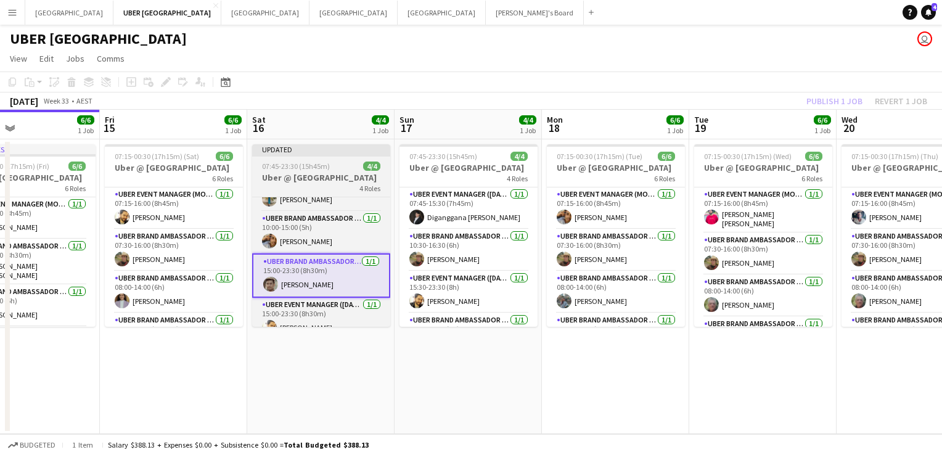
click at [316, 164] on span "07:45-23:30 (15h45m)" at bounding box center [296, 166] width 68 height 9
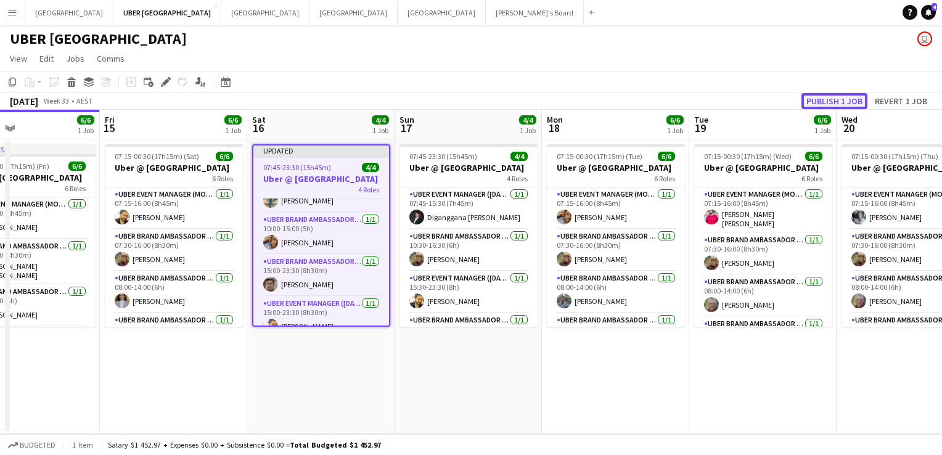
click at [826, 99] on button "Publish 1 job" at bounding box center [835, 101] width 66 height 16
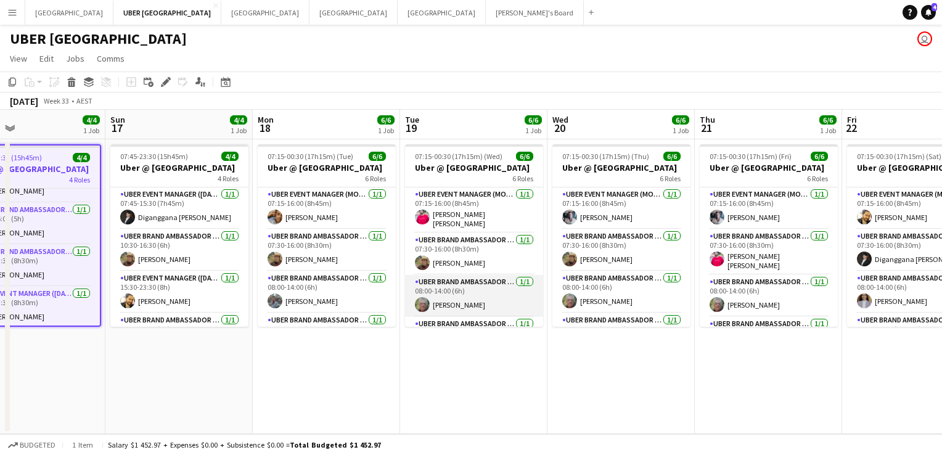
scroll to position [4, 0]
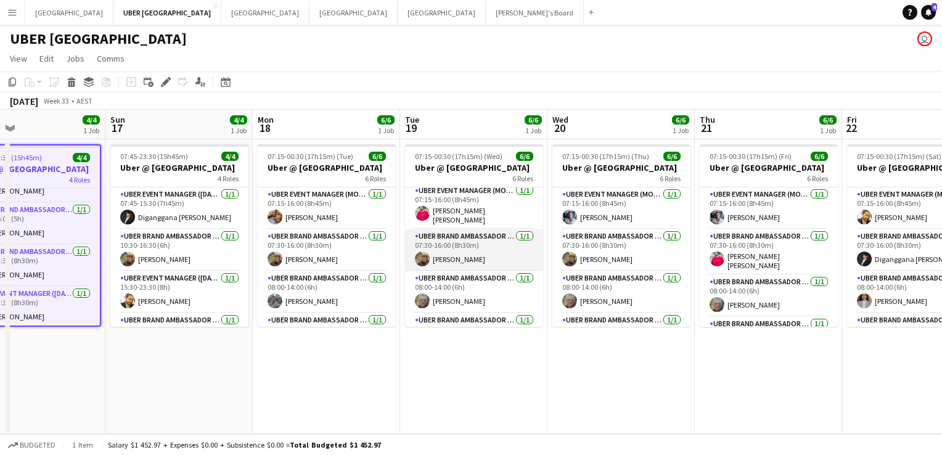
click at [459, 252] on app-card-role "UBER Brand Ambassador ([PERSON_NAME]) [DATE] 07:30-16:00 (8h30m) [PERSON_NAME]" at bounding box center [474, 250] width 138 height 42
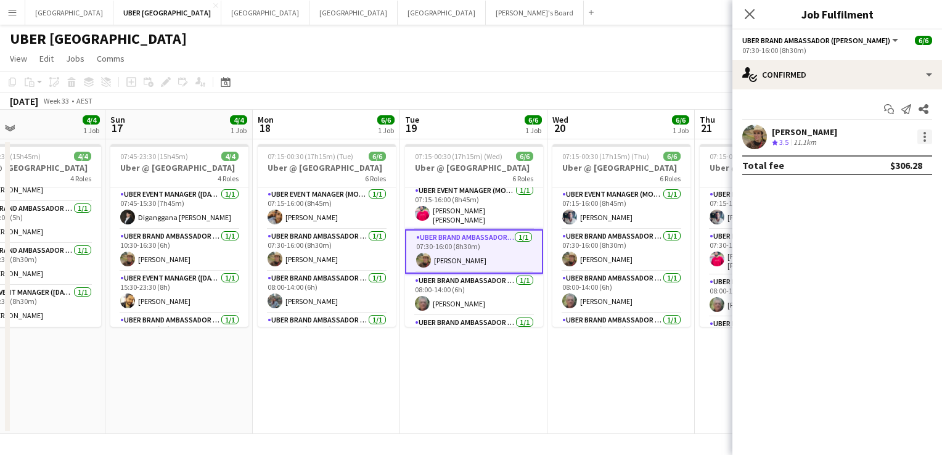
click at [920, 138] on div at bounding box center [925, 137] width 15 height 15
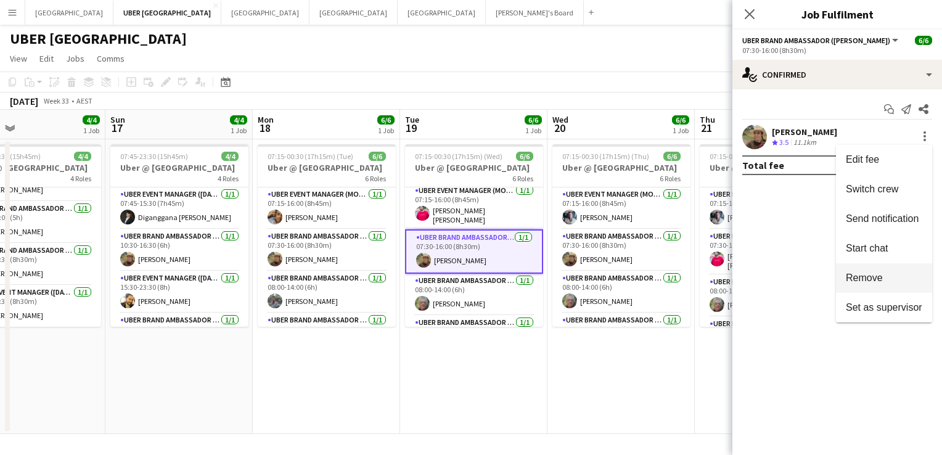
click at [869, 275] on span "Remove" at bounding box center [864, 278] width 37 height 10
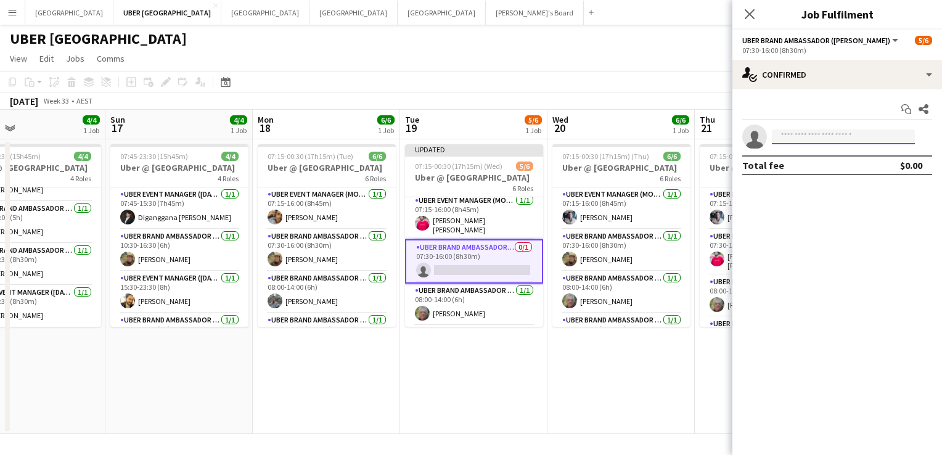
click at [794, 137] on input at bounding box center [843, 137] width 143 height 15
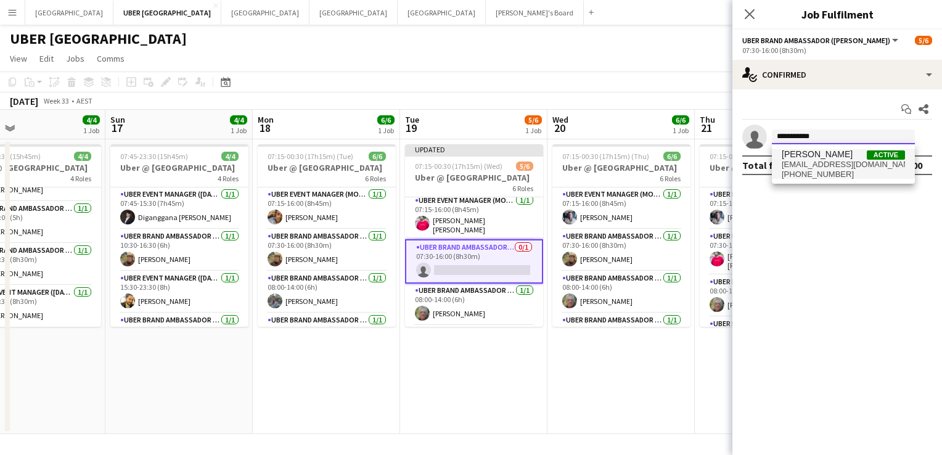
type input "**********"
click at [800, 159] on span "[PERSON_NAME]" at bounding box center [817, 154] width 71 height 10
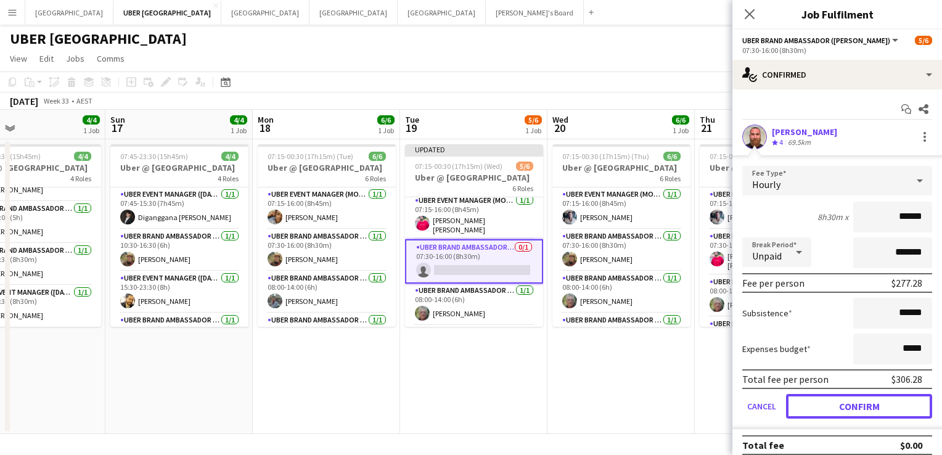
click at [823, 407] on button "Confirm" at bounding box center [859, 406] width 146 height 25
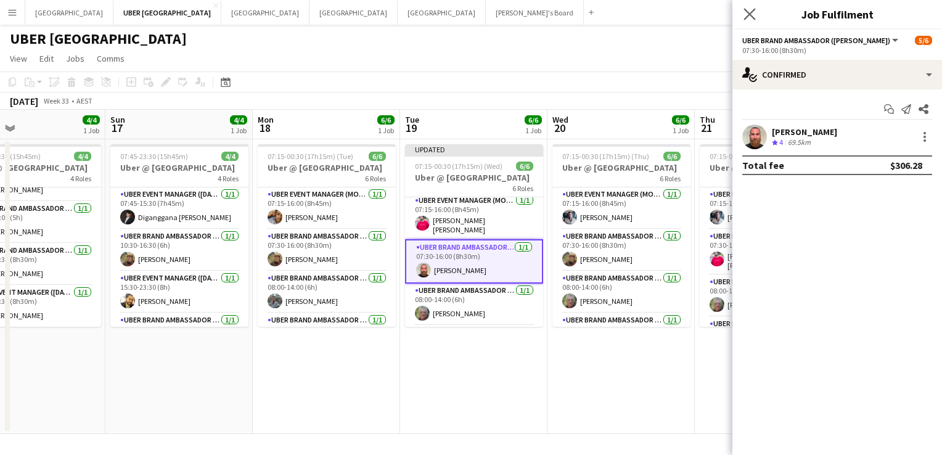
click at [743, 9] on app-icon "Close pop-in" at bounding box center [750, 15] width 18 height 18
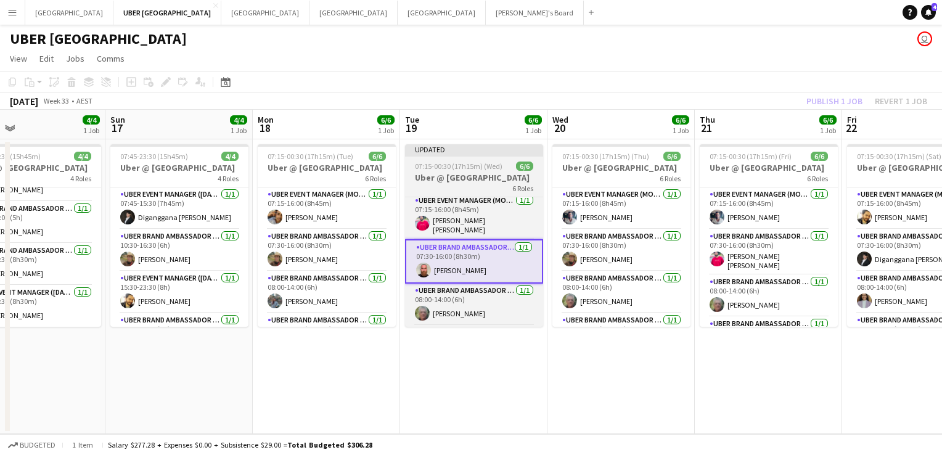
click at [438, 176] on h3 "Uber @ [GEOGRAPHIC_DATA]" at bounding box center [474, 177] width 138 height 11
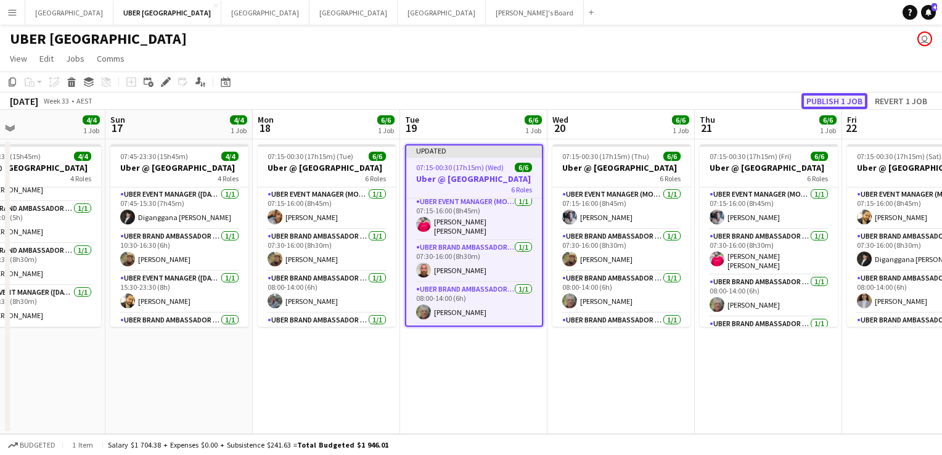
click at [854, 98] on button "Publish 1 job" at bounding box center [835, 101] width 66 height 16
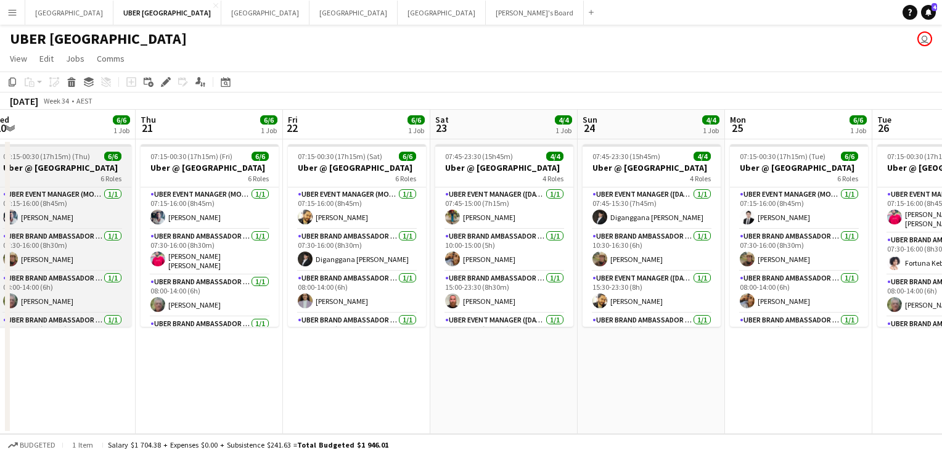
scroll to position [0, 296]
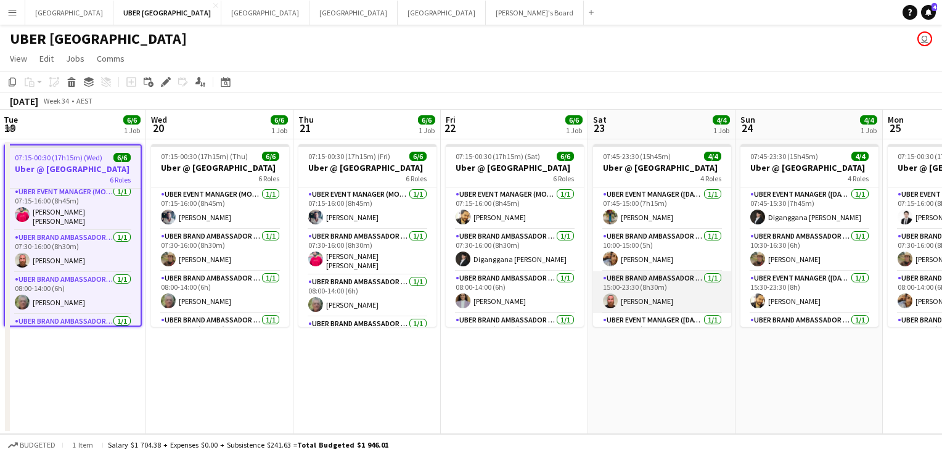
click at [643, 300] on app-card-role "UBER Brand Ambassador (Saturday) 1/1 15:00-23:30 (8h30m) Michael Wayman" at bounding box center [662, 292] width 138 height 42
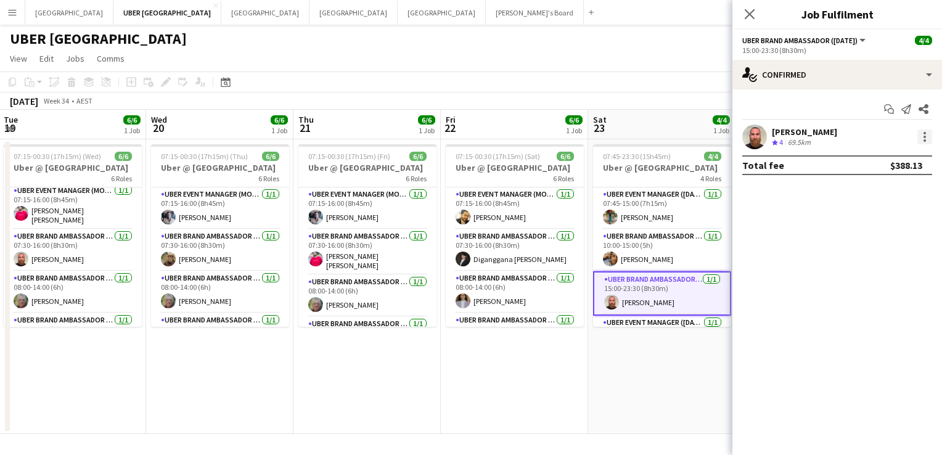
click at [924, 139] on div at bounding box center [925, 137] width 15 height 15
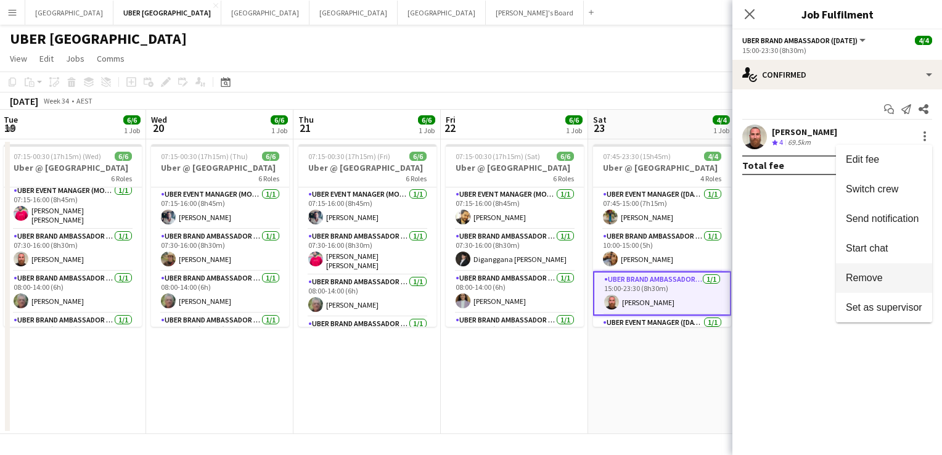
click at [855, 276] on span "Remove" at bounding box center [864, 278] width 37 height 10
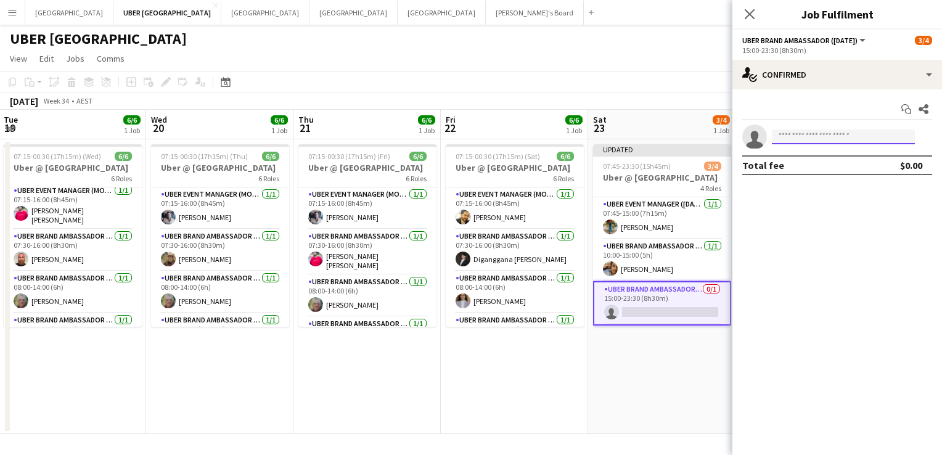
click at [796, 134] on input at bounding box center [843, 137] width 143 height 15
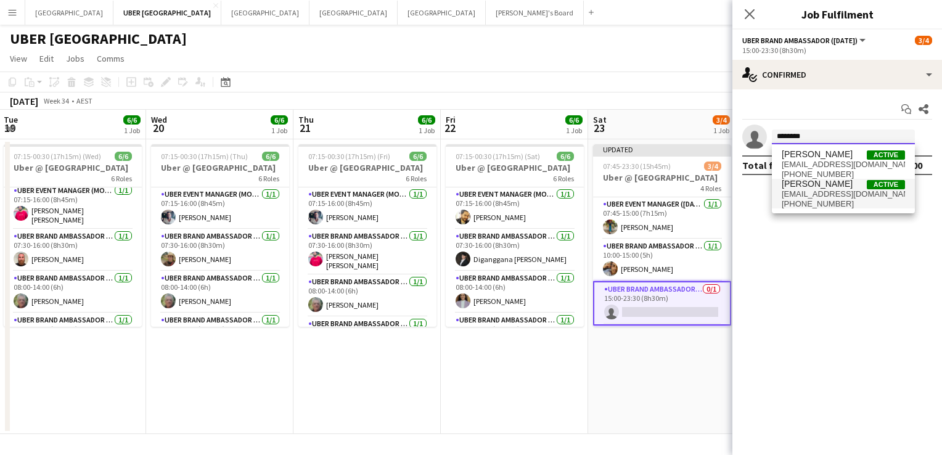
type input "********"
click at [789, 202] on span "[PHONE_NUMBER]" at bounding box center [843, 204] width 123 height 10
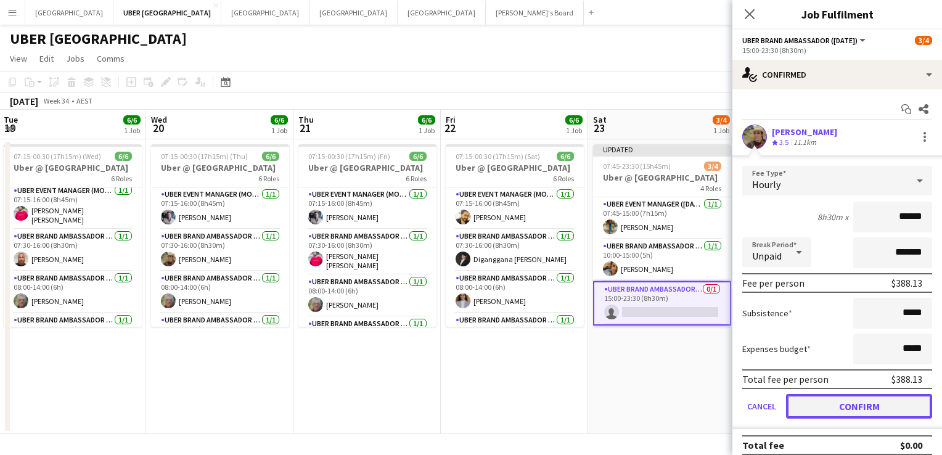
click at [830, 396] on button "Confirm" at bounding box center [859, 406] width 146 height 25
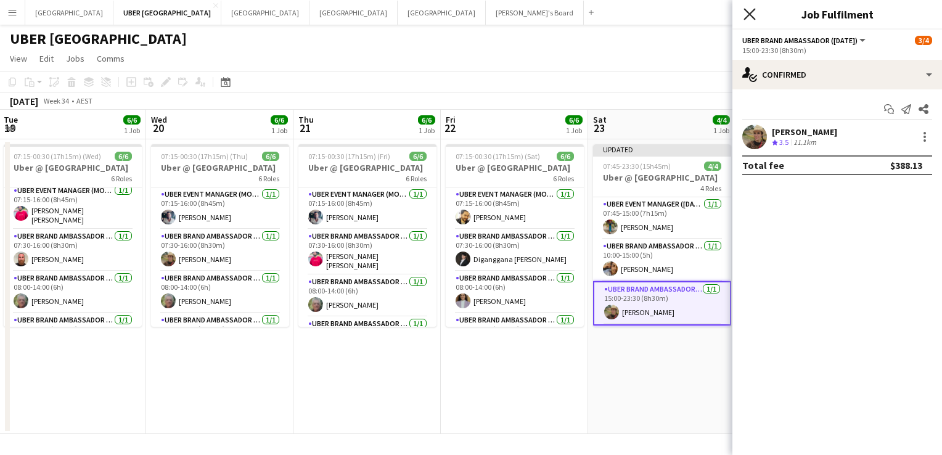
click at [748, 14] on icon "Close pop-in" at bounding box center [750, 14] width 12 height 12
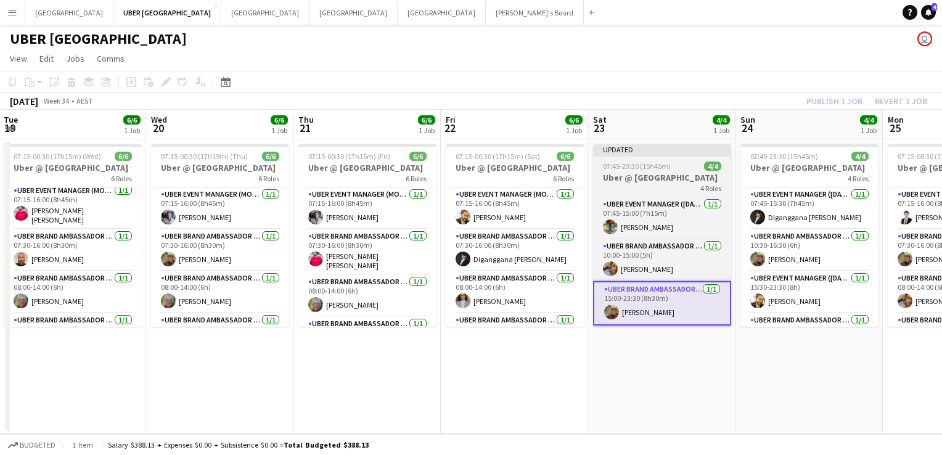
click at [656, 167] on span "07:45-23:30 (15h45m)" at bounding box center [637, 166] width 68 height 9
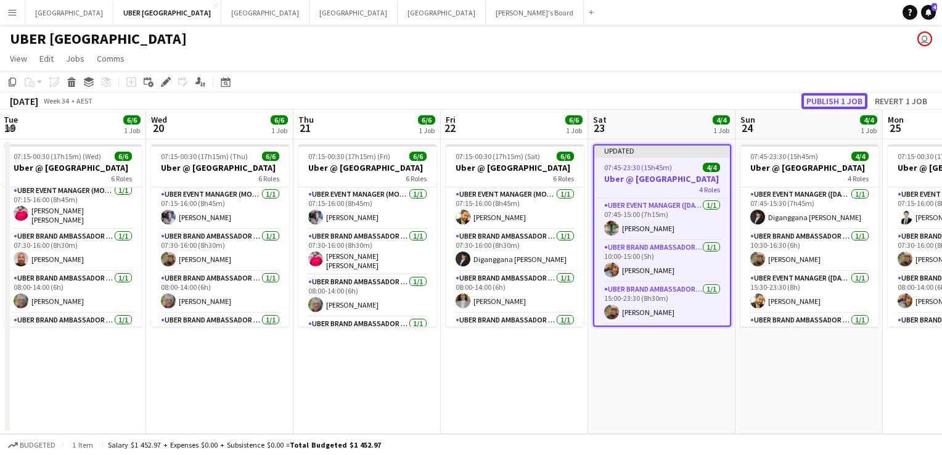
click at [844, 101] on button "Publish 1 job" at bounding box center [835, 101] width 66 height 16
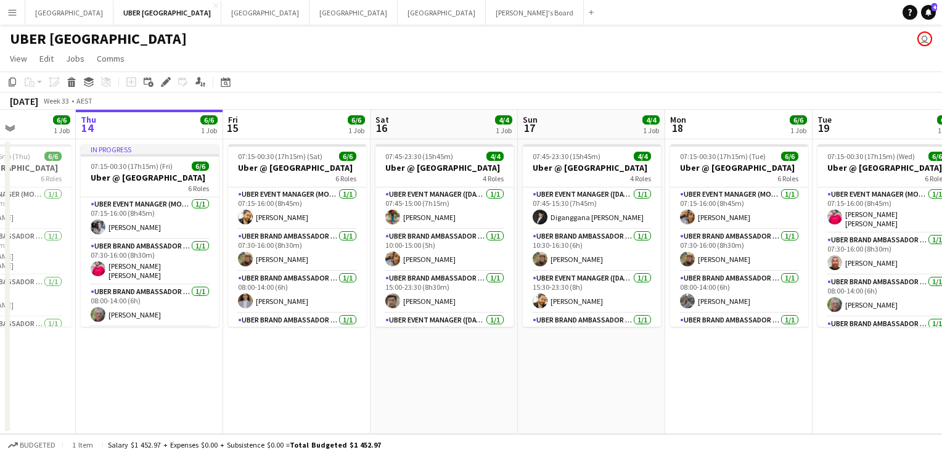
scroll to position [0, 367]
click at [270, 297] on app-card-role "UBER Brand Ambassador (Mon - Fri) [DATE] 08:00-14:00 (6h) [PERSON_NAME]" at bounding box center [297, 292] width 138 height 42
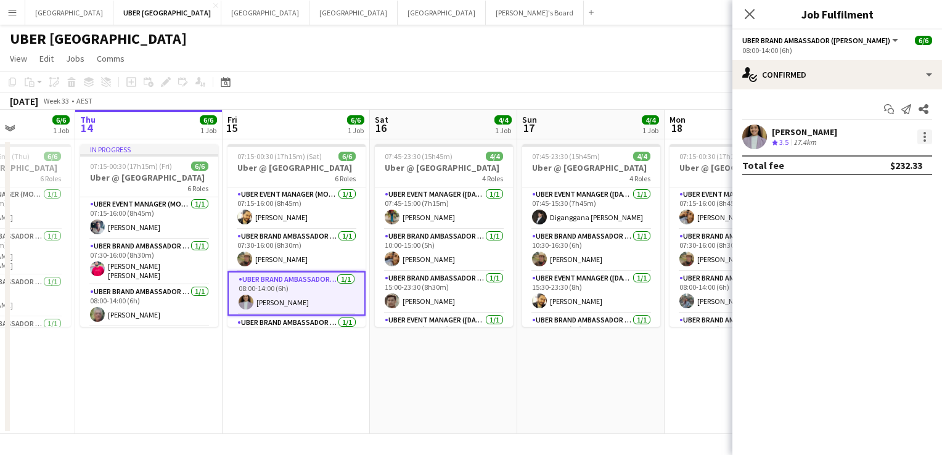
click at [926, 130] on div at bounding box center [925, 137] width 15 height 15
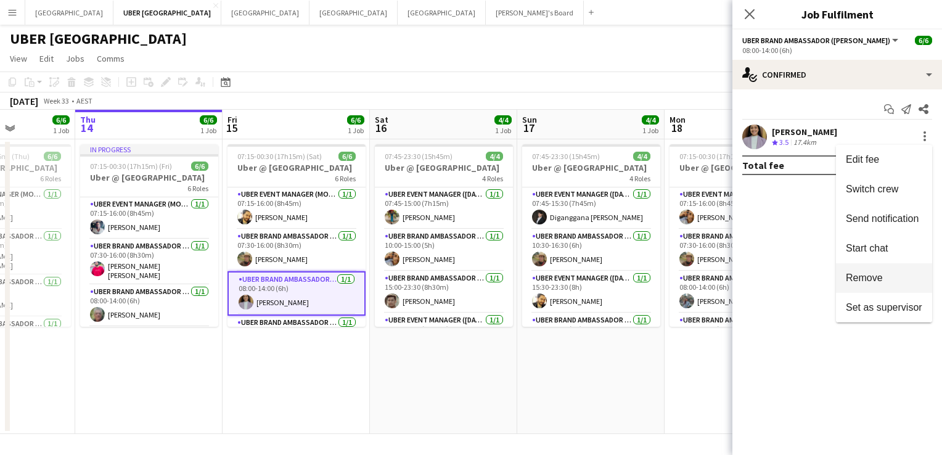
click at [854, 278] on span "Remove" at bounding box center [864, 278] width 37 height 10
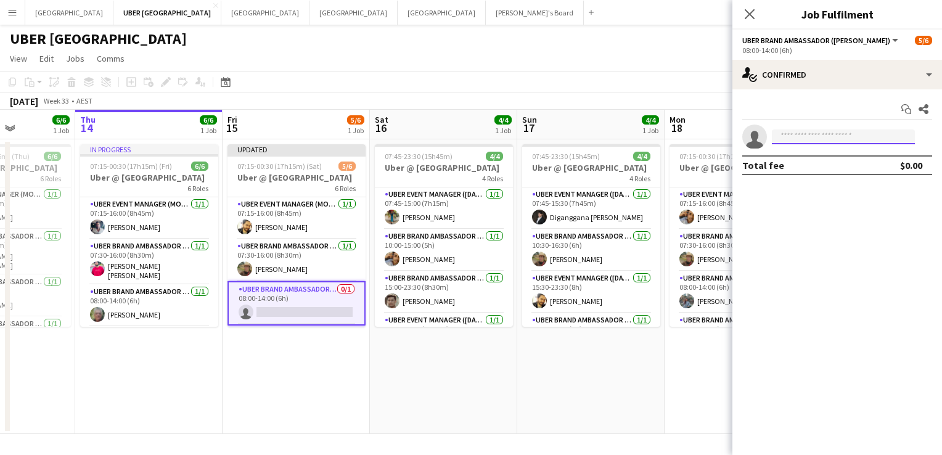
click at [794, 134] on input at bounding box center [843, 137] width 143 height 15
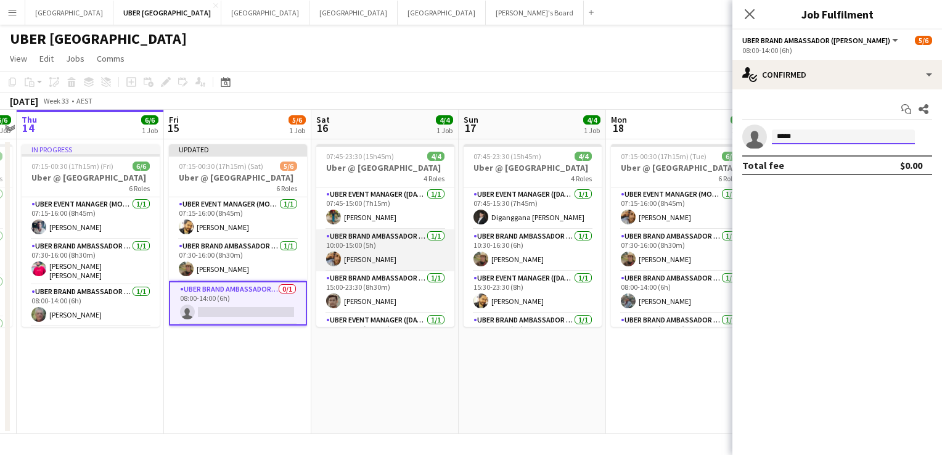
scroll to position [0, 387]
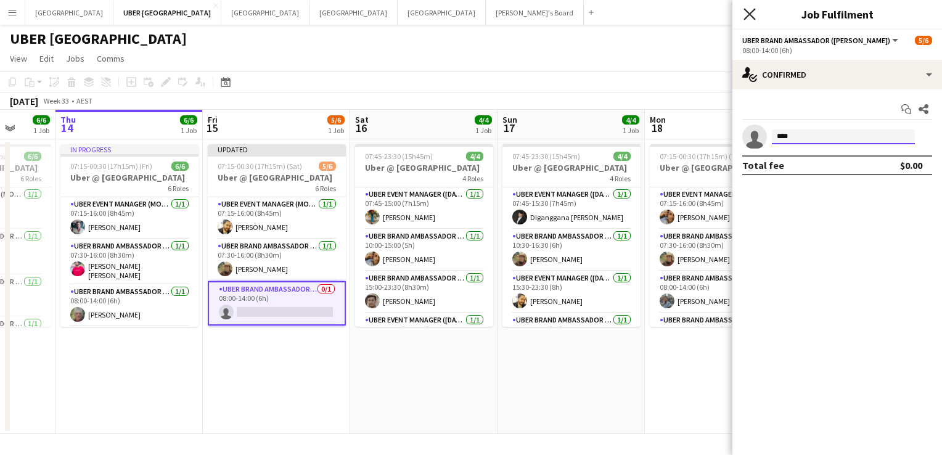
type input "****"
click at [744, 15] on icon "Close pop-in" at bounding box center [750, 14] width 12 height 12
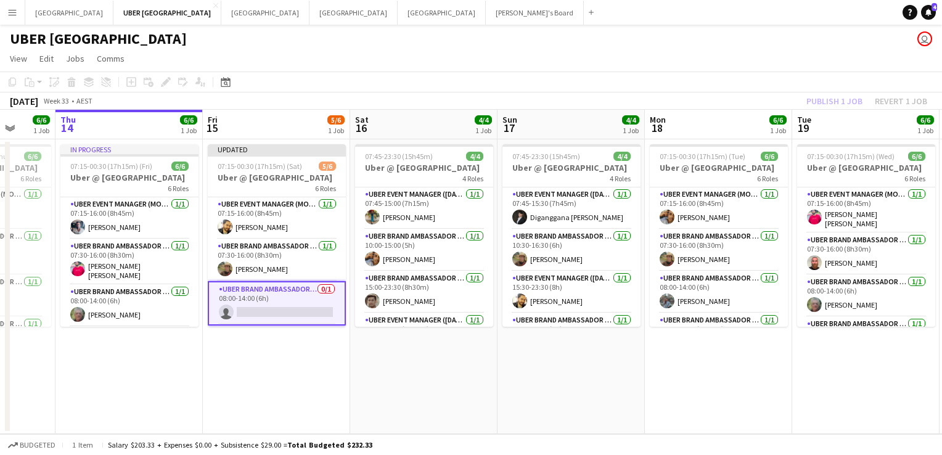
click at [265, 310] on app-card-role "UBER Brand Ambassador (Mon - Fri) 0/1 08:00-14:00 (6h) single-neutral-actions" at bounding box center [277, 303] width 138 height 44
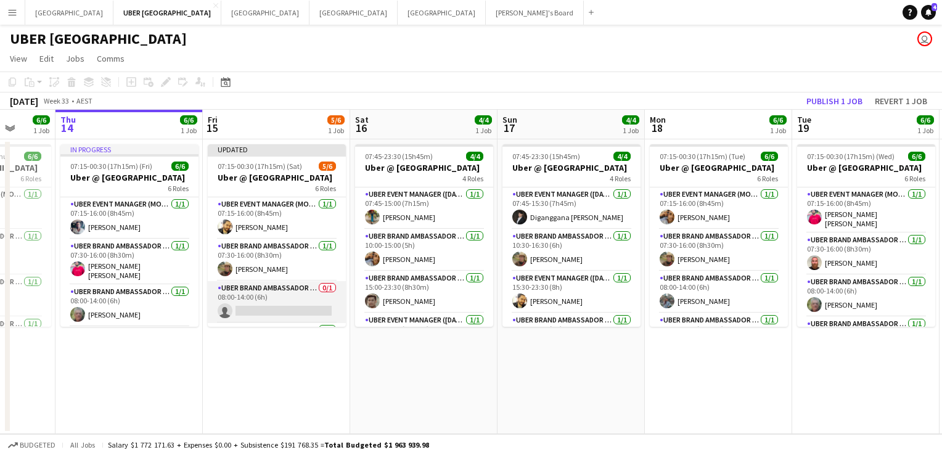
click at [262, 315] on app-card-role "UBER Brand Ambassador (Mon - Fri) 0/1 08:00-14:00 (6h) single-neutral-actions" at bounding box center [277, 302] width 138 height 42
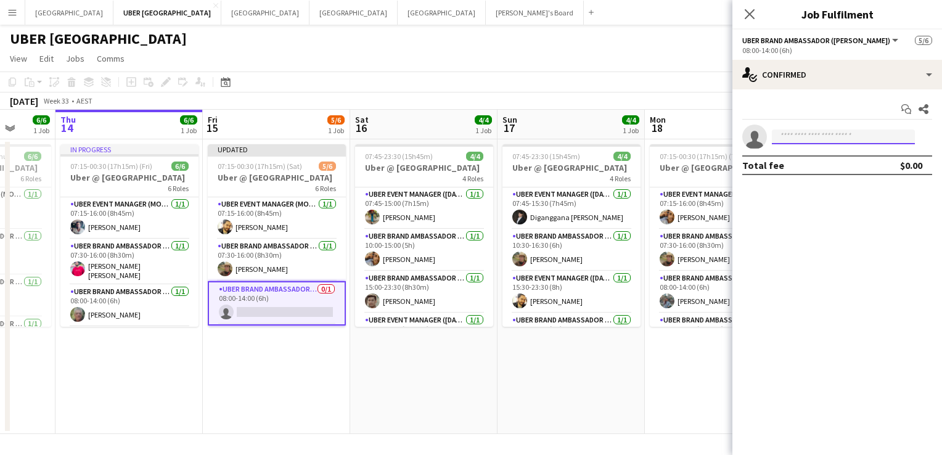
click at [846, 133] on input at bounding box center [843, 137] width 143 height 15
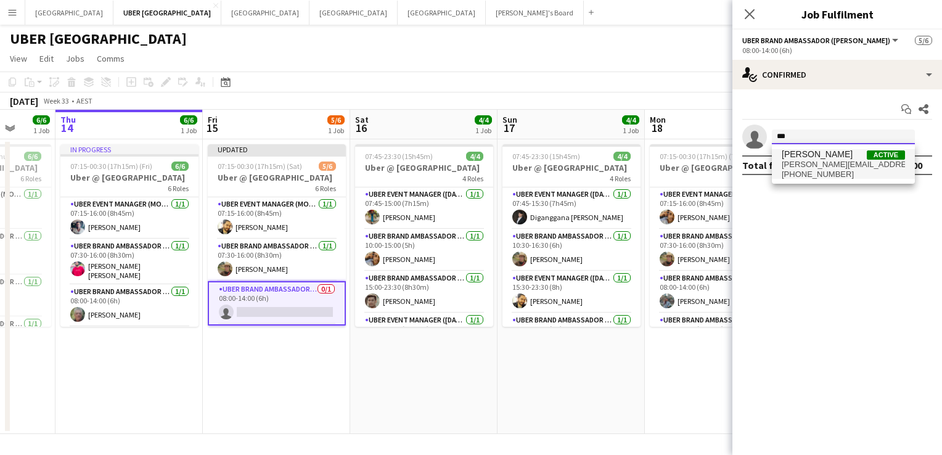
type input "***"
click at [835, 170] on span "+61481308167" at bounding box center [843, 175] width 123 height 10
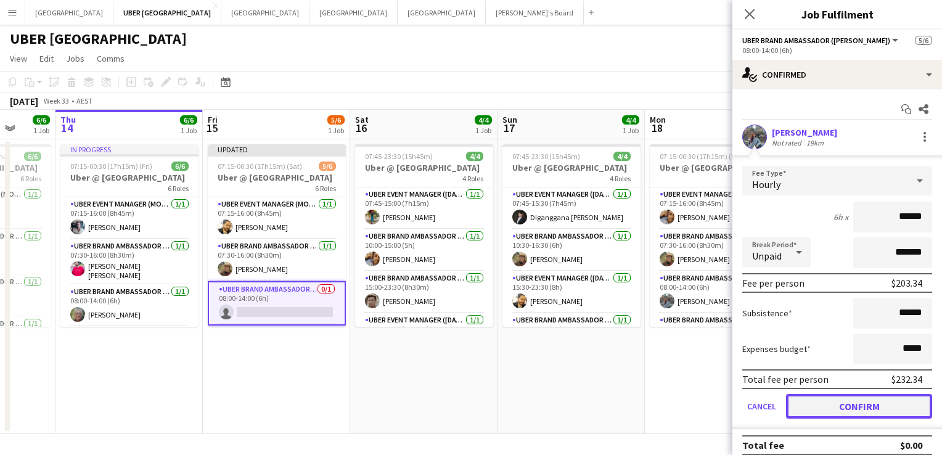
click at [842, 398] on button "Confirm" at bounding box center [859, 406] width 146 height 25
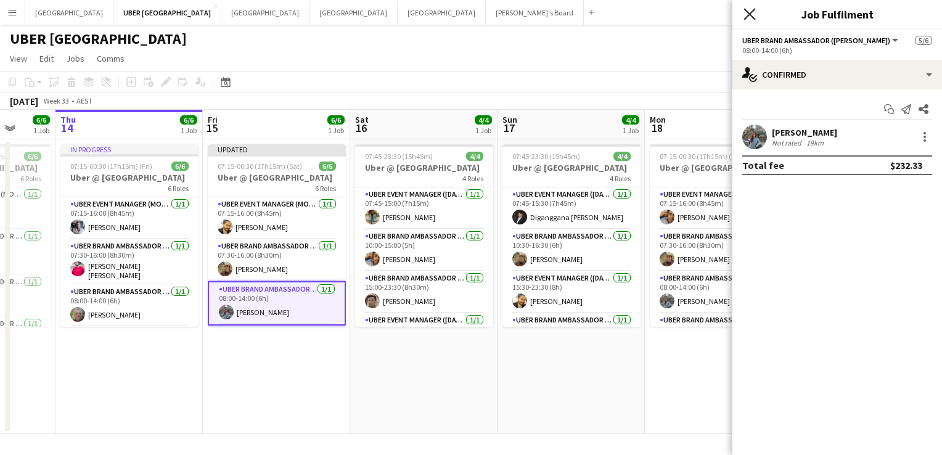
click at [749, 16] on icon "Close pop-in" at bounding box center [750, 14] width 12 height 12
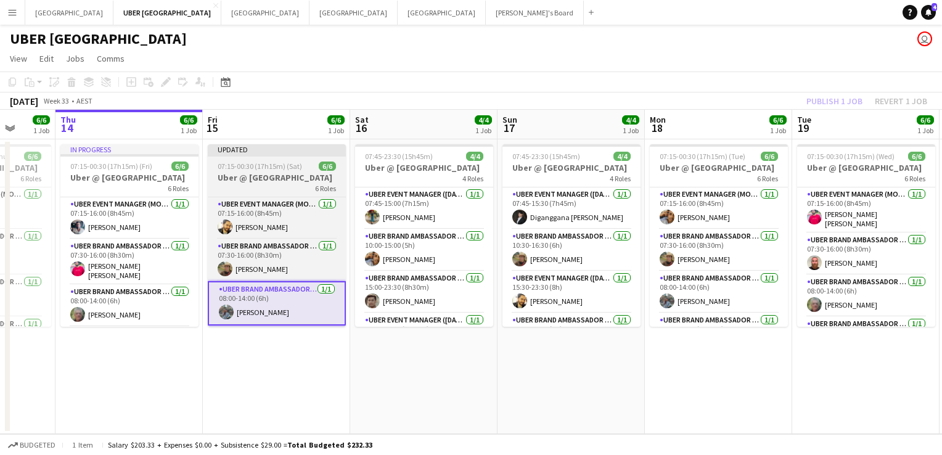
click at [237, 178] on h3 "Uber @ [GEOGRAPHIC_DATA]" at bounding box center [277, 177] width 138 height 11
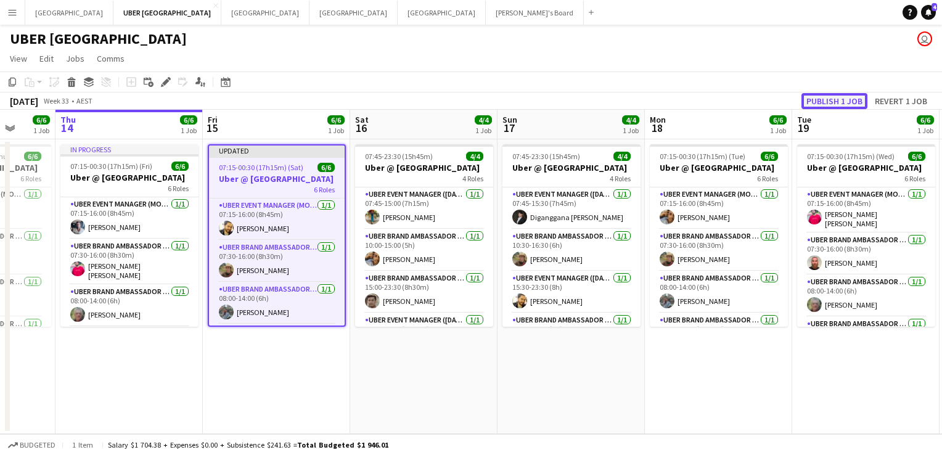
click at [826, 95] on button "Publish 1 job" at bounding box center [835, 101] width 66 height 16
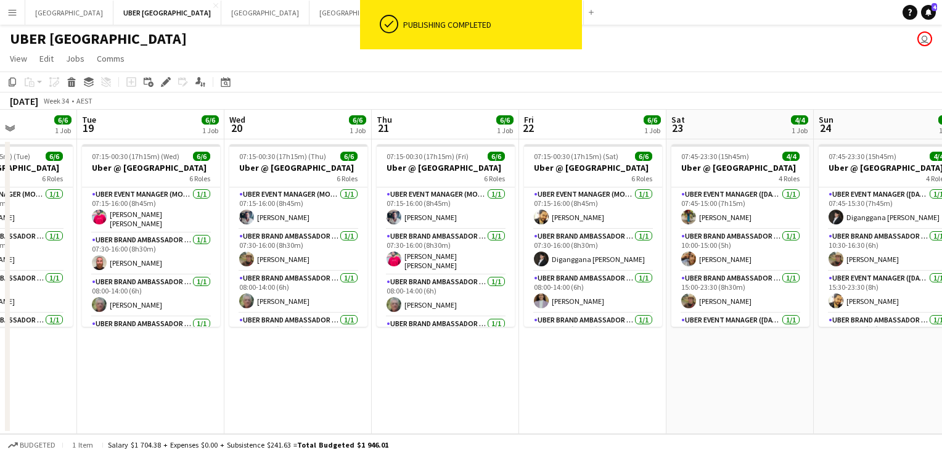
scroll to position [0, 546]
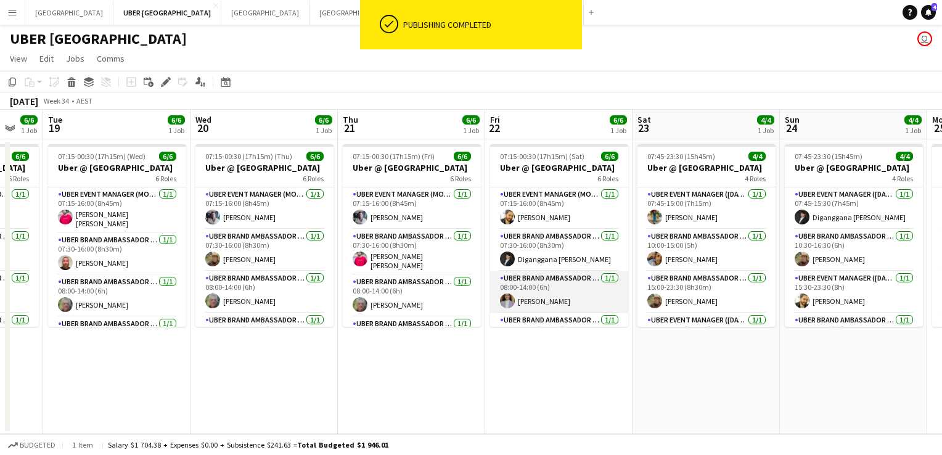
click at [525, 307] on app-card-role "UBER Brand Ambassador (Mon - Fri) [DATE] 08:00-14:00 (6h) [PERSON_NAME]" at bounding box center [559, 292] width 138 height 42
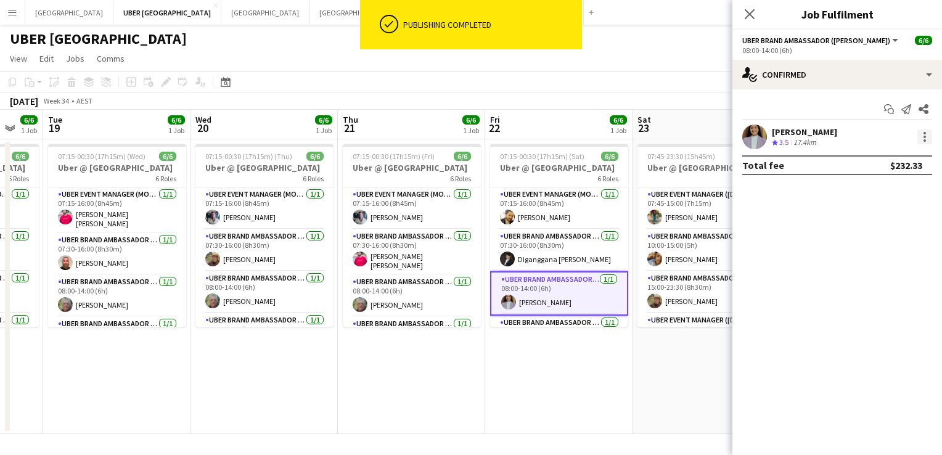
click at [921, 136] on div at bounding box center [925, 137] width 15 height 15
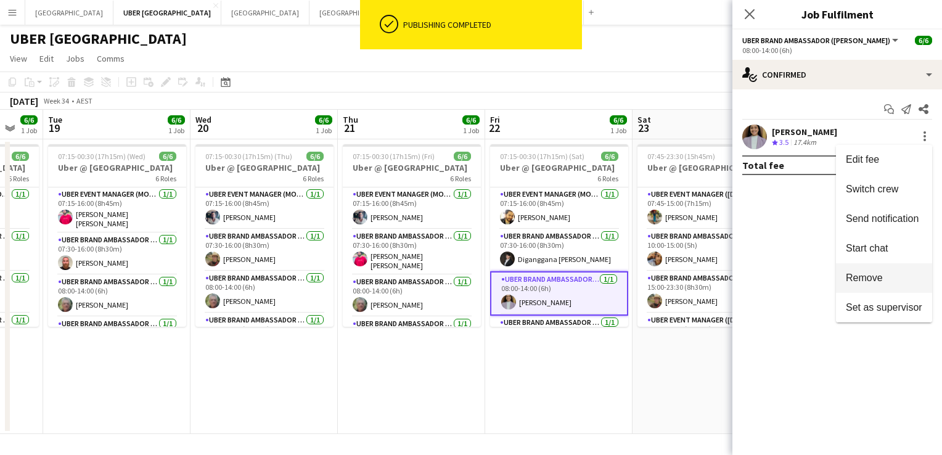
click at [855, 275] on span "Remove" at bounding box center [864, 278] width 37 height 10
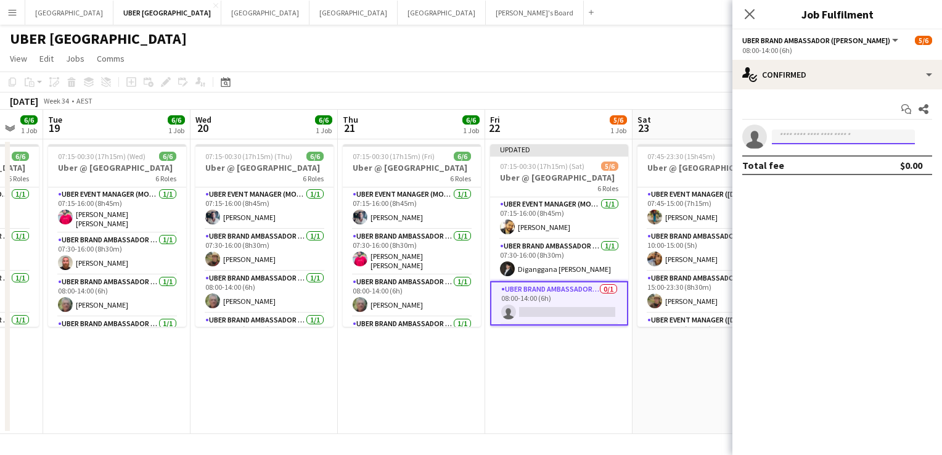
click at [811, 134] on input at bounding box center [843, 137] width 143 height 15
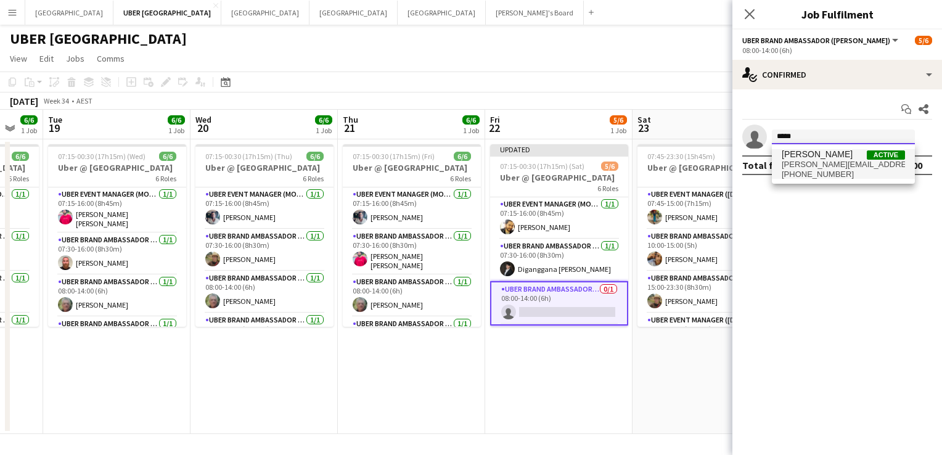
type input "*****"
click at [805, 162] on span "vrushali.devlekar112@gmail.com" at bounding box center [843, 165] width 123 height 10
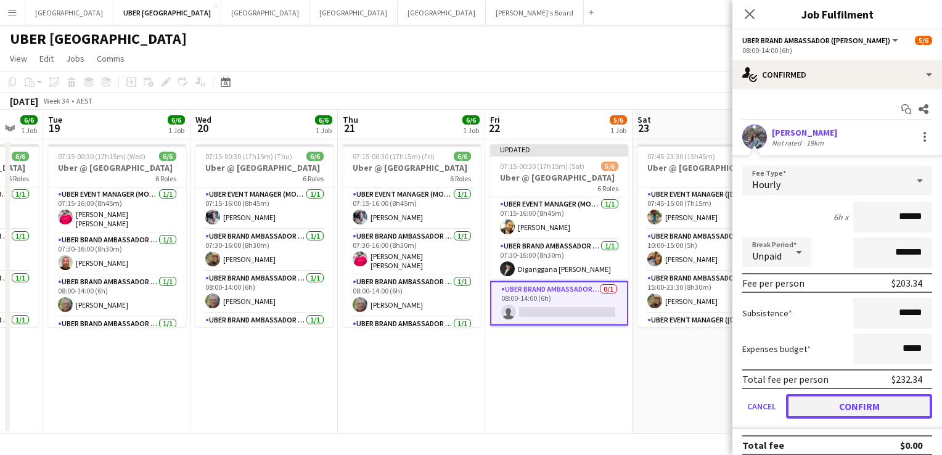
click at [824, 408] on button "Confirm" at bounding box center [859, 406] width 146 height 25
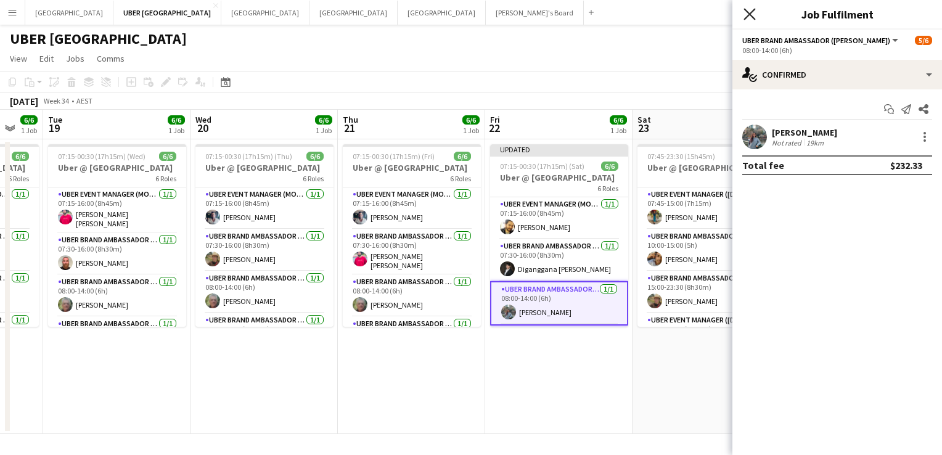
click at [746, 9] on icon "Close pop-in" at bounding box center [750, 14] width 12 height 12
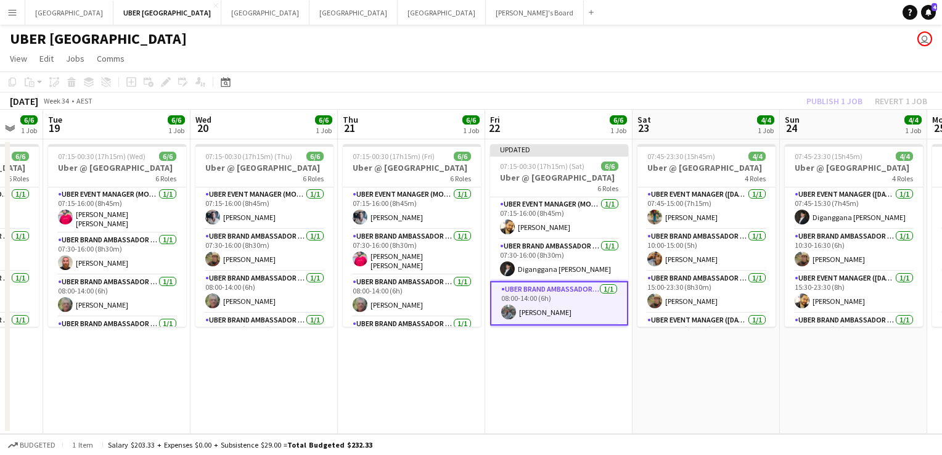
click at [813, 46] on div "UBER Melbourne user" at bounding box center [471, 36] width 942 height 23
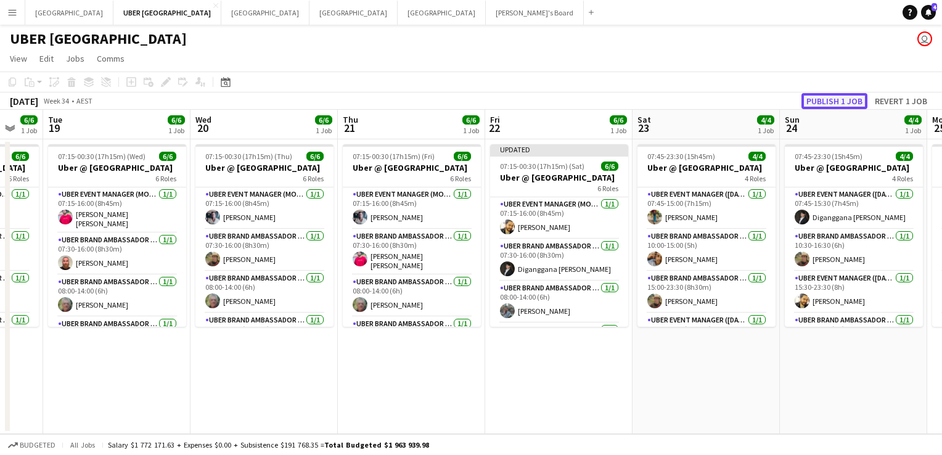
click at [828, 95] on button "Publish 1 job" at bounding box center [835, 101] width 66 height 16
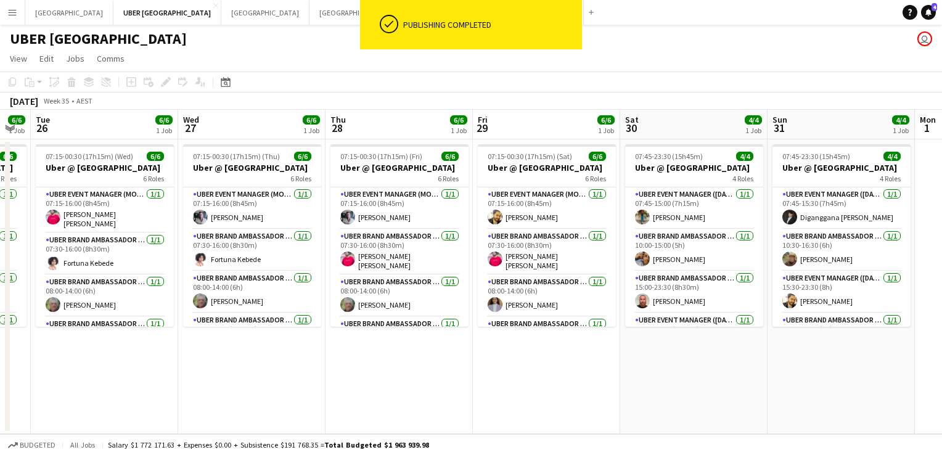
scroll to position [0, 447]
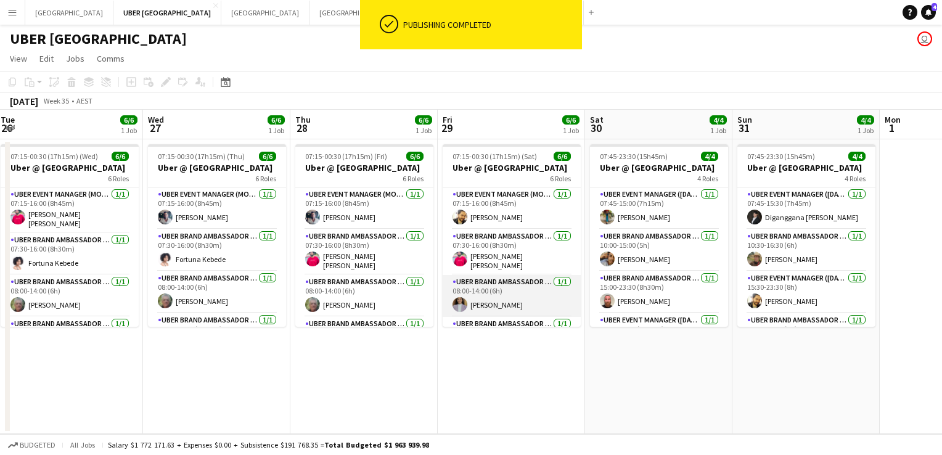
click at [471, 300] on app-card-role "UBER Brand Ambassador (Mon - Fri) [DATE] 08:00-14:00 (6h) [PERSON_NAME]" at bounding box center [512, 296] width 138 height 42
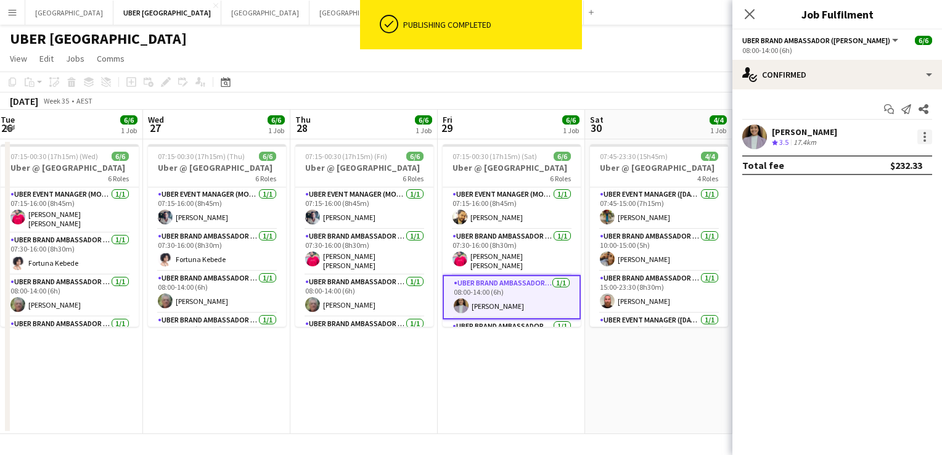
click at [925, 134] on div at bounding box center [925, 137] width 15 height 15
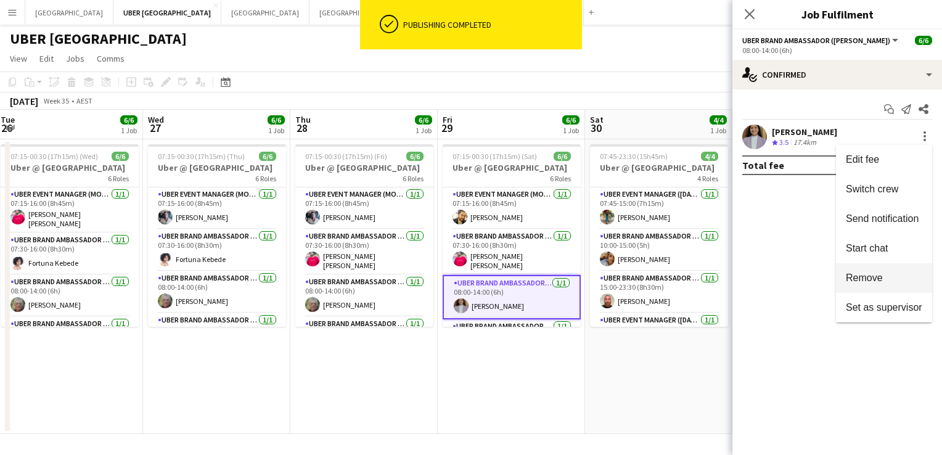
click at [867, 279] on span "Remove" at bounding box center [864, 278] width 37 height 10
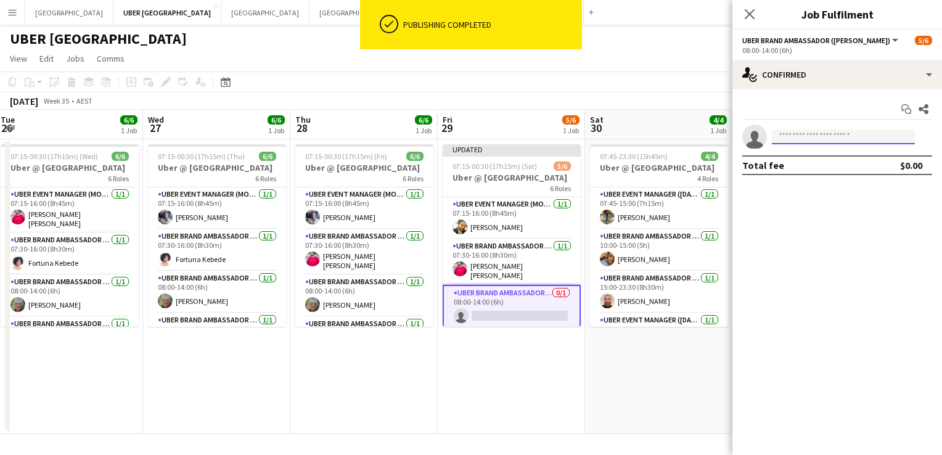
click at [807, 139] on input at bounding box center [843, 137] width 143 height 15
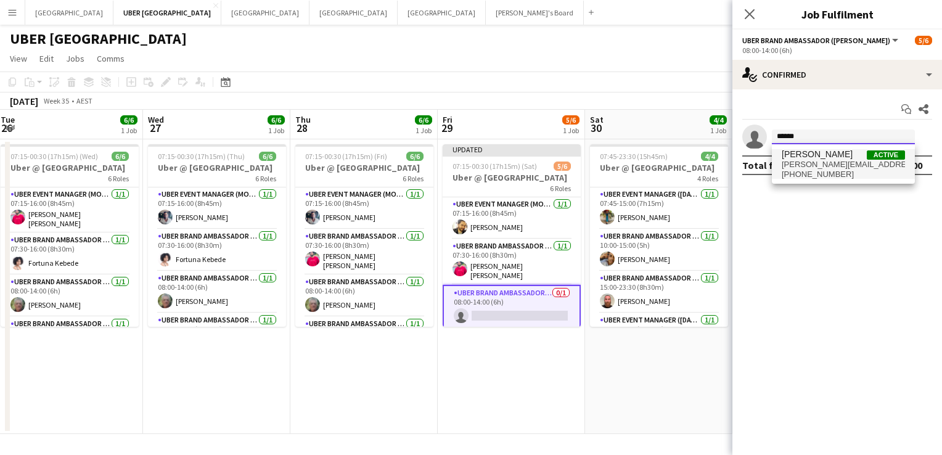
type input "******"
click at [801, 161] on span "vrushali.devlekar112@gmail.com" at bounding box center [843, 165] width 123 height 10
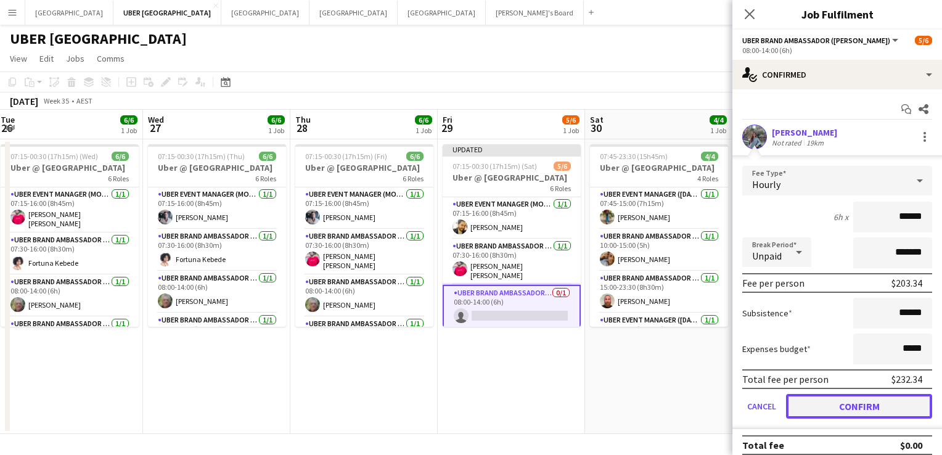
click at [828, 401] on button "Confirm" at bounding box center [859, 406] width 146 height 25
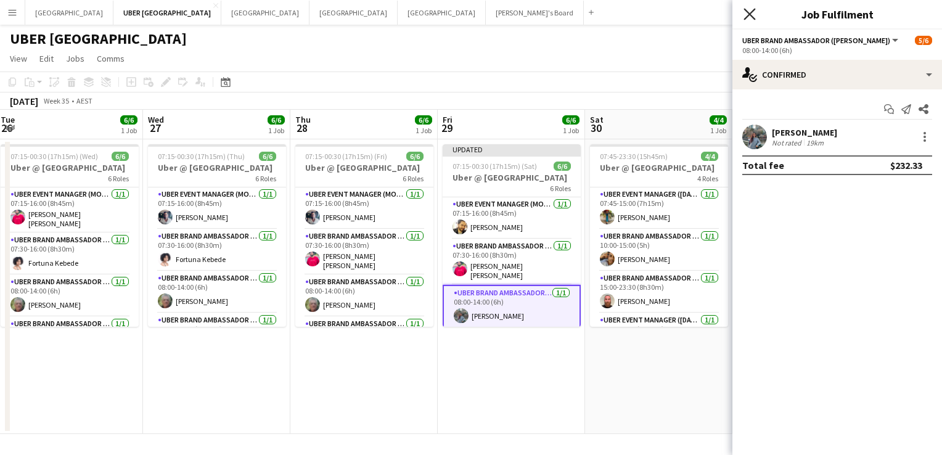
click at [751, 11] on icon "Close pop-in" at bounding box center [750, 14] width 12 height 12
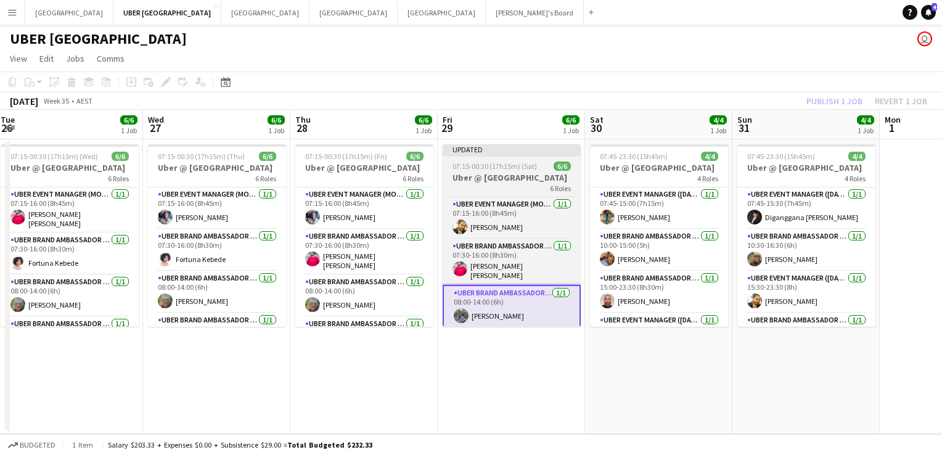
click at [521, 183] on h3 "Uber @ [GEOGRAPHIC_DATA]" at bounding box center [512, 177] width 138 height 11
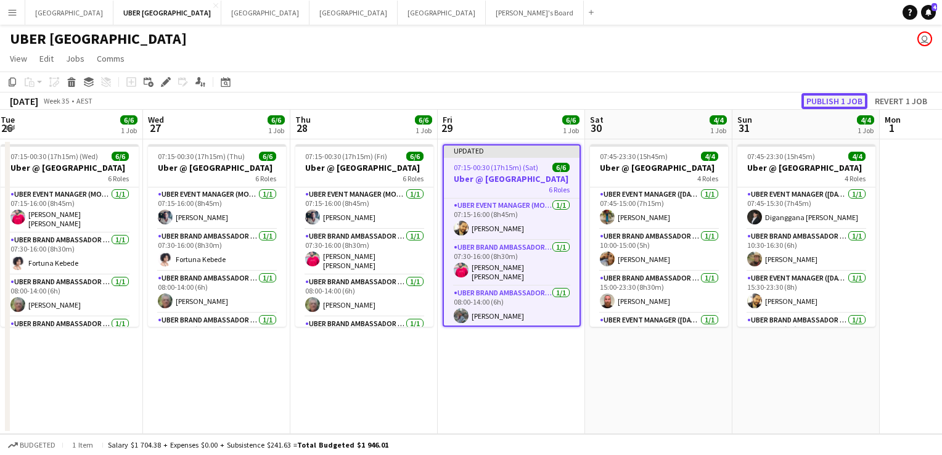
click at [839, 99] on button "Publish 1 job" at bounding box center [835, 101] width 66 height 16
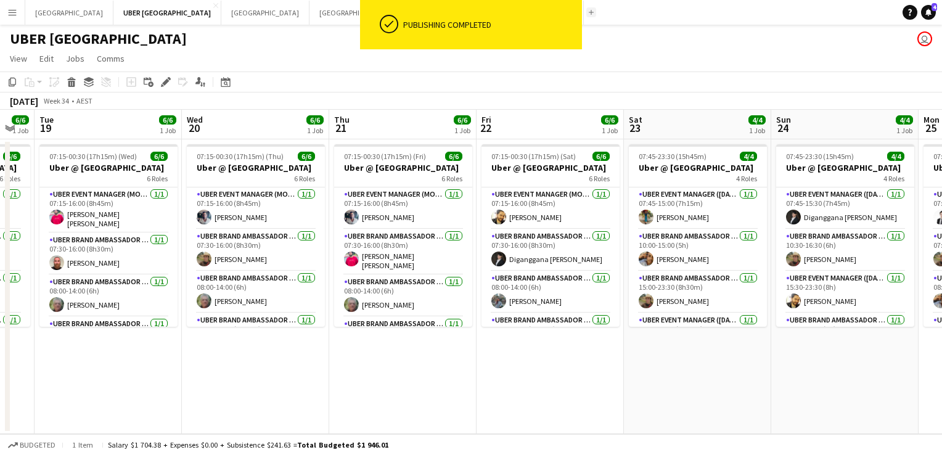
scroll to position [0, 258]
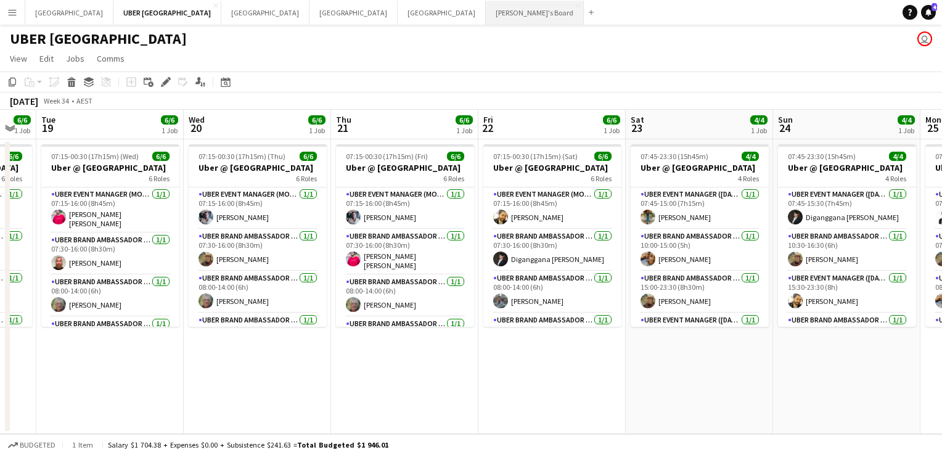
click at [486, 8] on button "Tennille's Board Close" at bounding box center [535, 13] width 98 height 24
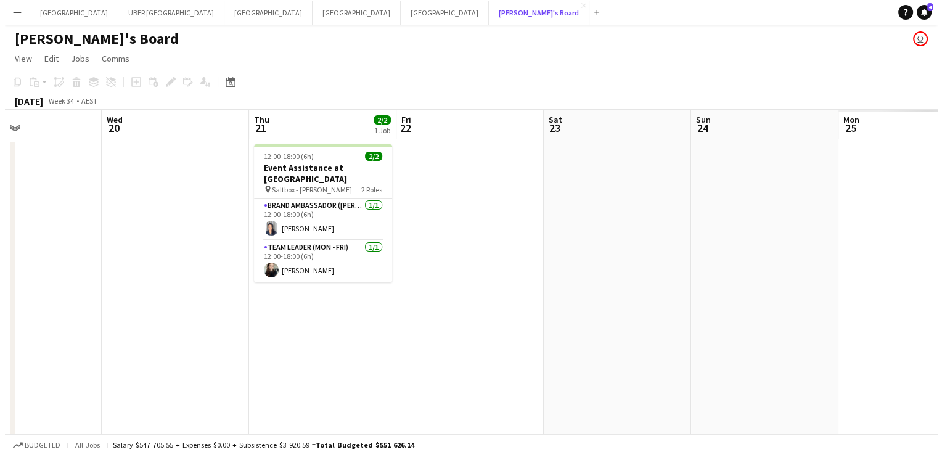
scroll to position [0, 344]
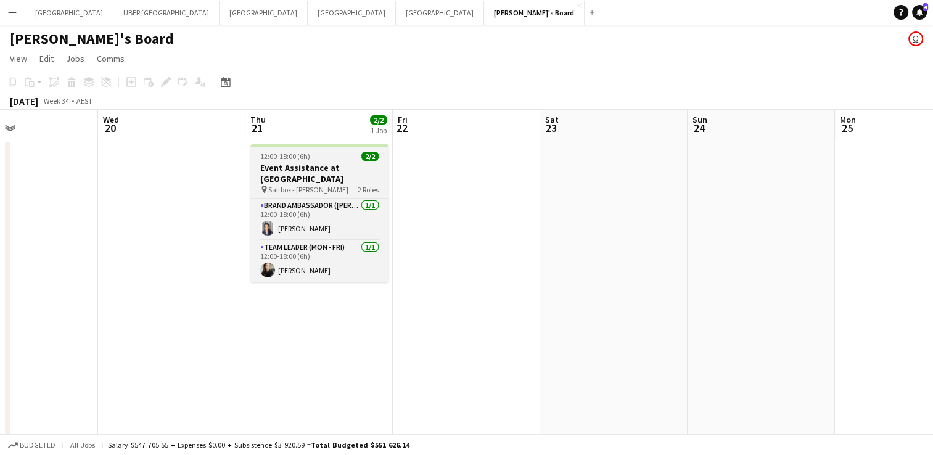
click at [328, 184] on div "pin Saltbox - Redfern 2 Roles" at bounding box center [319, 189] width 138 height 10
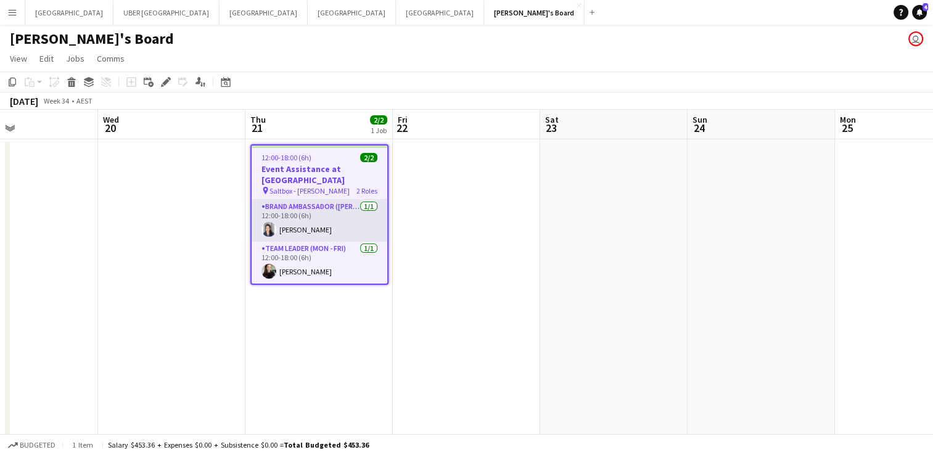
click at [308, 215] on app-card-role "Brand Ambassador (Mon - Fri) 1/1 12:00-18:00 (6h) Vanessa Flauzino" at bounding box center [320, 221] width 136 height 42
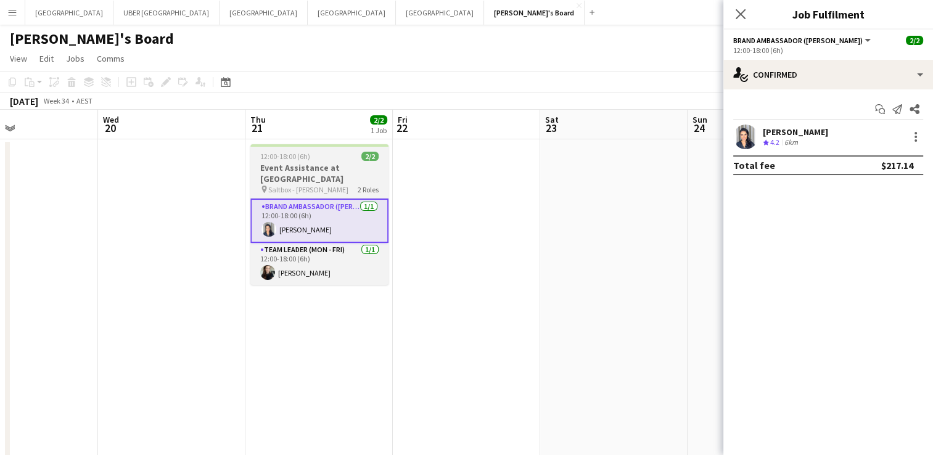
click at [332, 184] on div "pin Saltbox - Redfern 2 Roles" at bounding box center [319, 189] width 138 height 10
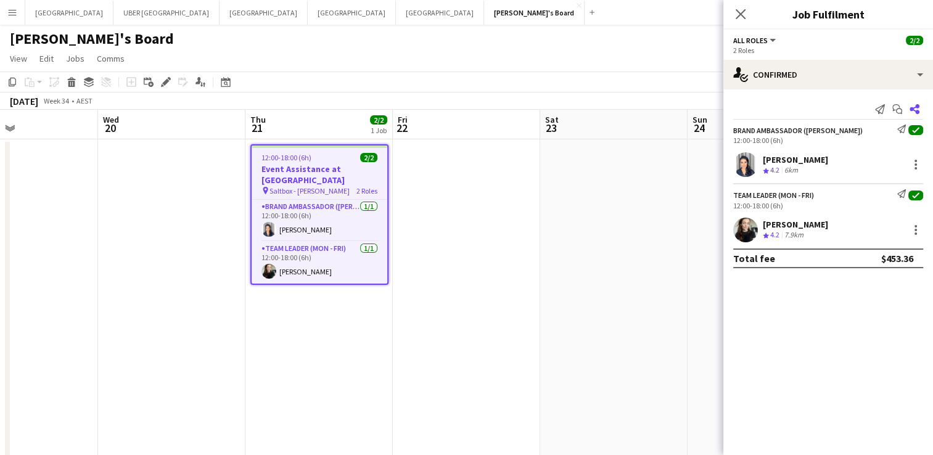
click at [916, 110] on icon at bounding box center [915, 109] width 10 height 10
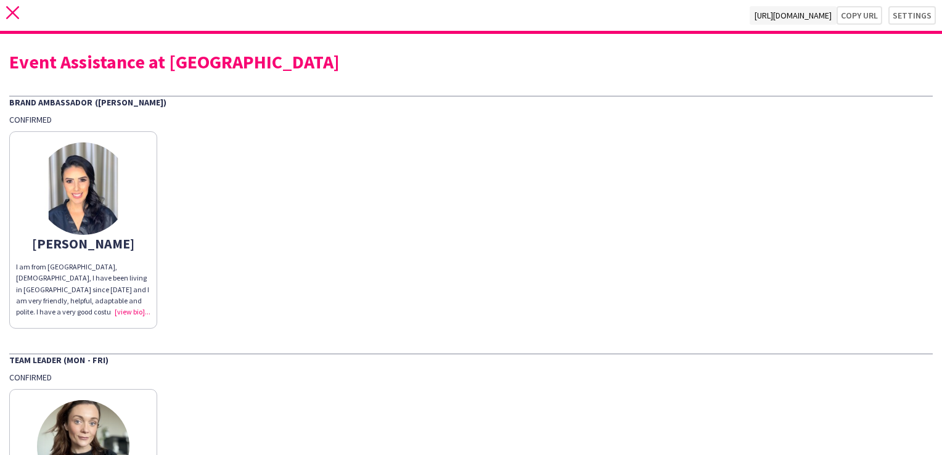
click at [6, 10] on icon "close" at bounding box center [12, 12] width 13 height 13
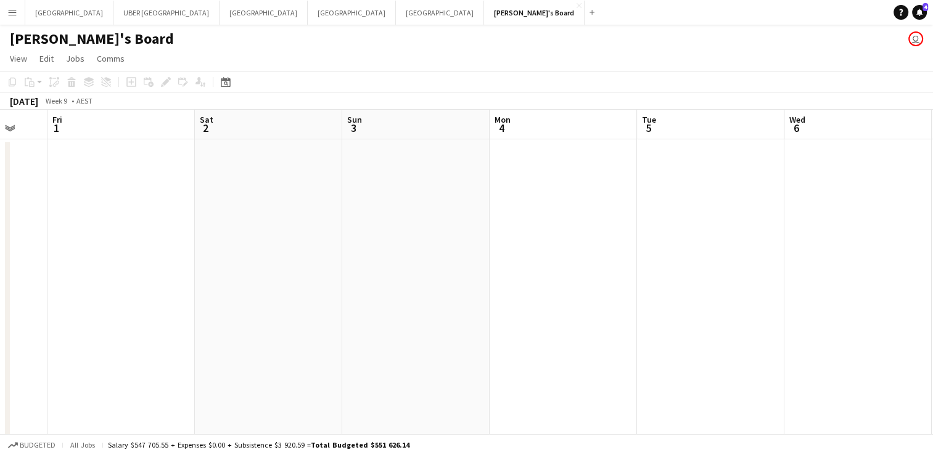
click at [590, 10] on app-icon "Add" at bounding box center [592, 12] width 5 height 5
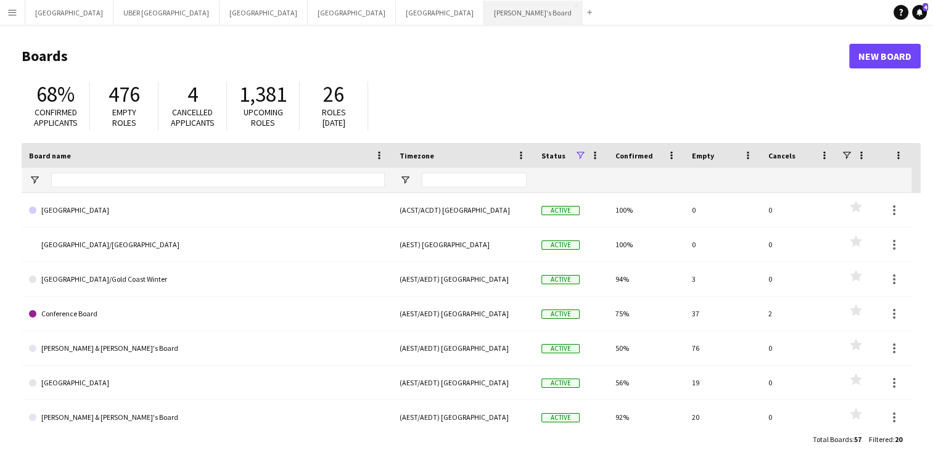
click at [484, 13] on button "Tennille's Board Close" at bounding box center [533, 13] width 98 height 24
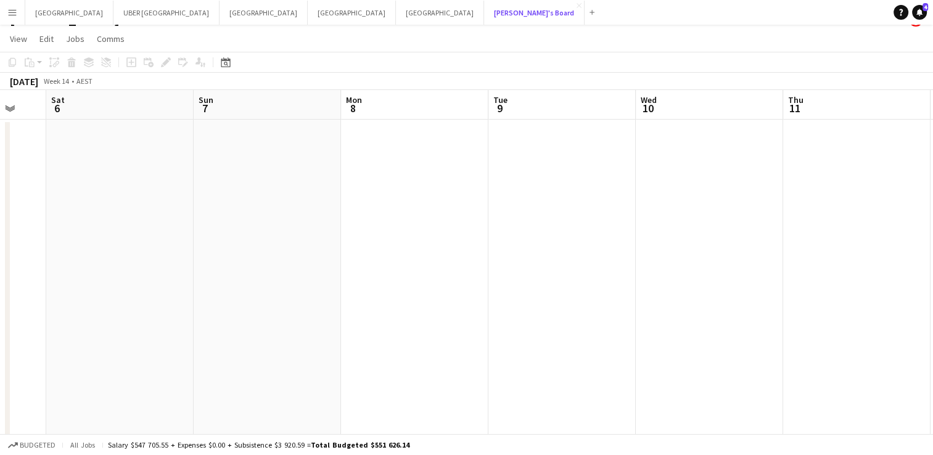
scroll to position [0, 398]
click at [9, 9] on app-icon "Menu" at bounding box center [12, 12] width 10 height 10
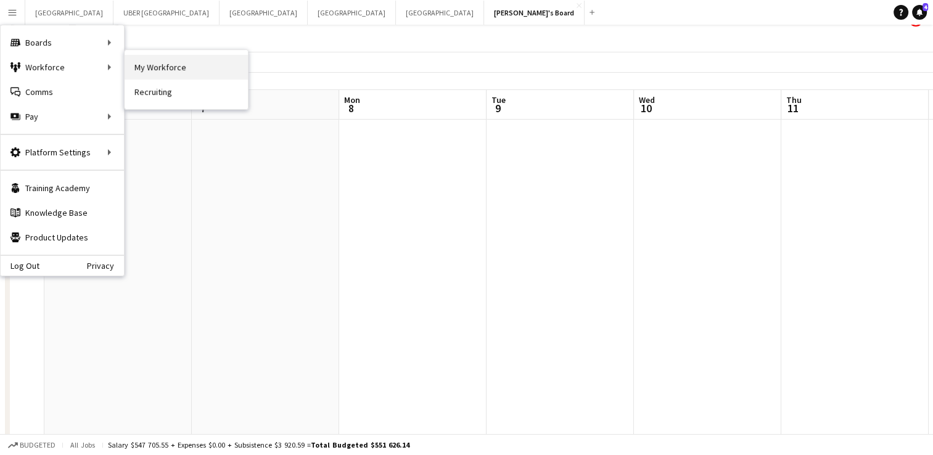
click at [168, 69] on link "My Workforce" at bounding box center [186, 67] width 123 height 25
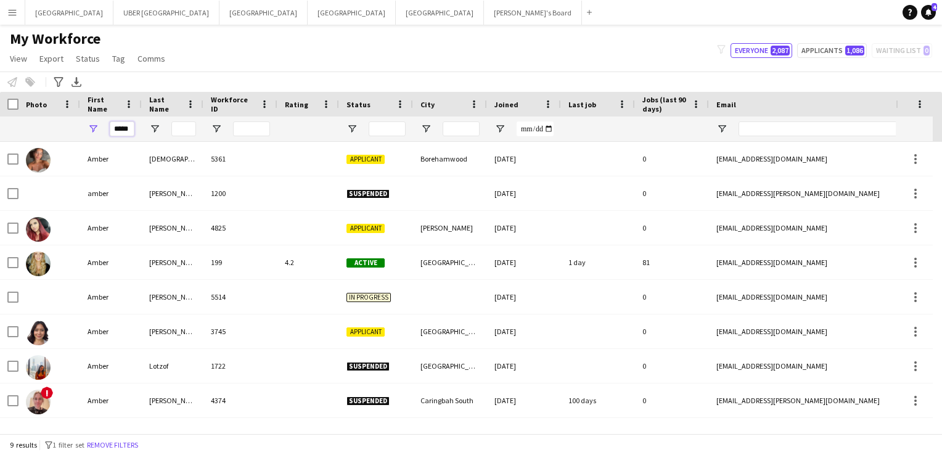
click at [123, 128] on input "*****" at bounding box center [122, 128] width 25 height 15
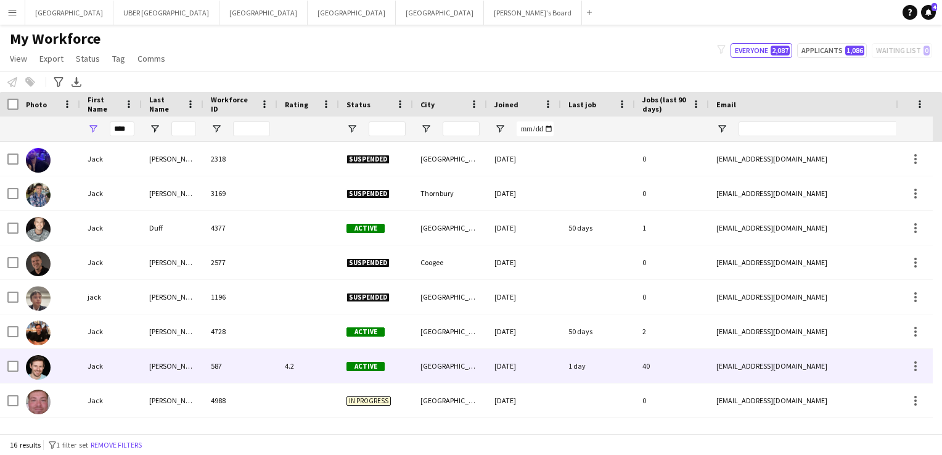
click at [116, 370] on div "Jack" at bounding box center [111, 366] width 62 height 34
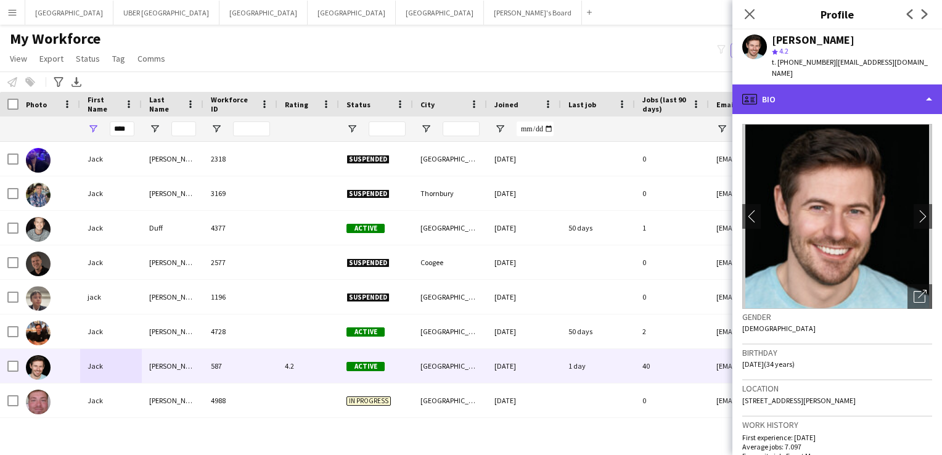
click at [788, 88] on div "profile Bio" at bounding box center [838, 99] width 210 height 30
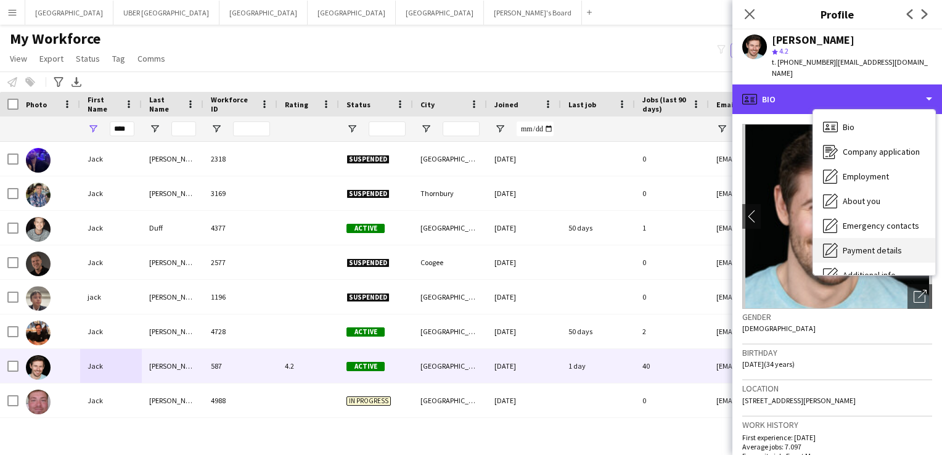
scroll to position [91, 0]
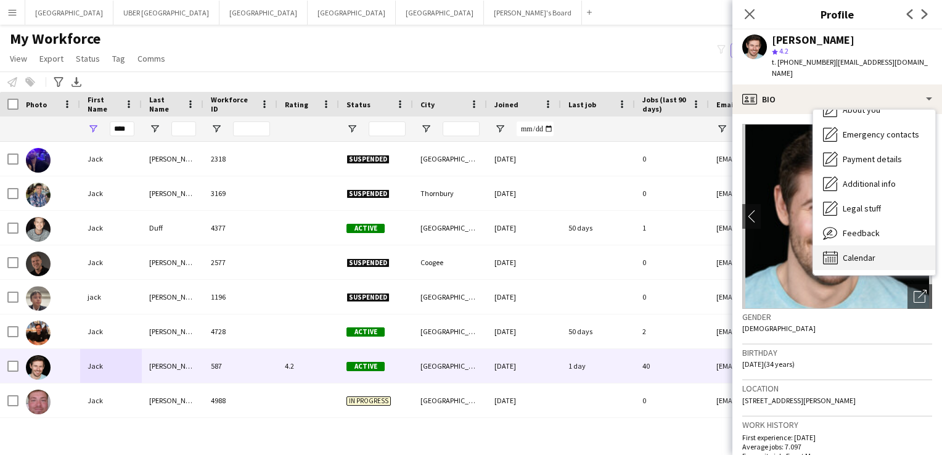
click at [846, 252] on span "Calendar" at bounding box center [859, 257] width 33 height 11
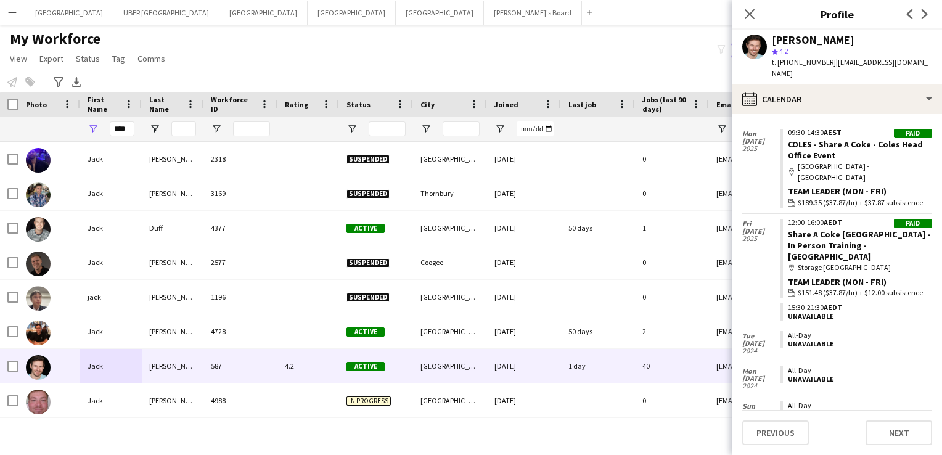
scroll to position [5011, 0]
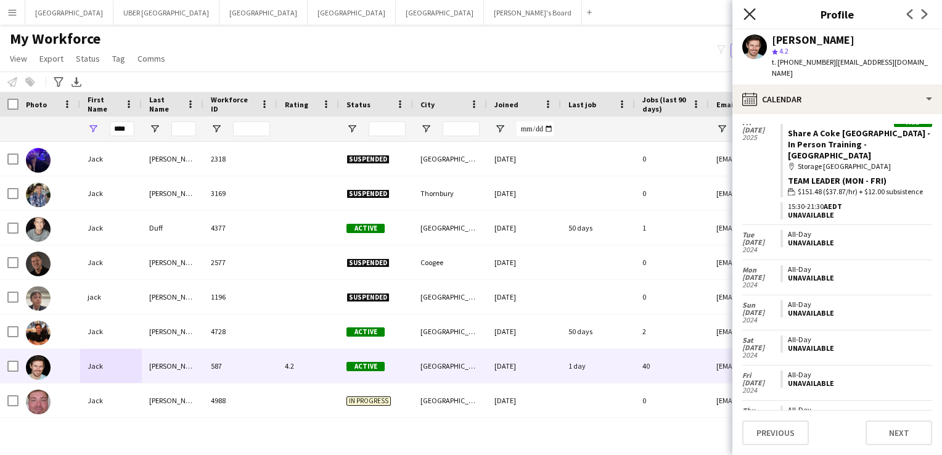
click at [747, 14] on icon "Close pop-in" at bounding box center [750, 14] width 12 height 12
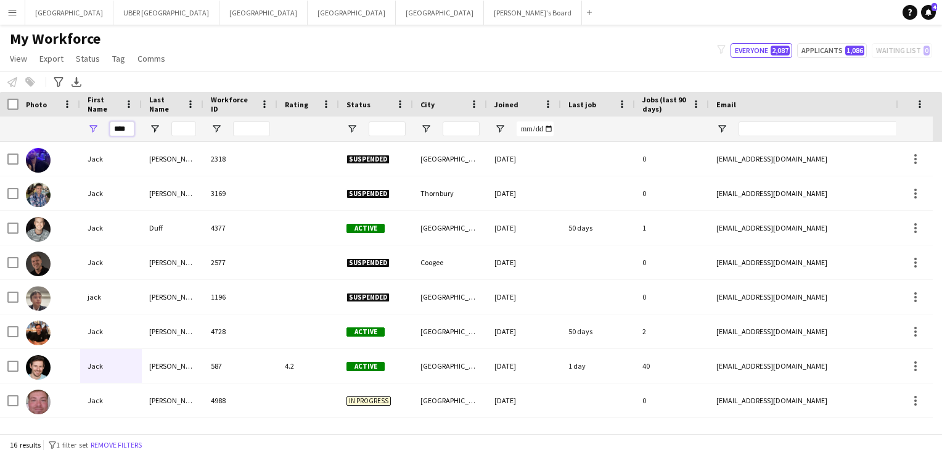
drag, startPoint x: 102, startPoint y: 128, endPoint x: 83, endPoint y: 128, distance: 19.1
click at [83, 128] on div "****" at bounding box center [111, 129] width 62 height 25
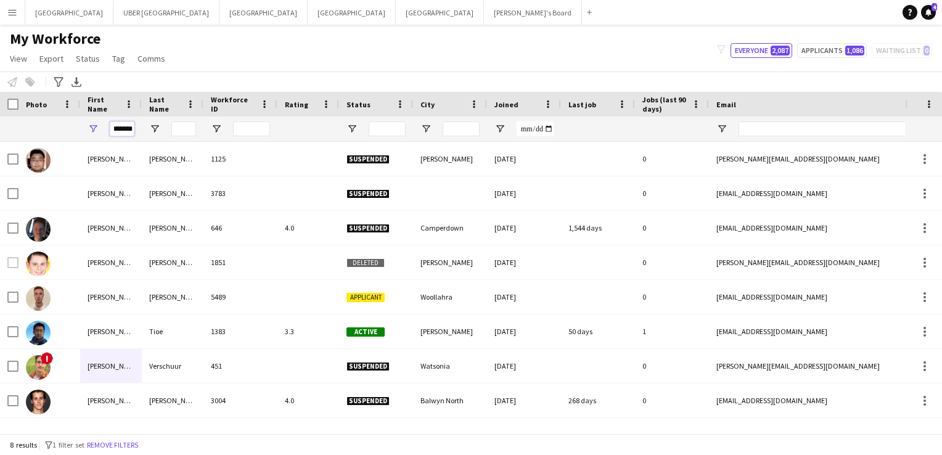
scroll to position [0, 0]
drag, startPoint x: 131, startPoint y: 130, endPoint x: 52, endPoint y: 128, distance: 78.3
click at [52, 128] on div "*******" at bounding box center [659, 129] width 1319 height 25
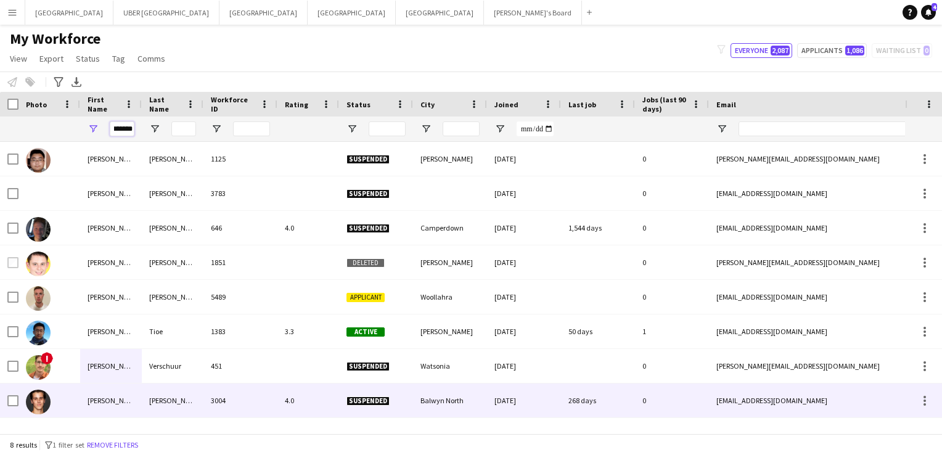
type input "*******"
click at [96, 394] on div "William" at bounding box center [111, 401] width 62 height 34
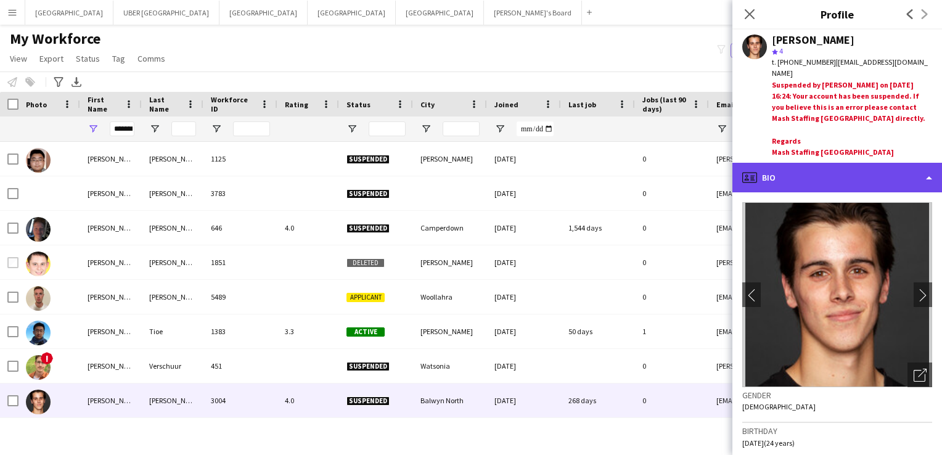
click at [820, 175] on div "profile Bio" at bounding box center [838, 178] width 210 height 30
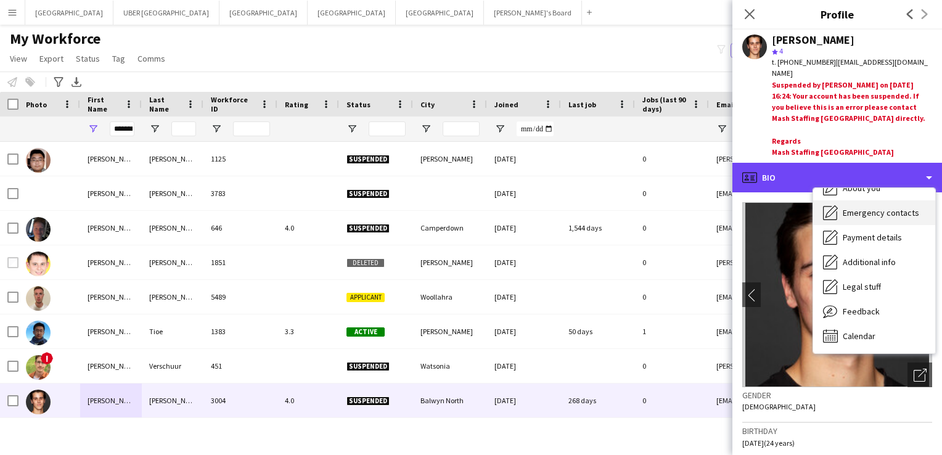
scroll to position [91, 0]
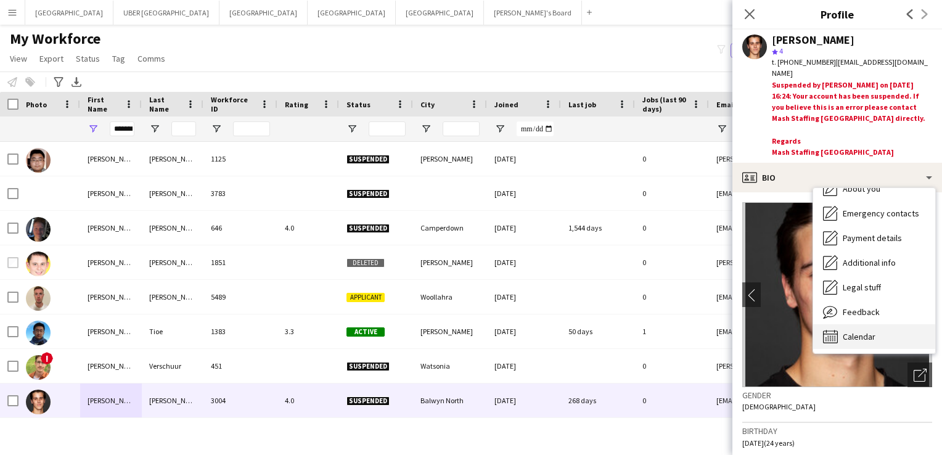
click at [844, 324] on div "Calendar Calendar" at bounding box center [874, 336] width 122 height 25
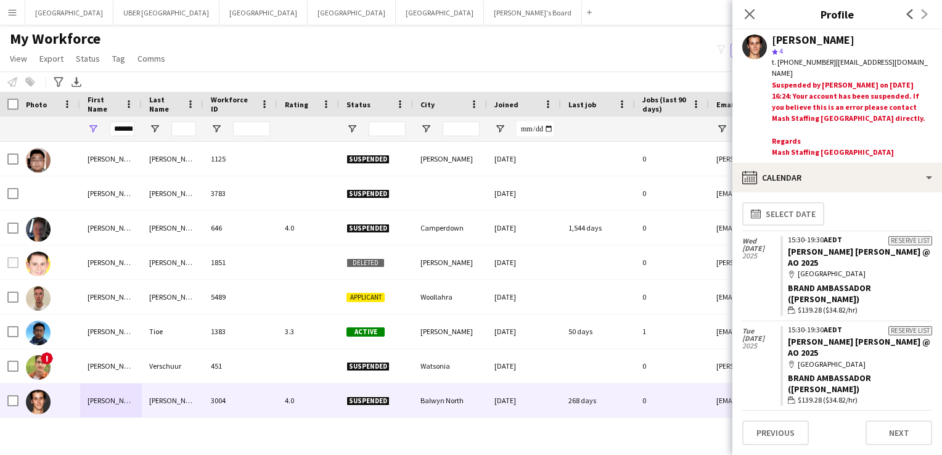
scroll to position [0, 0]
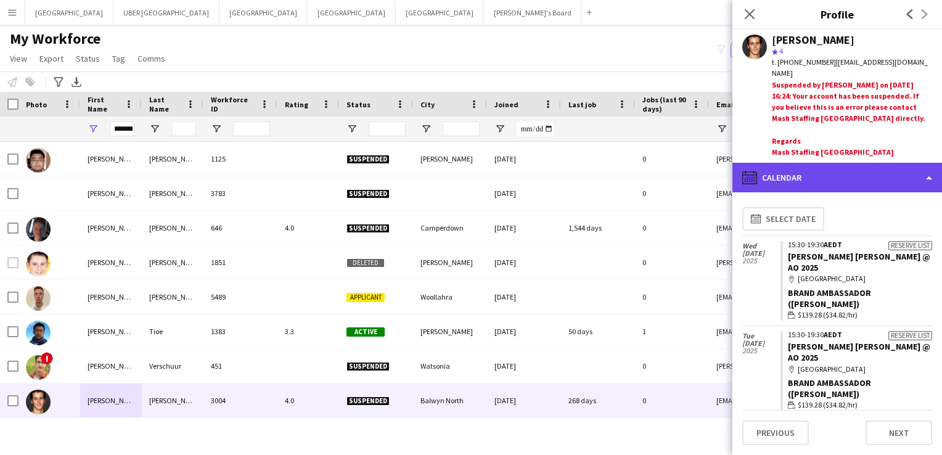
click at [826, 167] on div "calendar-full Calendar" at bounding box center [838, 178] width 210 height 30
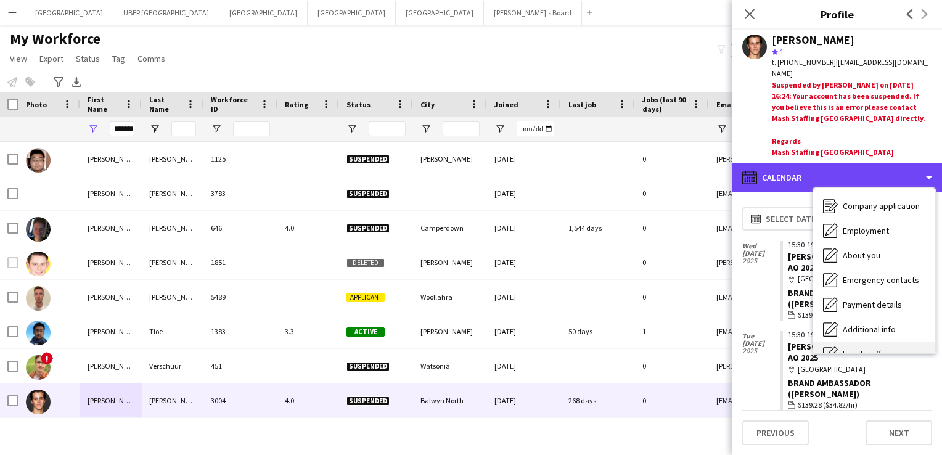
scroll to position [25, 0]
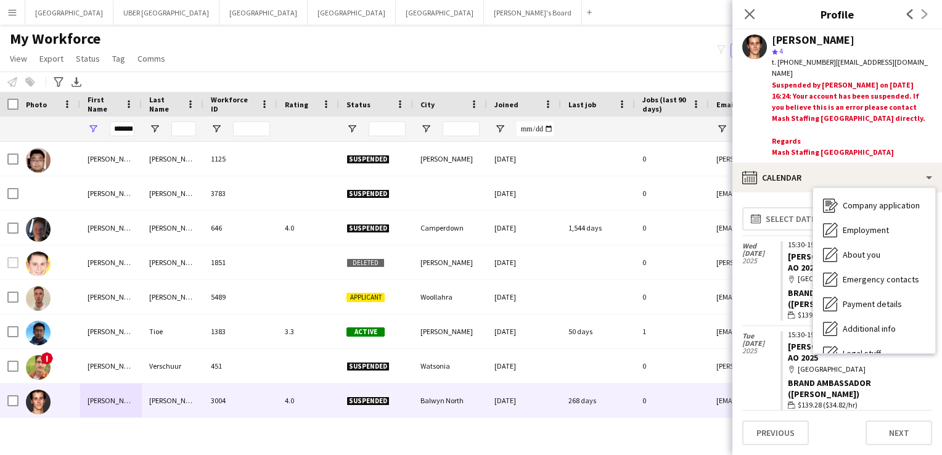
click at [820, 122] on div "Suspended by Victoria Hunt on 09-06-2025 16:24: Your account has been suspended…" at bounding box center [852, 119] width 160 height 78
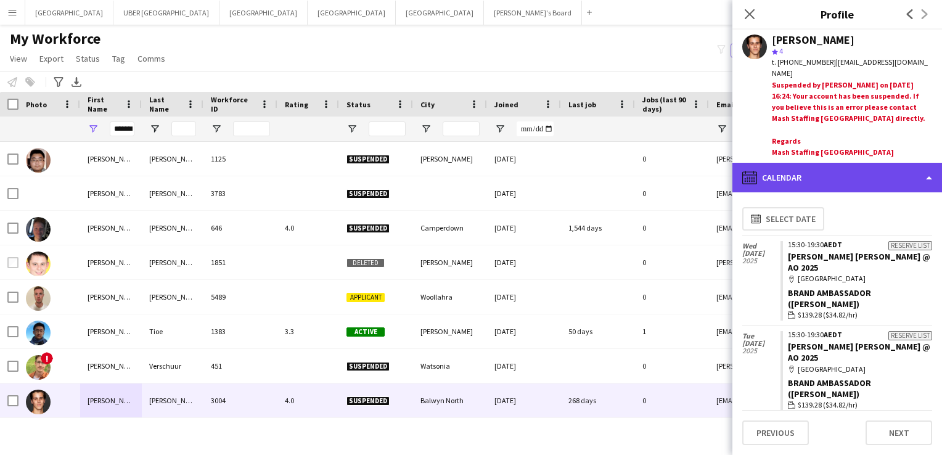
click at [787, 170] on div "calendar-full Calendar" at bounding box center [838, 178] width 210 height 30
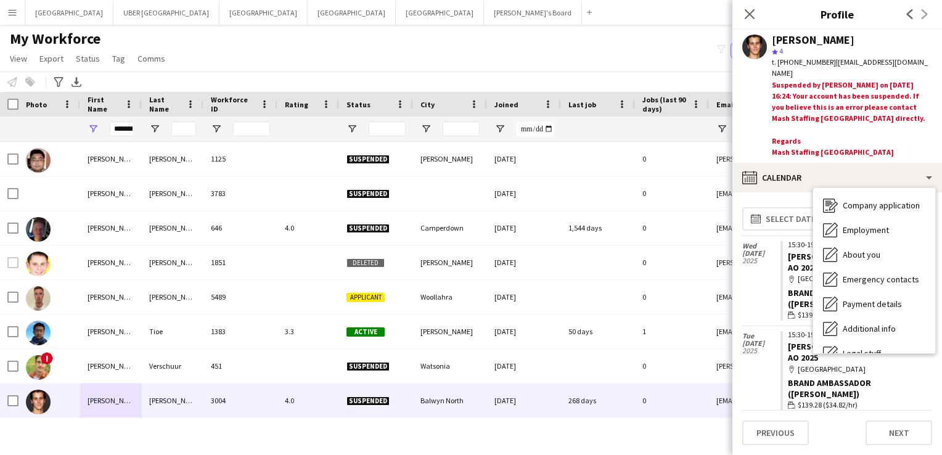
click at [793, 45] on div "William Woods" at bounding box center [813, 40] width 83 height 11
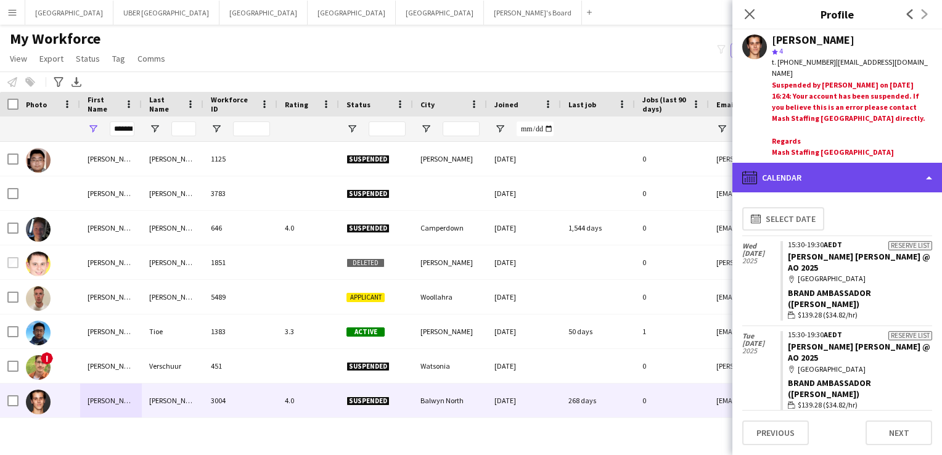
click at [793, 175] on div "calendar-full Calendar" at bounding box center [838, 178] width 210 height 30
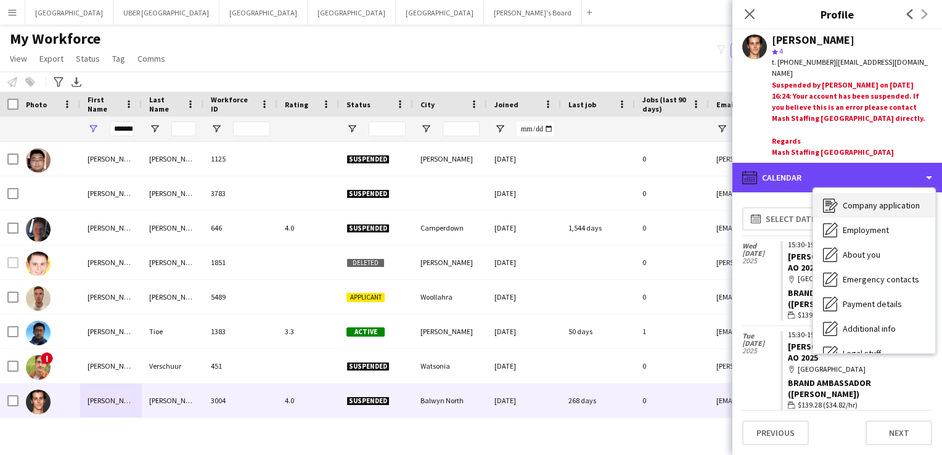
scroll to position [0, 0]
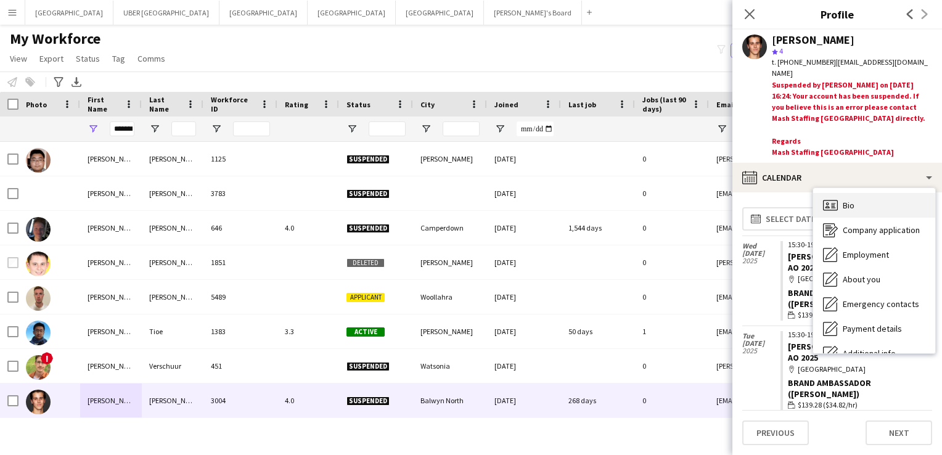
click at [846, 200] on span "Bio" at bounding box center [849, 205] width 12 height 11
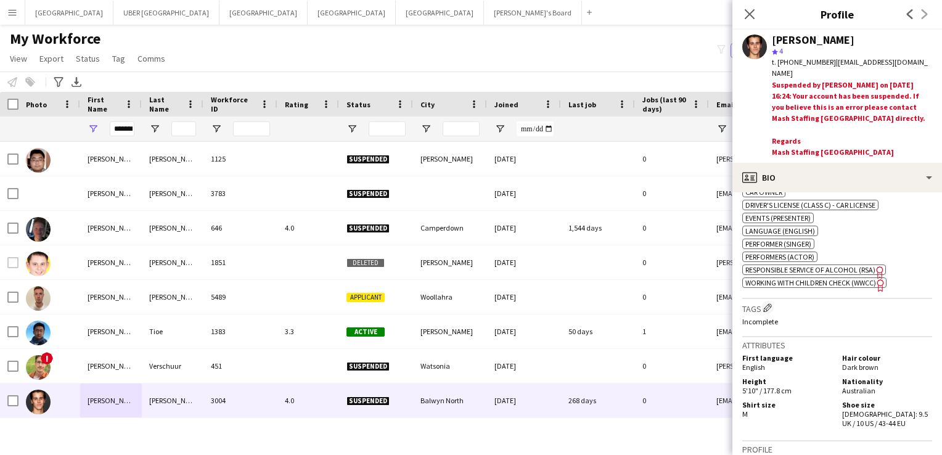
scroll to position [669, 0]
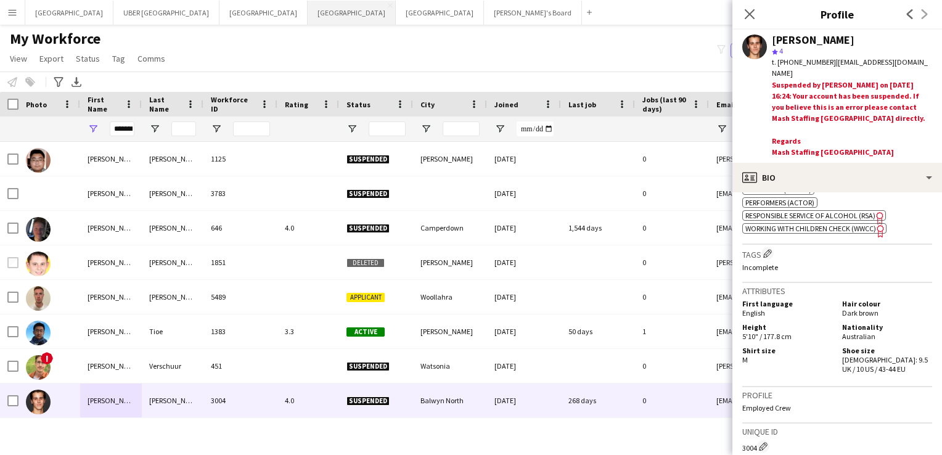
click at [308, 15] on button "Melbourne Close" at bounding box center [352, 13] width 88 height 24
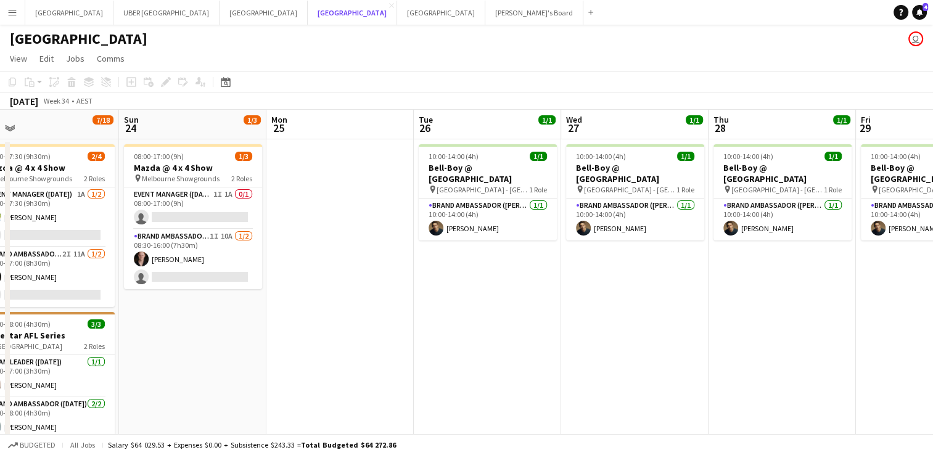
scroll to position [0, 545]
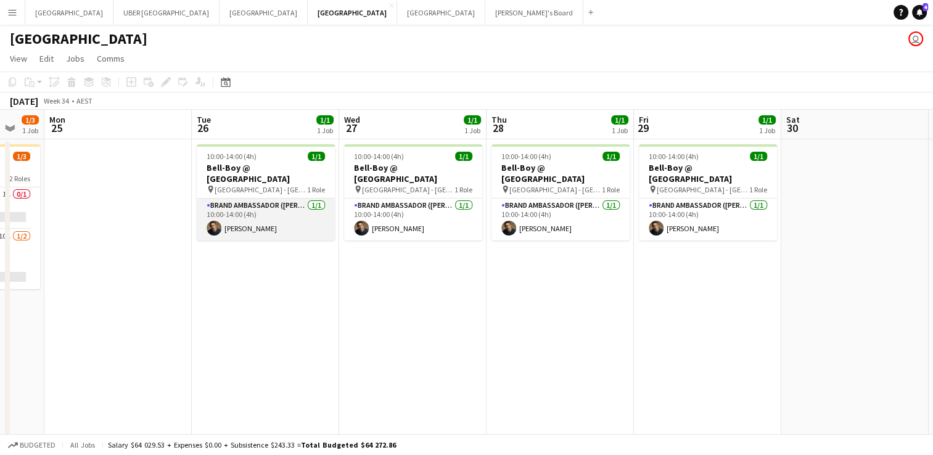
click at [247, 215] on app-card-role "Brand Ambassador (Mon - Fri) 1/1 10:00-14:00 (4h) Cristian Robba-Colley" at bounding box center [266, 220] width 138 height 42
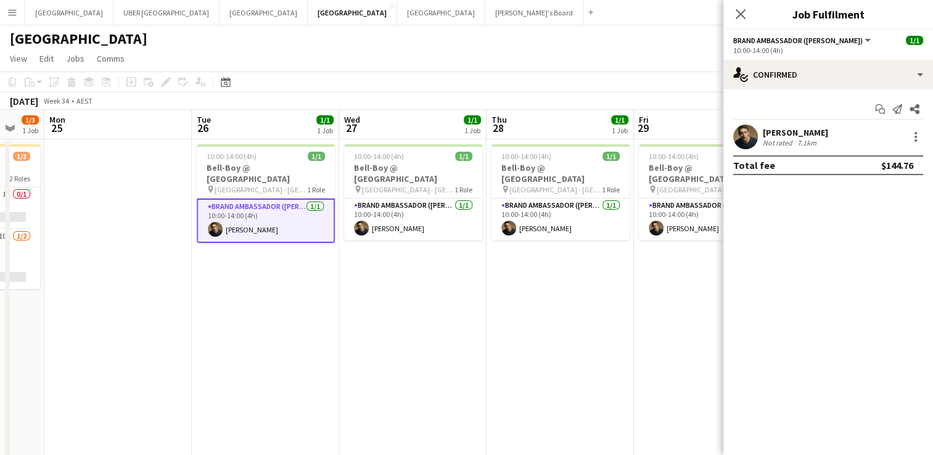
click at [788, 127] on div "[PERSON_NAME]" at bounding box center [795, 132] width 65 height 11
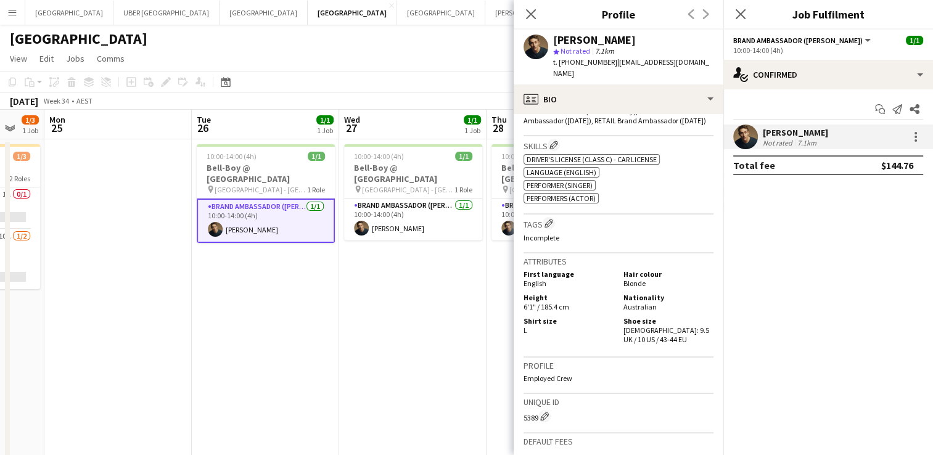
scroll to position [484, 0]
click at [753, 140] on app-user-avatar at bounding box center [745, 137] width 25 height 25
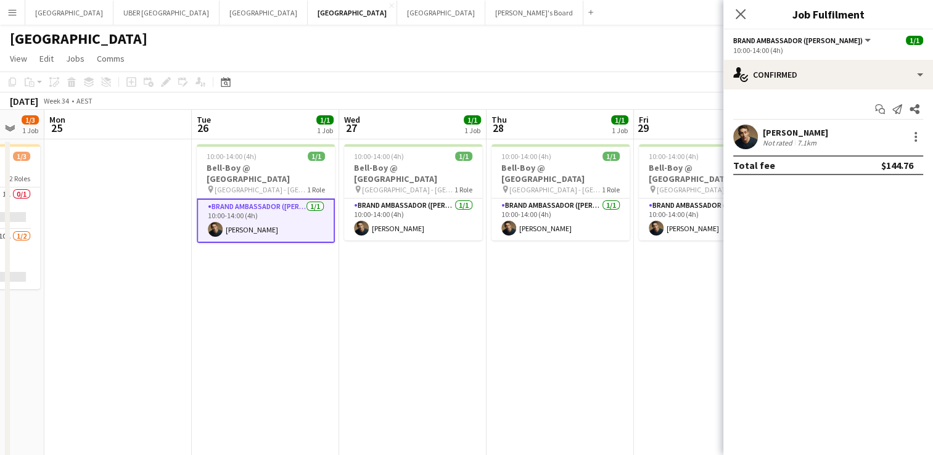
click at [753, 140] on app-user-avatar at bounding box center [745, 137] width 25 height 25
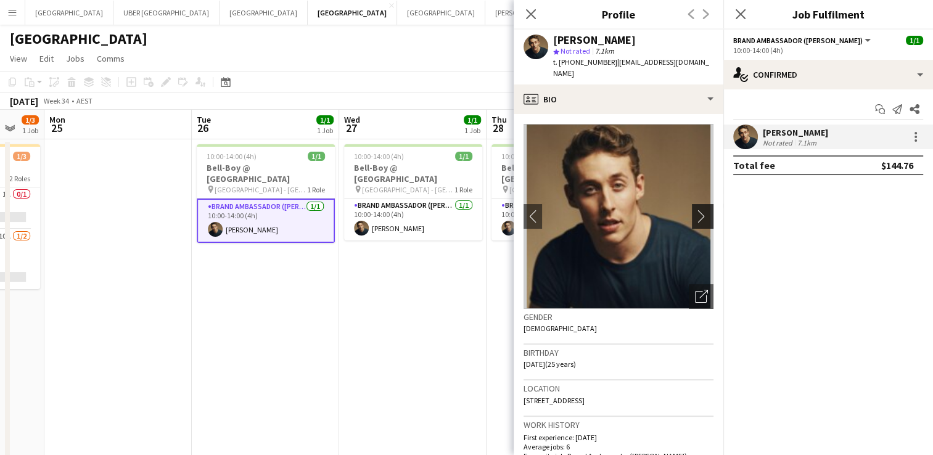
drag, startPoint x: 693, startPoint y: 212, endPoint x: 686, endPoint y: 219, distance: 10.5
click at [695, 219] on app-icon "chevron-right" at bounding box center [704, 216] width 19 height 13
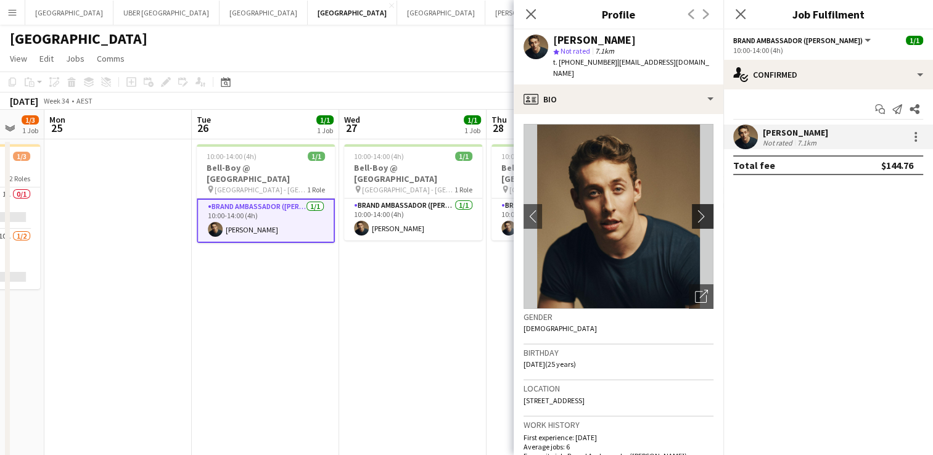
click at [692, 219] on button "chevron-right" at bounding box center [704, 216] width 25 height 25
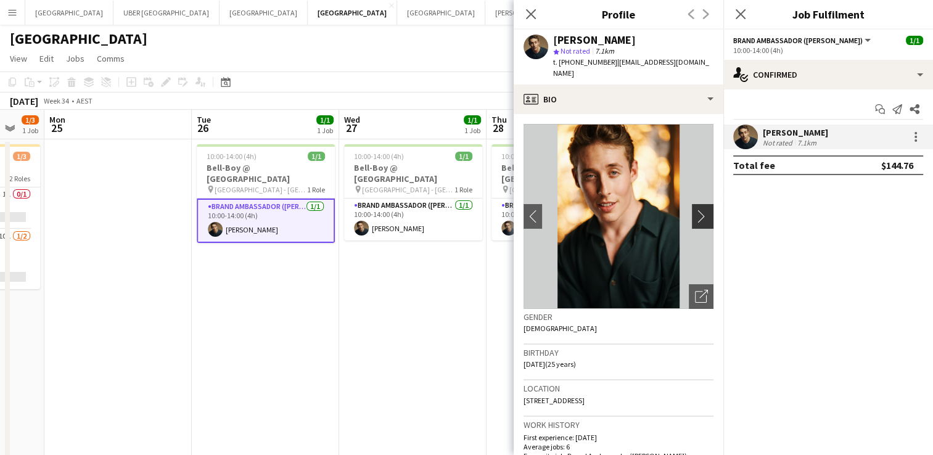
click at [695, 218] on app-icon "chevron-right" at bounding box center [704, 216] width 19 height 13
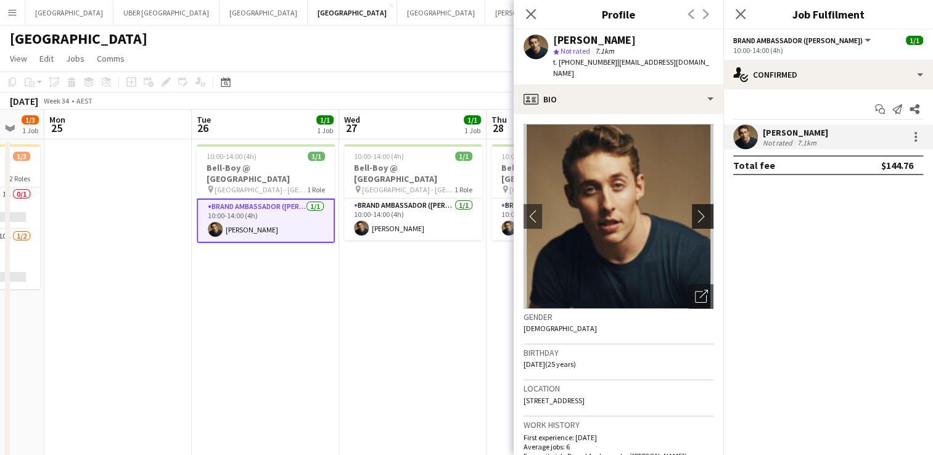
click at [695, 218] on app-icon "chevron-right" at bounding box center [704, 216] width 19 height 13
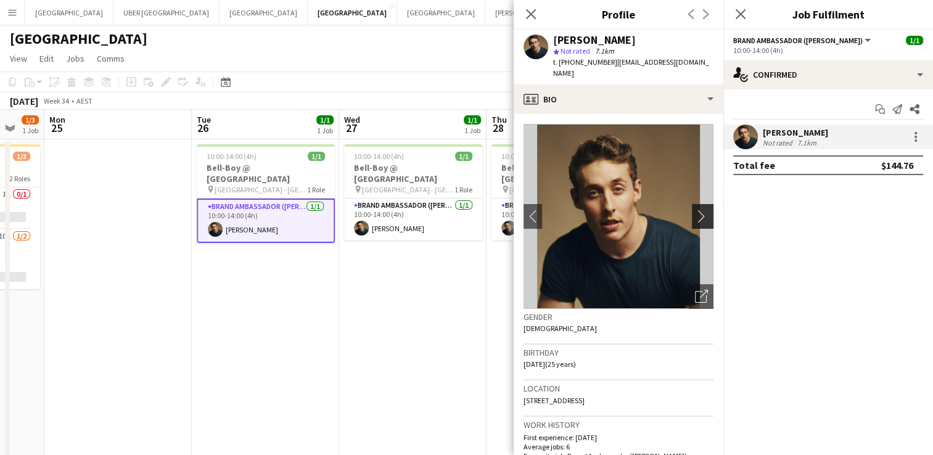
click at [695, 218] on app-icon "chevron-right" at bounding box center [704, 216] width 19 height 13
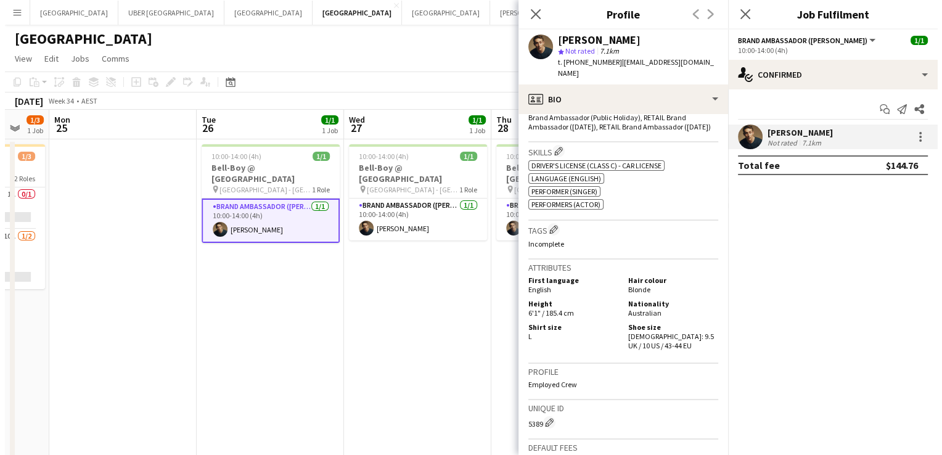
scroll to position [521, 0]
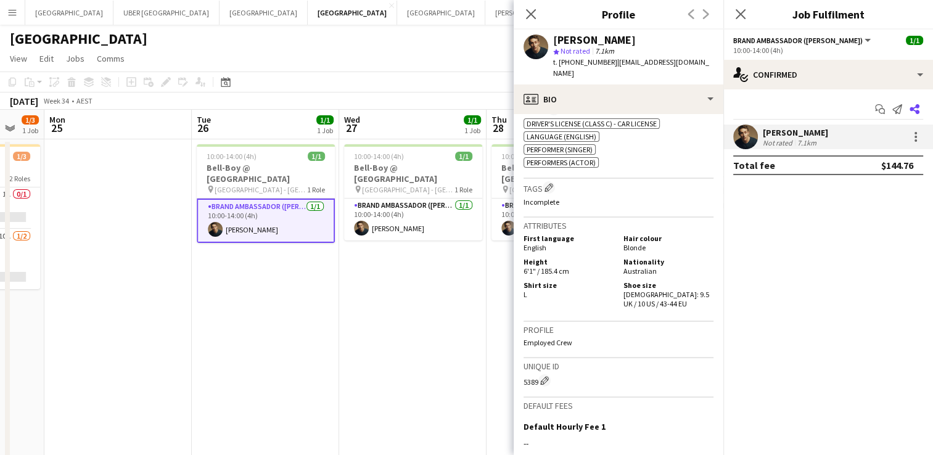
click at [917, 107] on icon at bounding box center [915, 109] width 10 height 10
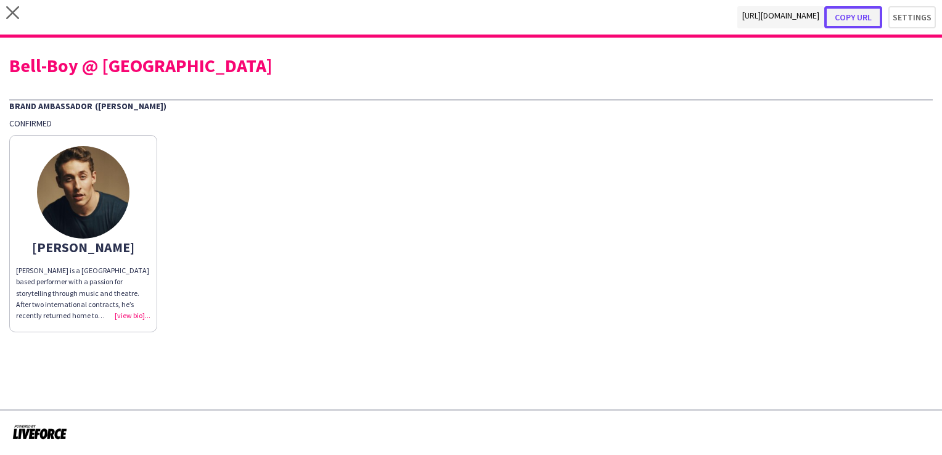
click at [856, 12] on button "Copy url" at bounding box center [854, 17] width 58 height 22
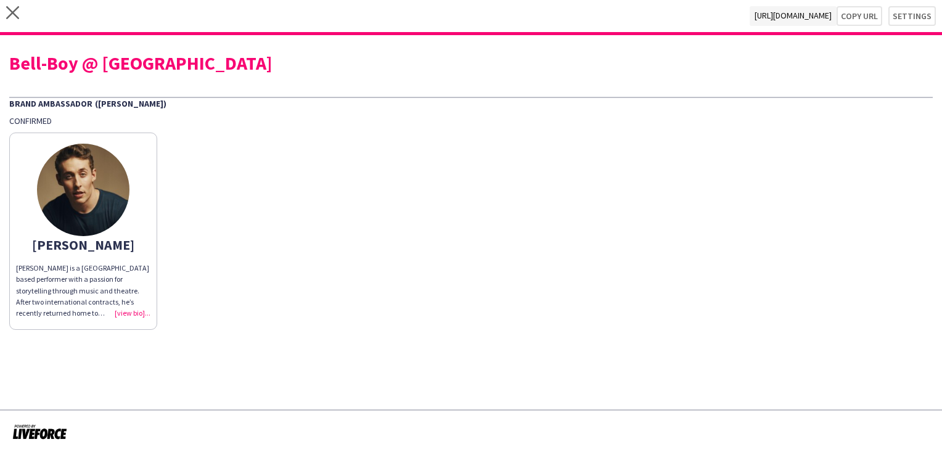
click at [123, 310] on div "Cristian Robba-Colley is a Melbourne based performer with a passion for storyte…" at bounding box center [83, 291] width 134 height 56
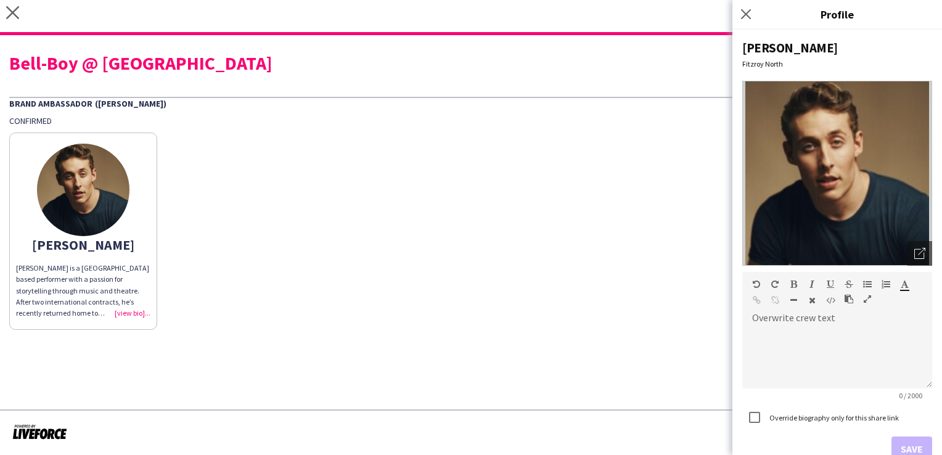
scroll to position [111, 0]
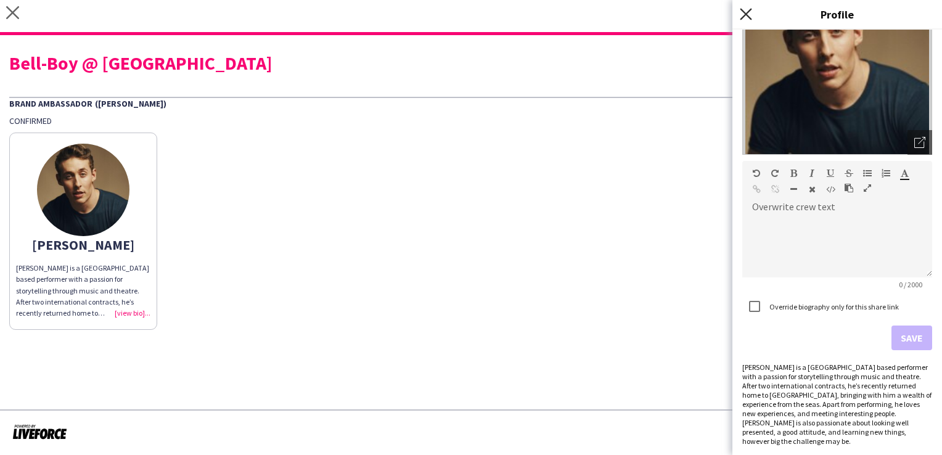
click at [744, 9] on icon "Close pop-in" at bounding box center [746, 14] width 12 height 12
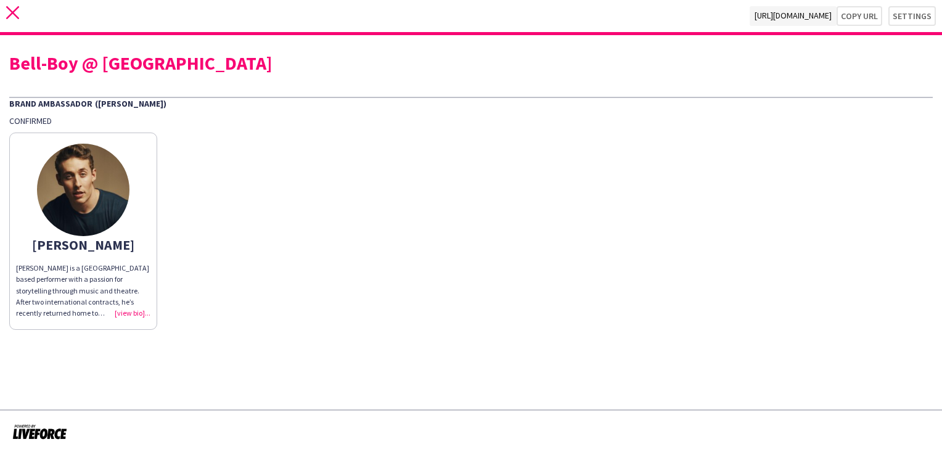
click at [9, 15] on icon at bounding box center [12, 12] width 13 height 13
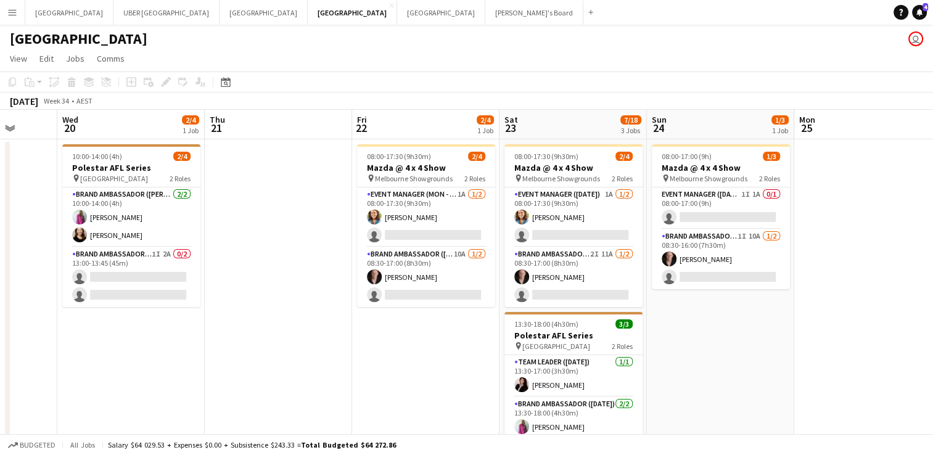
scroll to position [0, 528]
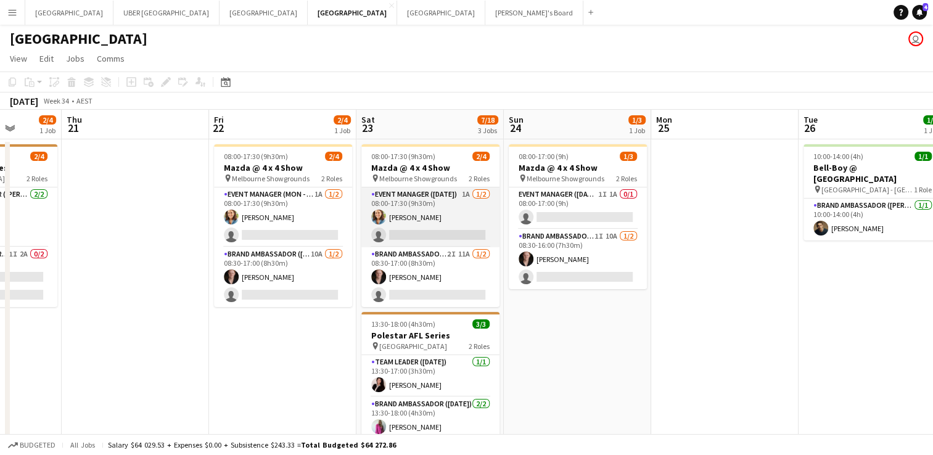
click at [435, 233] on app-card-role "Event Manager (Saturday) 1A 1/2 08:00-17:30 (9h30m) Chloe Gavin single-neutral-…" at bounding box center [430, 217] width 138 height 60
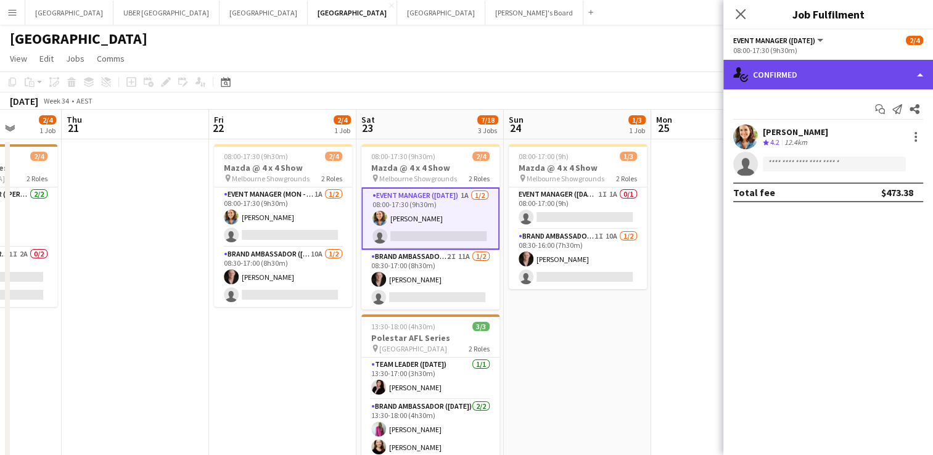
click at [802, 73] on div "single-neutral-actions-check-2 Confirmed" at bounding box center [828, 75] width 210 height 30
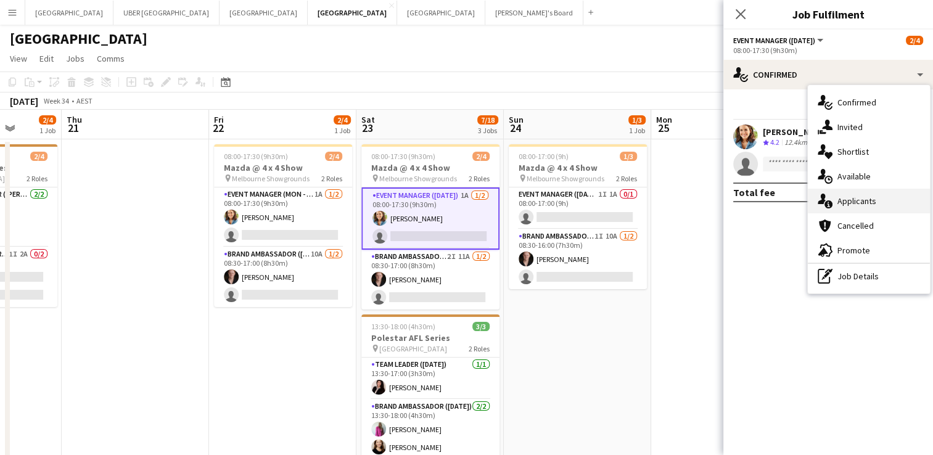
click at [852, 199] on div "single-neutral-actions-information Applicants" at bounding box center [869, 201] width 122 height 25
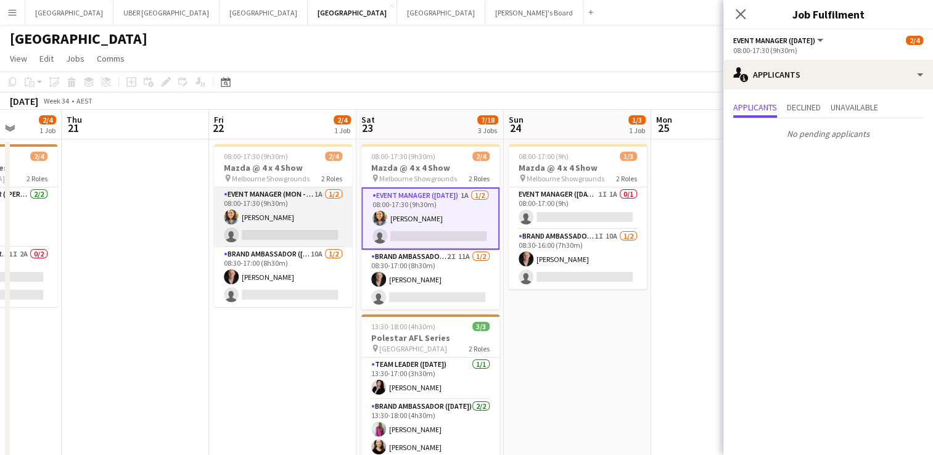
click at [298, 225] on app-card-role "Event Manager (Mon - Fri) 1A 1/2 08:00-17:30 (9h30m) Chloe Gavin single-neutral…" at bounding box center [283, 217] width 138 height 60
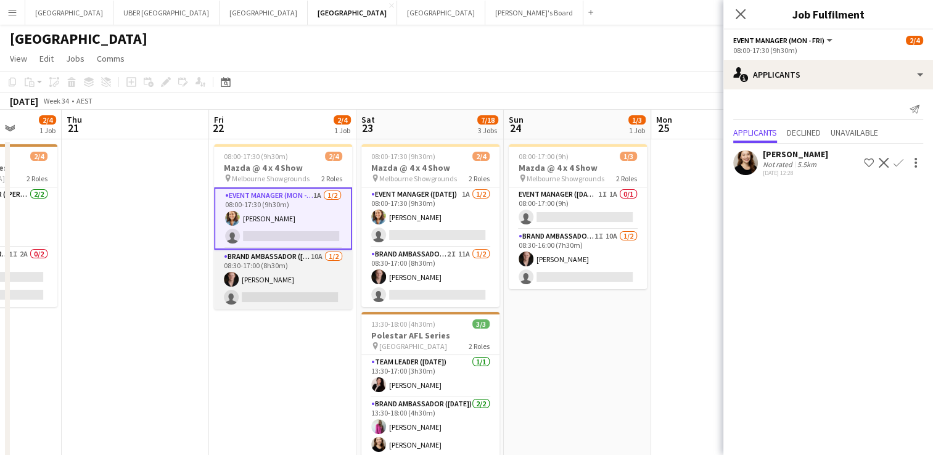
click at [273, 297] on app-card-role "Brand Ambassador (Mon - Fri) 10A 1/2 08:30-17:00 (8h30m) Darcy Ward single-neut…" at bounding box center [283, 280] width 138 height 60
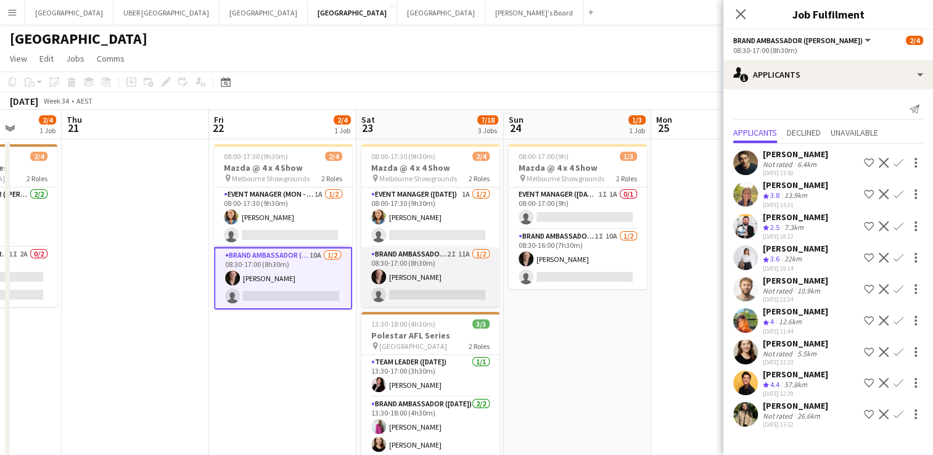
click at [443, 289] on app-card-role "Brand Ambassador (Saturday) 2I 11A 1/2 08:30-17:00 (8h30m) Darcy Ward single-ne…" at bounding box center [430, 277] width 138 height 60
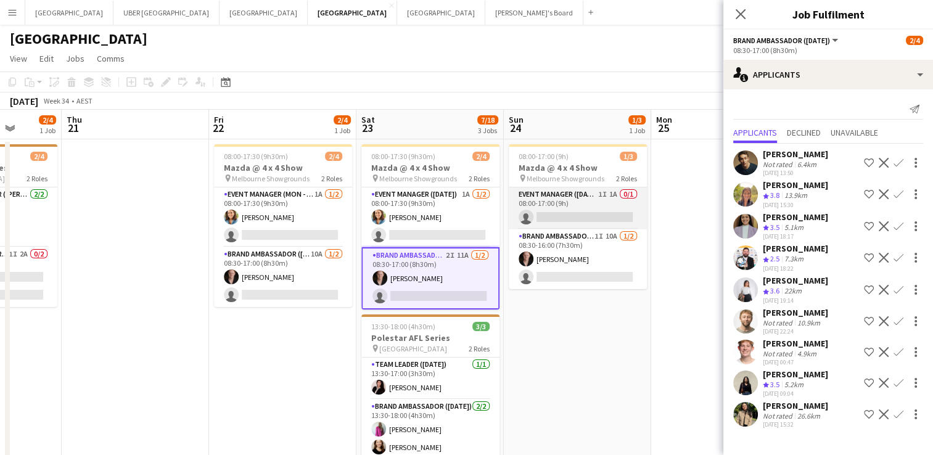
click at [567, 215] on app-card-role "Event Manager (Sunday) 1I 1A 0/1 08:00-17:00 (9h) single-neutral-actions" at bounding box center [578, 208] width 138 height 42
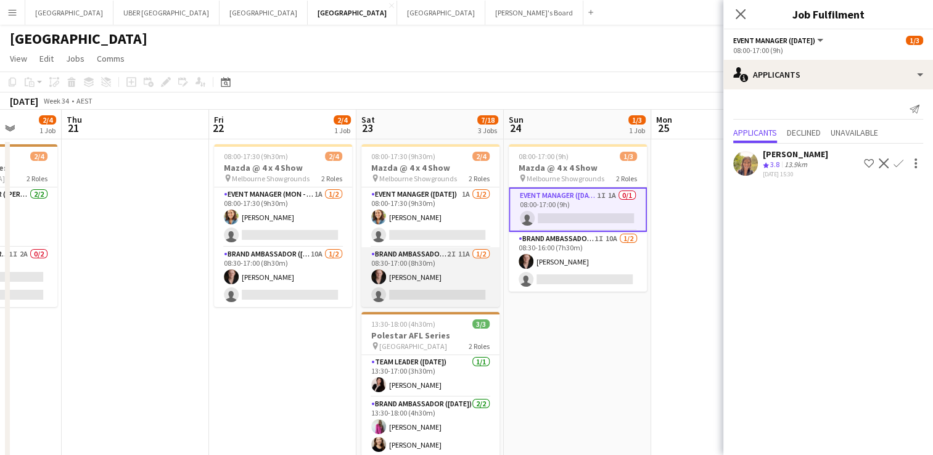
click at [430, 301] on app-card-role "Brand Ambassador (Saturday) 2I 11A 1/2 08:30-17:00 (8h30m) Darcy Ward single-ne…" at bounding box center [430, 277] width 138 height 60
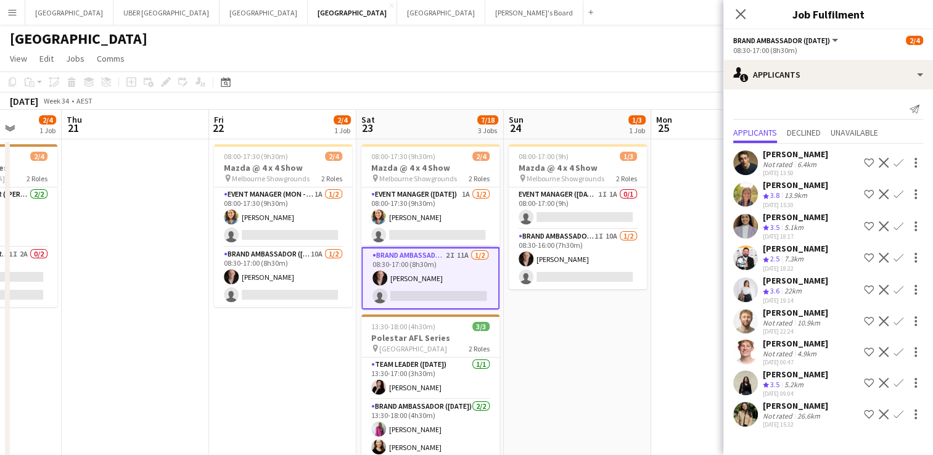
click at [776, 182] on div "Samantha Bourjau" at bounding box center [795, 184] width 65 height 11
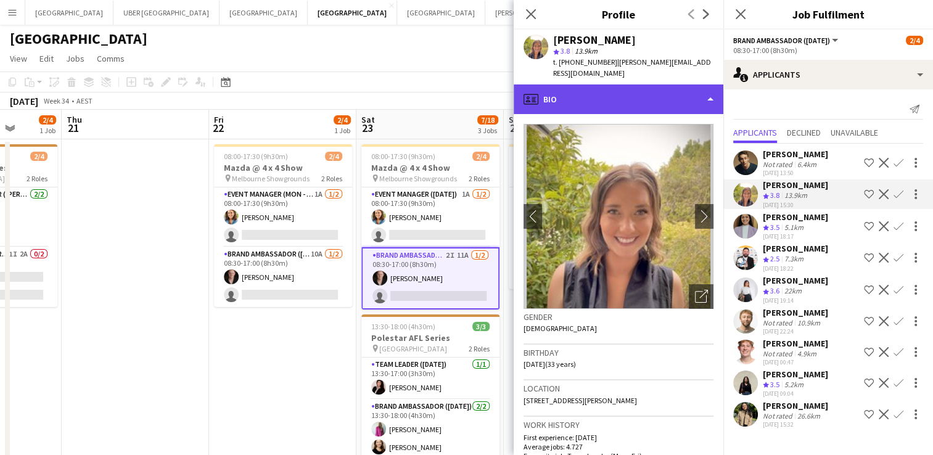
click at [572, 93] on div "profile Bio" at bounding box center [619, 99] width 210 height 30
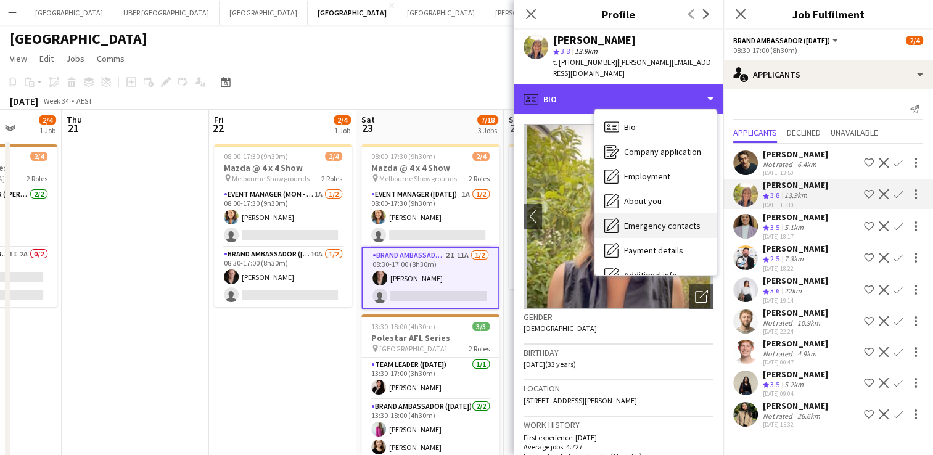
scroll to position [91, 0]
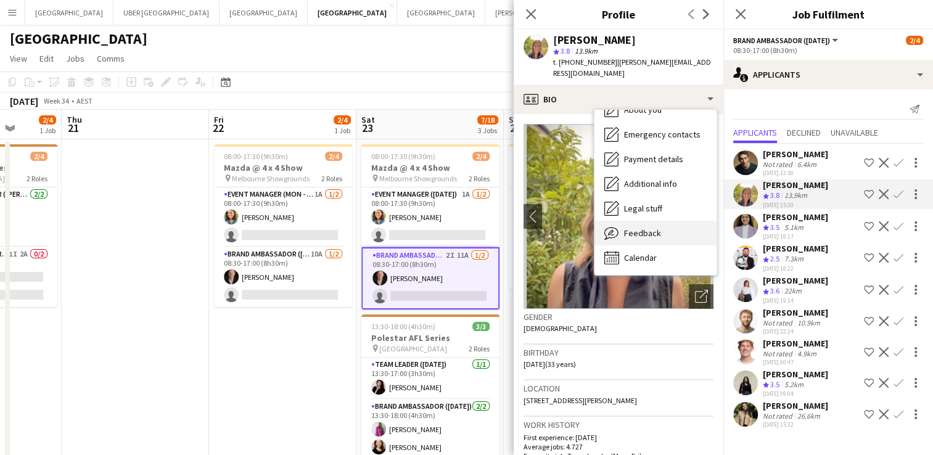
click at [619, 221] on div "Feedback Feedback" at bounding box center [656, 233] width 122 height 25
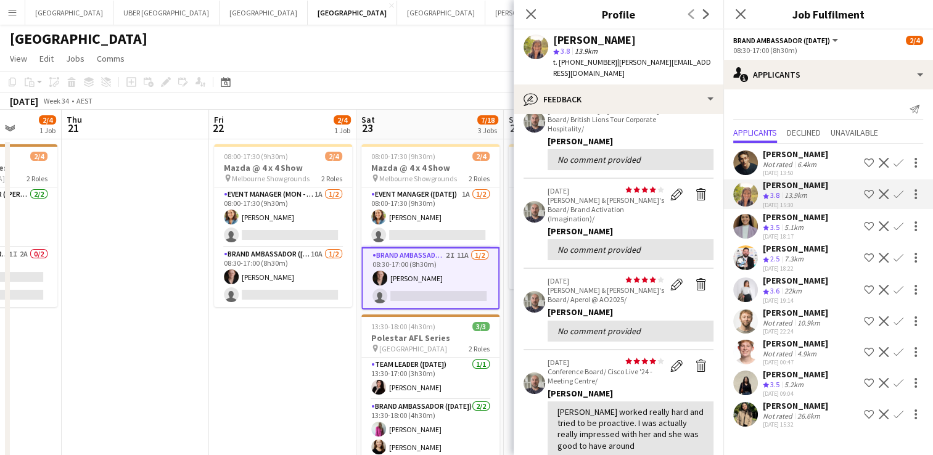
scroll to position [0, 0]
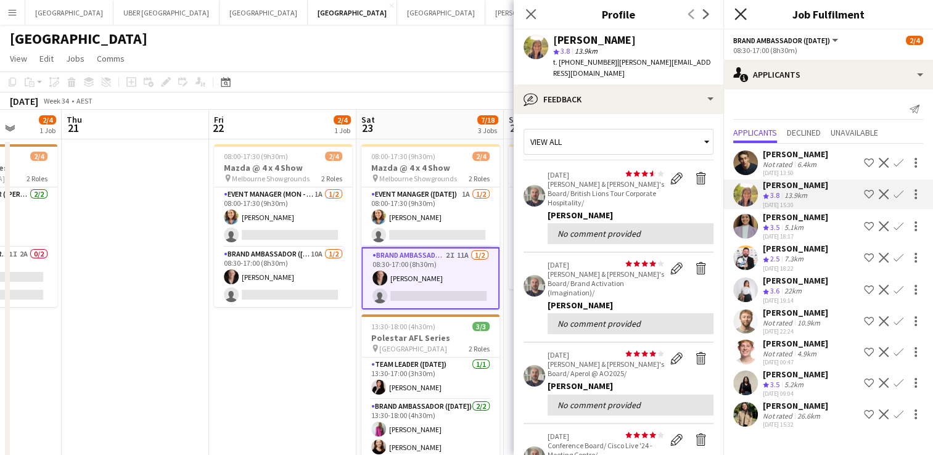
click at [739, 16] on icon at bounding box center [741, 14] width 12 height 12
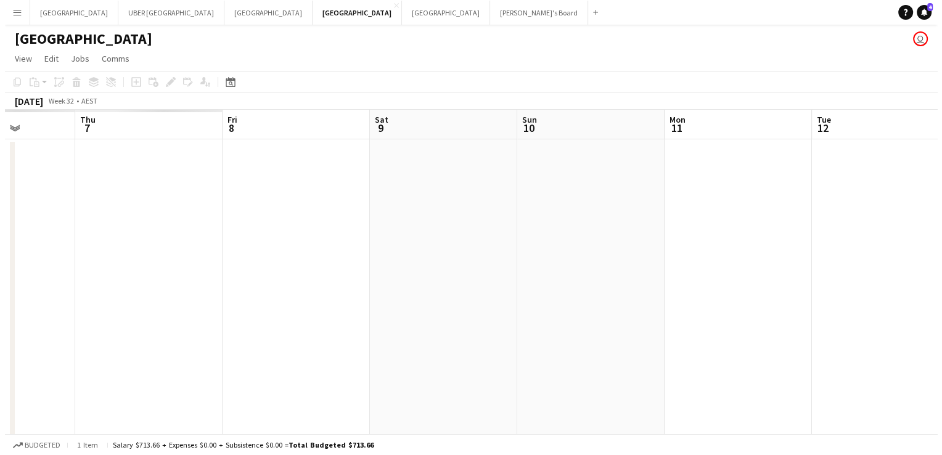
scroll to position [0, 360]
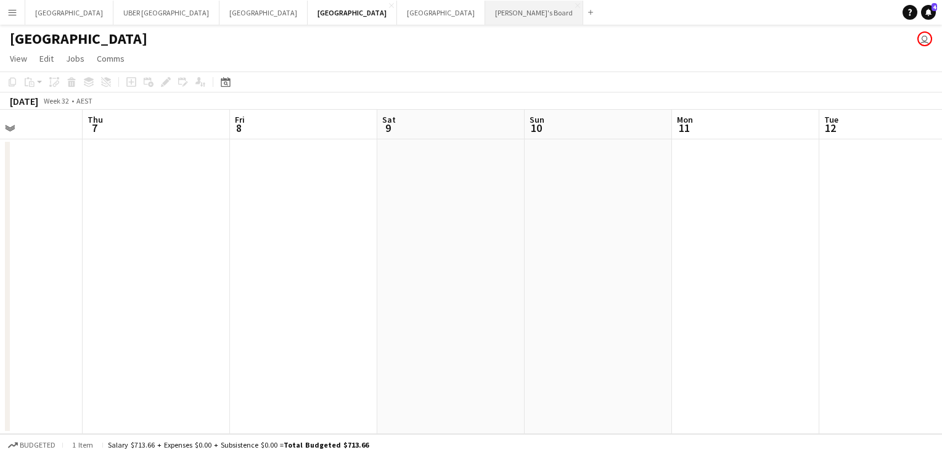
click at [485, 14] on button "Tennille's Board Close" at bounding box center [534, 13] width 98 height 24
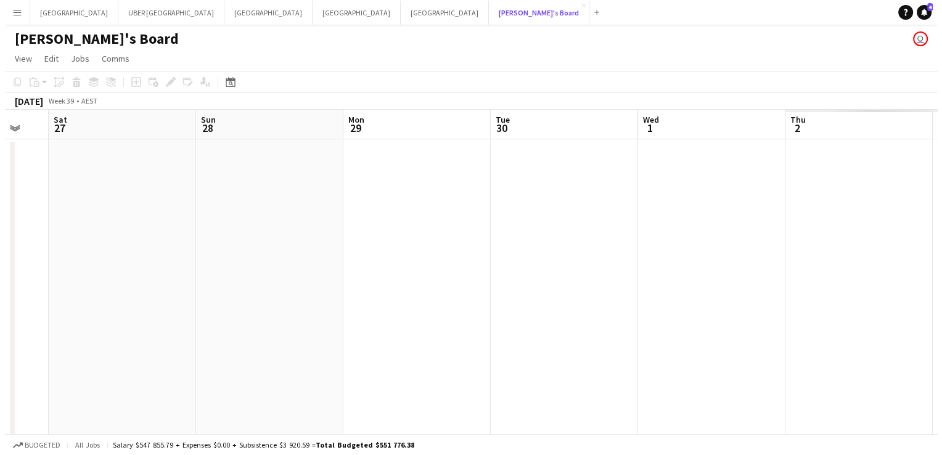
scroll to position [0, 402]
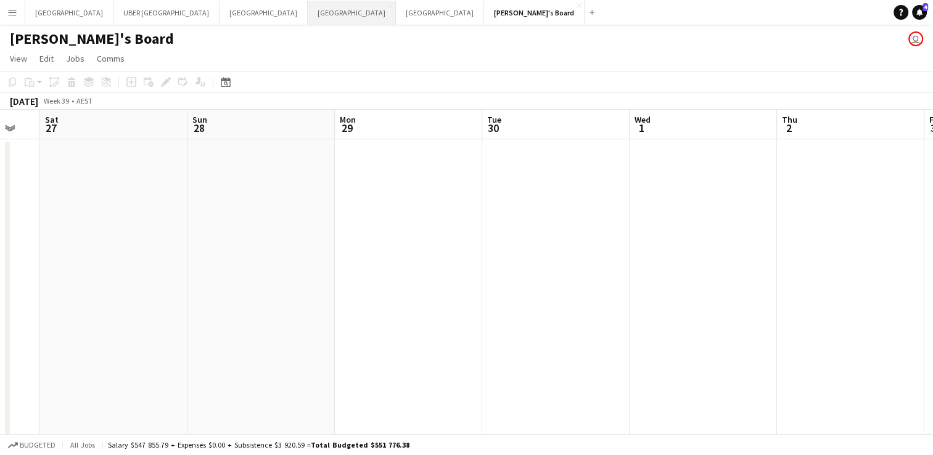
click at [308, 13] on button "Melbourne Close" at bounding box center [352, 13] width 88 height 24
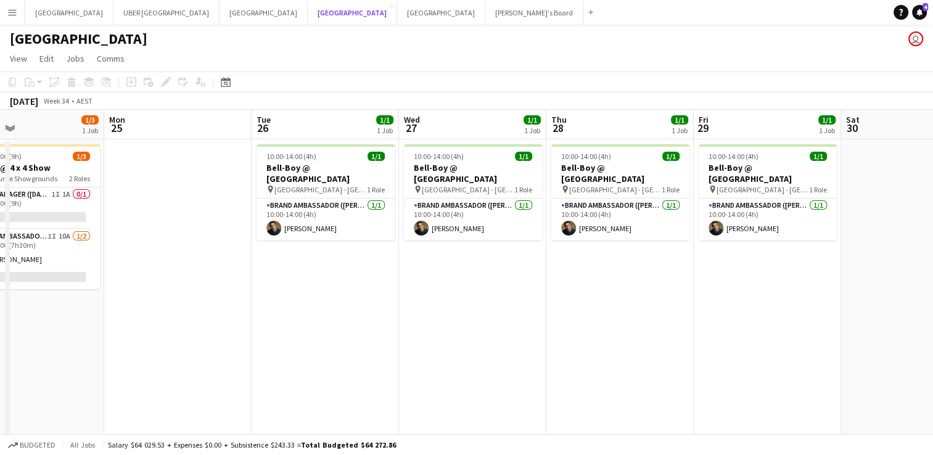
scroll to position [0, 485]
click at [278, 221] on app-user-avatar at bounding box center [274, 228] width 15 height 15
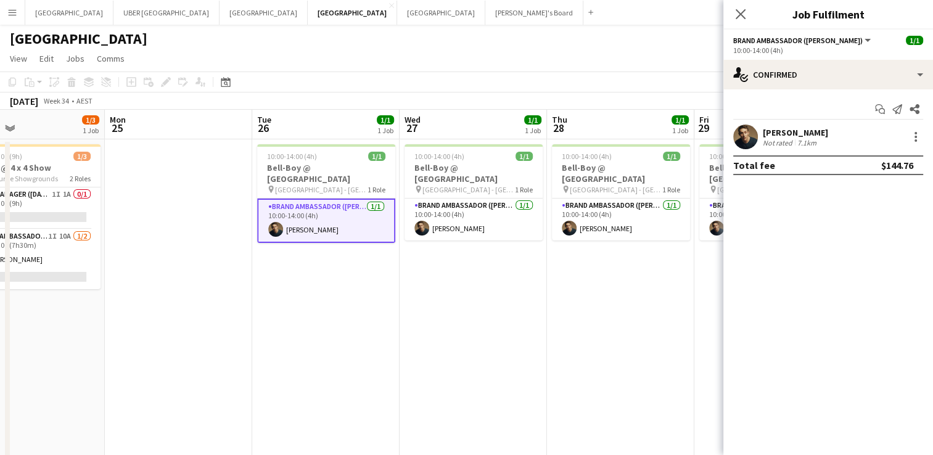
click at [788, 125] on div "Cristian Robba-Colley Not rated 7.1km" at bounding box center [828, 137] width 210 height 25
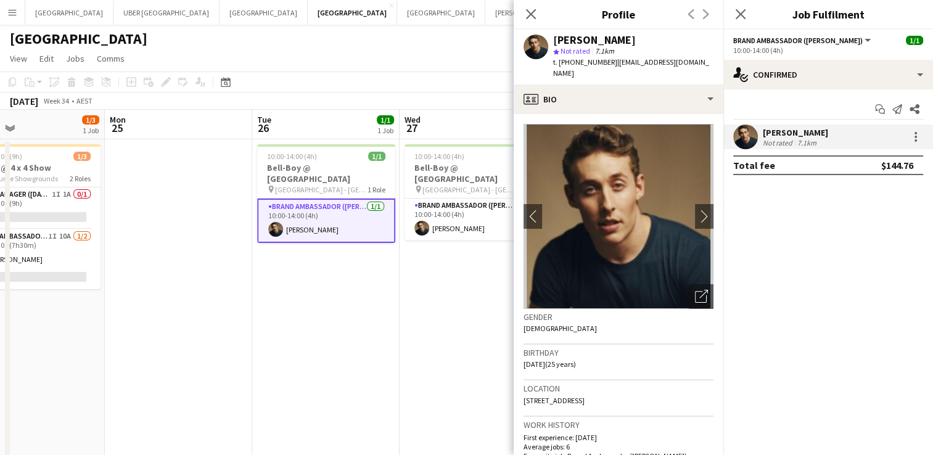
scroll to position [0, 0]
click at [692, 212] on button "chevron-right" at bounding box center [704, 216] width 25 height 25
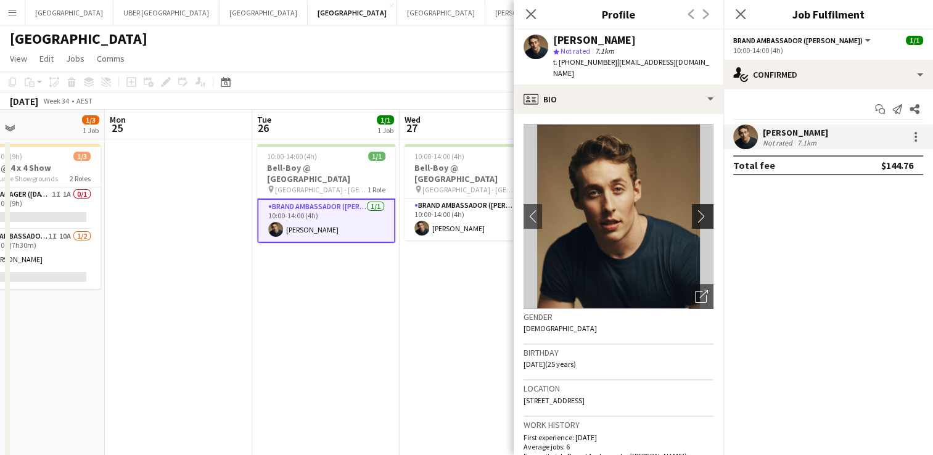
click at [695, 210] on app-icon "chevron-right" at bounding box center [704, 216] width 19 height 13
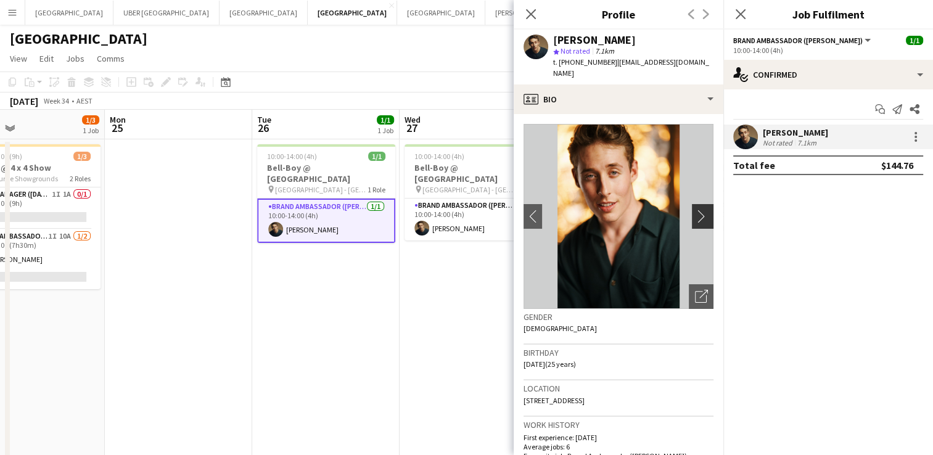
click at [695, 212] on app-icon "chevron-right" at bounding box center [704, 216] width 19 height 13
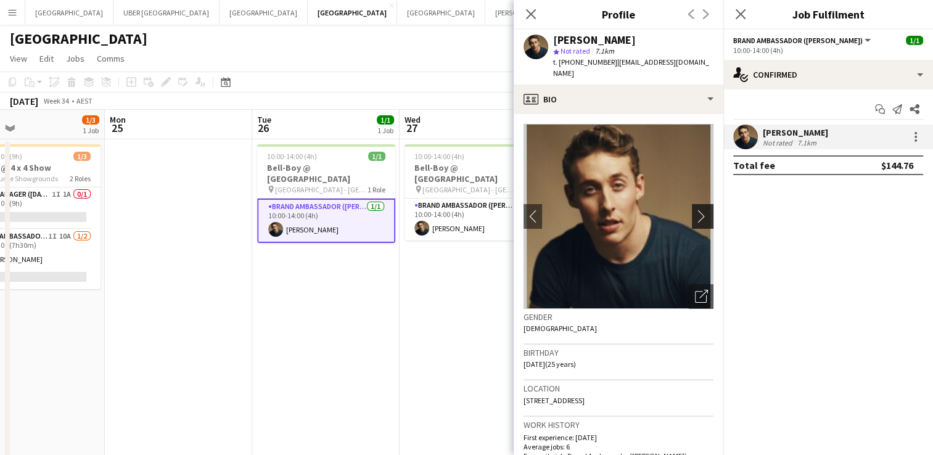
click at [695, 218] on app-icon "chevron-right" at bounding box center [704, 216] width 19 height 13
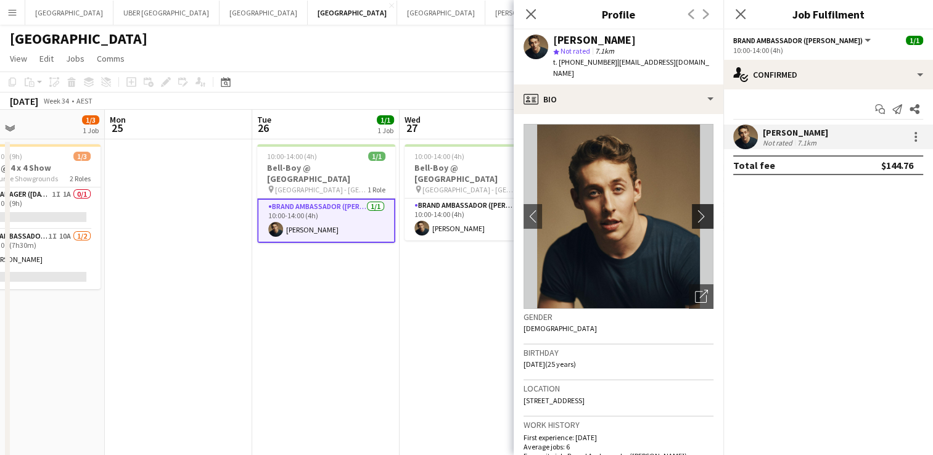
click at [695, 218] on app-icon "chevron-right" at bounding box center [704, 216] width 19 height 13
